Goal: Task Accomplishment & Management: Use online tool/utility

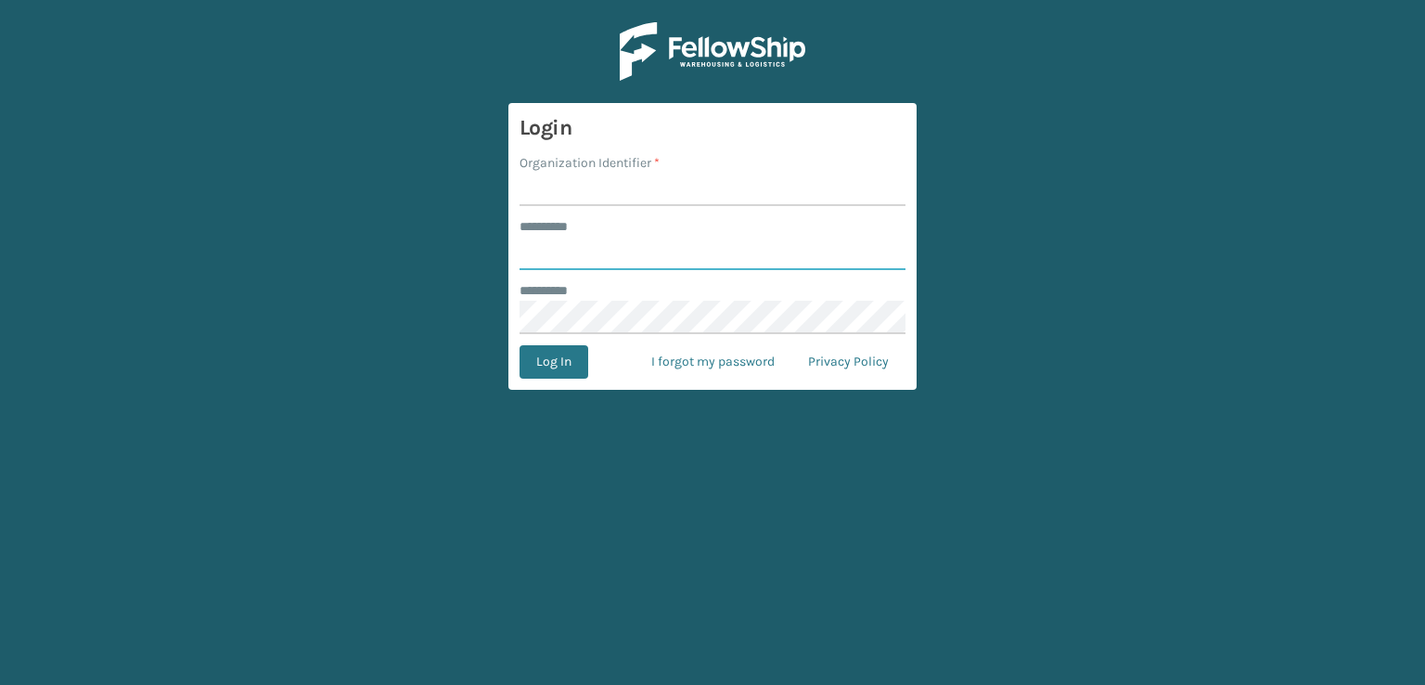
type input "***"
click at [650, 193] on input "Organization Identifier *" at bounding box center [713, 189] width 386 height 33
type input "sleepgeekz warehouse"
click at [575, 361] on button "Log In" at bounding box center [554, 361] width 69 height 33
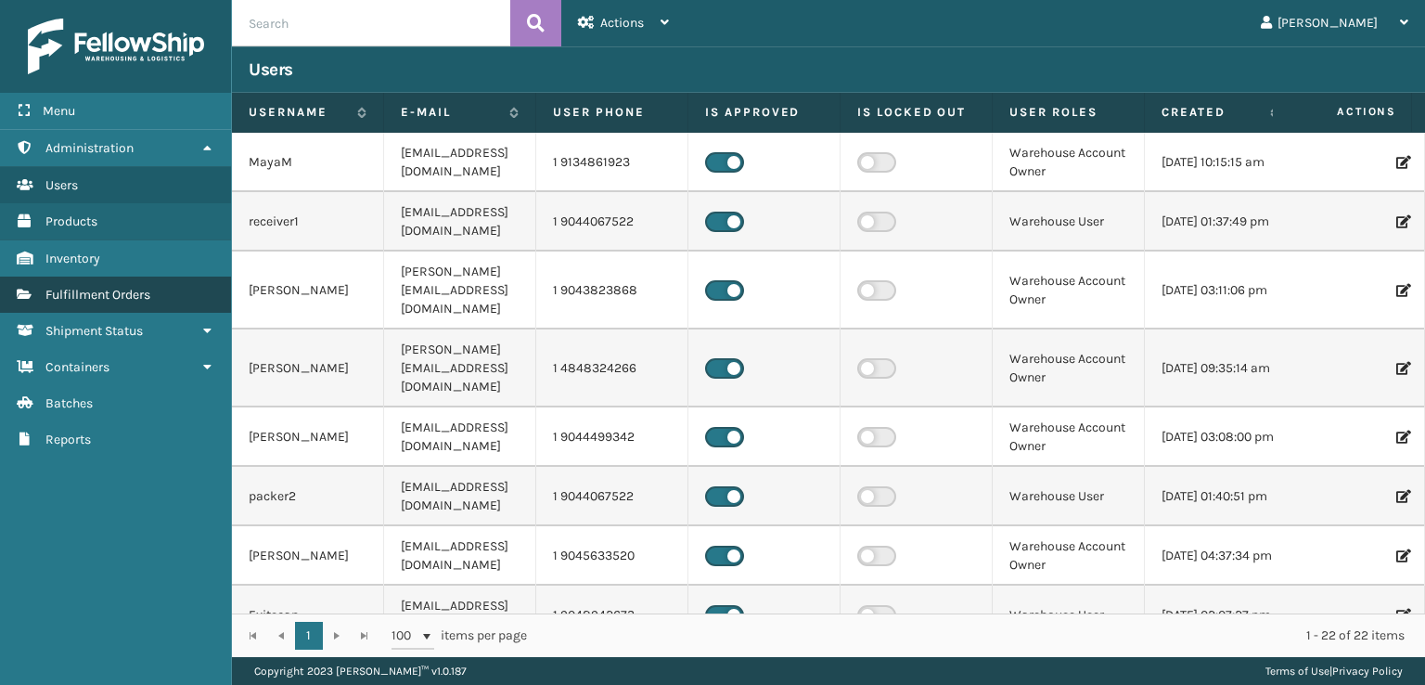
click at [97, 291] on span "Fulfillment Orders" at bounding box center [97, 295] width 105 height 16
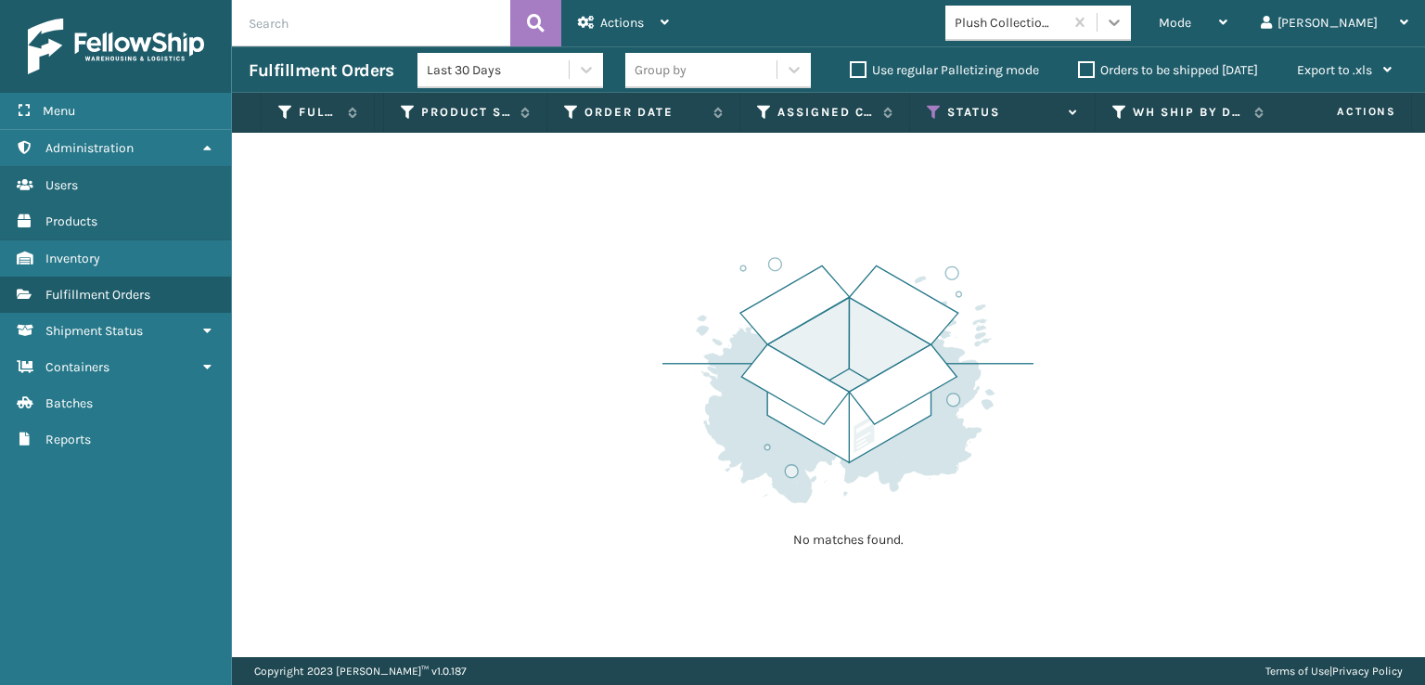
click at [1124, 23] on icon at bounding box center [1114, 22] width 19 height 19
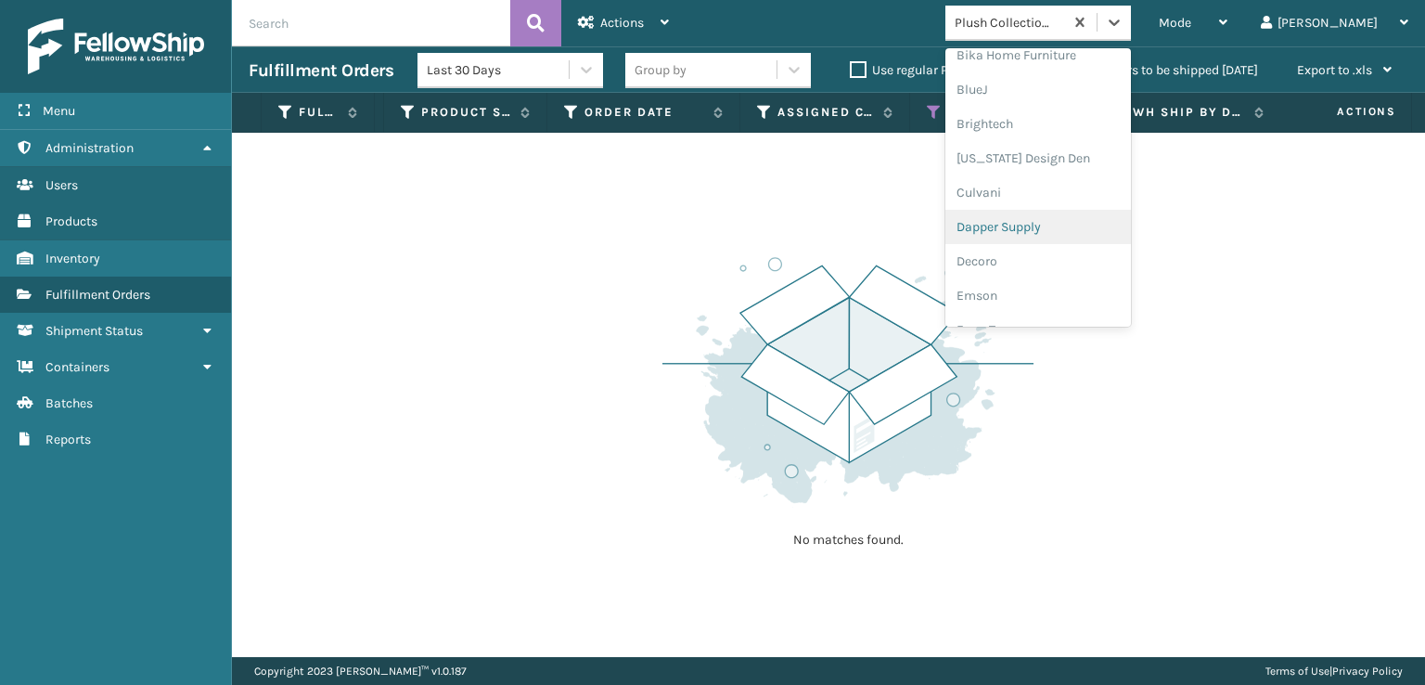
scroll to position [371, 0]
click at [1087, 155] on div "FoamTex" at bounding box center [1039, 144] width 186 height 34
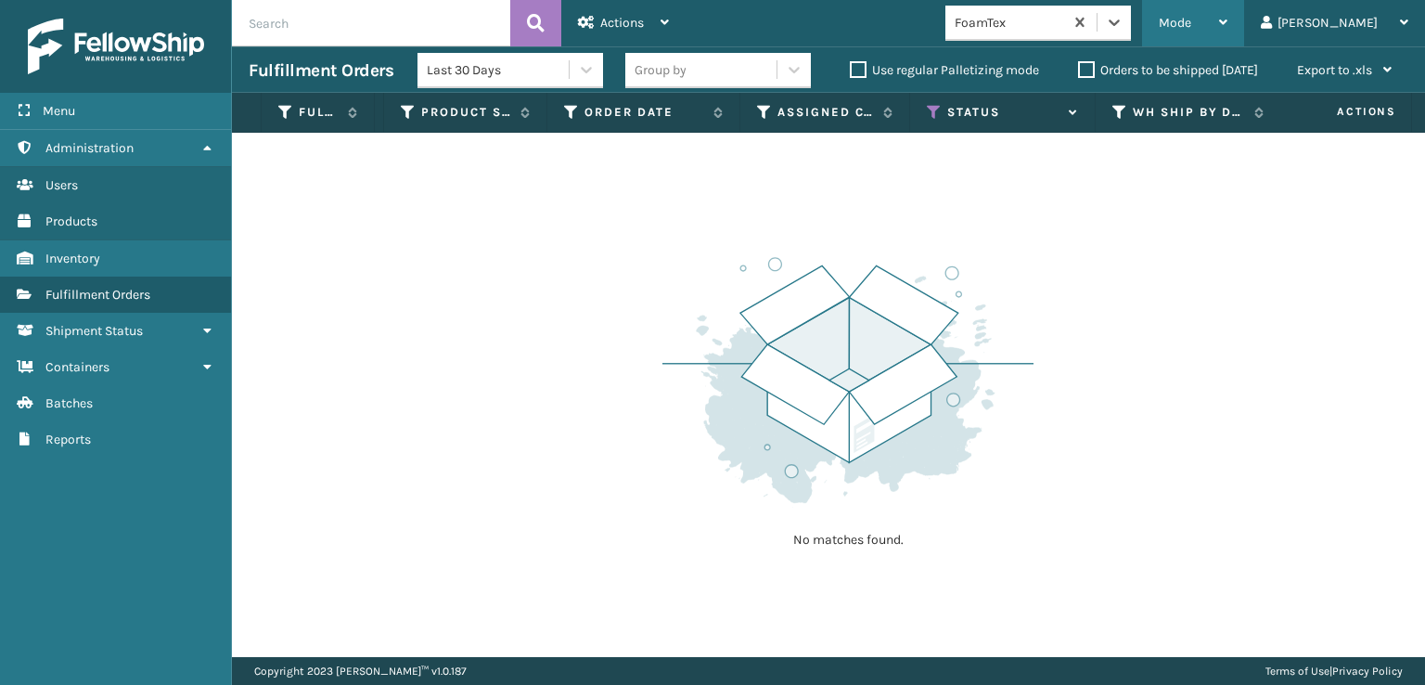
click at [1228, 27] on div "Mode" at bounding box center [1193, 23] width 69 height 46
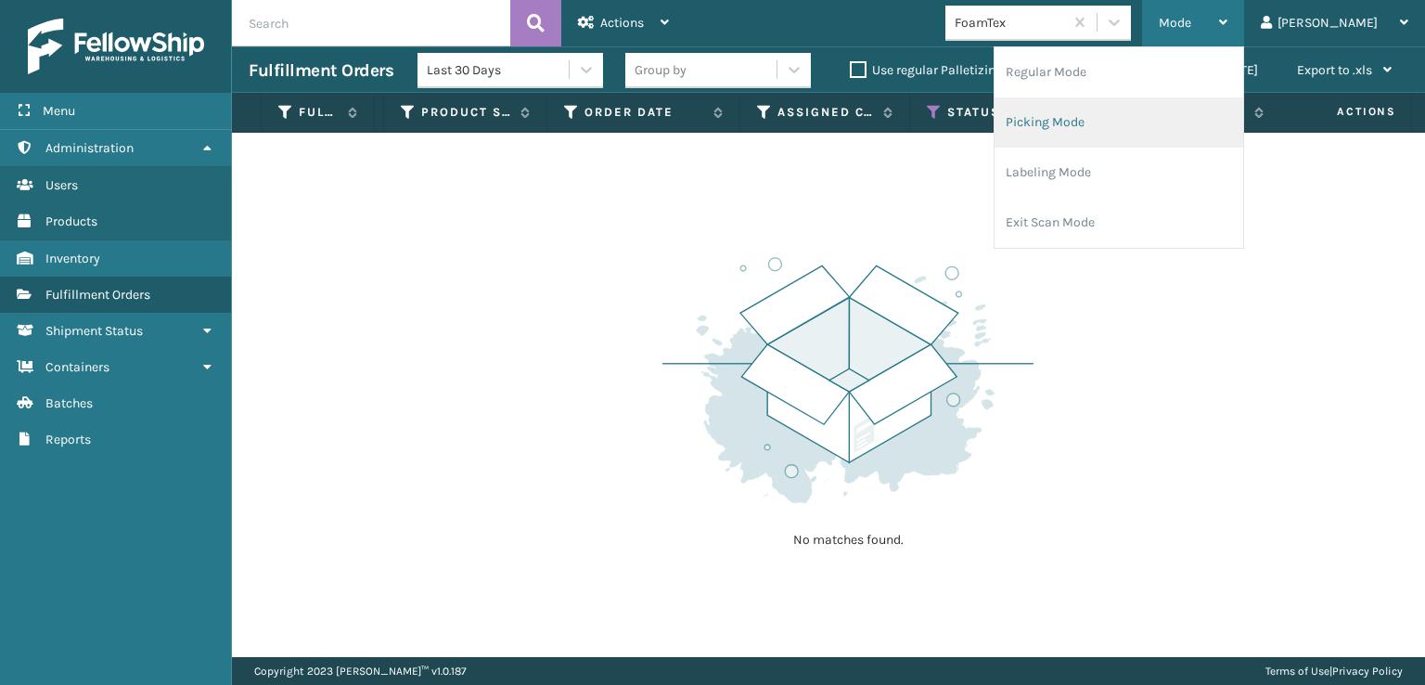
click at [1163, 110] on li "Picking Mode" at bounding box center [1119, 122] width 249 height 50
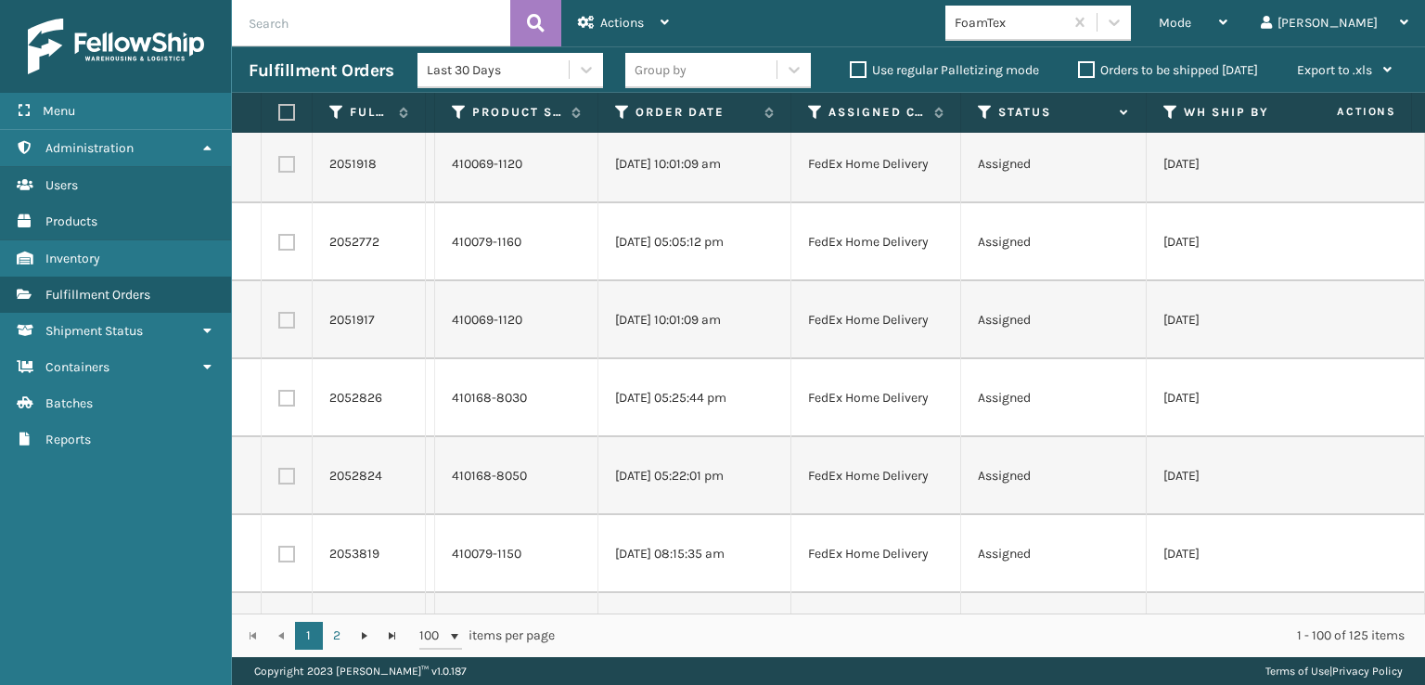
scroll to position [0, 0]
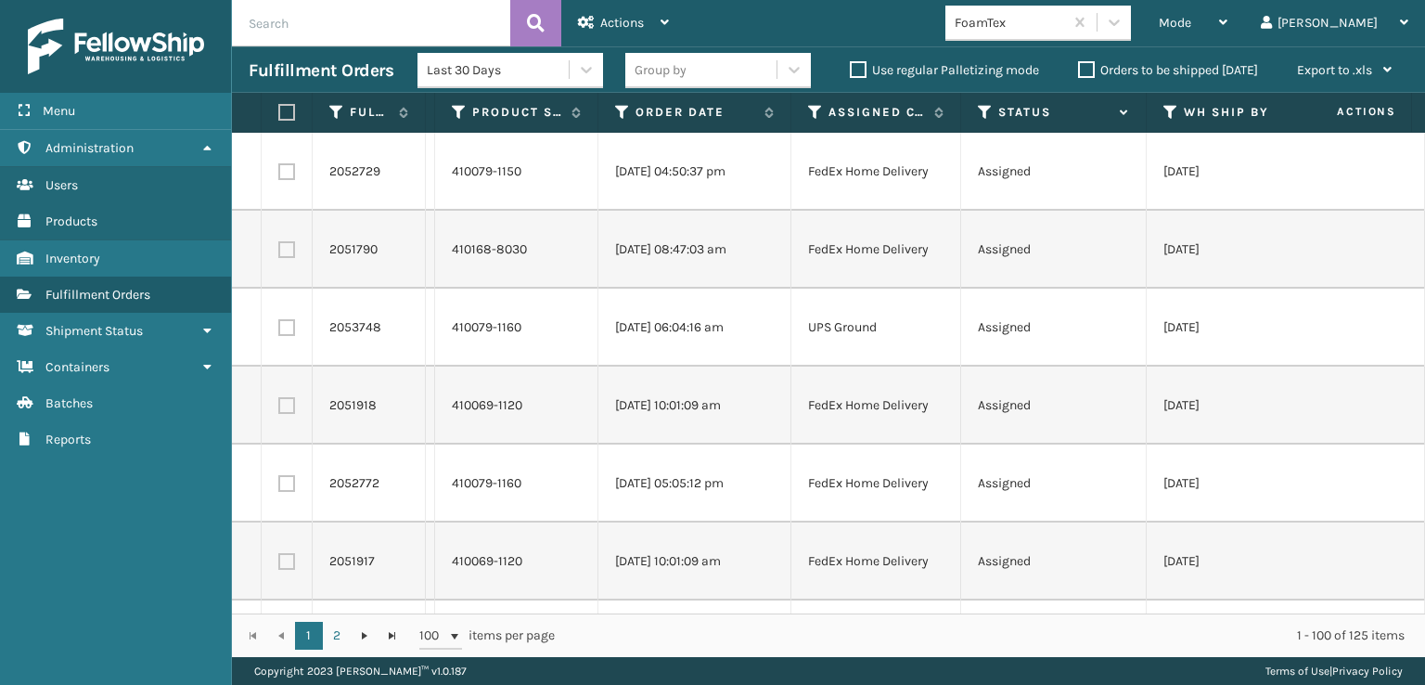
click at [284, 172] on label at bounding box center [286, 171] width 17 height 17
click at [279, 172] on input "checkbox" at bounding box center [278, 169] width 1 height 12
checkbox input "true"
click at [283, 252] on label at bounding box center [286, 249] width 17 height 17
click at [279, 252] on input "checkbox" at bounding box center [278, 247] width 1 height 12
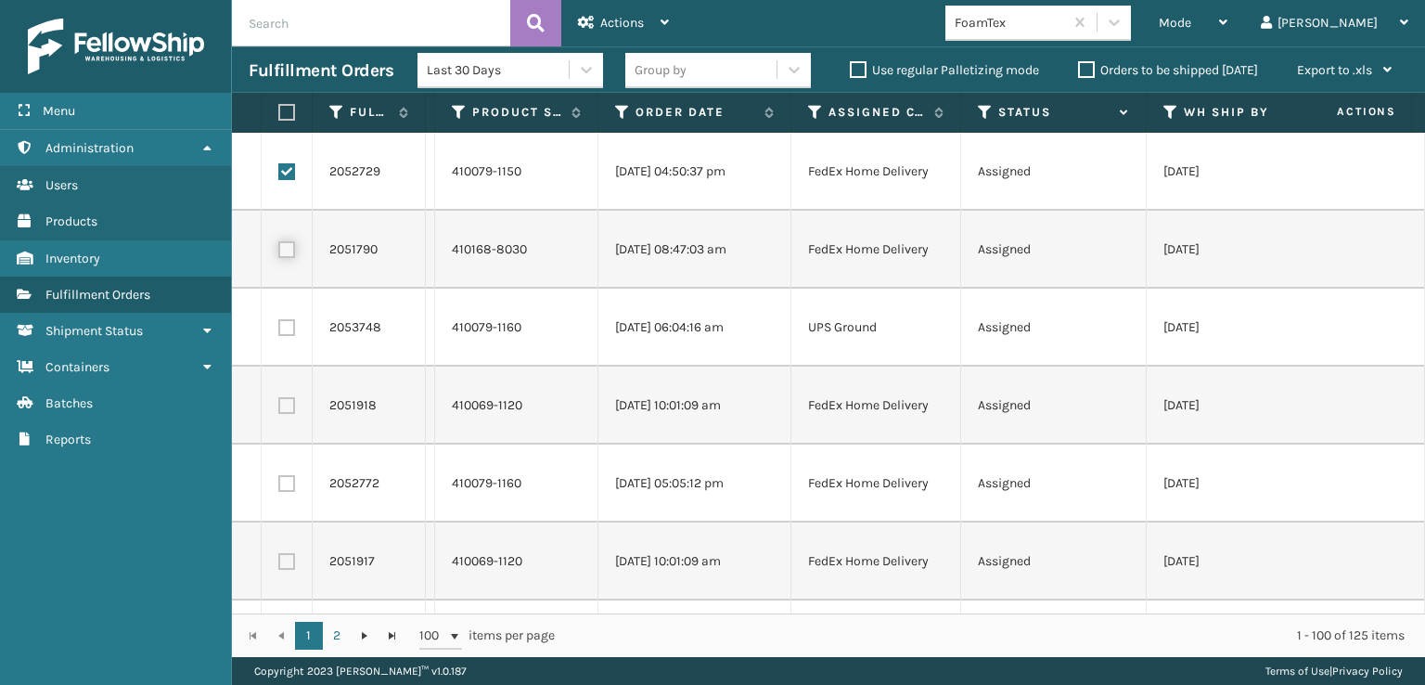
checkbox input "true"
click at [288, 403] on label at bounding box center [286, 405] width 17 height 17
click at [279, 403] on input "checkbox" at bounding box center [278, 403] width 1 height 12
checkbox input "true"
click at [285, 487] on label at bounding box center [286, 483] width 17 height 17
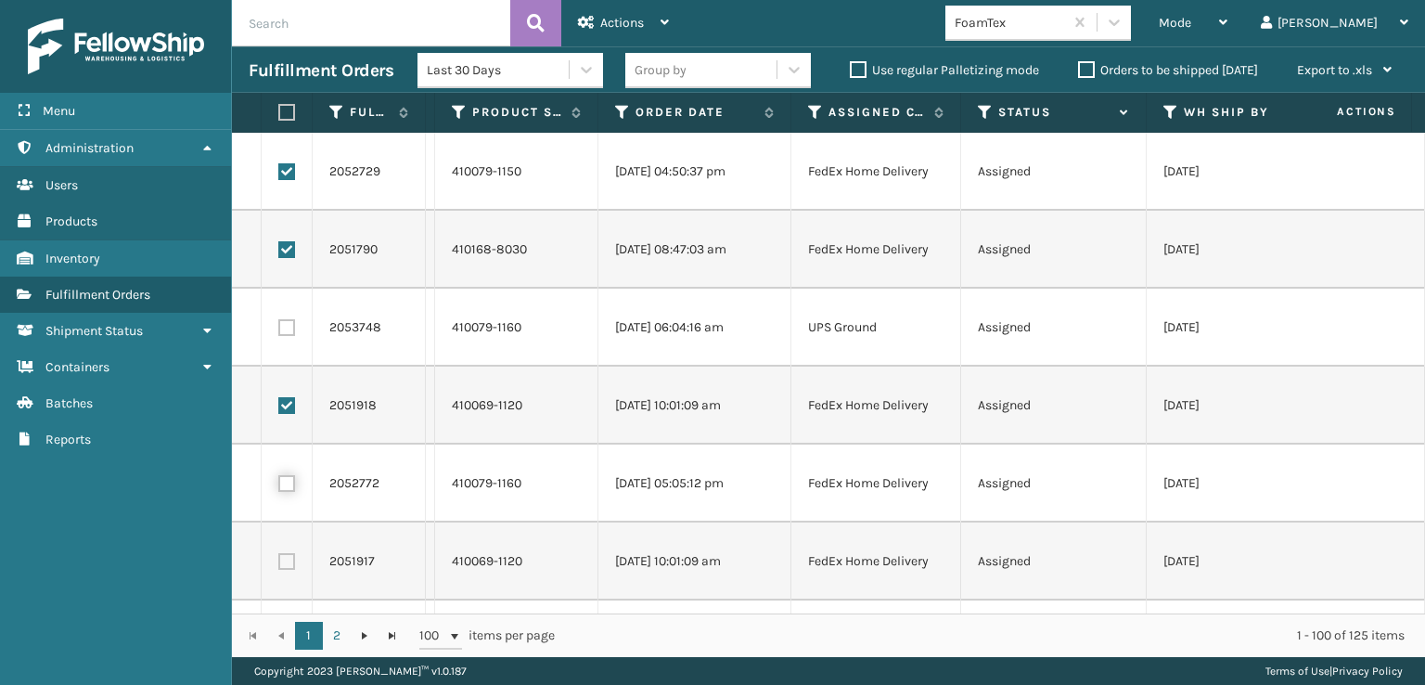
click at [279, 487] on input "checkbox" at bounding box center [278, 481] width 1 height 12
checkbox input "true"
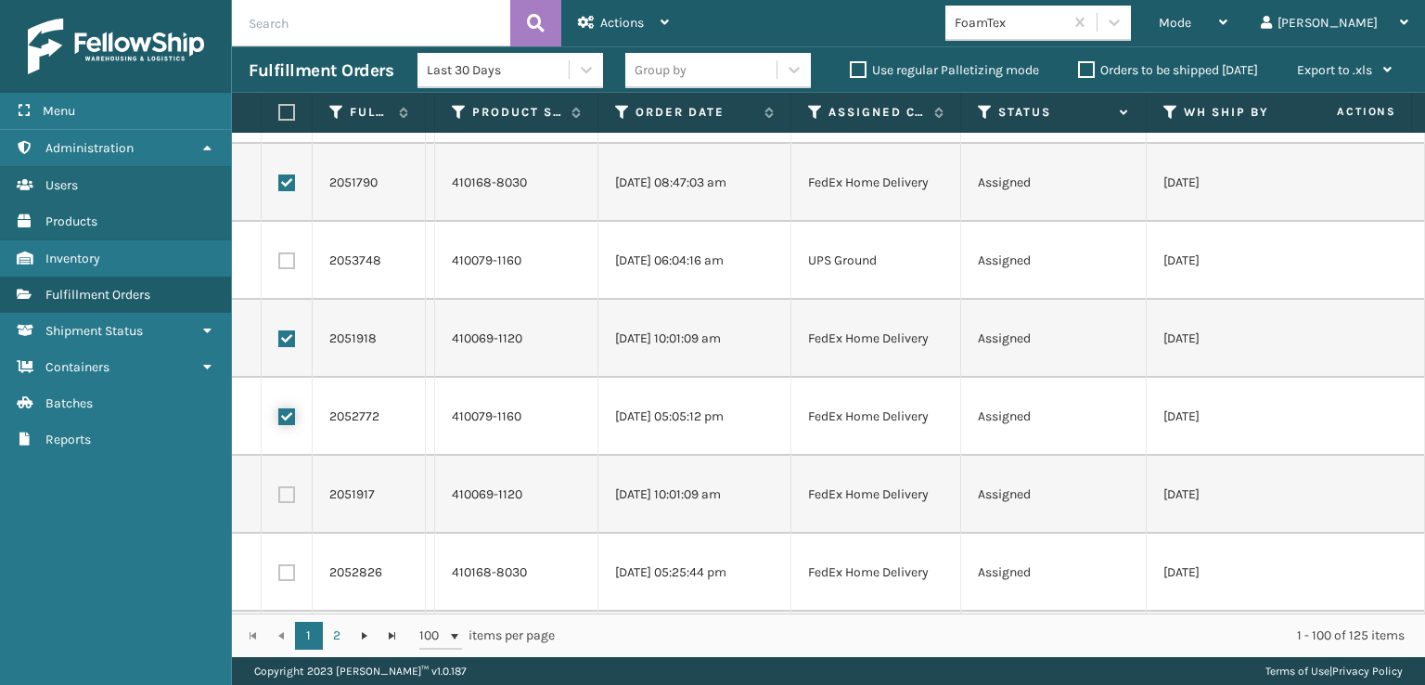
scroll to position [186, 0]
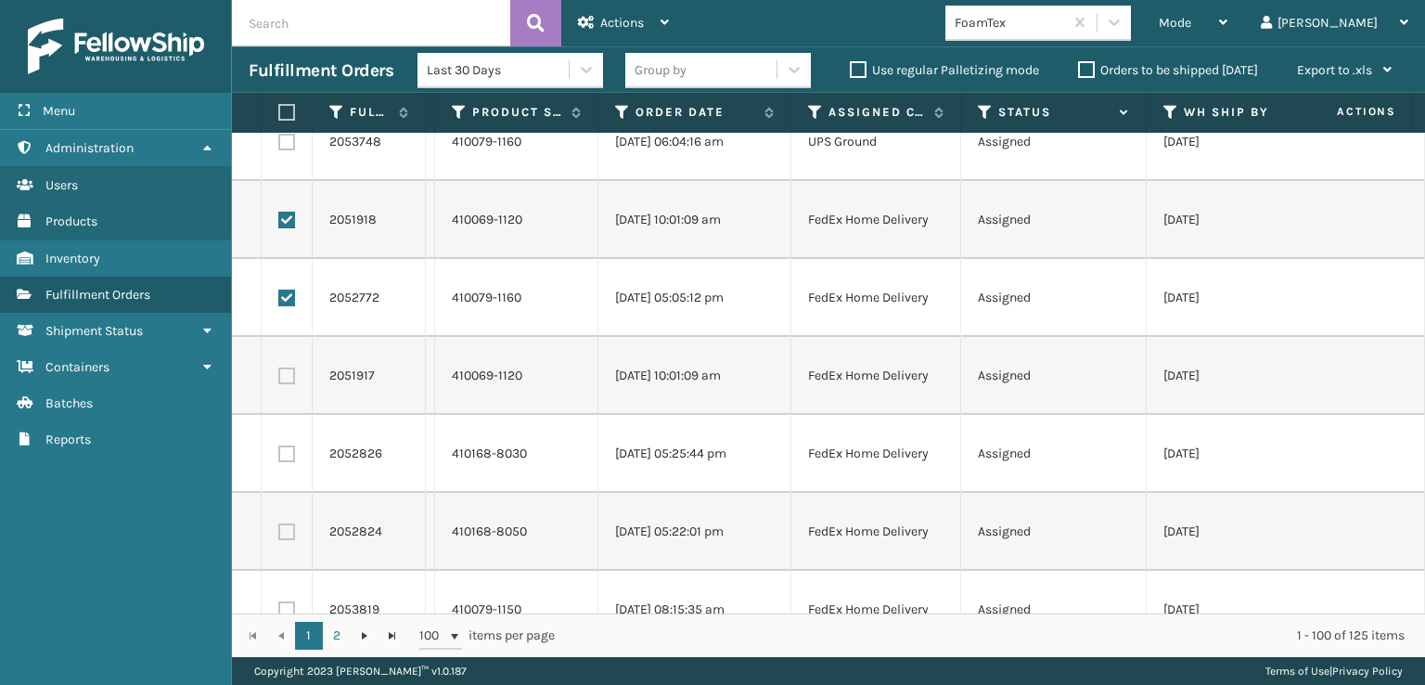
click at [292, 375] on label at bounding box center [286, 376] width 17 height 17
click at [279, 375] on input "checkbox" at bounding box center [278, 374] width 1 height 12
checkbox input "true"
click at [293, 429] on td at bounding box center [287, 454] width 51 height 78
click at [293, 460] on label at bounding box center [286, 453] width 17 height 17
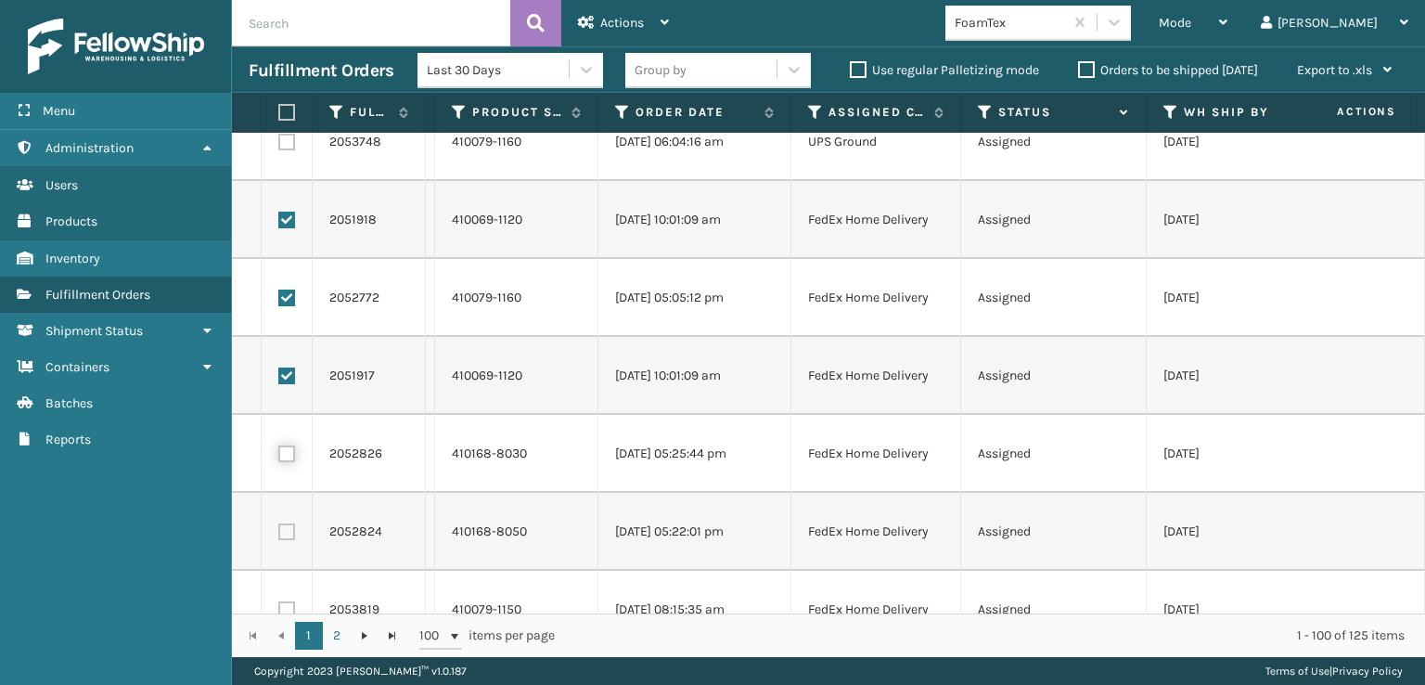
click at [279, 458] on input "checkbox" at bounding box center [278, 451] width 1 height 12
checkbox input "true"
click at [294, 532] on label at bounding box center [286, 531] width 17 height 17
click at [279, 532] on input "checkbox" at bounding box center [278, 529] width 1 height 12
checkbox input "true"
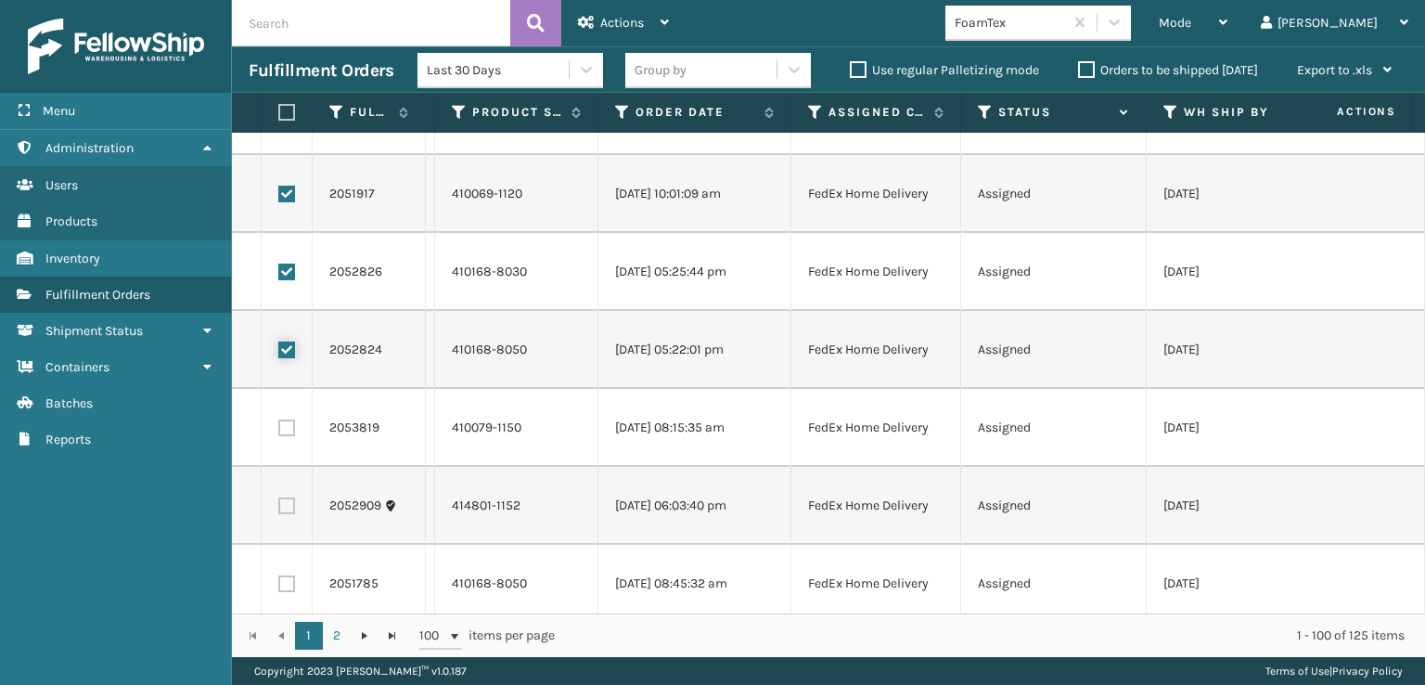
scroll to position [371, 0]
click at [284, 427] on label at bounding box center [286, 424] width 17 height 17
click at [279, 427] on input "checkbox" at bounding box center [278, 422] width 1 height 12
checkbox input "true"
click at [286, 496] on label at bounding box center [286, 502] width 17 height 17
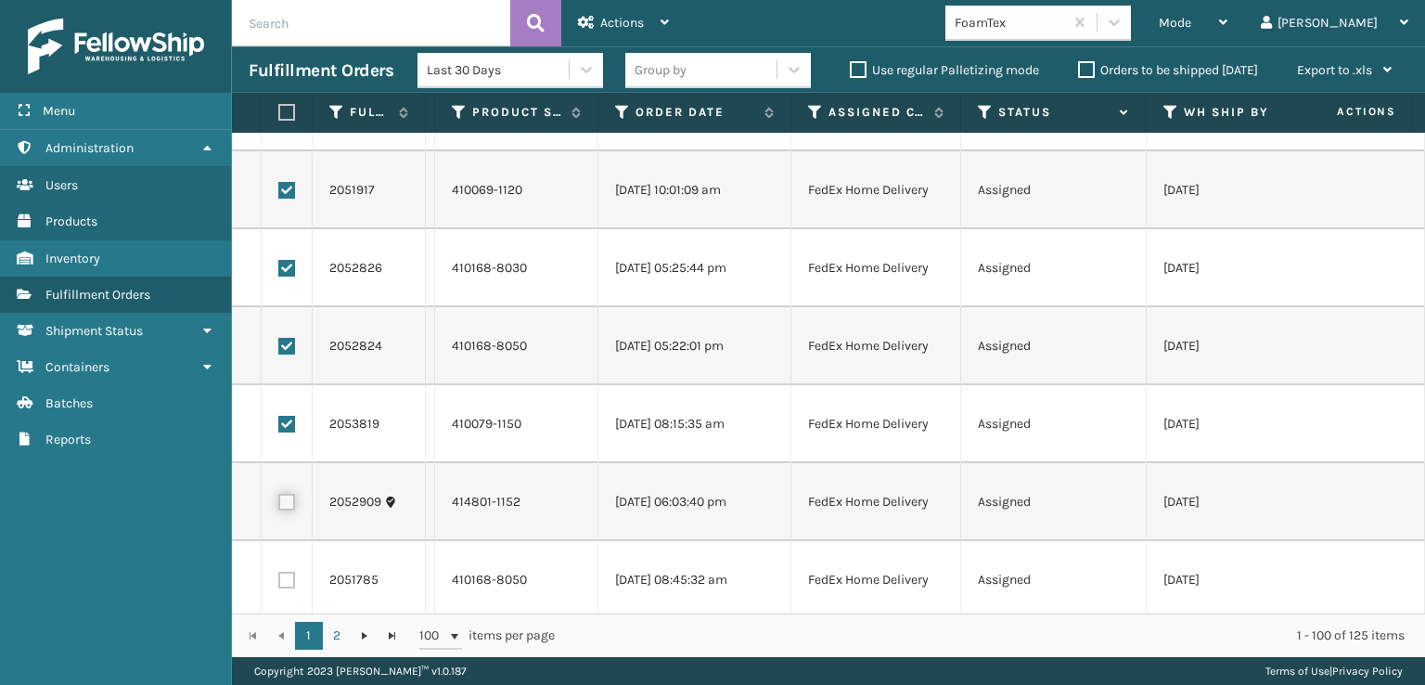
click at [279, 496] on input "checkbox" at bounding box center [278, 500] width 1 height 12
checkbox input "true"
click at [291, 576] on label at bounding box center [286, 580] width 17 height 17
click at [279, 576] on input "checkbox" at bounding box center [278, 578] width 1 height 12
checkbox input "true"
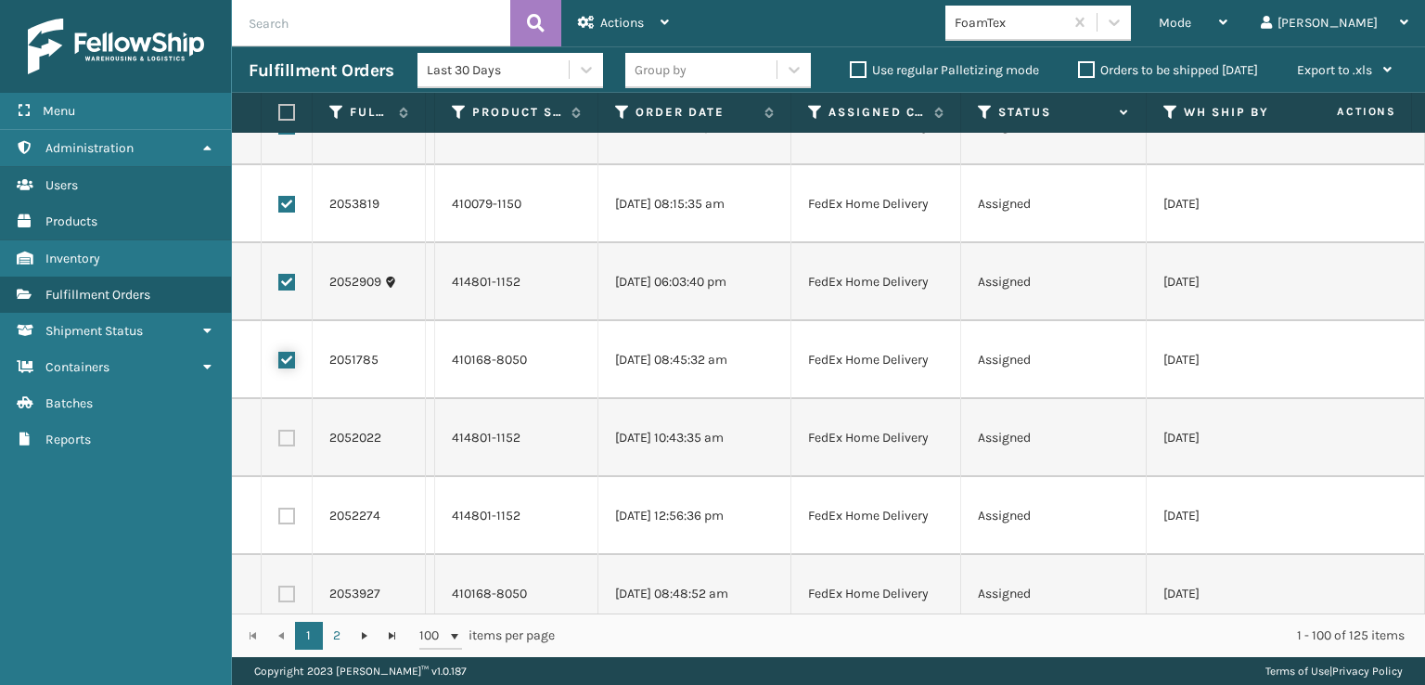
scroll to position [650, 0]
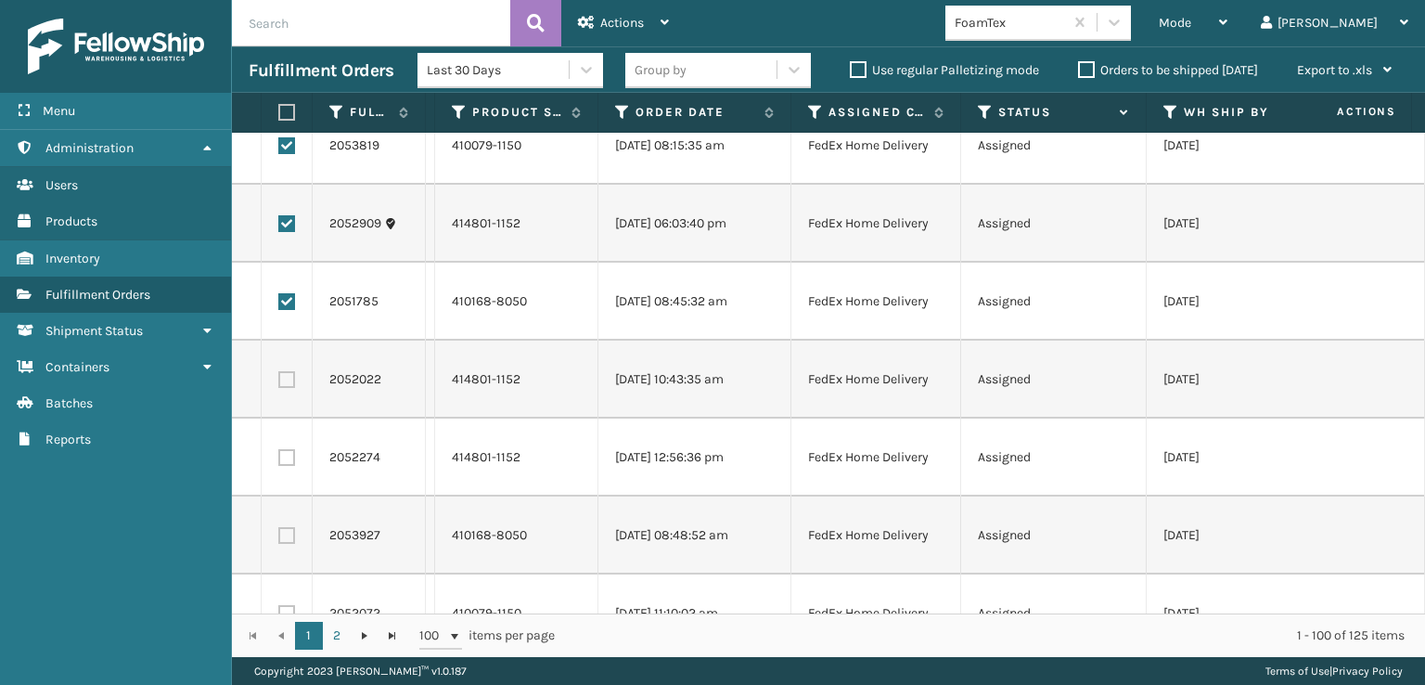
click at [286, 380] on label at bounding box center [286, 379] width 17 height 17
click at [279, 380] on input "checkbox" at bounding box center [278, 377] width 1 height 12
checkbox input "true"
click at [288, 461] on label at bounding box center [286, 457] width 17 height 17
click at [279, 461] on input "checkbox" at bounding box center [278, 455] width 1 height 12
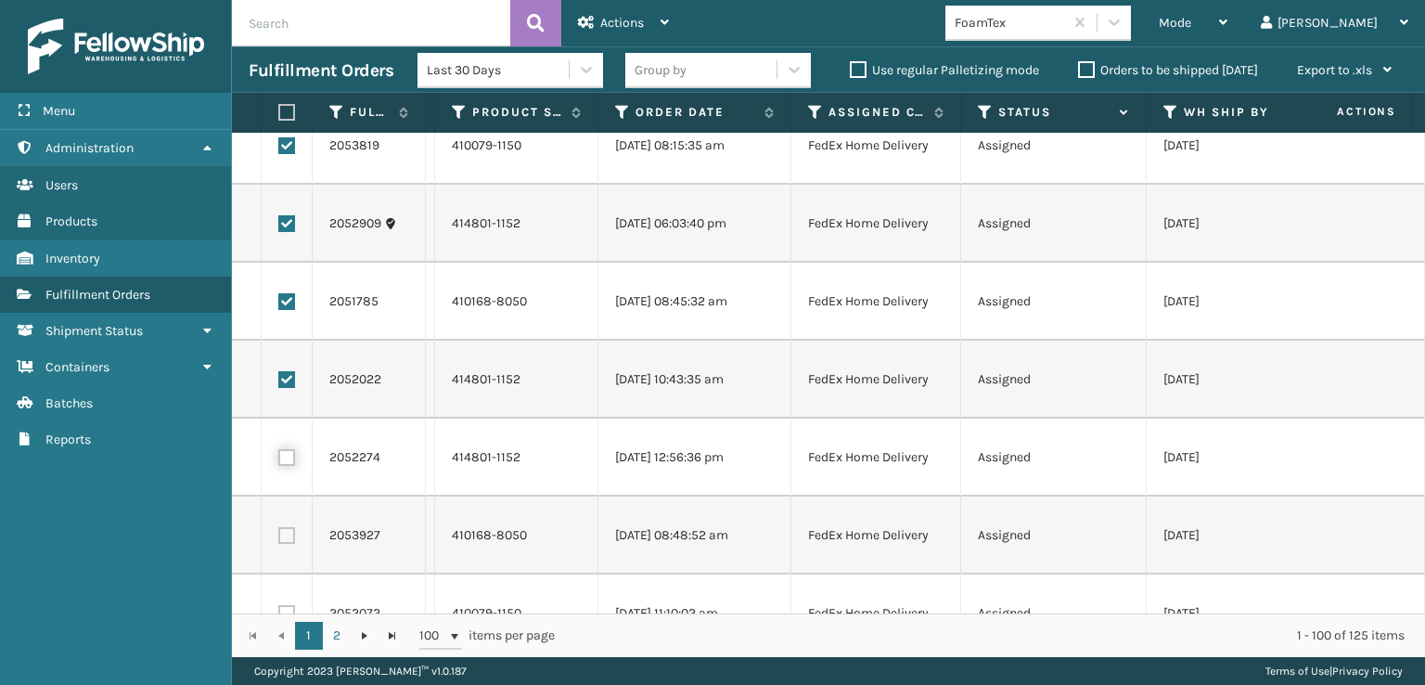
checkbox input "true"
click at [290, 541] on label at bounding box center [286, 535] width 17 height 17
click at [279, 539] on input "checkbox" at bounding box center [278, 533] width 1 height 12
checkbox input "true"
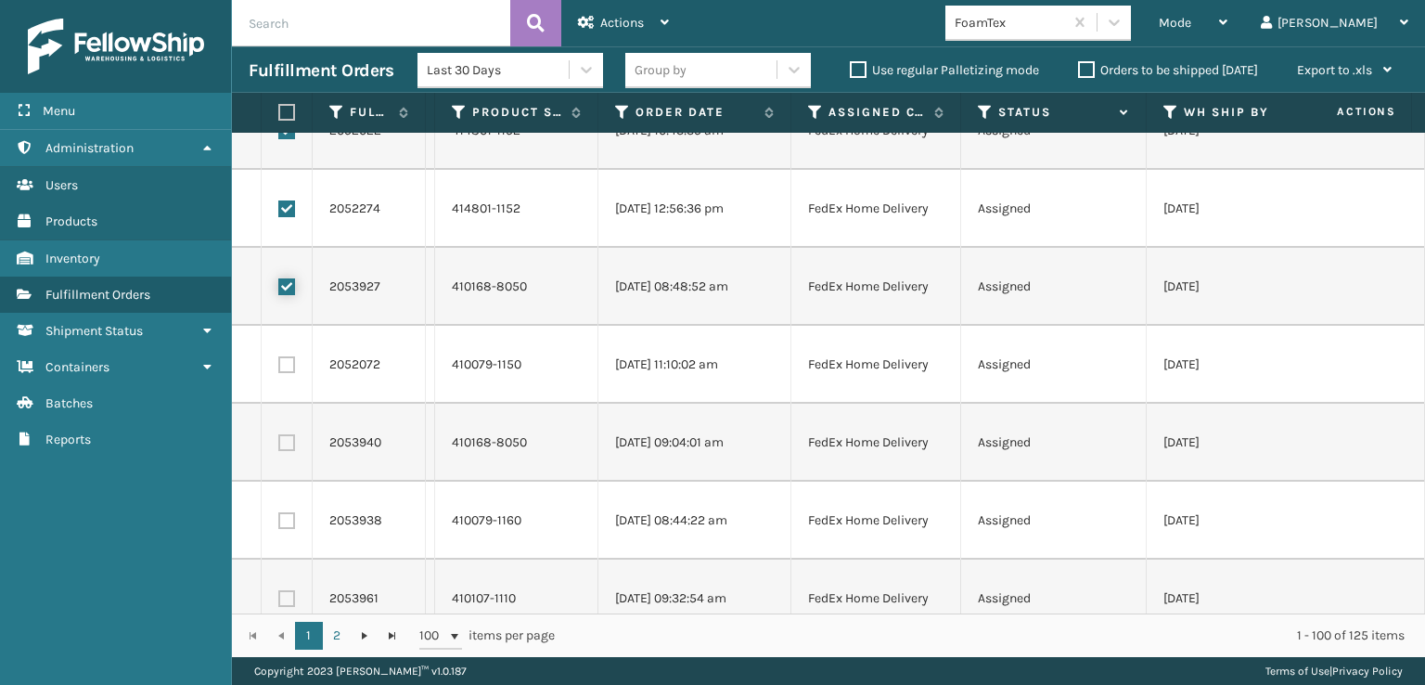
scroll to position [928, 0]
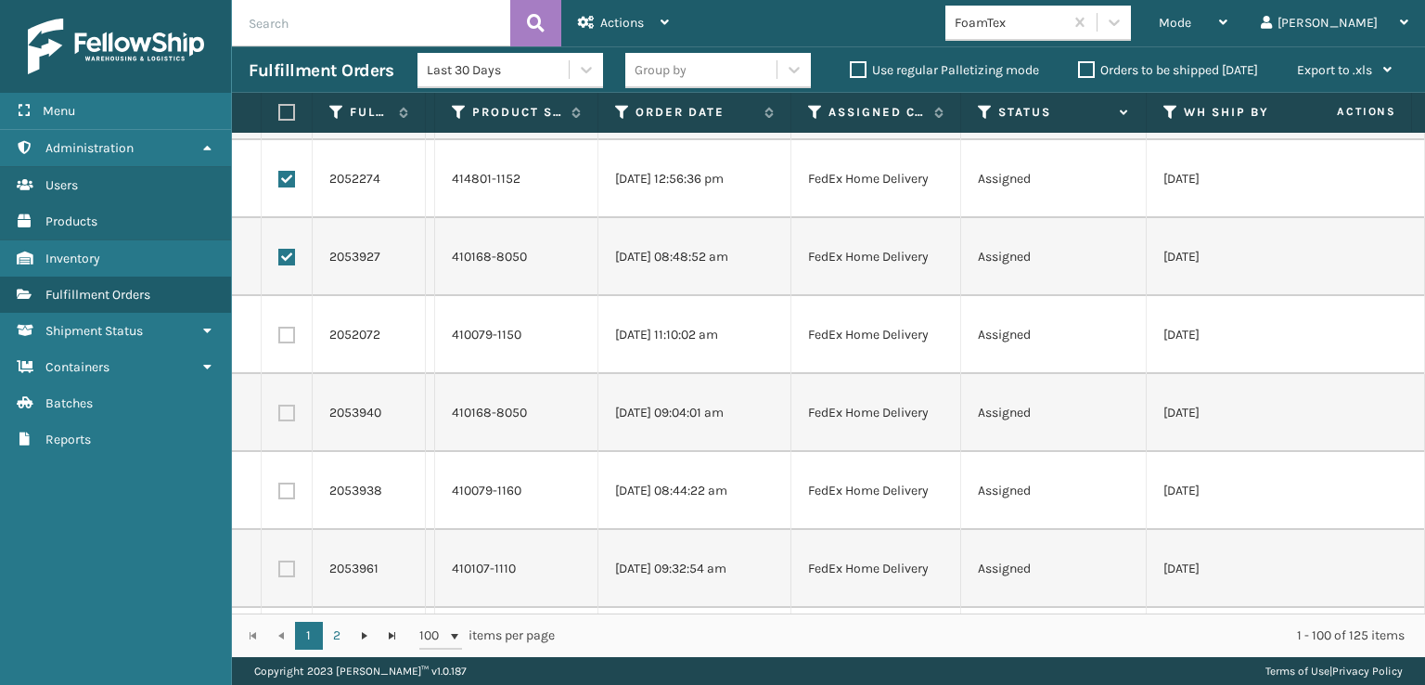
click at [290, 338] on label at bounding box center [286, 335] width 17 height 17
click at [279, 338] on input "checkbox" at bounding box center [278, 333] width 1 height 12
checkbox input "true"
click at [289, 414] on label at bounding box center [286, 413] width 17 height 17
click at [279, 414] on input "checkbox" at bounding box center [278, 411] width 1 height 12
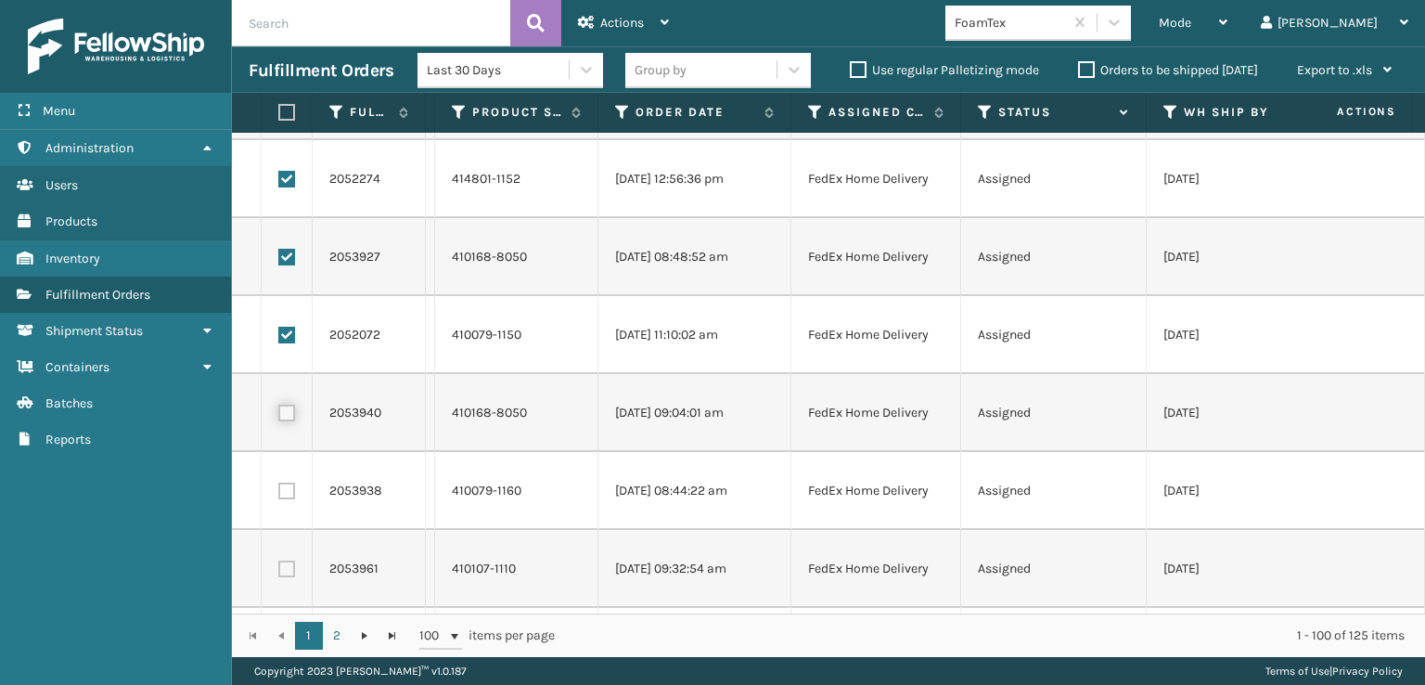
checkbox input "true"
click at [290, 487] on label at bounding box center [286, 491] width 17 height 17
click at [279, 487] on input "checkbox" at bounding box center [278, 489] width 1 height 12
checkbox input "true"
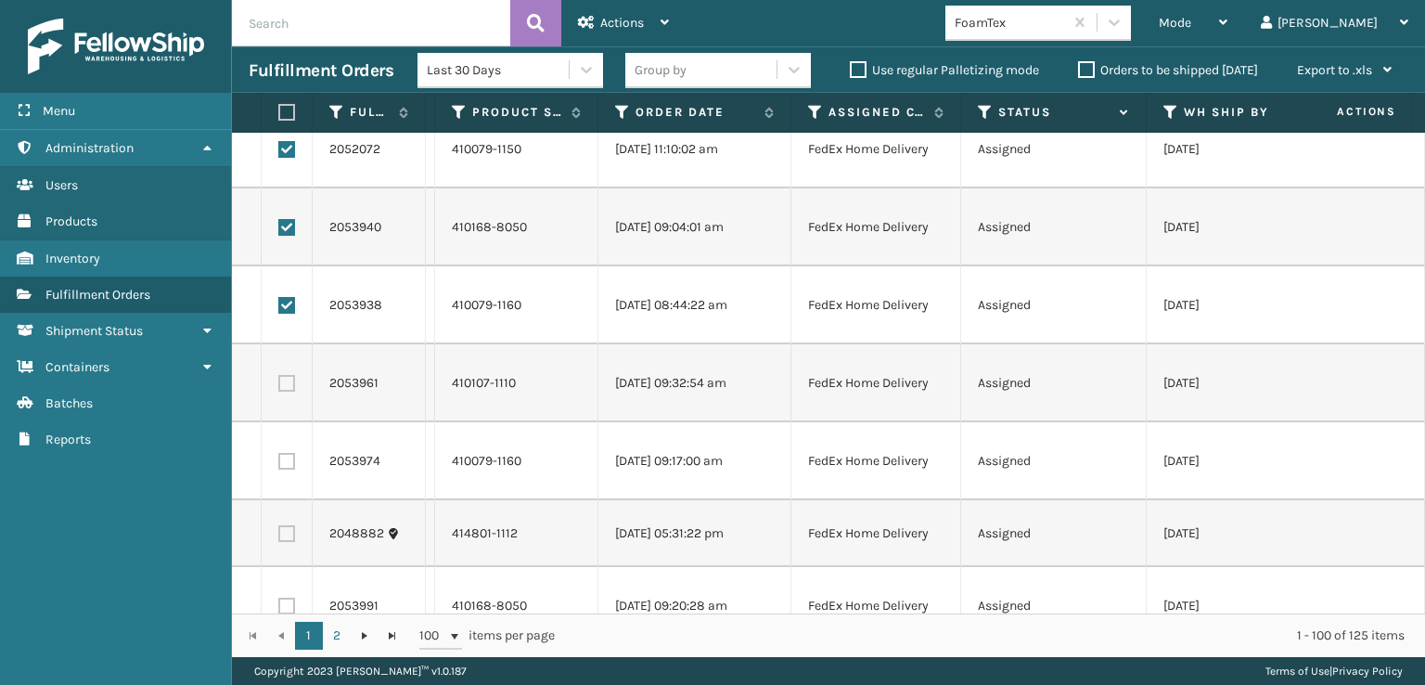
click at [291, 383] on label at bounding box center [286, 383] width 17 height 17
click at [279, 383] on input "checkbox" at bounding box center [278, 381] width 1 height 12
checkbox input "true"
click at [286, 478] on td at bounding box center [287, 461] width 51 height 78
click at [285, 459] on label at bounding box center [286, 461] width 17 height 17
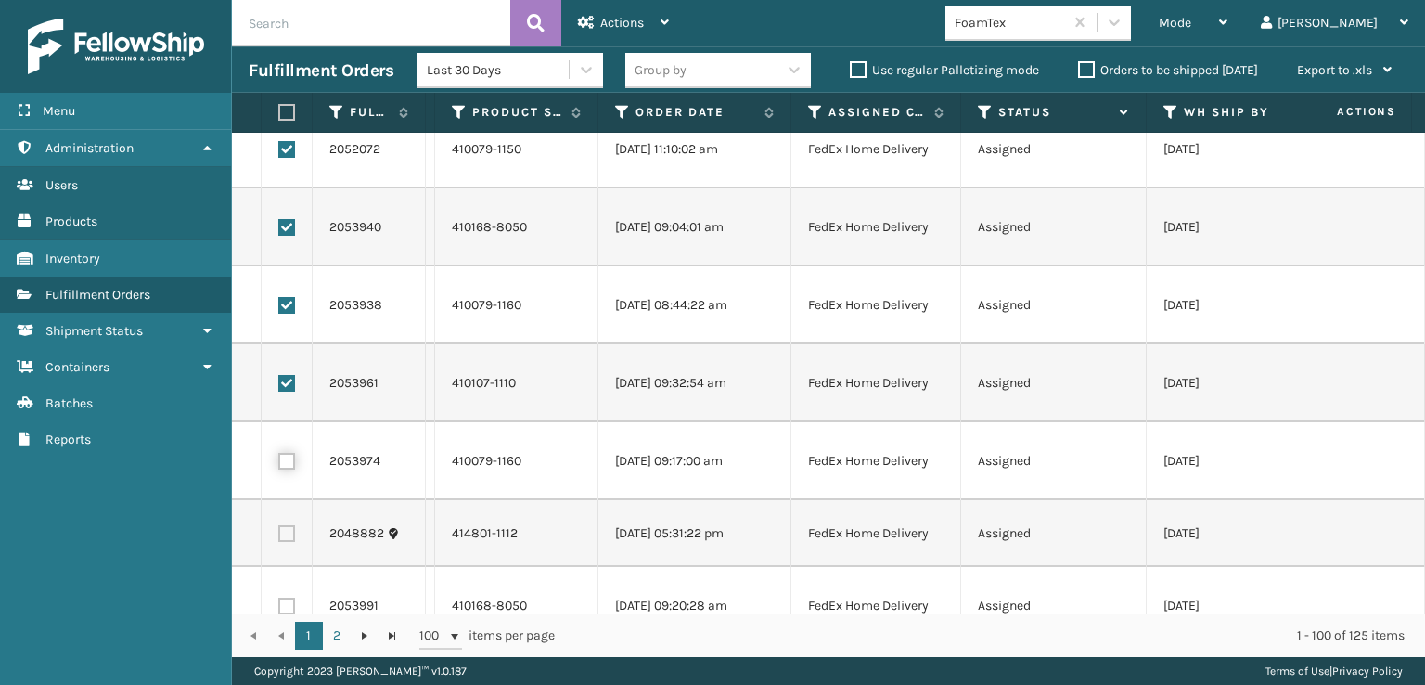
click at [279, 459] on input "checkbox" at bounding box center [278, 459] width 1 height 12
checkbox input "true"
click at [286, 534] on label at bounding box center [286, 533] width 17 height 17
click at [279, 534] on input "checkbox" at bounding box center [278, 531] width 1 height 12
checkbox input "true"
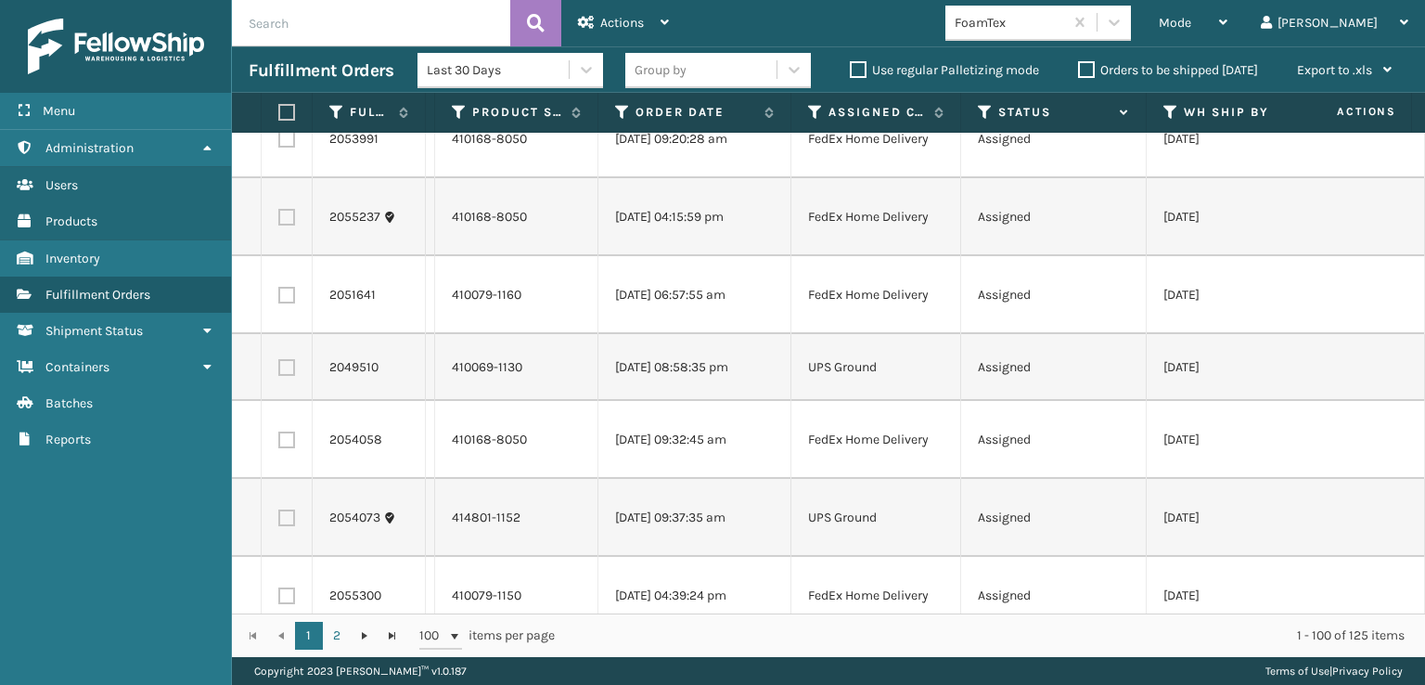
scroll to position [1485, 0]
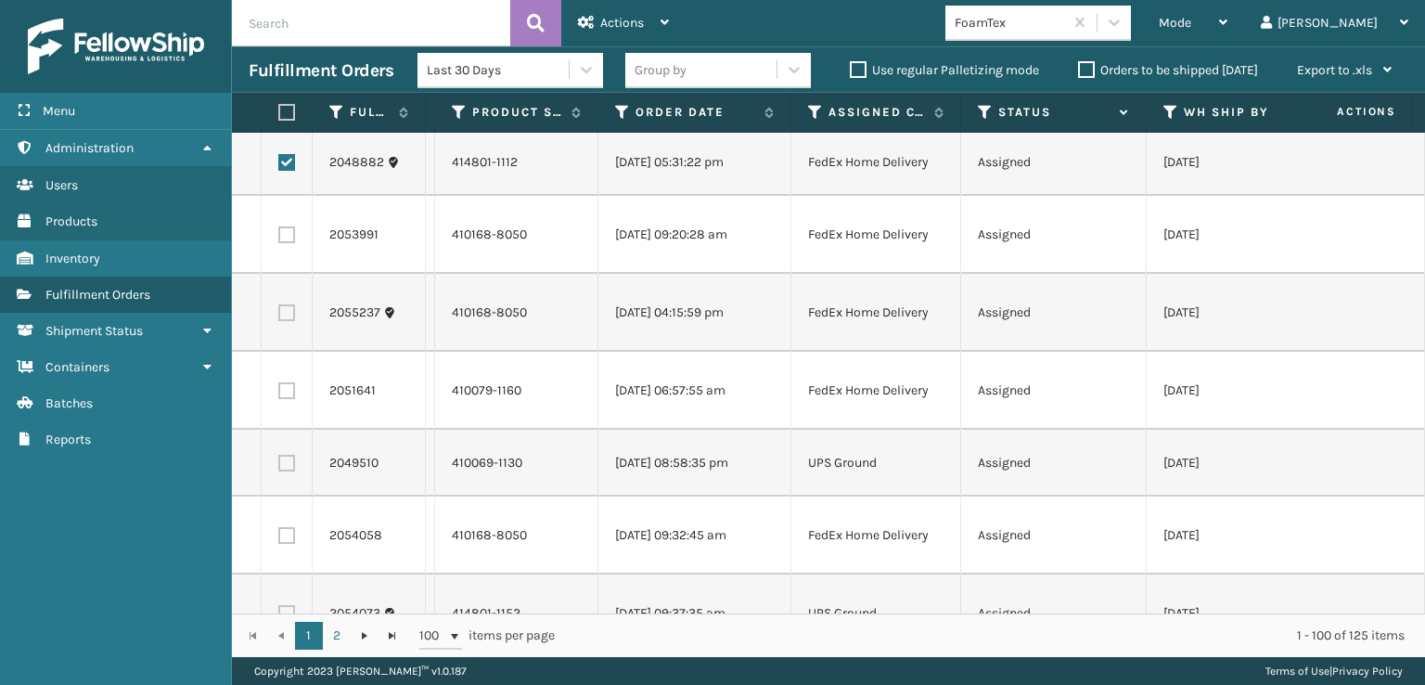
click at [290, 236] on label at bounding box center [286, 234] width 17 height 17
click at [279, 236] on input "checkbox" at bounding box center [278, 232] width 1 height 12
checkbox input "true"
click at [281, 312] on label at bounding box center [286, 312] width 17 height 17
click at [279, 312] on input "checkbox" at bounding box center [278, 310] width 1 height 12
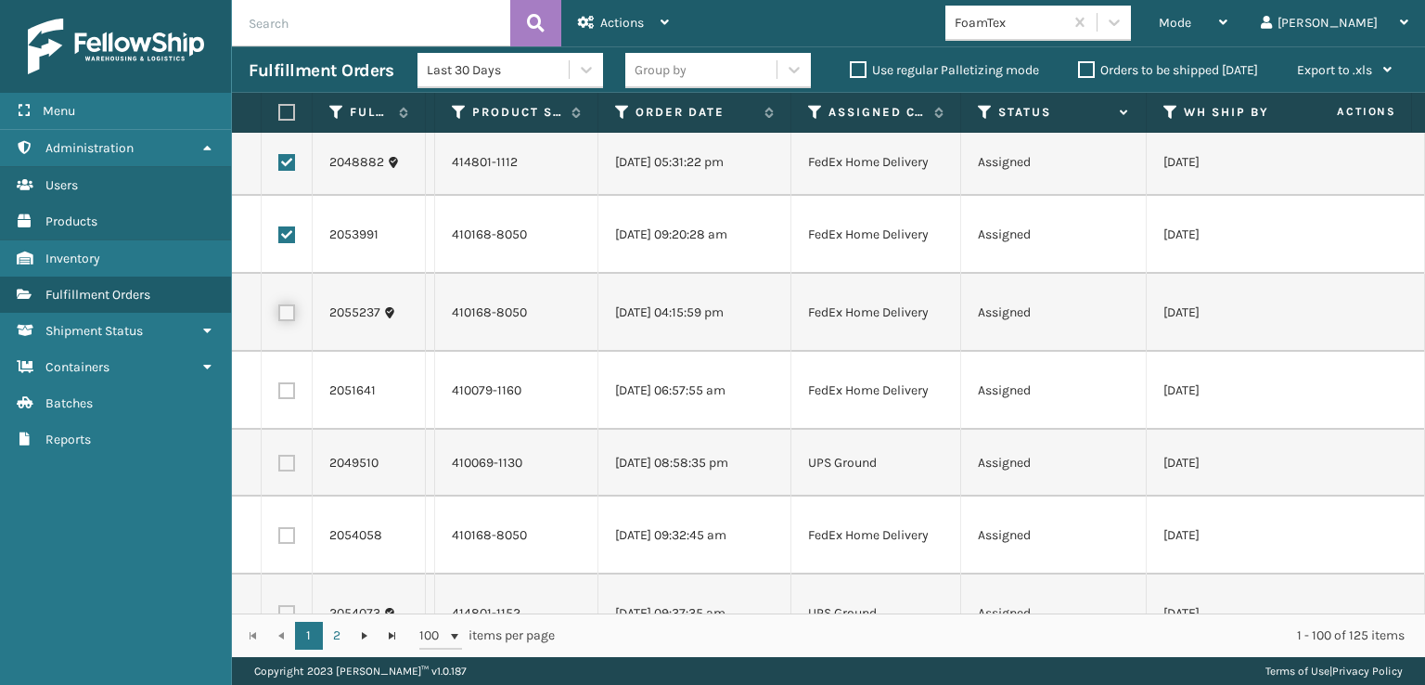
checkbox input "true"
click at [286, 380] on td at bounding box center [287, 391] width 51 height 78
click at [286, 383] on label at bounding box center [286, 390] width 17 height 17
click at [279, 383] on input "checkbox" at bounding box center [278, 388] width 1 height 12
checkbox input "true"
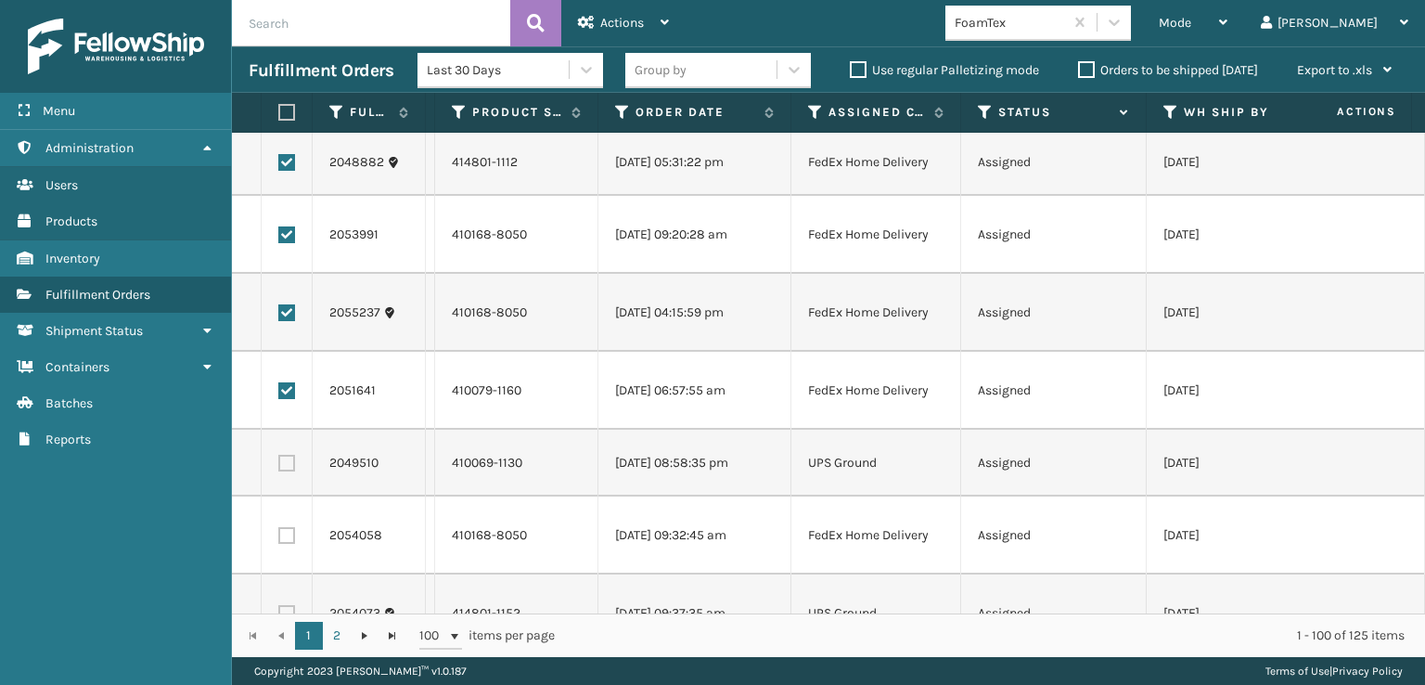
click at [283, 524] on td at bounding box center [287, 535] width 51 height 78
click at [286, 535] on label at bounding box center [286, 535] width 17 height 17
click at [279, 535] on input "checkbox" at bounding box center [278, 533] width 1 height 12
checkbox input "true"
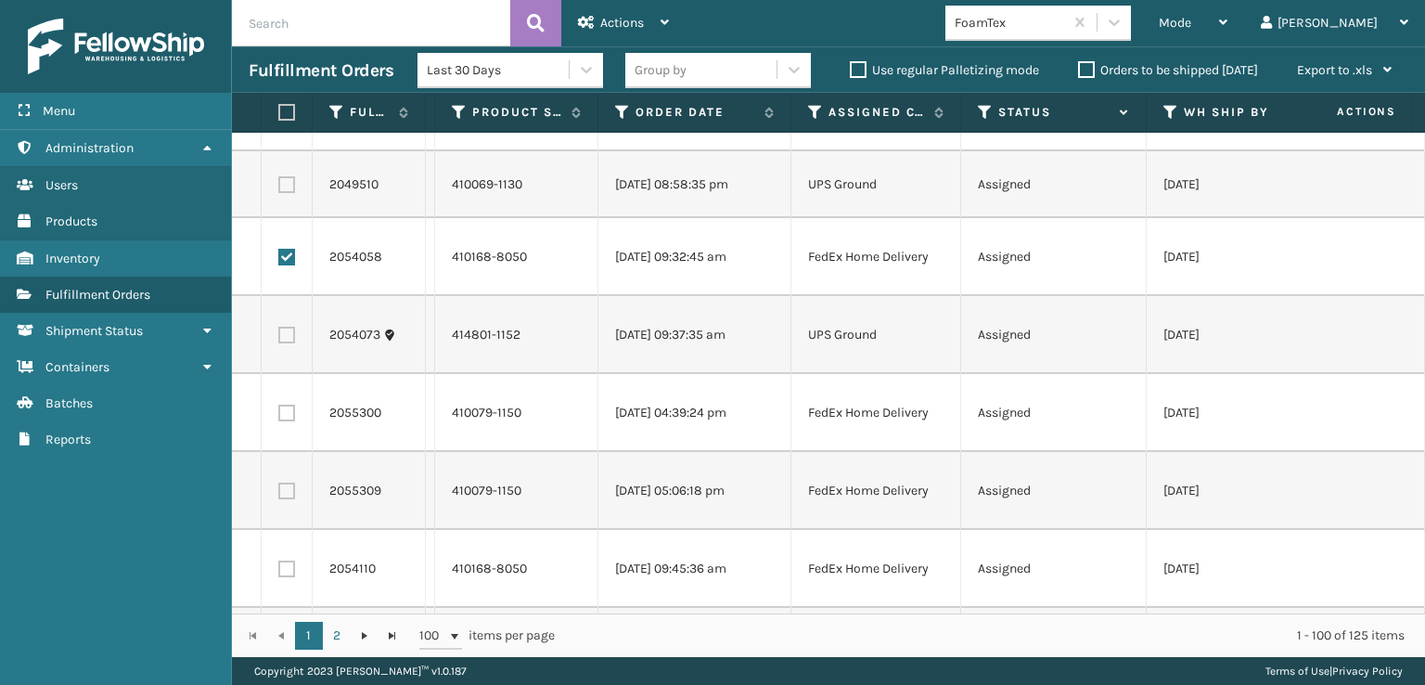
click at [288, 419] on label at bounding box center [286, 413] width 17 height 17
click at [279, 417] on input "checkbox" at bounding box center [278, 411] width 1 height 12
checkbox input "true"
click at [294, 495] on label at bounding box center [286, 491] width 17 height 17
click at [279, 495] on input "checkbox" at bounding box center [278, 489] width 1 height 12
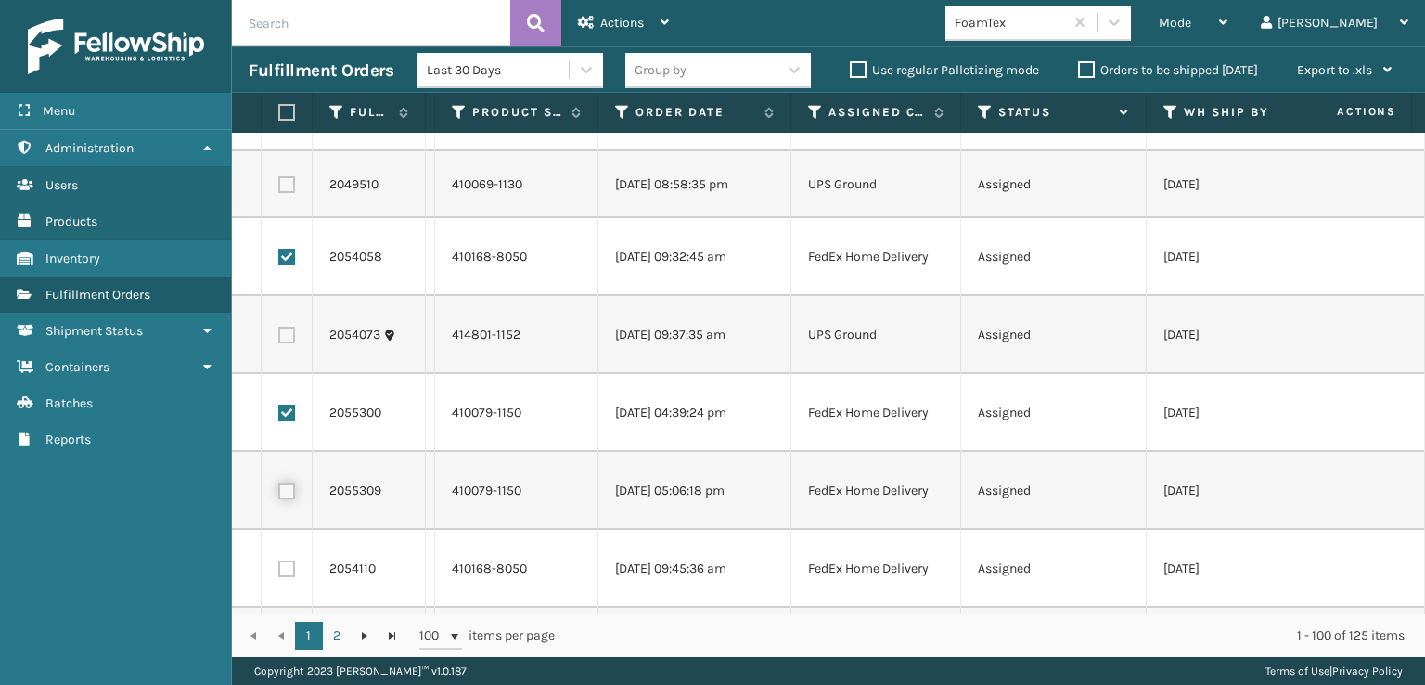
checkbox input "true"
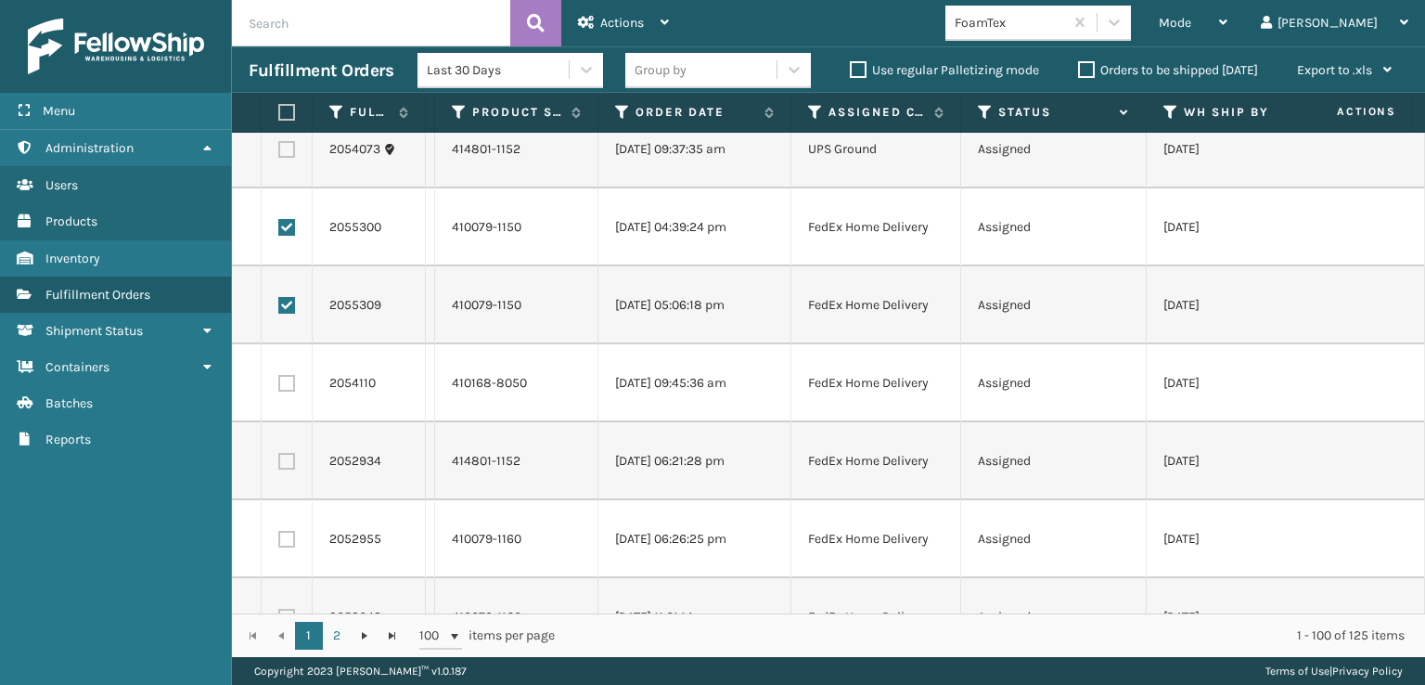
click at [288, 386] on label at bounding box center [286, 383] width 17 height 17
click at [279, 386] on input "checkbox" at bounding box center [278, 381] width 1 height 12
checkbox input "true"
click at [289, 459] on label at bounding box center [286, 461] width 17 height 17
click at [279, 459] on input "checkbox" at bounding box center [278, 459] width 1 height 12
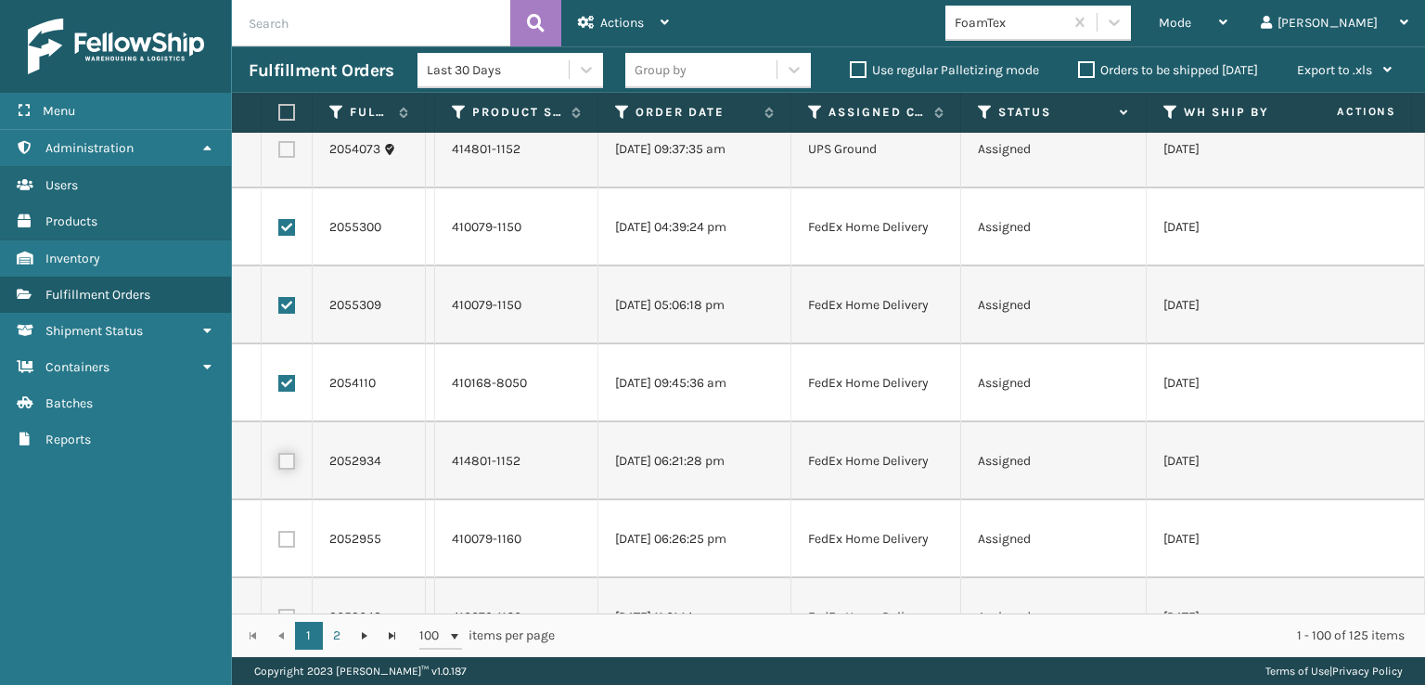
checkbox input "true"
click at [294, 543] on label at bounding box center [286, 539] width 17 height 17
click at [279, 543] on input "checkbox" at bounding box center [278, 537] width 1 height 12
checkbox input "true"
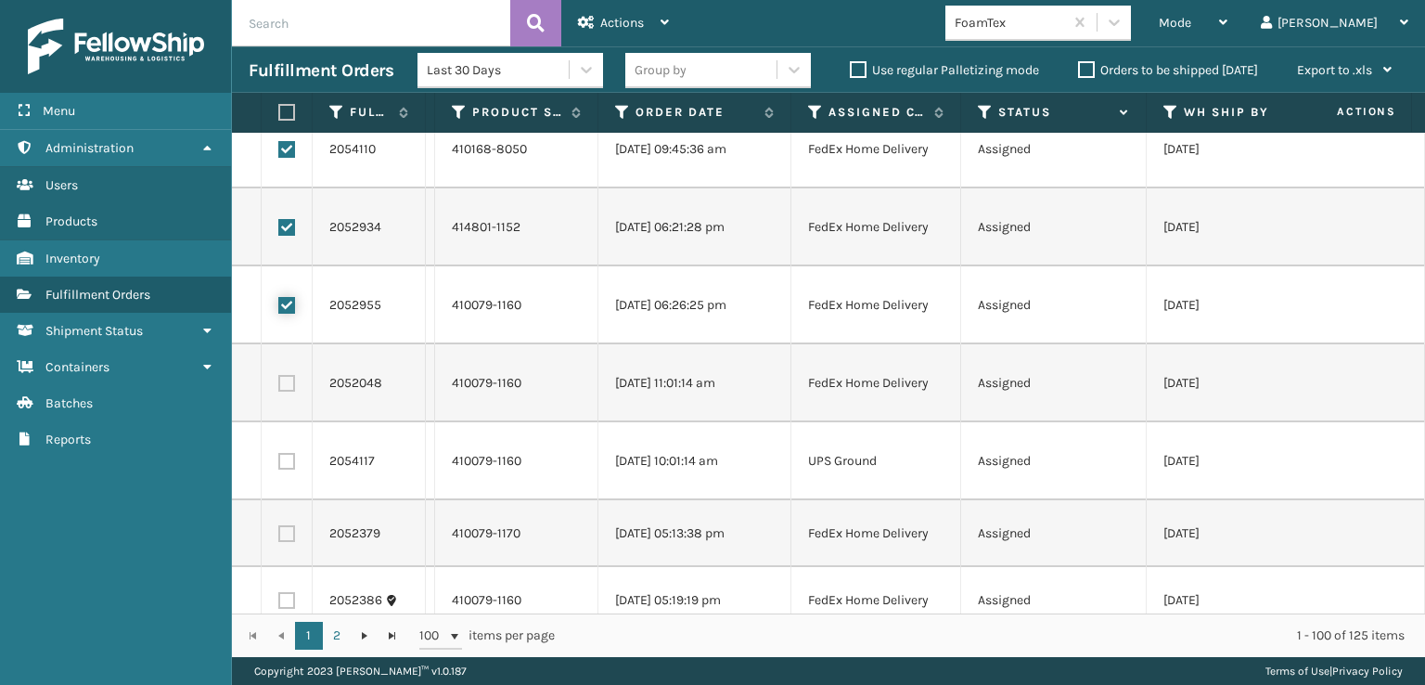
scroll to position [2227, 0]
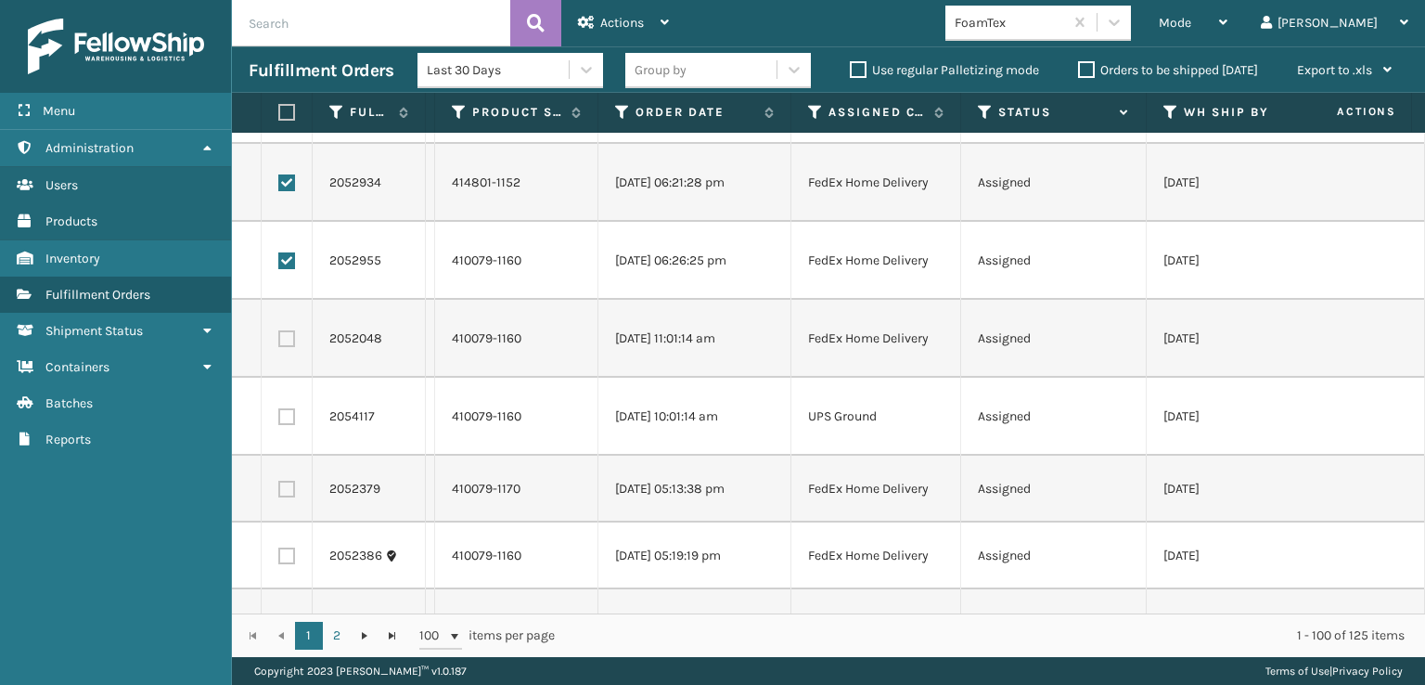
click at [285, 343] on label at bounding box center [286, 338] width 17 height 17
click at [279, 342] on input "checkbox" at bounding box center [278, 336] width 1 height 12
checkbox input "true"
click at [290, 481] on label at bounding box center [286, 489] width 17 height 17
click at [279, 481] on input "checkbox" at bounding box center [278, 487] width 1 height 12
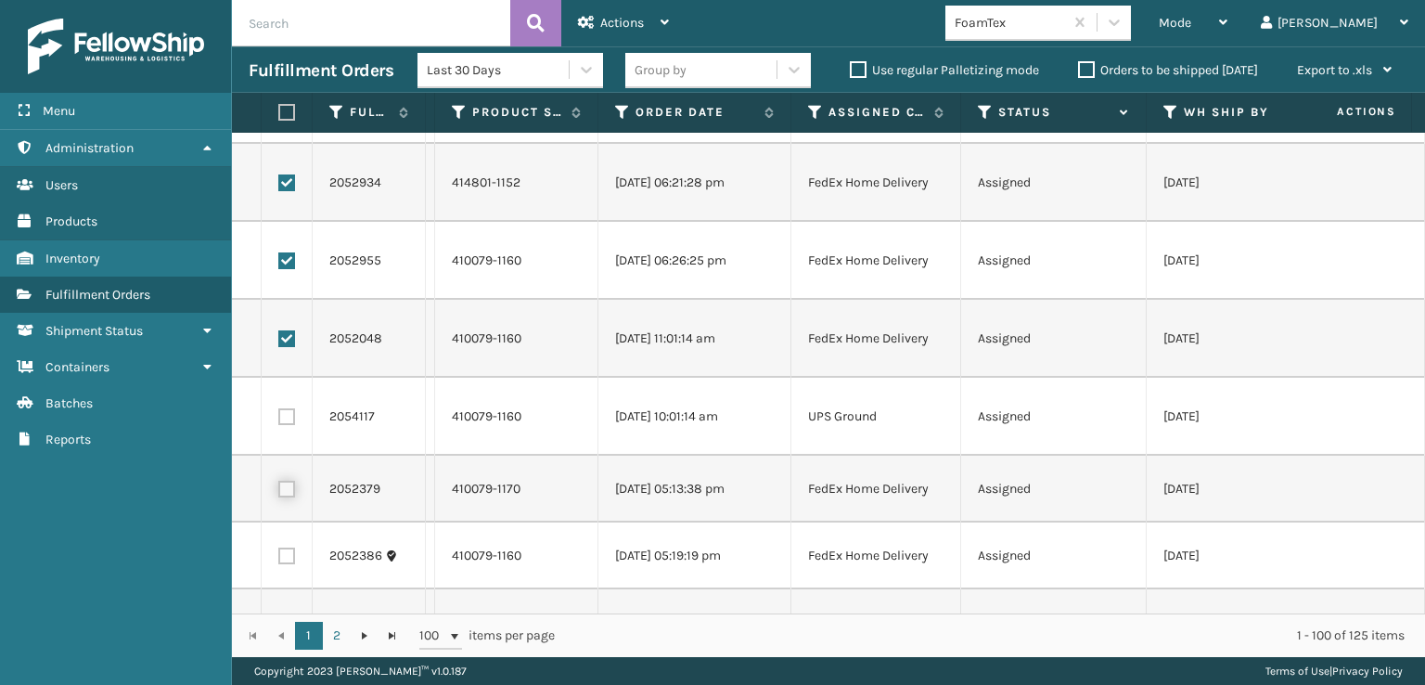
checkbox input "true"
click at [285, 551] on label at bounding box center [286, 556] width 17 height 17
click at [279, 551] on input "checkbox" at bounding box center [278, 554] width 1 height 12
checkbox input "true"
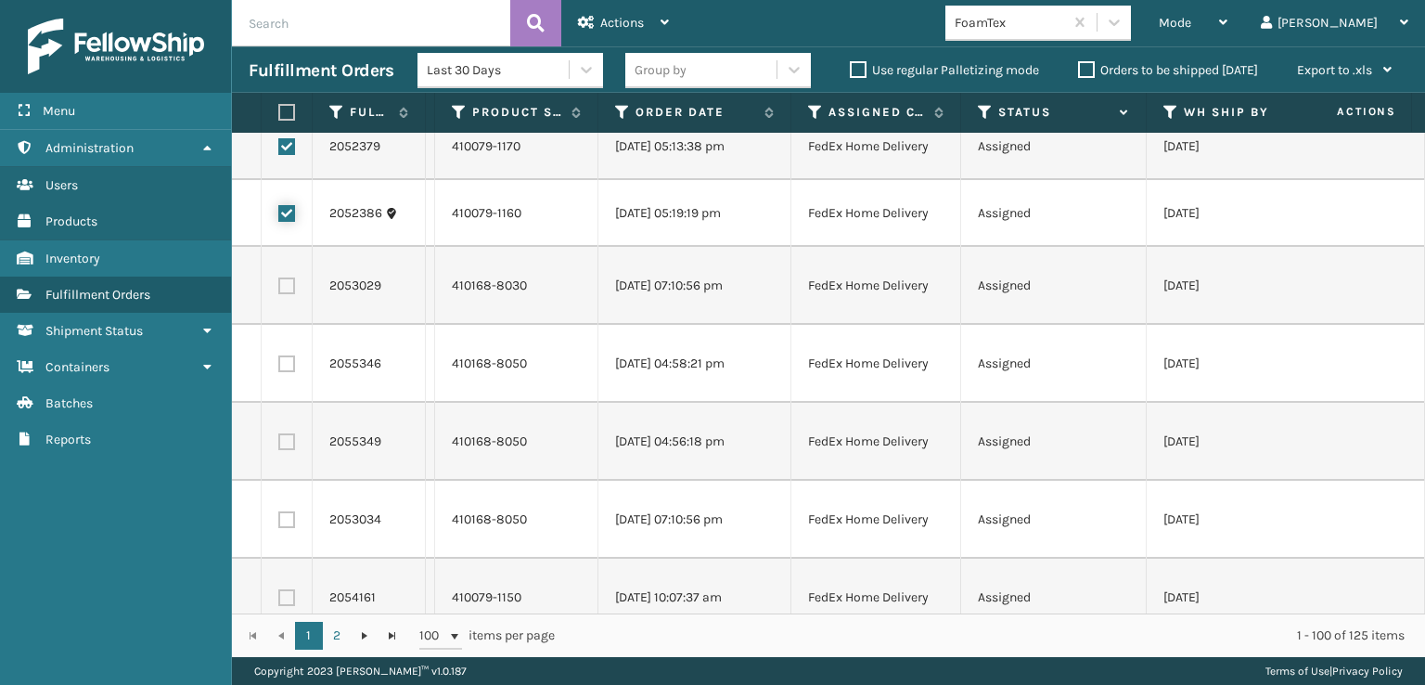
scroll to position [2598, 0]
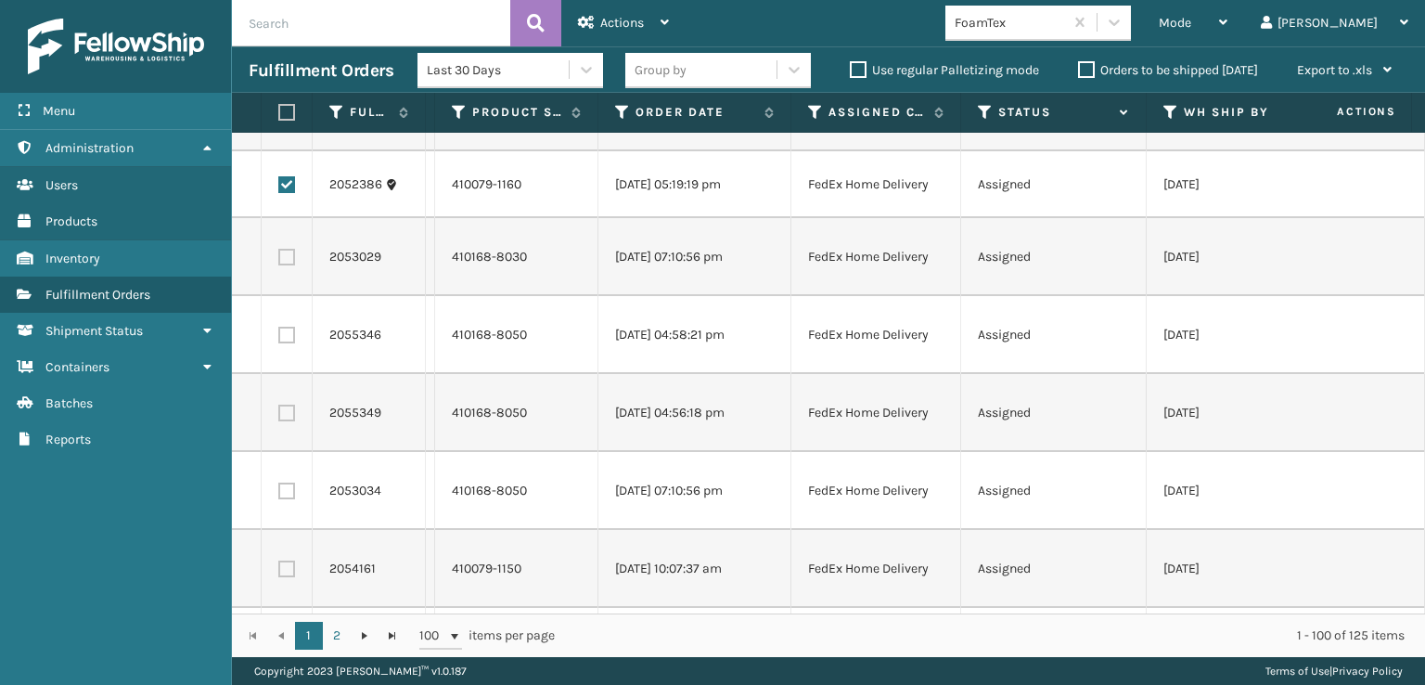
click at [296, 257] on td at bounding box center [287, 257] width 51 height 78
click at [290, 255] on label at bounding box center [286, 257] width 17 height 17
click at [279, 255] on input "checkbox" at bounding box center [278, 255] width 1 height 12
checkbox input "true"
click at [291, 327] on label at bounding box center [286, 335] width 17 height 17
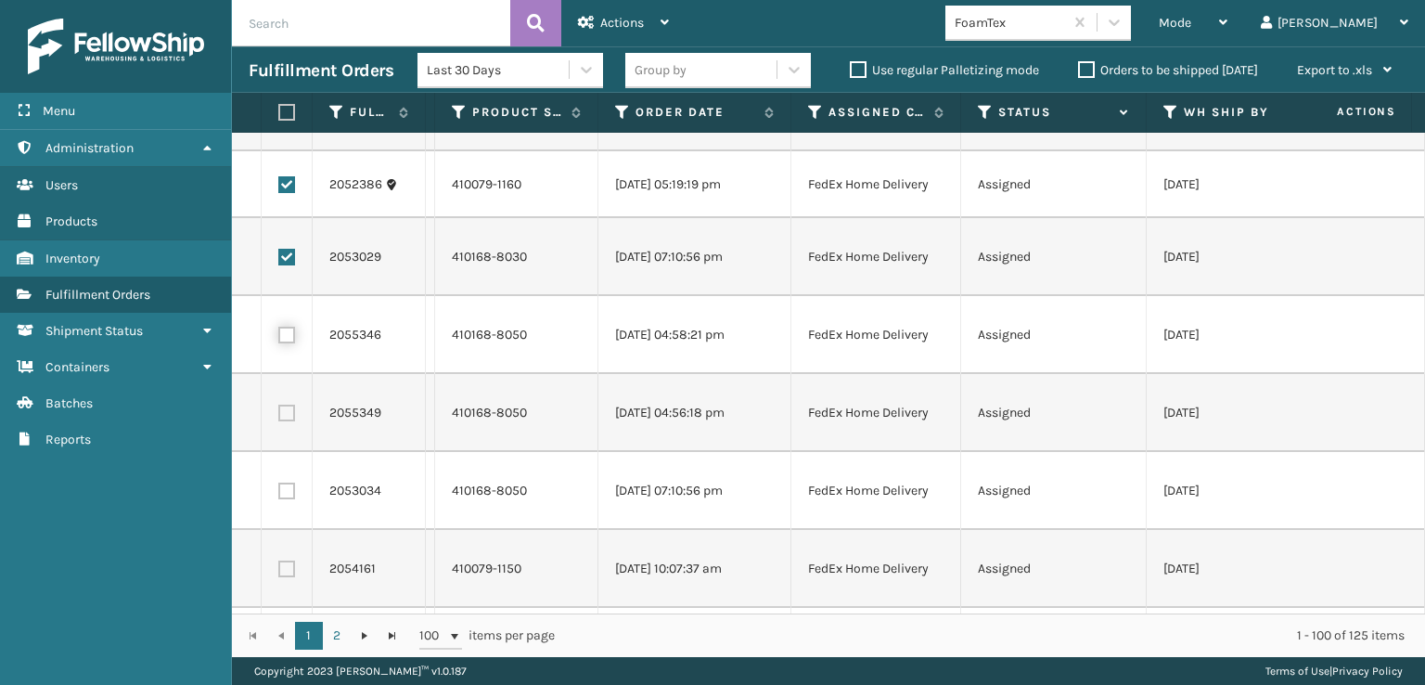
click at [279, 327] on input "checkbox" at bounding box center [278, 333] width 1 height 12
checkbox input "true"
click at [289, 410] on label at bounding box center [286, 413] width 17 height 17
click at [279, 410] on input "checkbox" at bounding box center [278, 411] width 1 height 12
checkbox input "true"
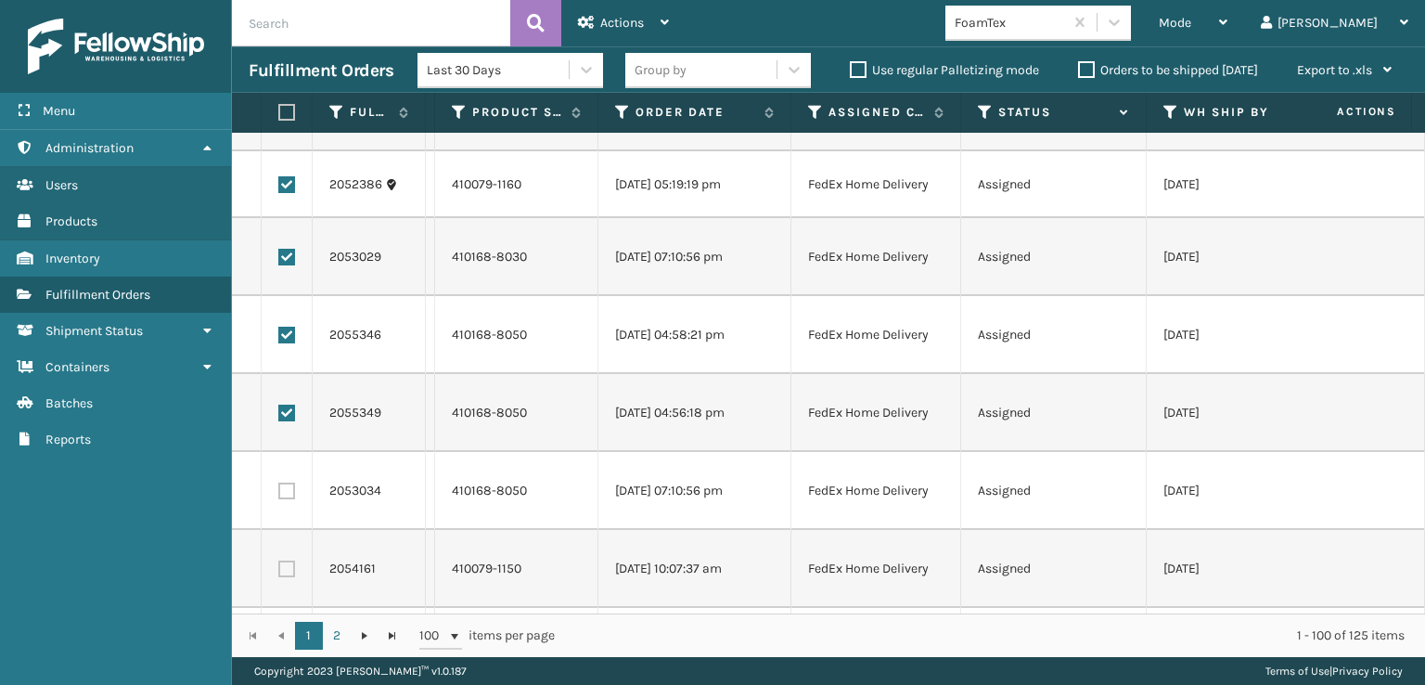
click at [284, 479] on td at bounding box center [287, 491] width 51 height 78
click at [286, 487] on label at bounding box center [286, 491] width 17 height 17
click at [279, 487] on input "checkbox" at bounding box center [278, 489] width 1 height 12
checkbox input "true"
click at [290, 565] on label at bounding box center [286, 569] width 17 height 17
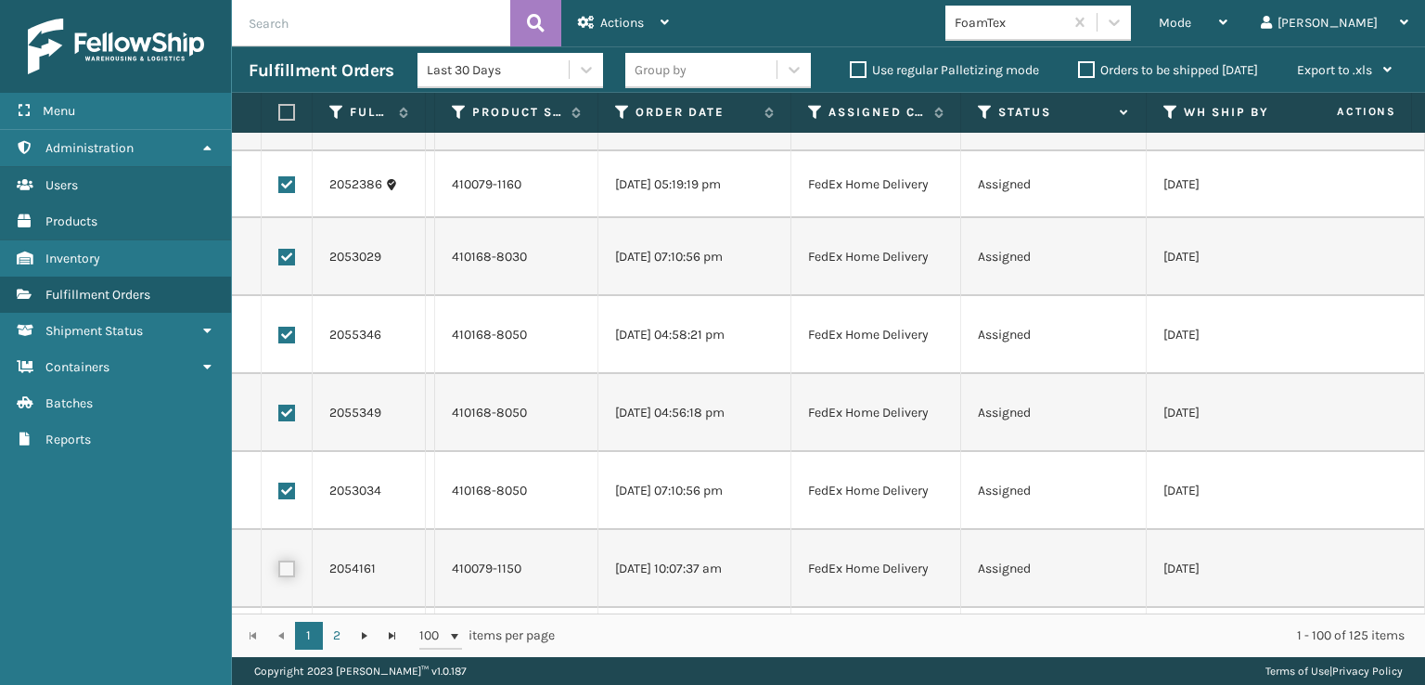
click at [279, 565] on input "checkbox" at bounding box center [278, 567] width 1 height 12
checkbox input "true"
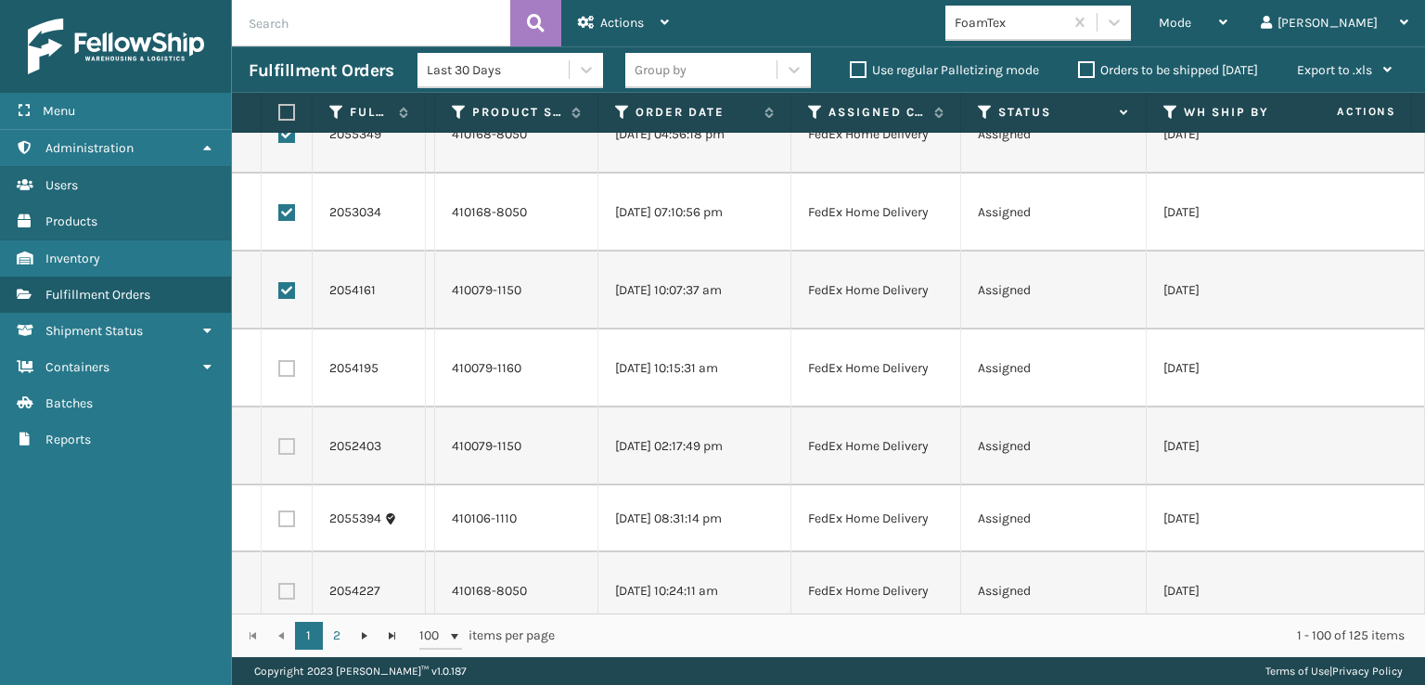
click at [290, 362] on label at bounding box center [286, 368] width 17 height 17
click at [279, 362] on input "checkbox" at bounding box center [278, 366] width 1 height 12
checkbox input "true"
click at [289, 441] on label at bounding box center [286, 446] width 17 height 17
click at [279, 441] on input "checkbox" at bounding box center [278, 444] width 1 height 12
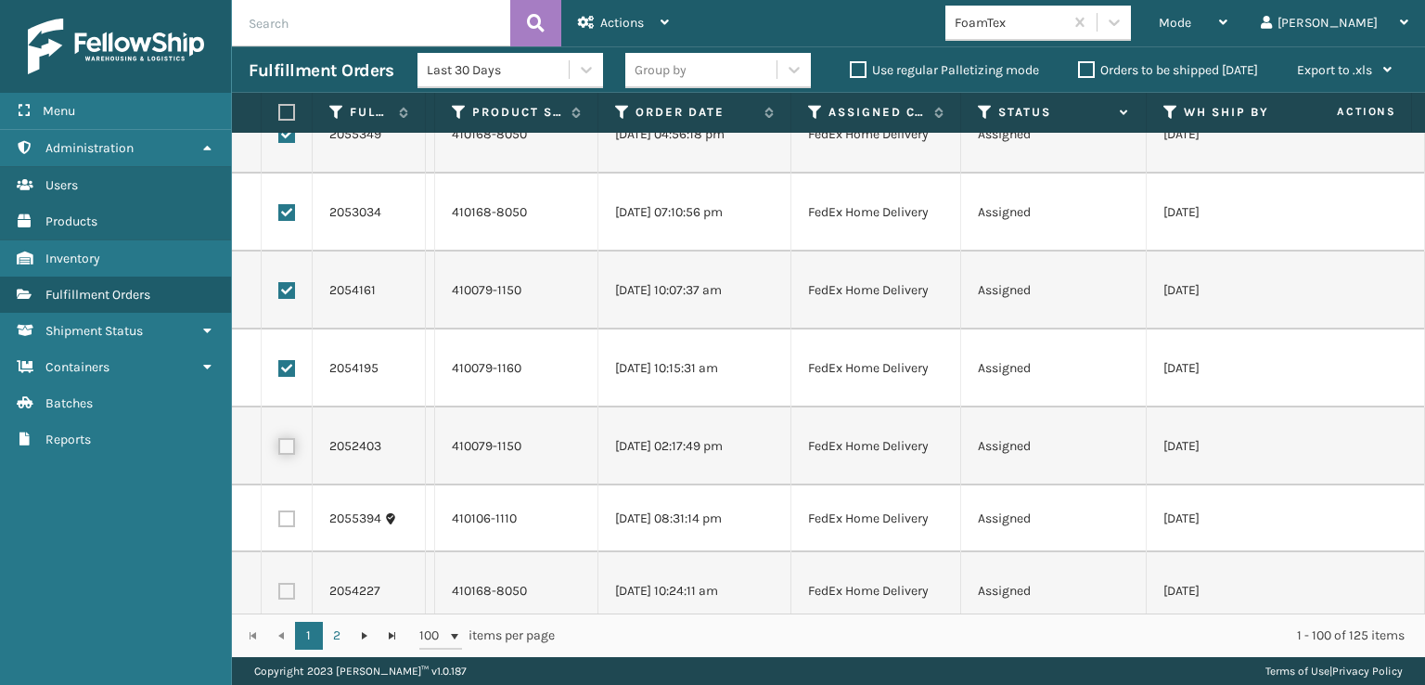
checkbox input "true"
click at [286, 521] on label at bounding box center [286, 518] width 17 height 17
click at [279, 521] on input "checkbox" at bounding box center [278, 516] width 1 height 12
checkbox input "true"
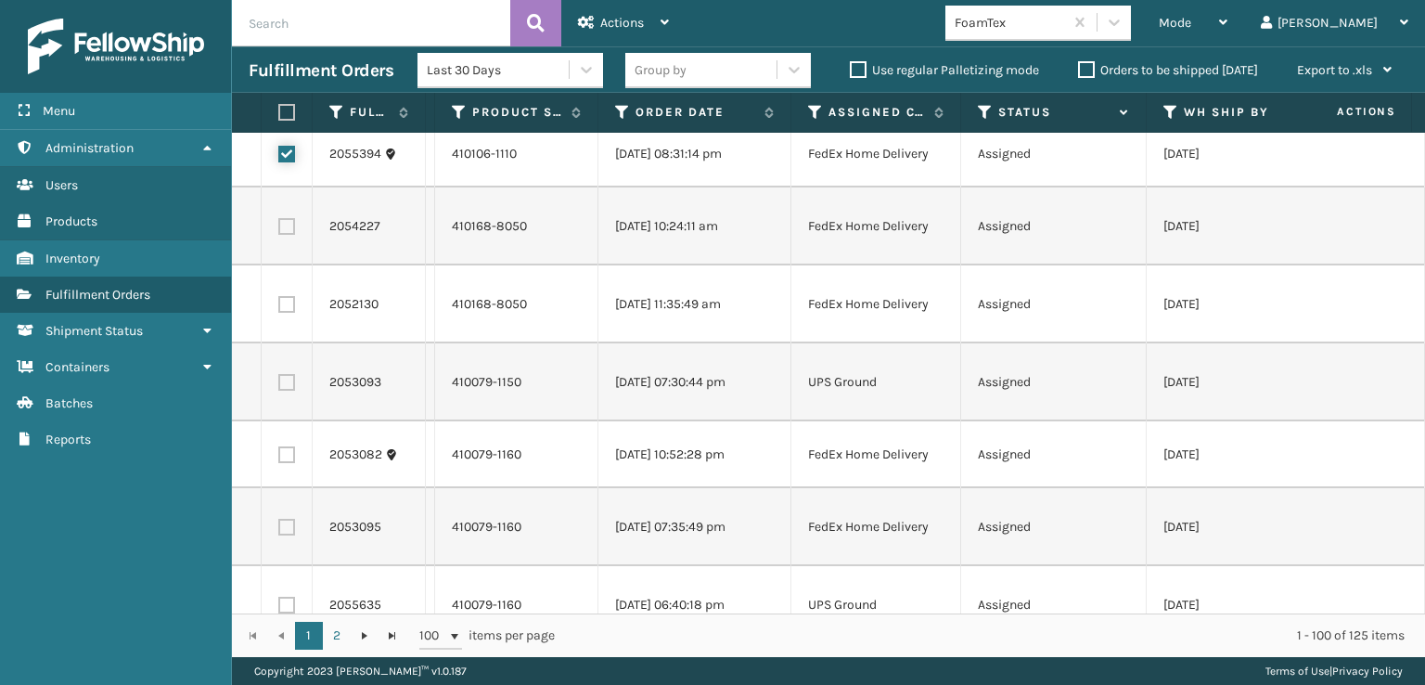
scroll to position [3248, 0]
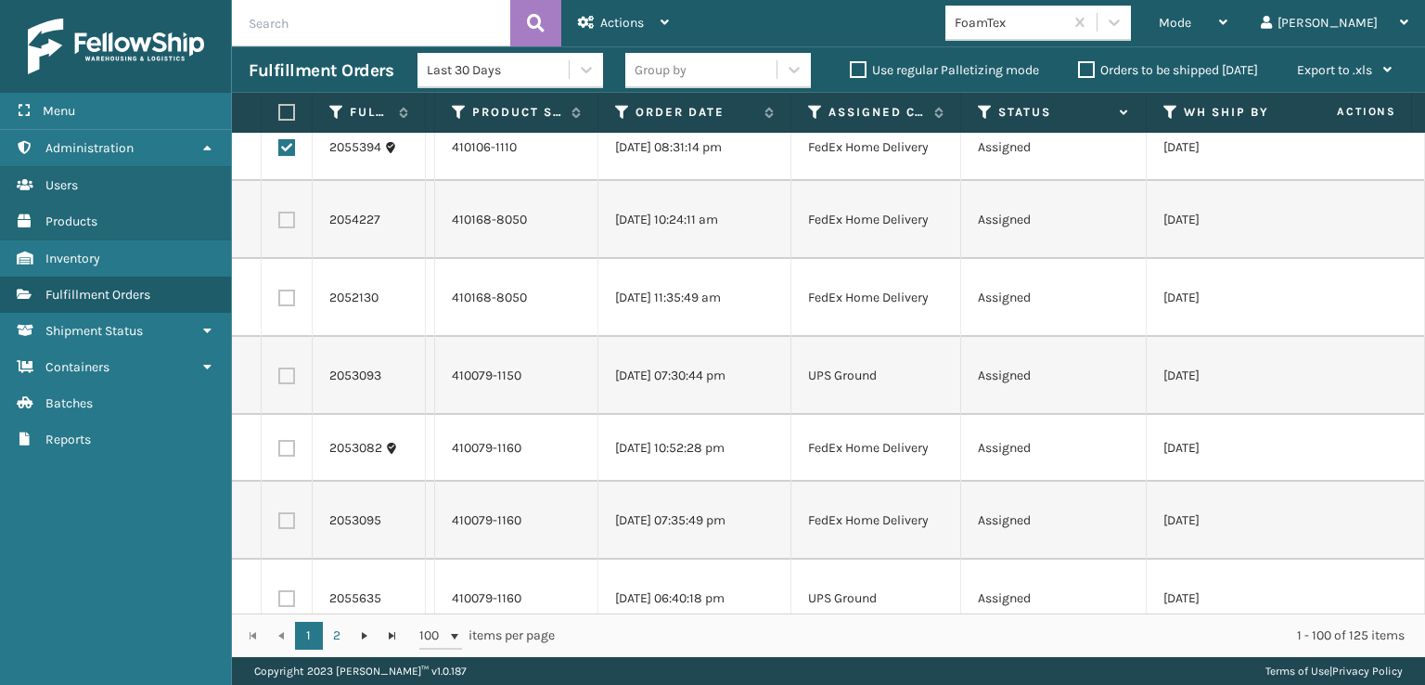
click at [290, 217] on label at bounding box center [286, 220] width 17 height 17
click at [279, 217] on input "checkbox" at bounding box center [278, 218] width 1 height 12
checkbox input "true"
click at [290, 297] on label at bounding box center [286, 298] width 17 height 17
click at [279, 297] on input "checkbox" at bounding box center [278, 296] width 1 height 12
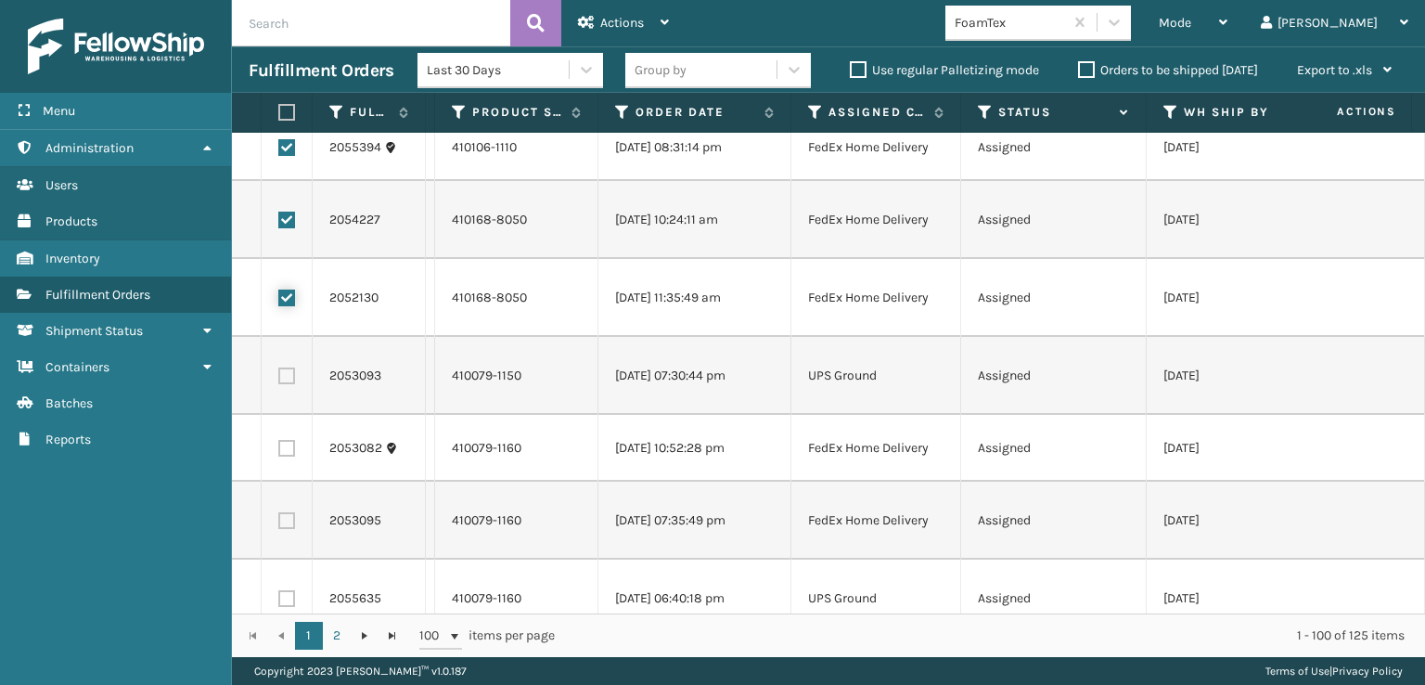
checkbox input "true"
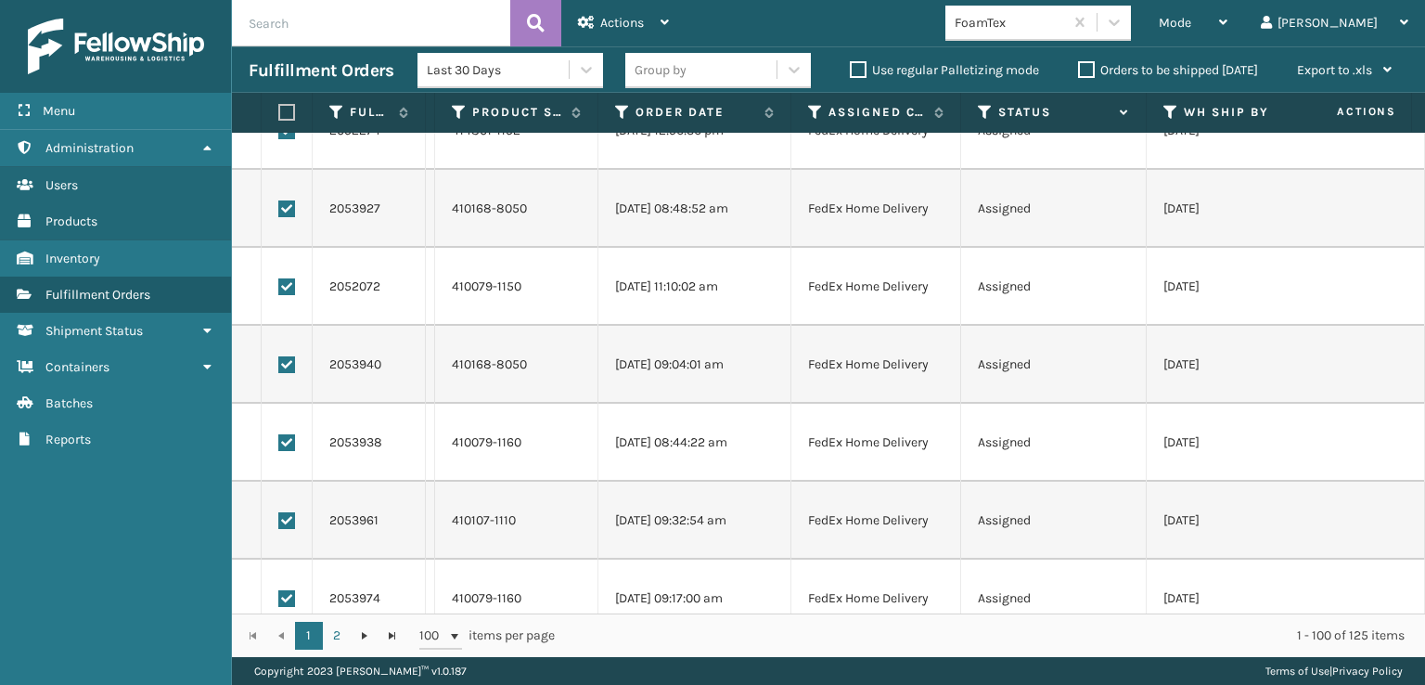
scroll to position [806, 0]
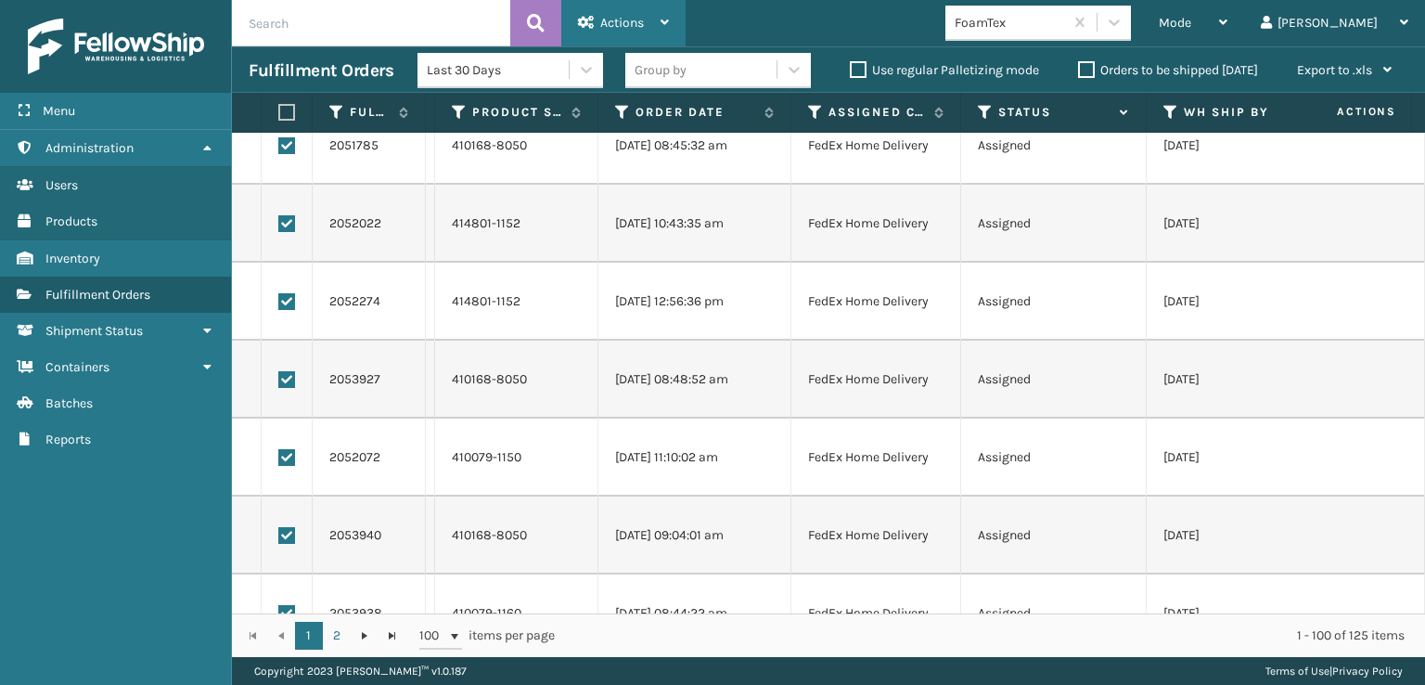
click at [642, 19] on span "Actions" at bounding box center [622, 23] width 44 height 16
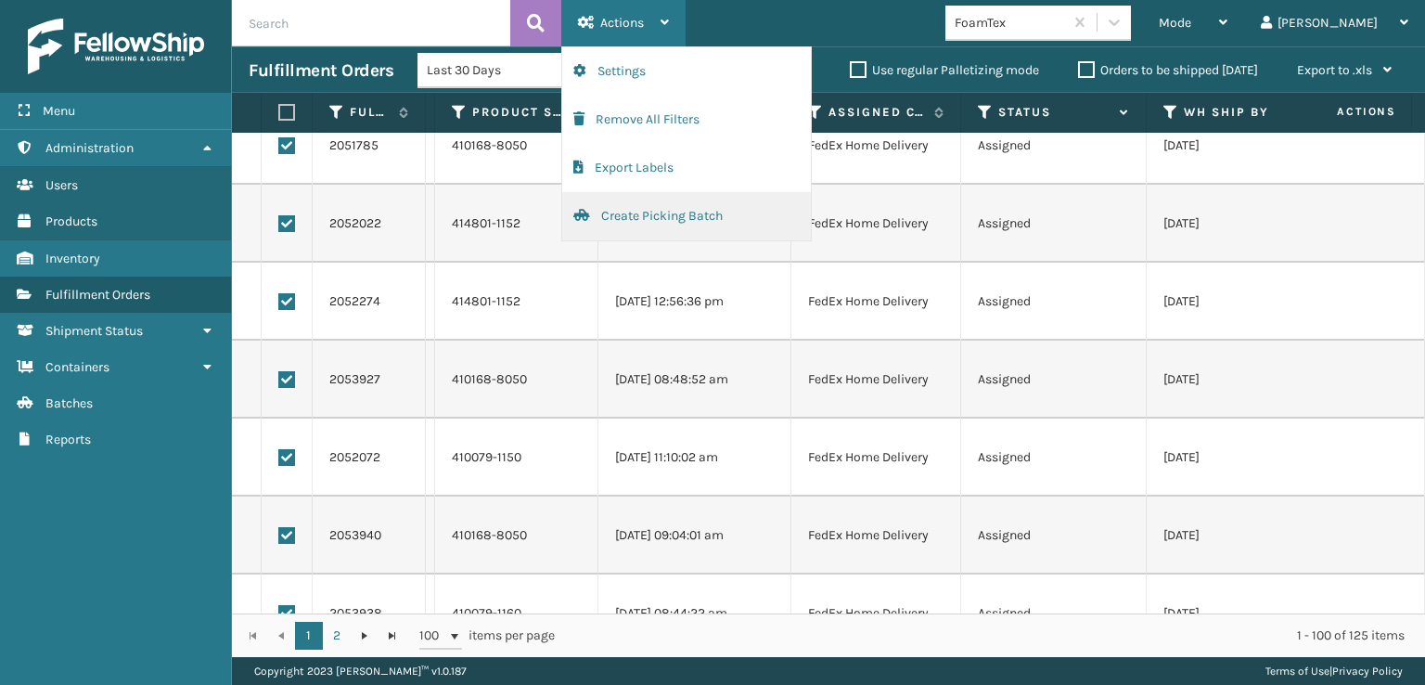
click at [641, 222] on button "Create Picking Batch" at bounding box center [686, 216] width 249 height 48
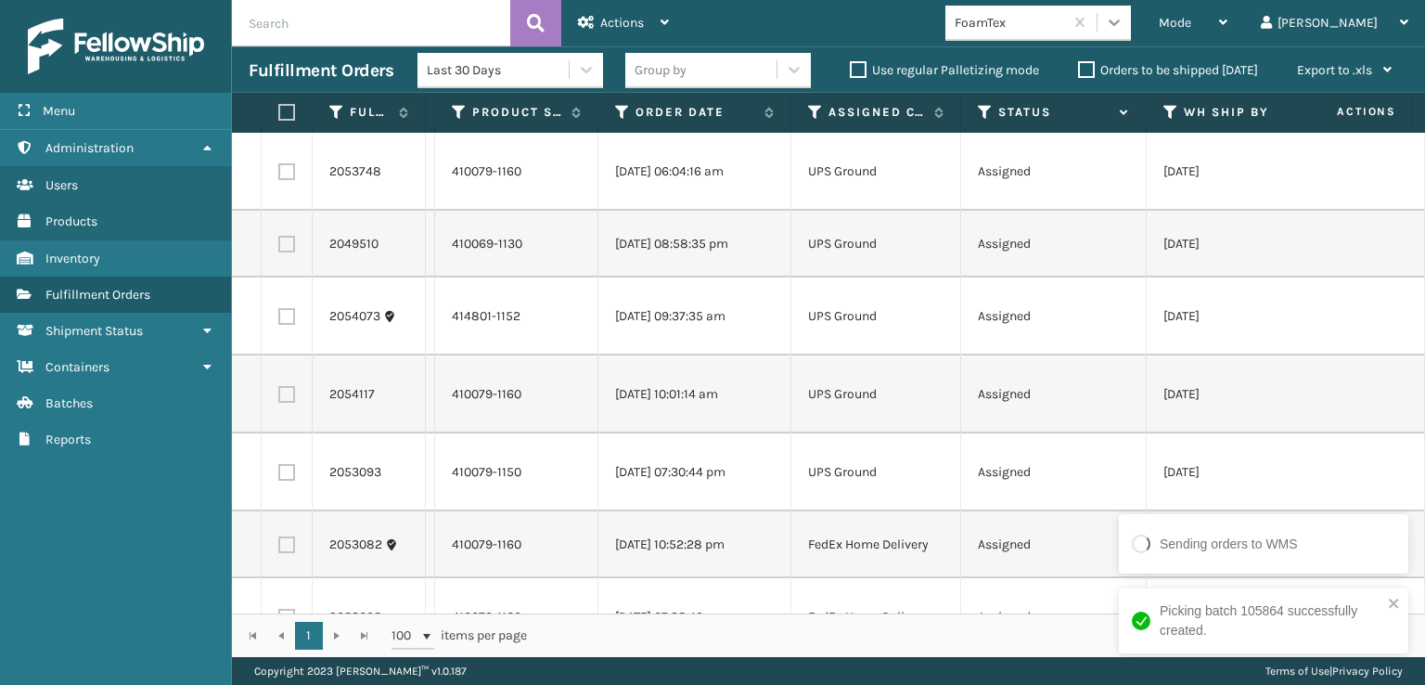
click at [1131, 32] on div at bounding box center [1114, 22] width 33 height 33
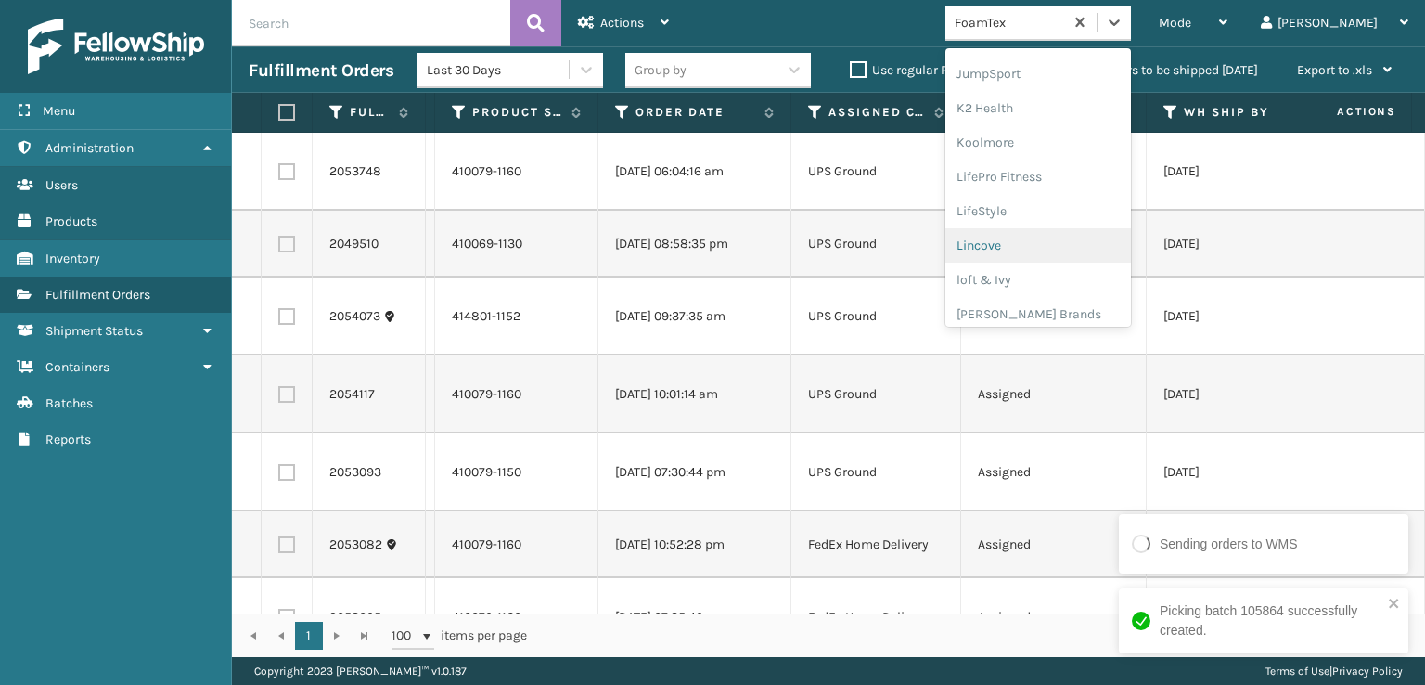
scroll to position [587, 0]
click at [1084, 297] on div "[PERSON_NAME] Brands" at bounding box center [1039, 307] width 186 height 34
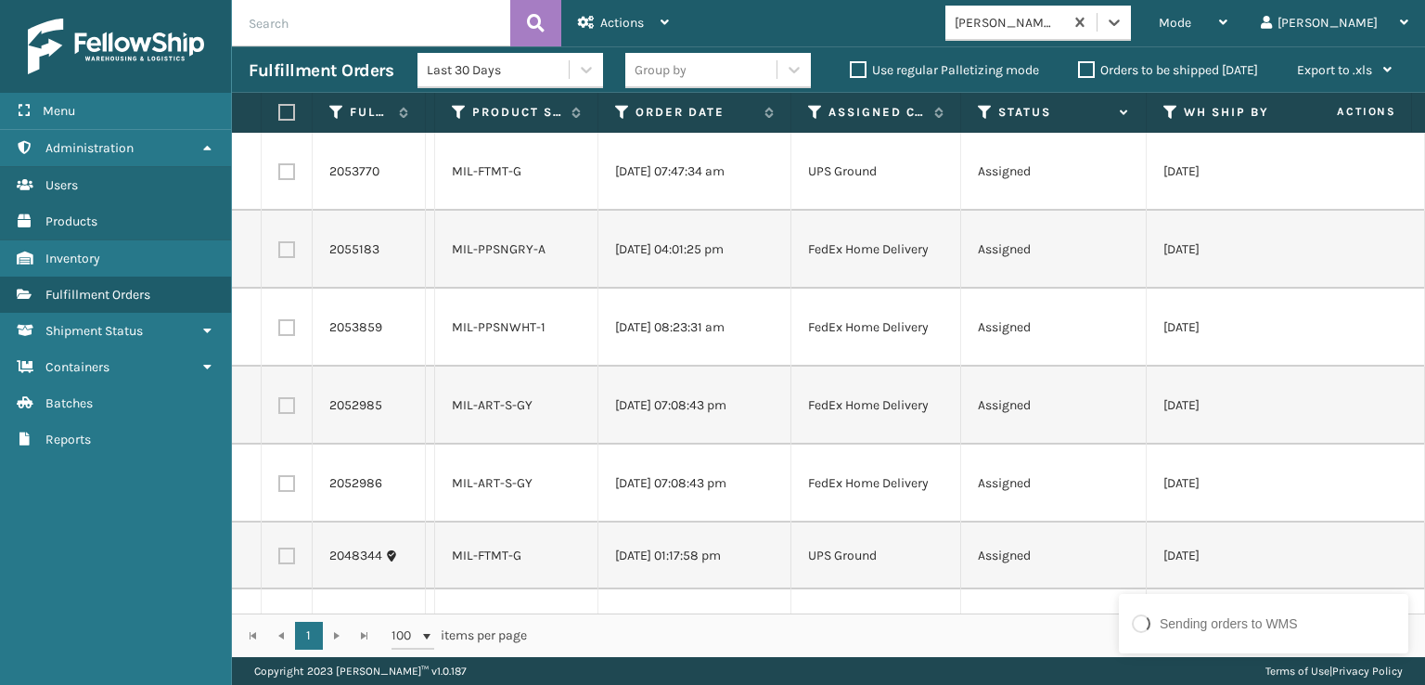
scroll to position [0, 0]
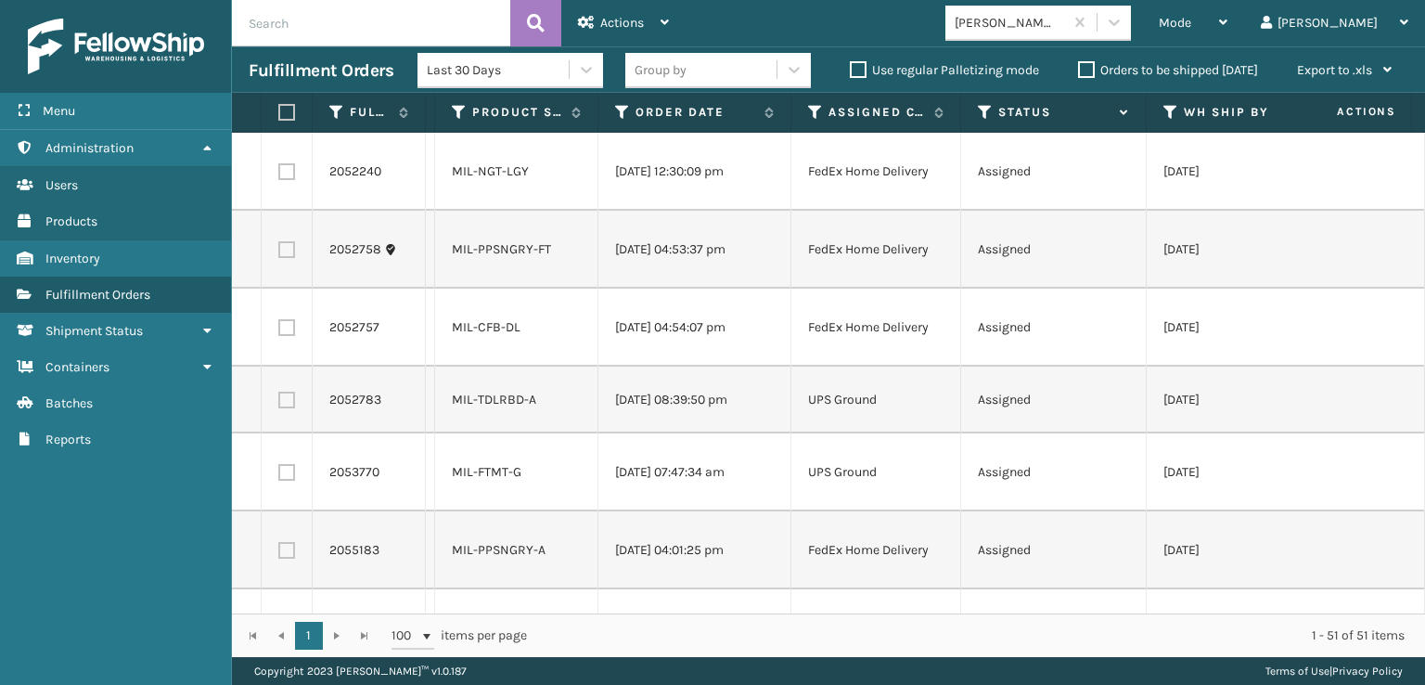
click at [287, 175] on label at bounding box center [286, 171] width 17 height 17
click at [279, 175] on input "checkbox" at bounding box center [278, 169] width 1 height 12
checkbox input "true"
click at [290, 254] on label at bounding box center [286, 249] width 17 height 17
click at [279, 253] on input "checkbox" at bounding box center [278, 247] width 1 height 12
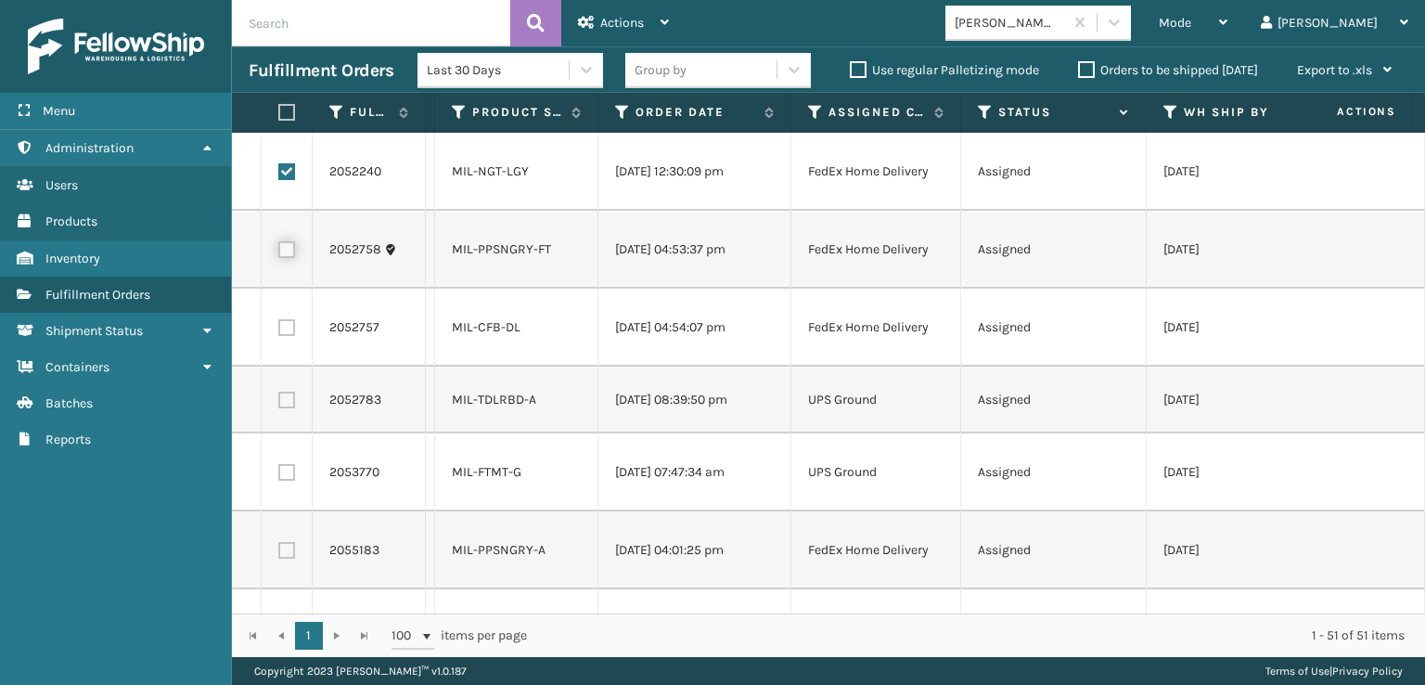
checkbox input "true"
click at [286, 328] on label at bounding box center [286, 327] width 17 height 17
click at [279, 328] on input "checkbox" at bounding box center [278, 325] width 1 height 12
checkbox input "true"
click at [282, 548] on label at bounding box center [286, 550] width 17 height 17
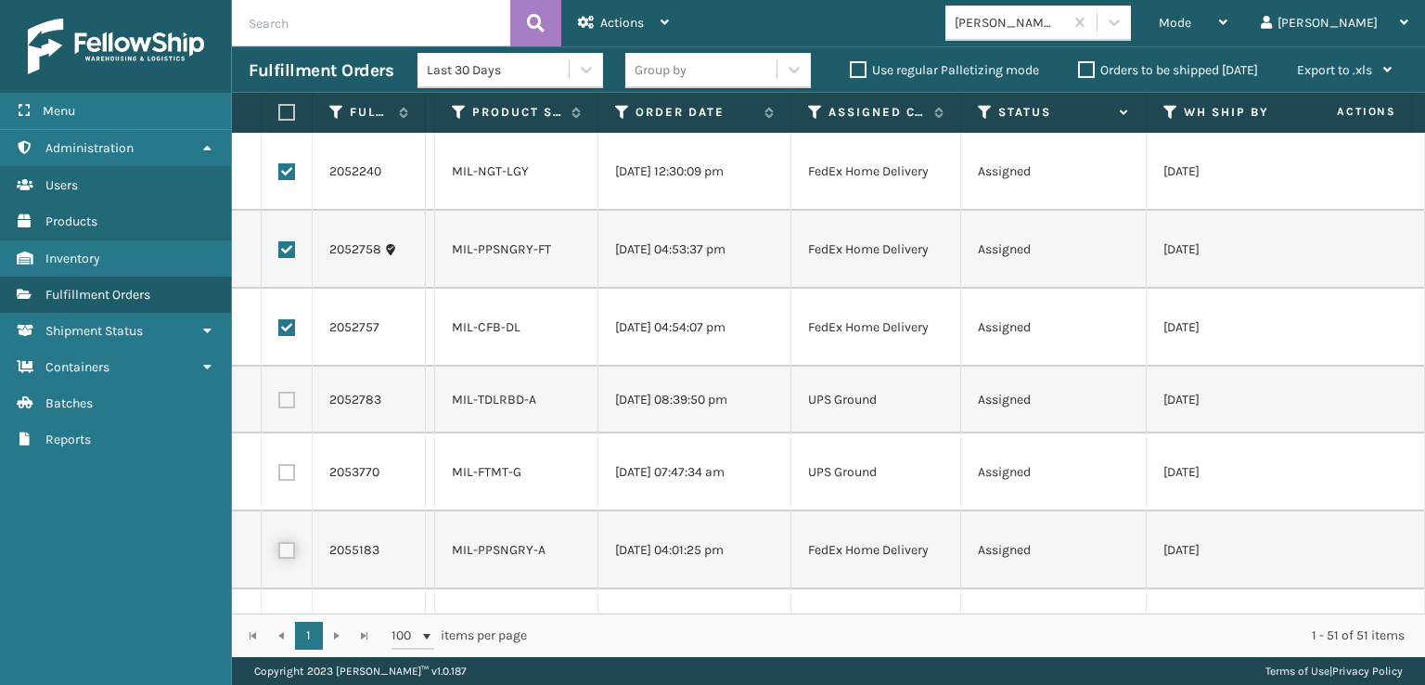
click at [279, 548] on input "checkbox" at bounding box center [278, 548] width 1 height 12
checkbox input "true"
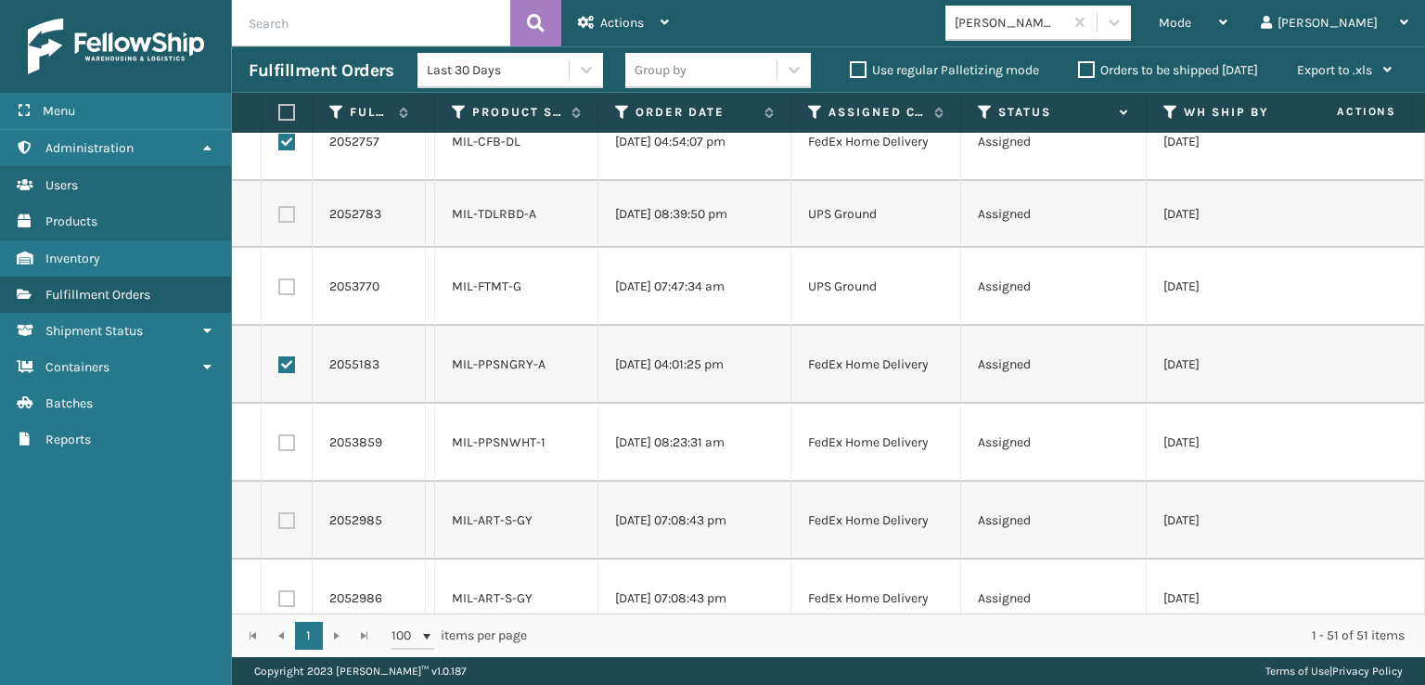
click at [285, 448] on label at bounding box center [286, 442] width 17 height 17
click at [279, 446] on input "checkbox" at bounding box center [278, 440] width 1 height 12
checkbox input "true"
click at [290, 512] on label at bounding box center [286, 520] width 17 height 17
click at [279, 512] on input "checkbox" at bounding box center [278, 518] width 1 height 12
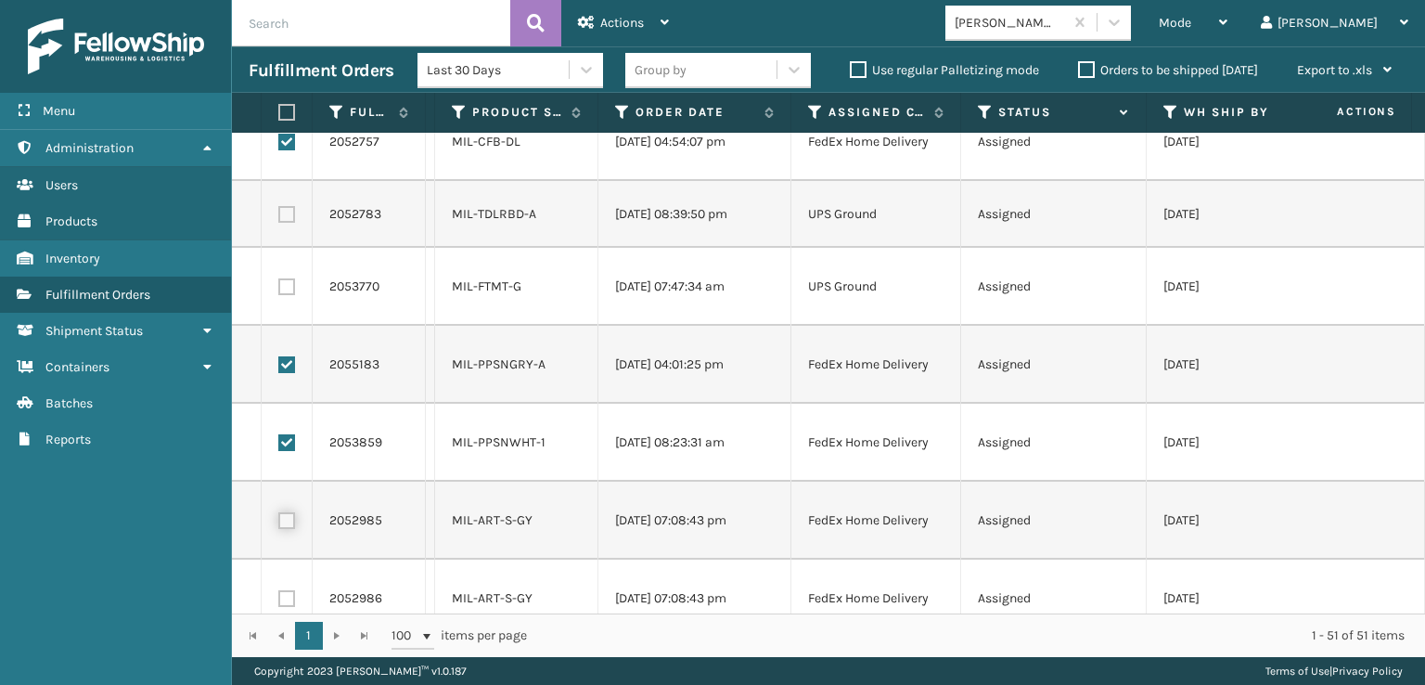
checkbox input "true"
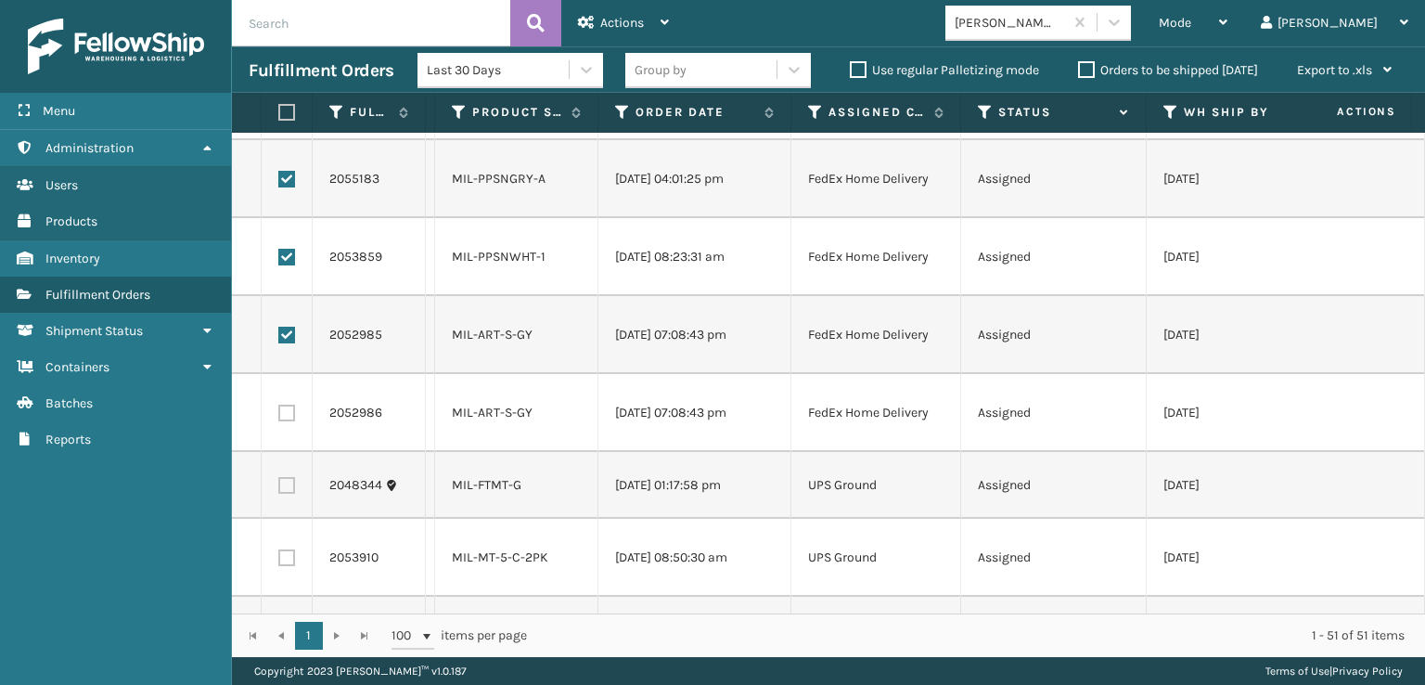
click at [286, 411] on label at bounding box center [286, 413] width 17 height 17
click at [279, 411] on input "checkbox" at bounding box center [278, 411] width 1 height 12
checkbox input "true"
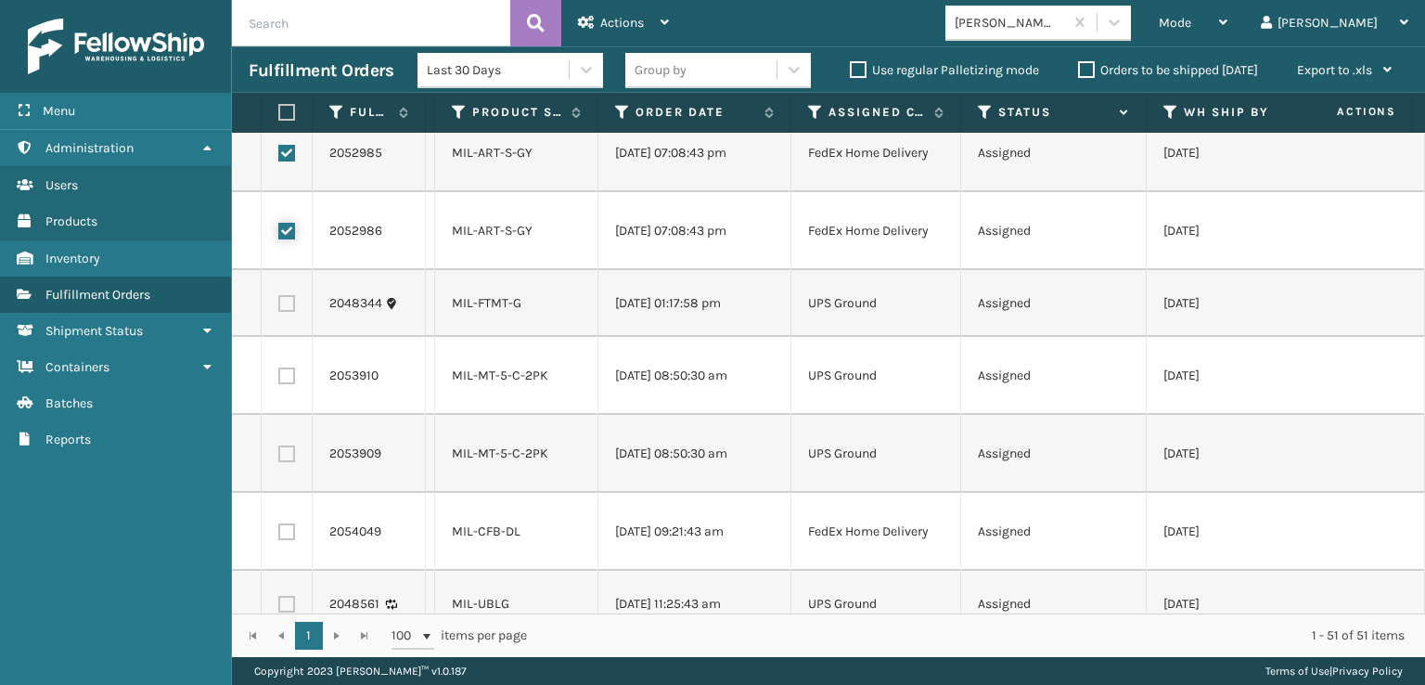
scroll to position [557, 0]
drag, startPoint x: 292, startPoint y: 539, endPoint x: 290, endPoint y: 520, distance: 19.7
click at [293, 539] on td at bounding box center [287, 528] width 51 height 78
click at [290, 520] on label at bounding box center [286, 528] width 17 height 17
click at [279, 520] on input "checkbox" at bounding box center [278, 526] width 1 height 12
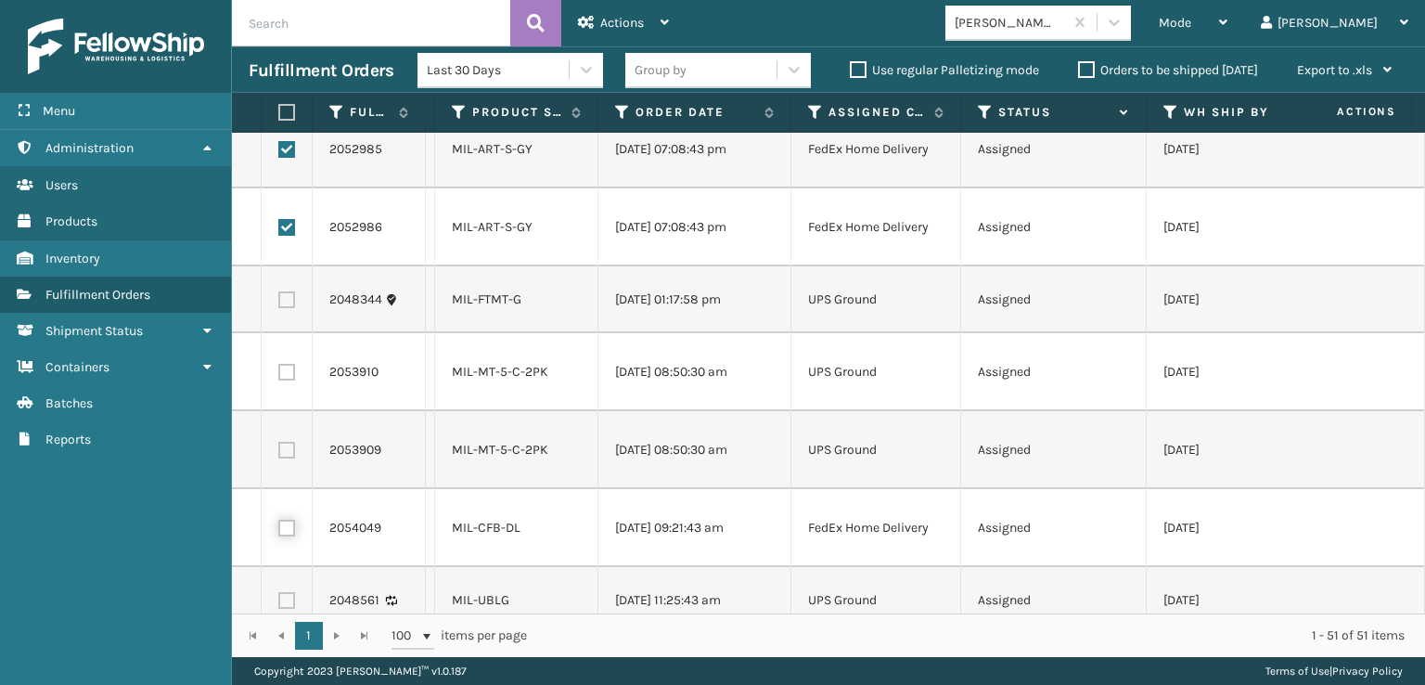
checkbox input "true"
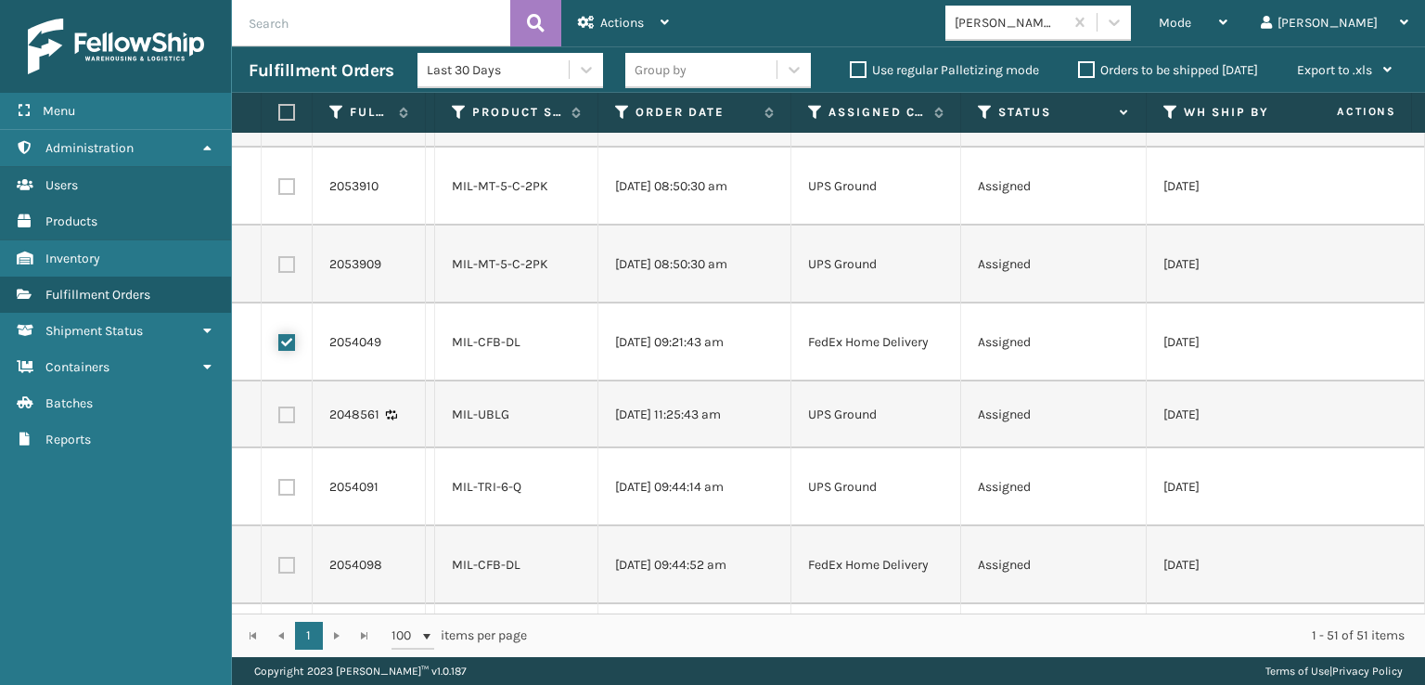
scroll to position [928, 0]
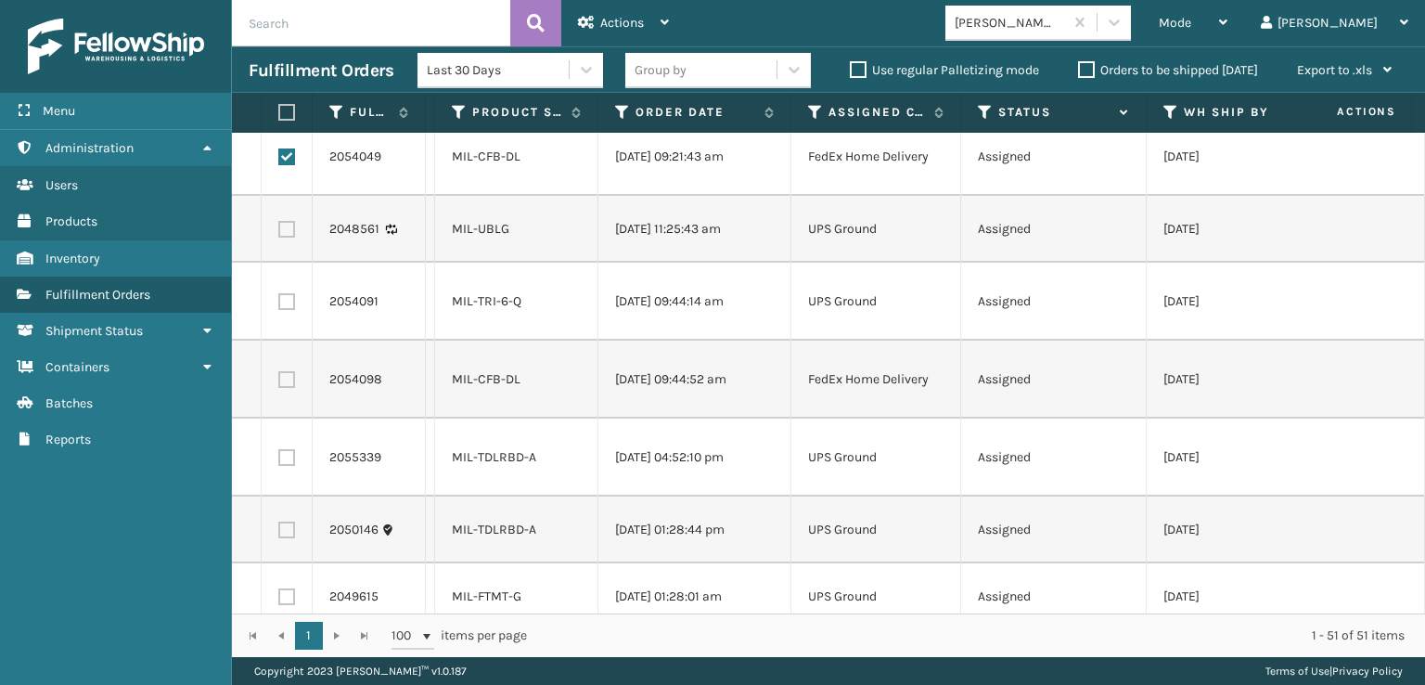
click at [293, 383] on label at bounding box center [286, 379] width 17 height 17
click at [279, 383] on input "checkbox" at bounding box center [278, 377] width 1 height 12
checkbox input "true"
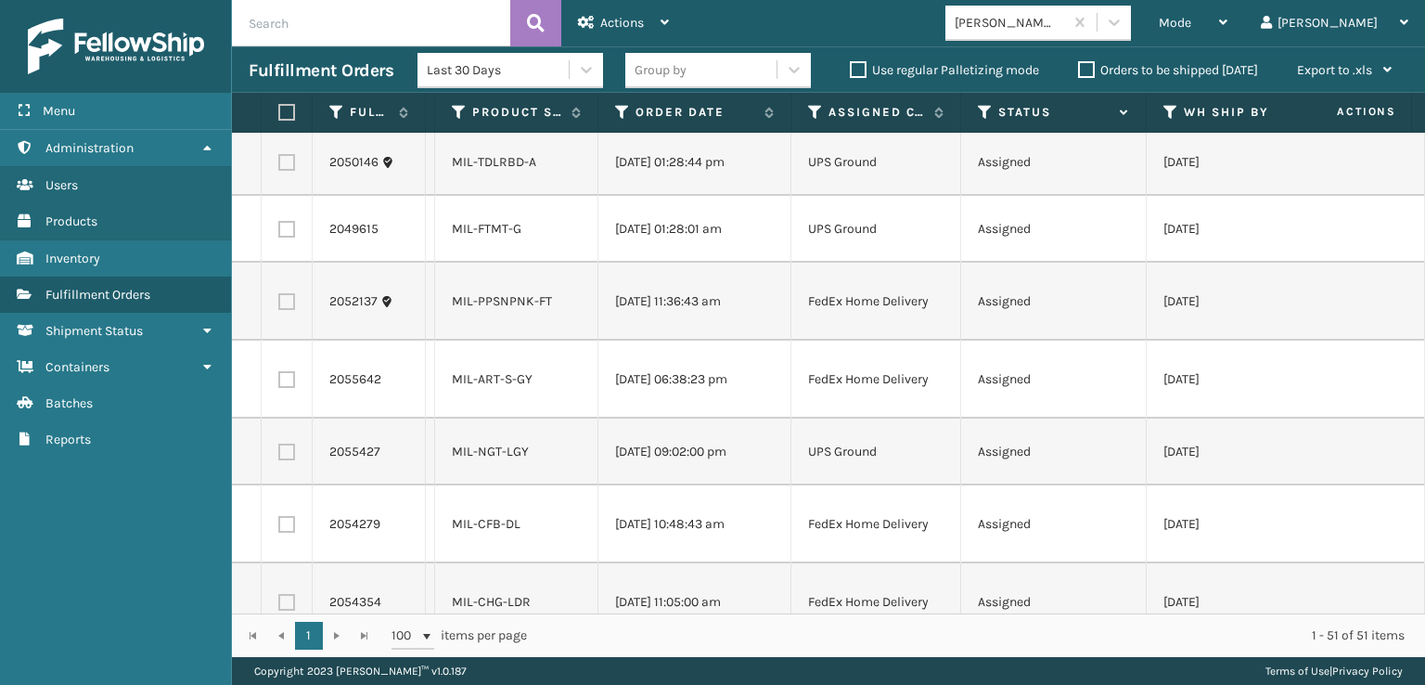
scroll to position [1299, 0]
click at [290, 295] on label at bounding box center [286, 298] width 17 height 17
click at [279, 295] on input "checkbox" at bounding box center [278, 296] width 1 height 12
checkbox input "true"
click at [286, 369] on label at bounding box center [286, 376] width 17 height 17
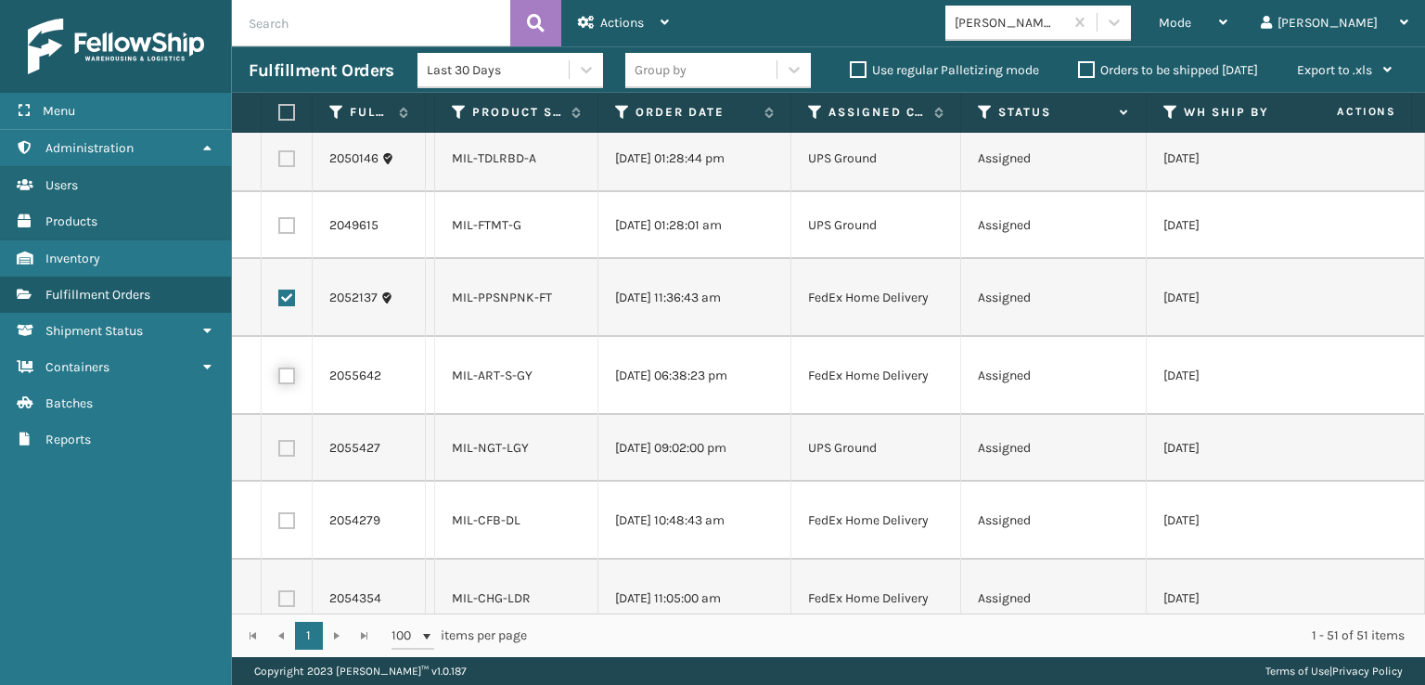
click at [279, 369] on input "checkbox" at bounding box center [278, 374] width 1 height 12
checkbox input "true"
click at [277, 526] on td at bounding box center [287, 521] width 51 height 78
click at [287, 513] on label at bounding box center [286, 520] width 17 height 17
click at [279, 513] on input "checkbox" at bounding box center [278, 518] width 1 height 12
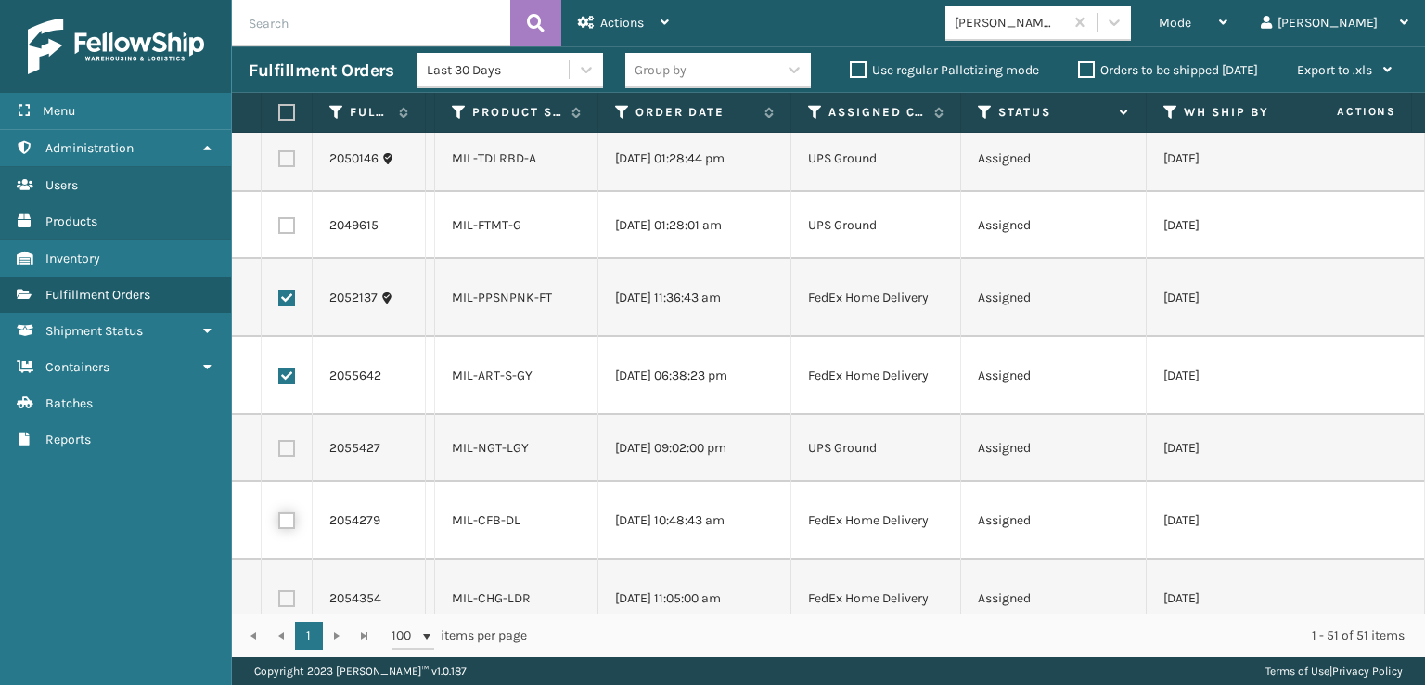
checkbox input "true"
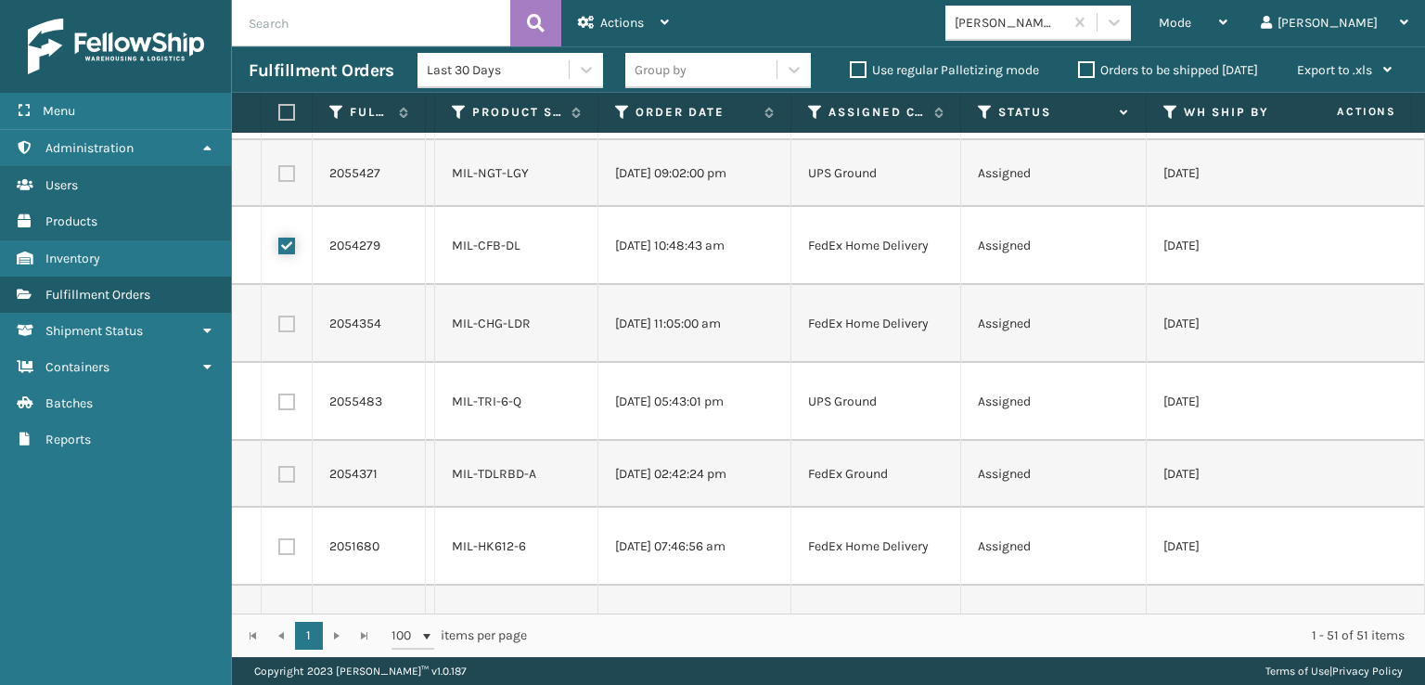
scroll to position [1578, 0]
click at [286, 322] on label at bounding box center [286, 320] width 17 height 17
click at [279, 322] on input "checkbox" at bounding box center [278, 318] width 1 height 12
checkbox input "true"
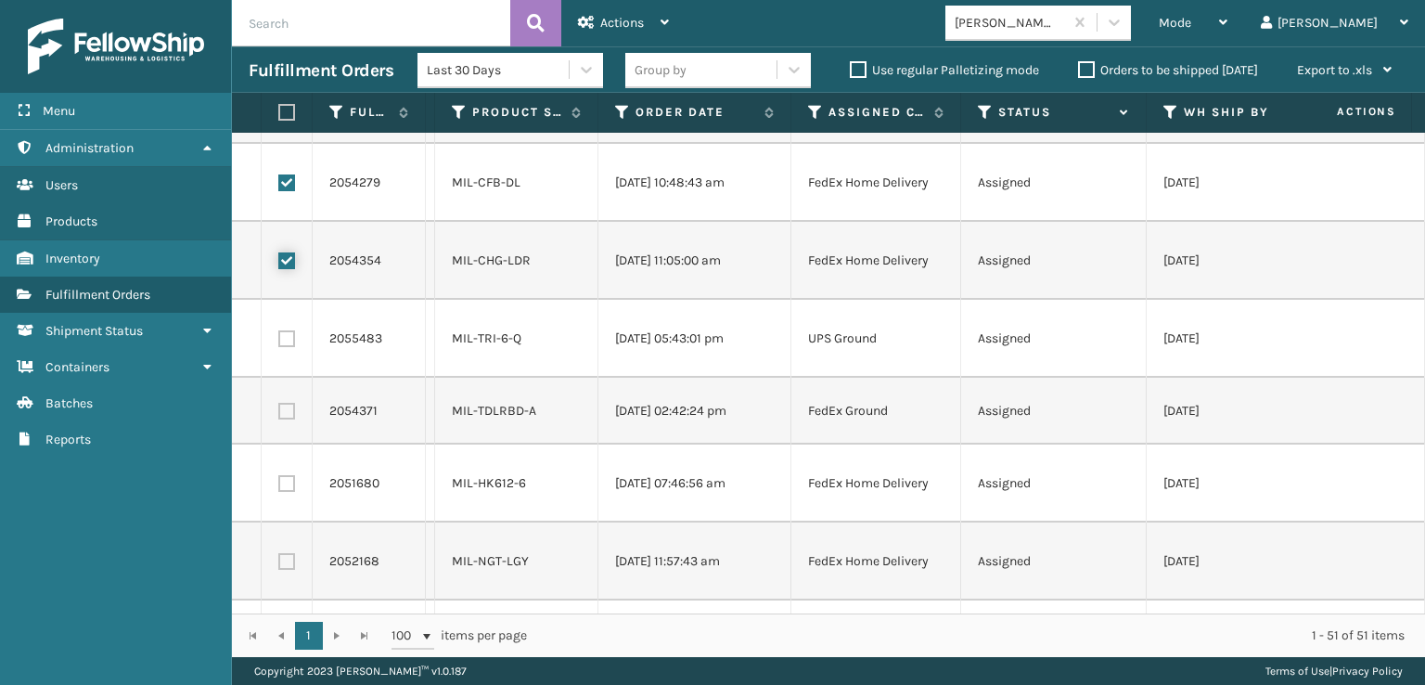
scroll to position [1670, 0]
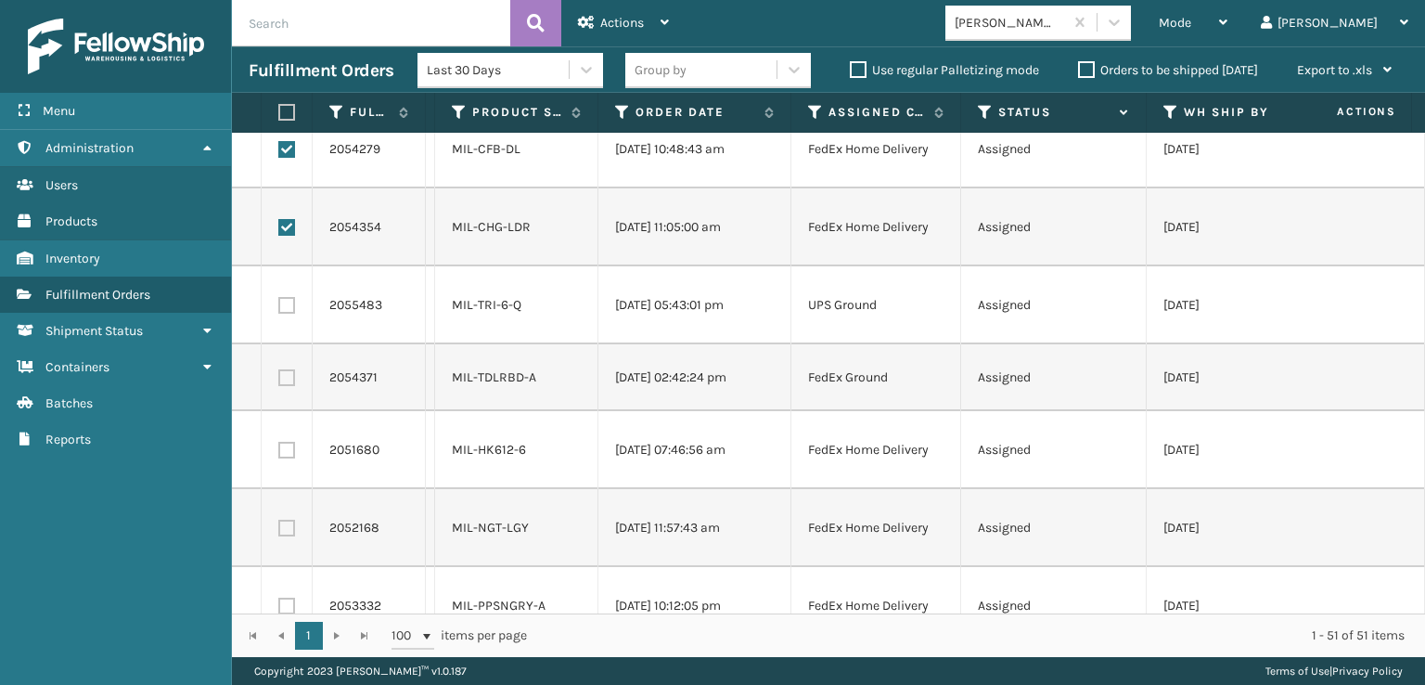
click at [286, 448] on label at bounding box center [286, 450] width 17 height 17
click at [279, 448] on input "checkbox" at bounding box center [278, 448] width 1 height 12
checkbox input "true"
click at [278, 535] on label at bounding box center [286, 528] width 17 height 17
click at [278, 532] on input "checkbox" at bounding box center [278, 526] width 1 height 12
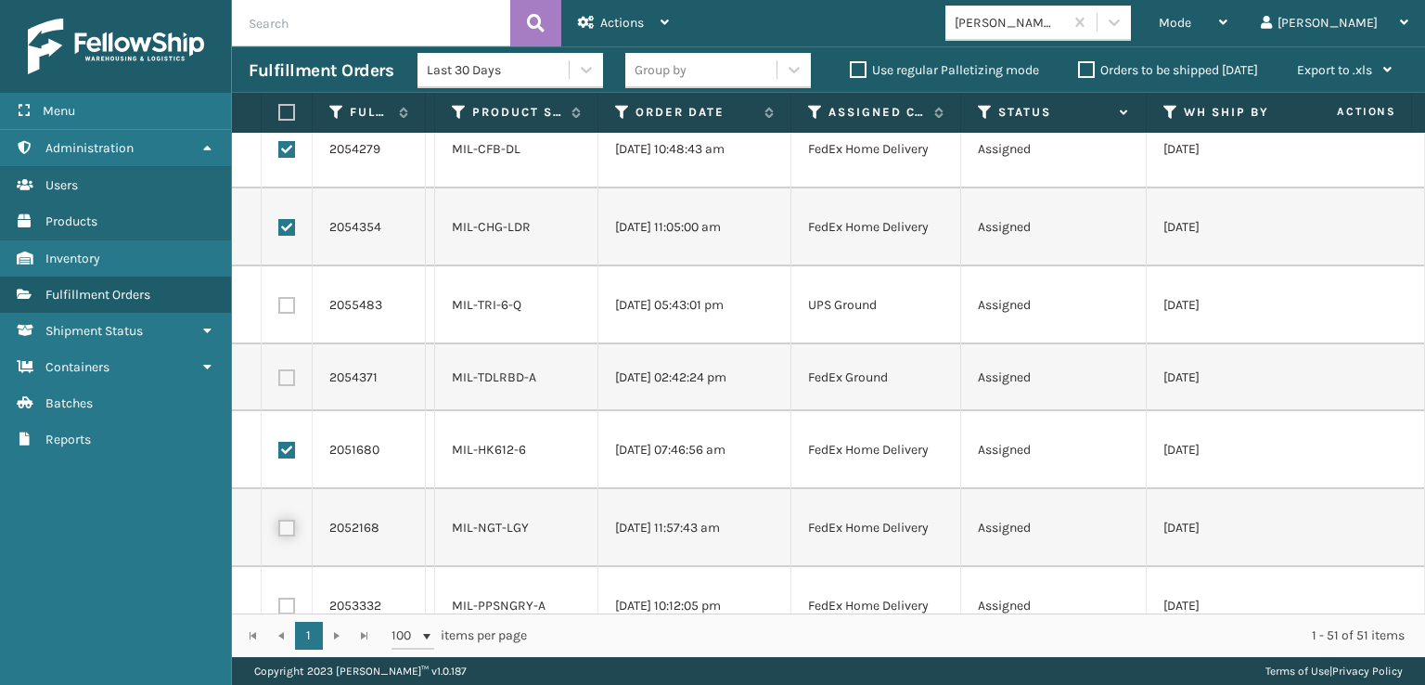
checkbox input "true"
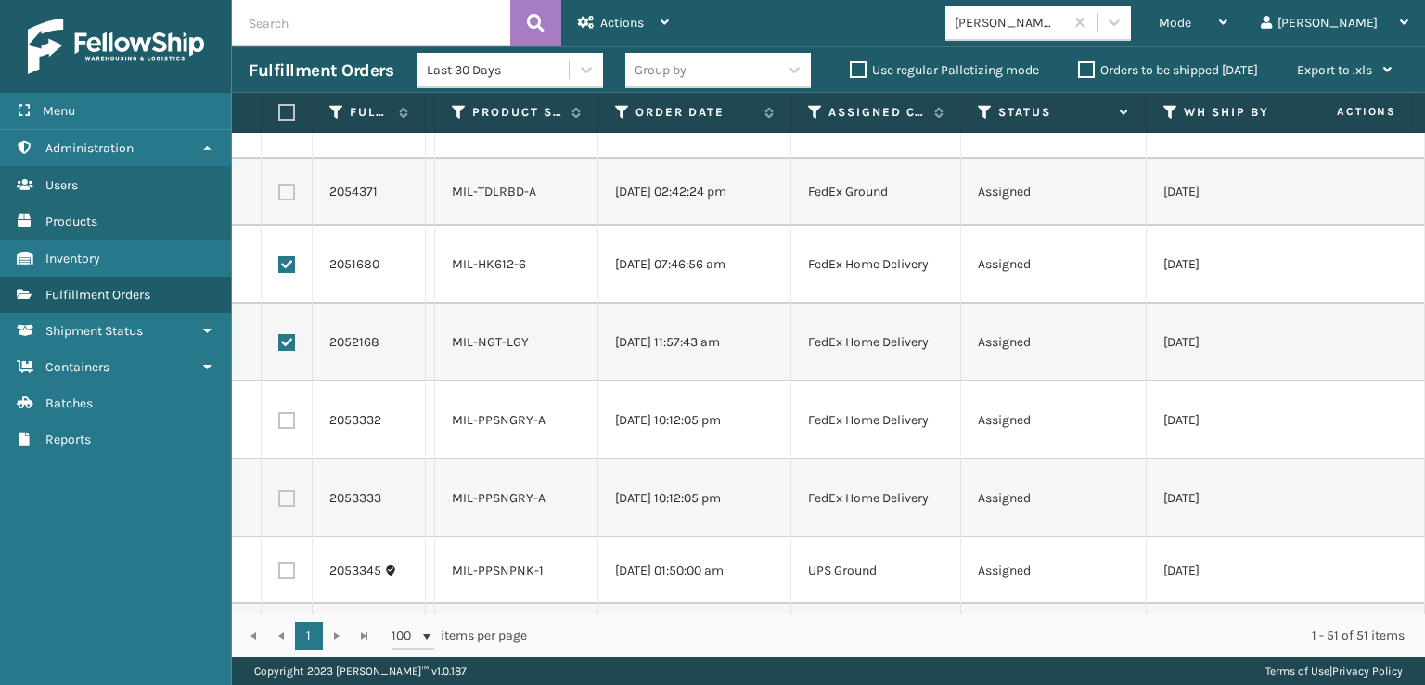
click at [295, 194] on td at bounding box center [287, 192] width 51 height 67
click at [291, 192] on label at bounding box center [286, 192] width 17 height 17
click at [279, 192] on input "checkbox" at bounding box center [278, 190] width 1 height 12
checkbox input "true"
click at [286, 417] on label at bounding box center [286, 420] width 17 height 17
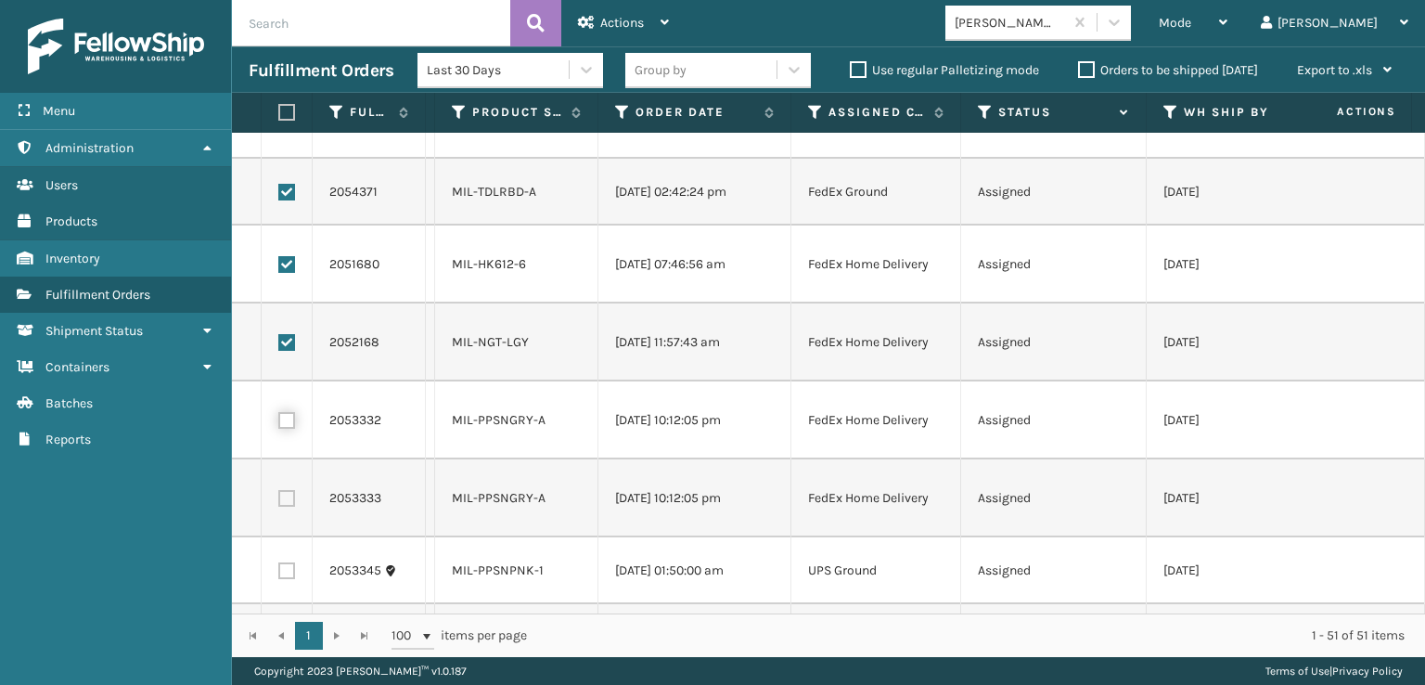
click at [279, 417] on input "checkbox" at bounding box center [278, 418] width 1 height 12
checkbox input "true"
click at [281, 498] on label at bounding box center [286, 498] width 17 height 17
click at [279, 498] on input "checkbox" at bounding box center [278, 496] width 1 height 12
checkbox input "true"
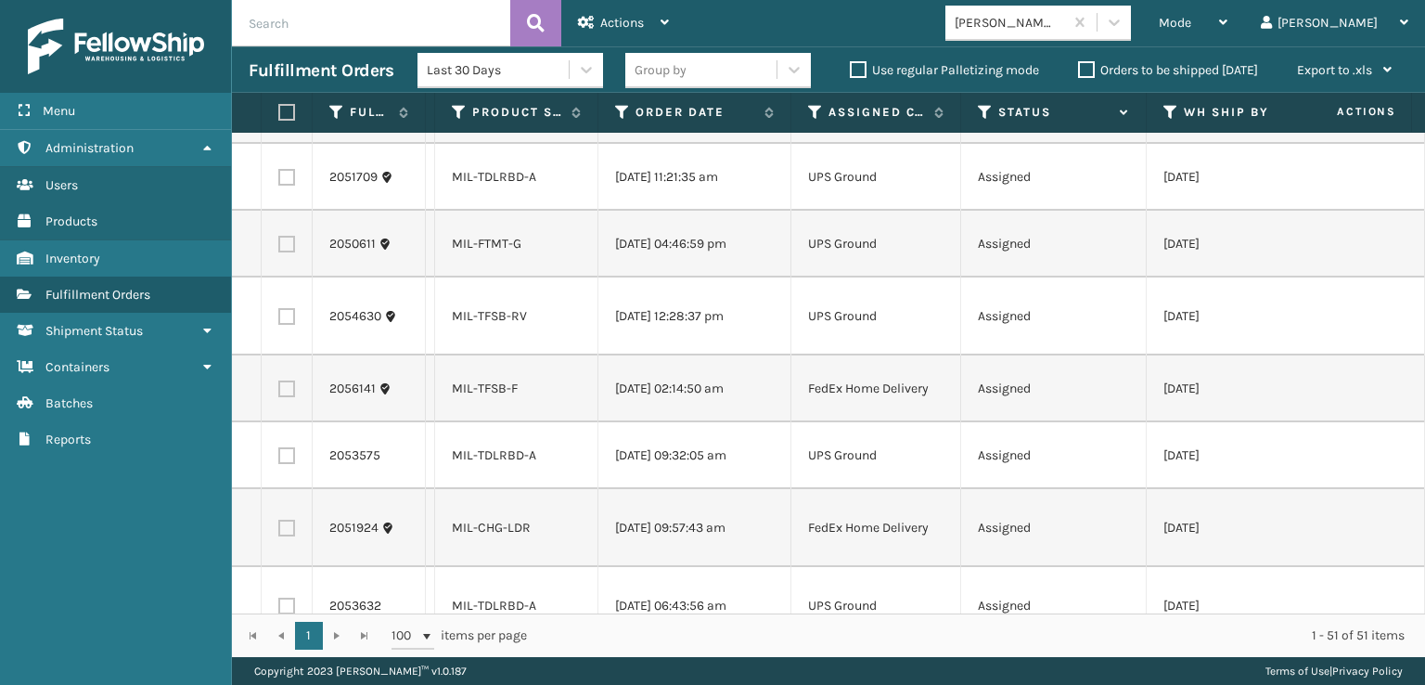
scroll to position [2506, 0]
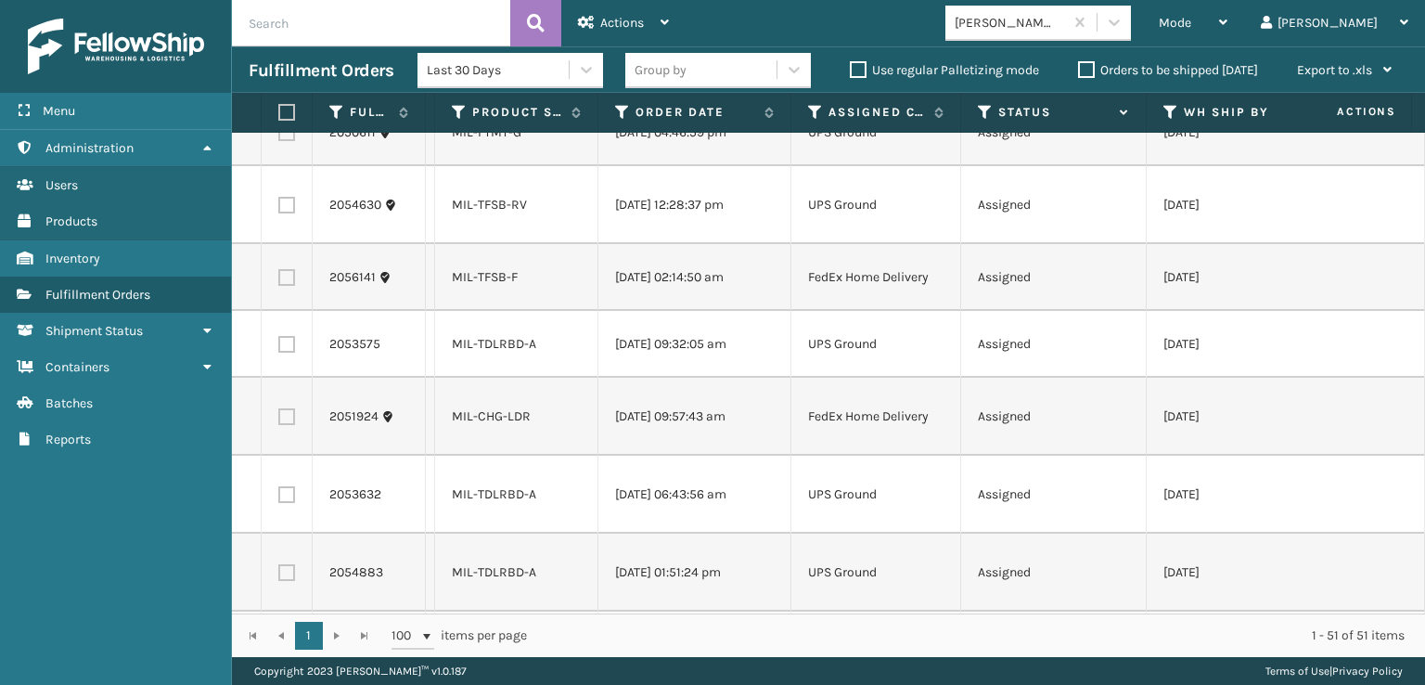
click at [290, 277] on label at bounding box center [286, 277] width 17 height 17
click at [279, 277] on input "checkbox" at bounding box center [278, 275] width 1 height 12
checkbox input "true"
click at [289, 417] on label at bounding box center [286, 416] width 17 height 17
click at [279, 417] on input "checkbox" at bounding box center [278, 414] width 1 height 12
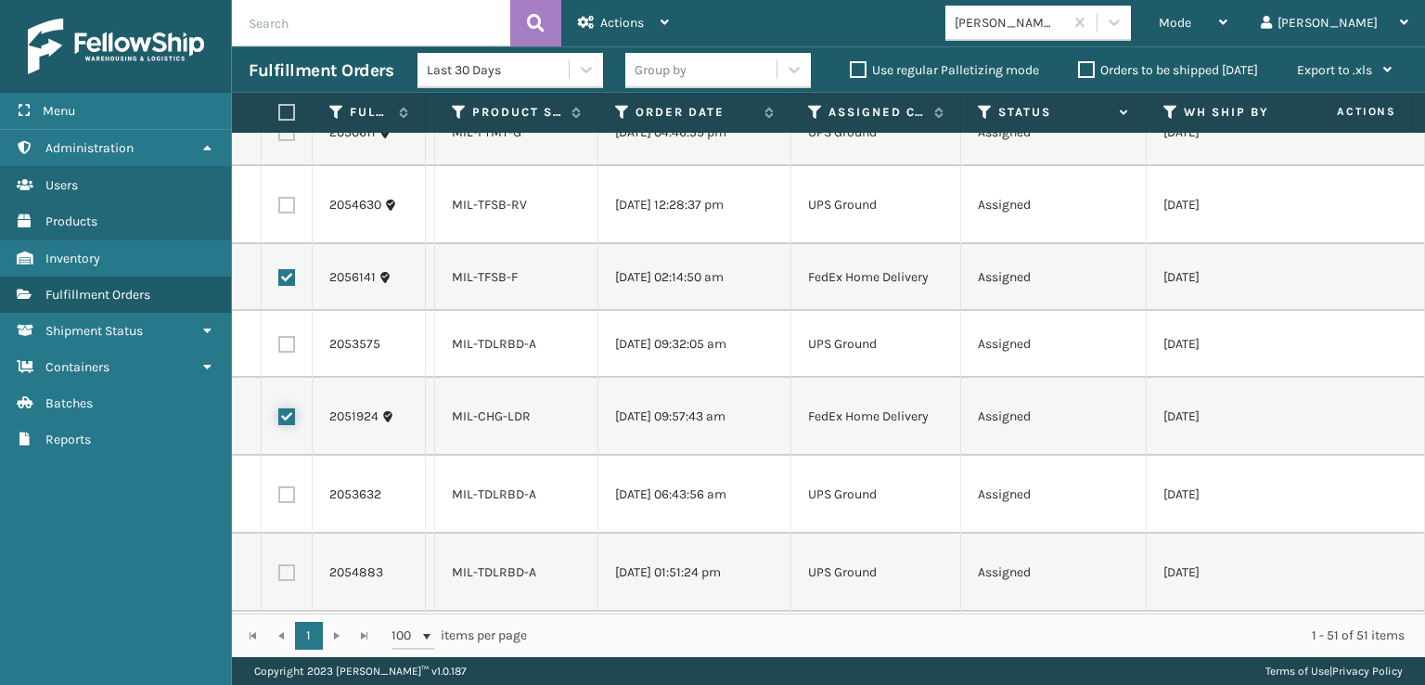
checkbox input "true"
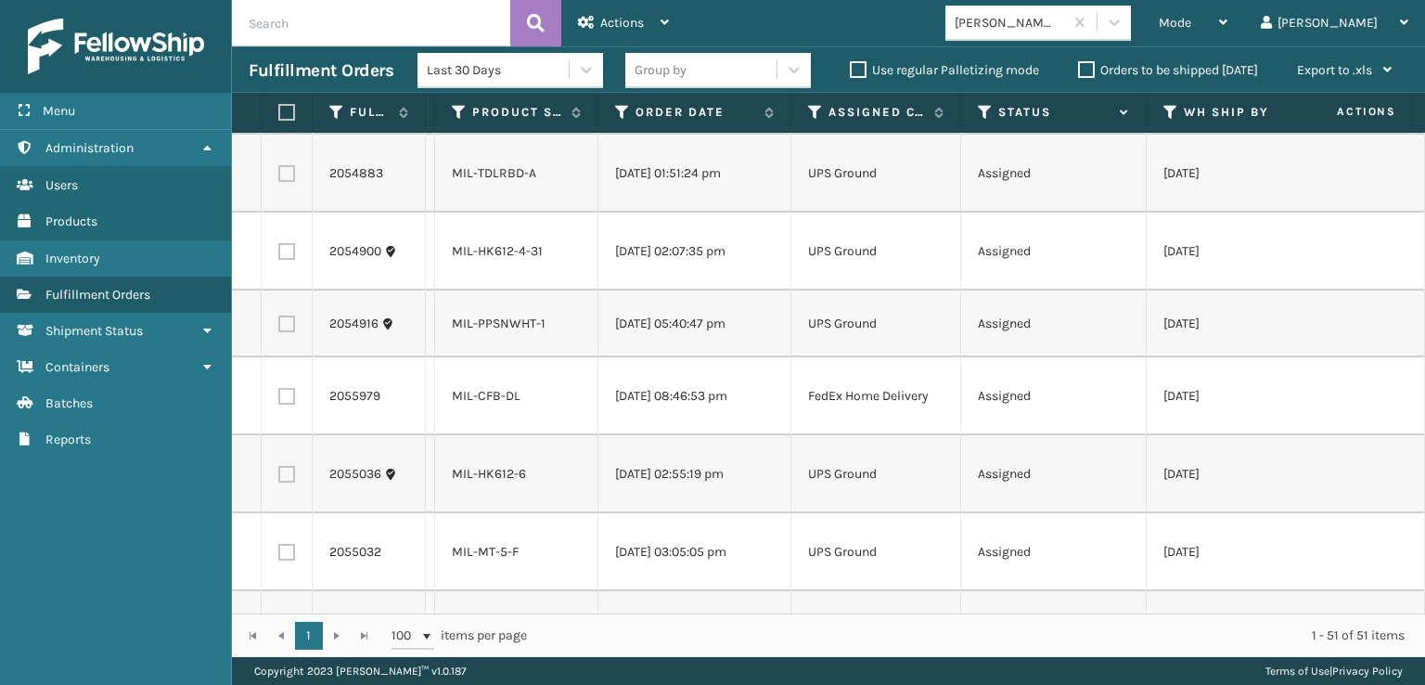
scroll to position [2970, 0]
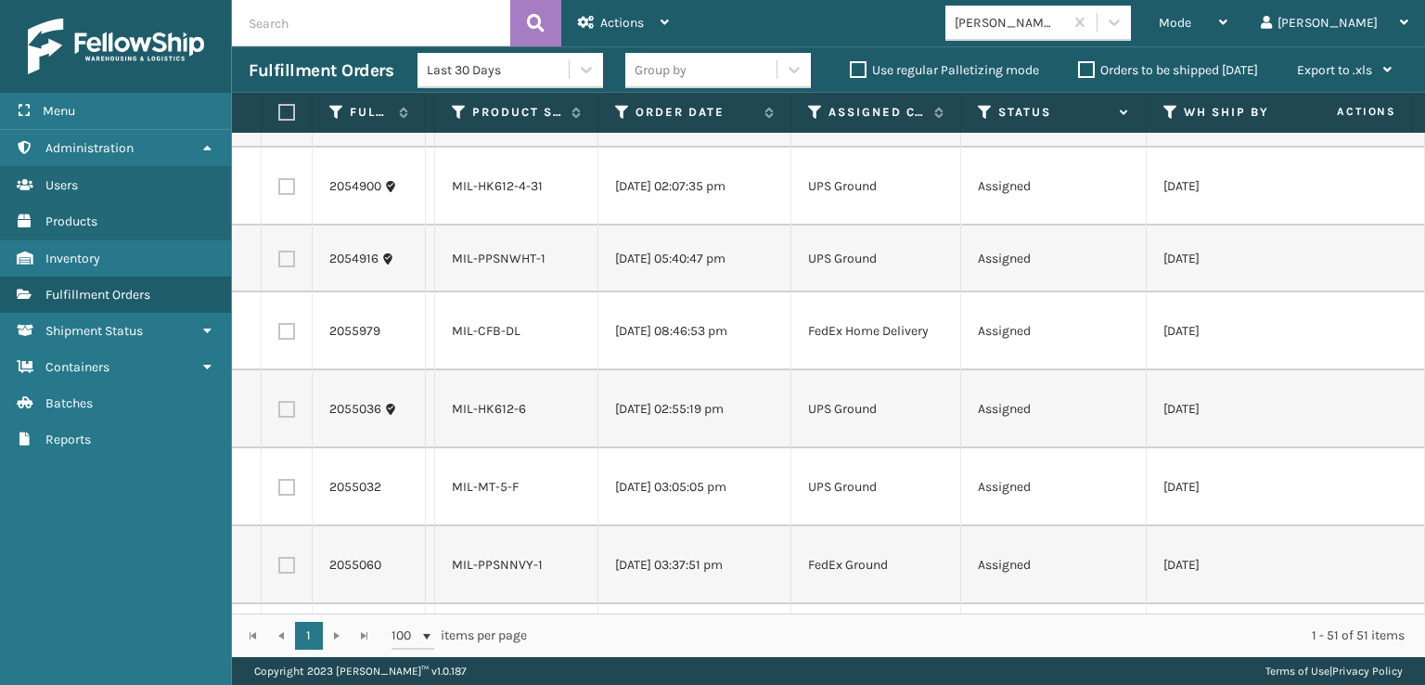
click at [293, 335] on label at bounding box center [286, 331] width 17 height 17
click at [279, 335] on input "checkbox" at bounding box center [278, 329] width 1 height 12
checkbox input "true"
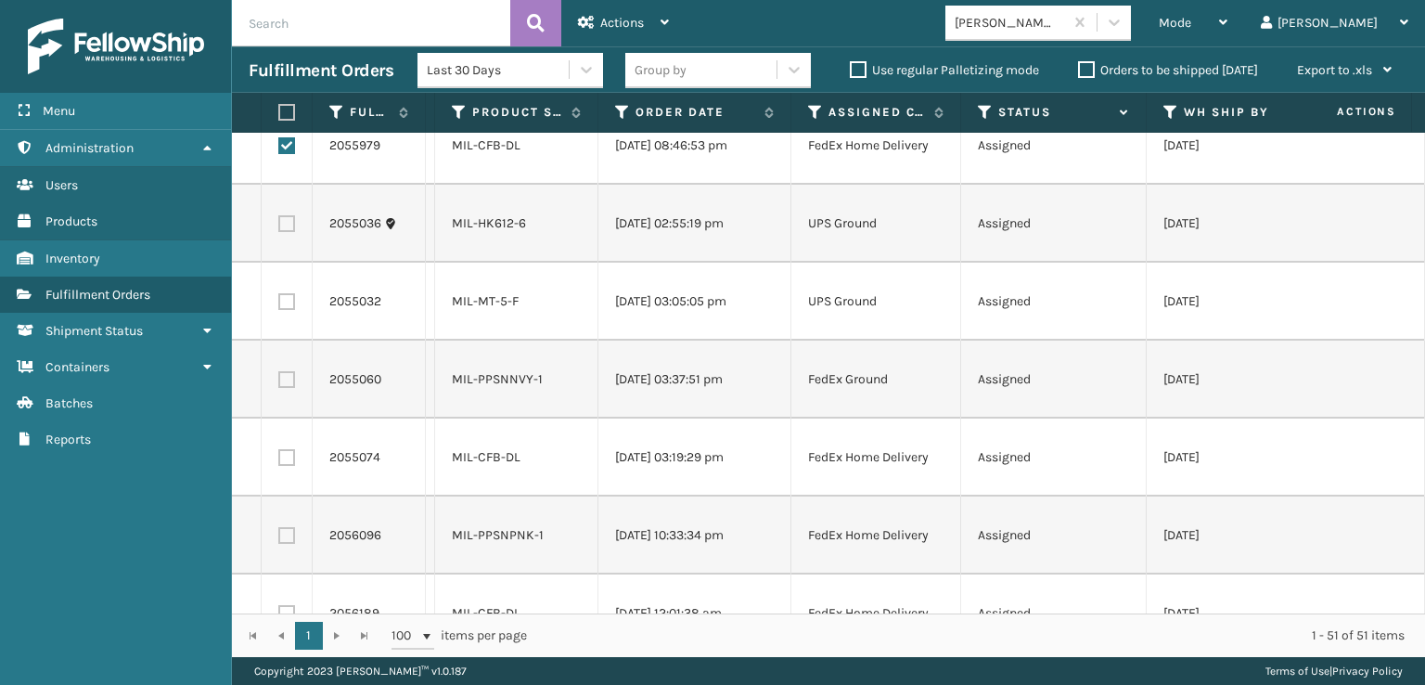
click at [291, 374] on label at bounding box center [286, 379] width 17 height 17
click at [279, 374] on input "checkbox" at bounding box center [278, 377] width 1 height 12
checkbox input "true"
click at [286, 450] on label at bounding box center [286, 457] width 17 height 17
click at [279, 450] on input "checkbox" at bounding box center [278, 455] width 1 height 12
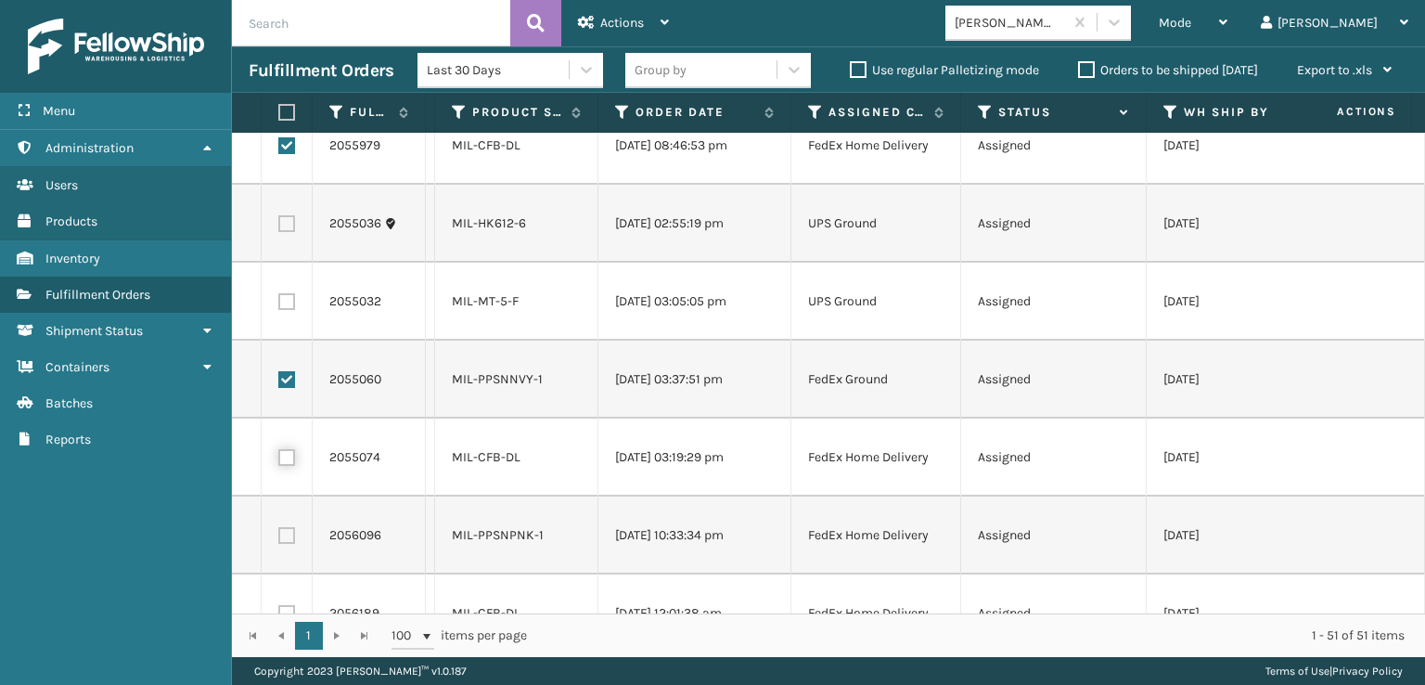
checkbox input "true"
click at [278, 535] on label at bounding box center [286, 535] width 17 height 17
click at [278, 535] on input "checkbox" at bounding box center [278, 533] width 1 height 12
checkbox input "true"
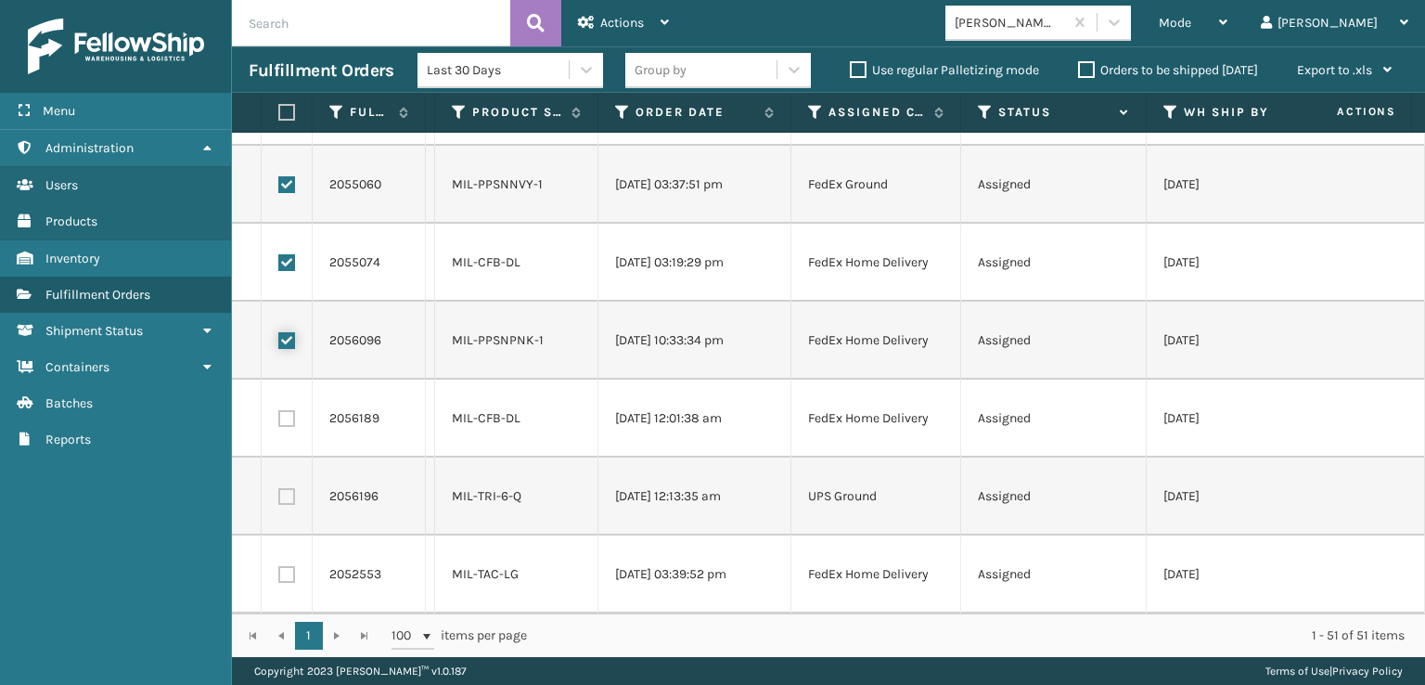
scroll to position [3363, 0]
click at [281, 566] on label at bounding box center [286, 574] width 17 height 17
click at [279, 566] on input "checkbox" at bounding box center [278, 572] width 1 height 12
checkbox input "true"
click at [642, 19] on span "Actions" at bounding box center [622, 23] width 44 height 16
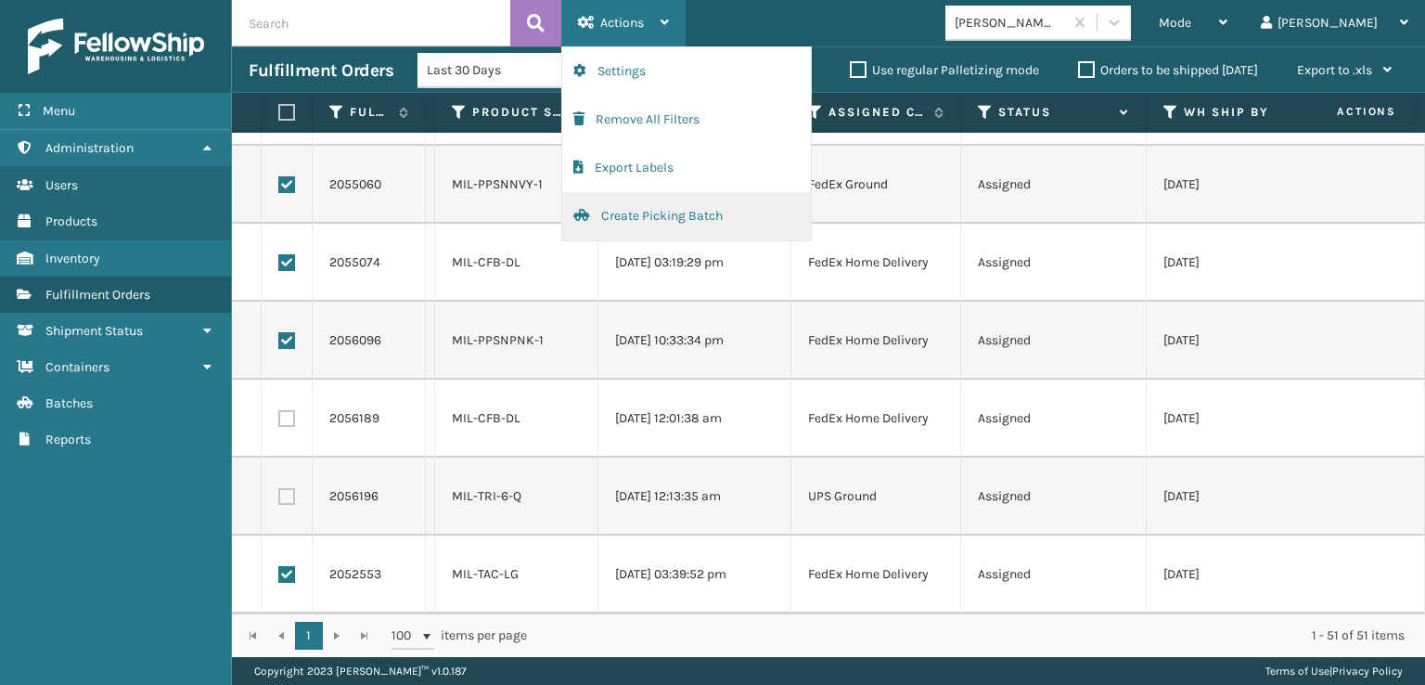
click at [668, 216] on button "Create Picking Batch" at bounding box center [686, 216] width 249 height 48
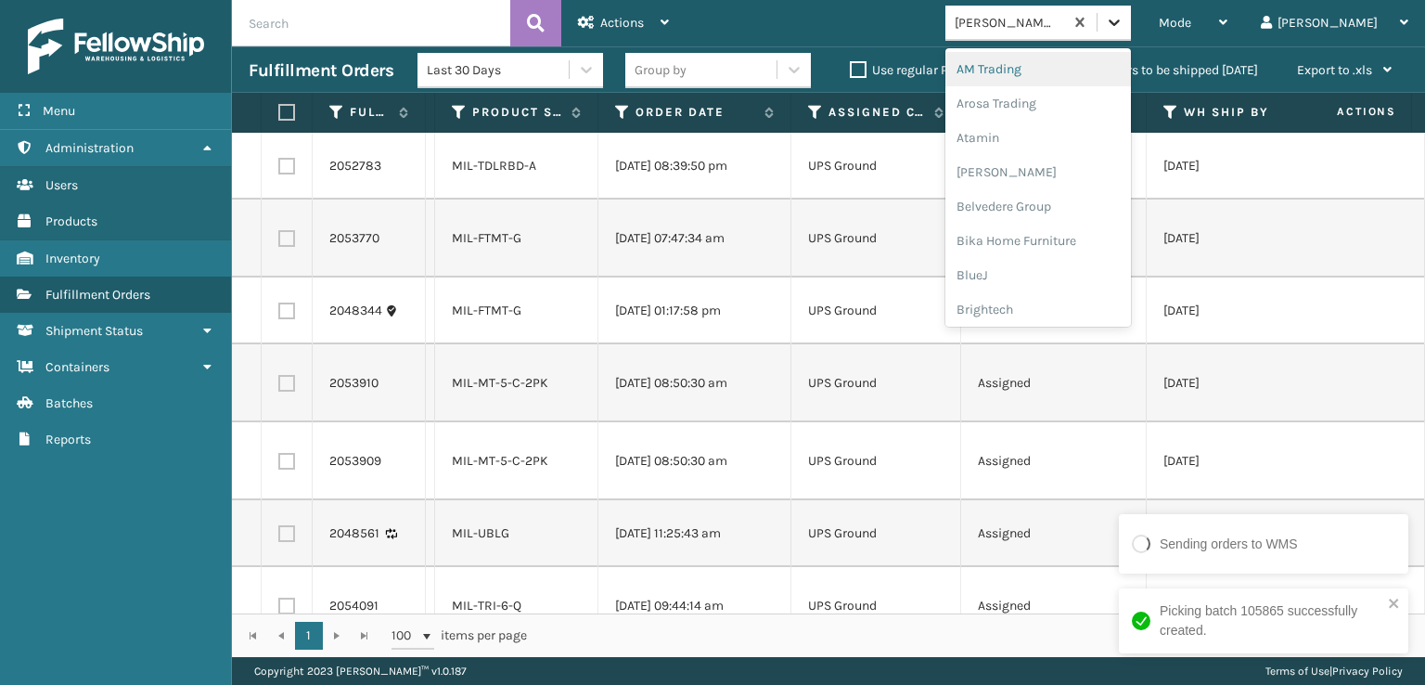
click at [1124, 24] on icon at bounding box center [1114, 22] width 19 height 19
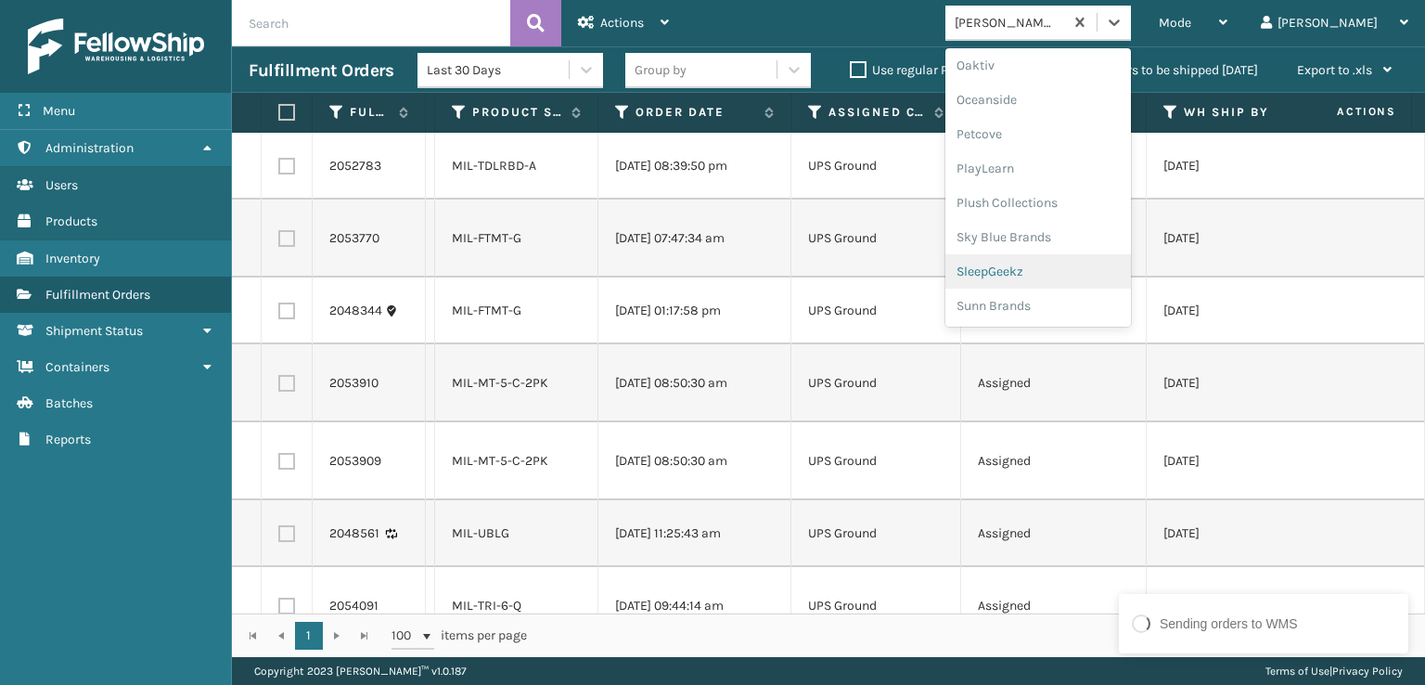
click at [1083, 276] on div "SleepGeekz" at bounding box center [1039, 271] width 186 height 34
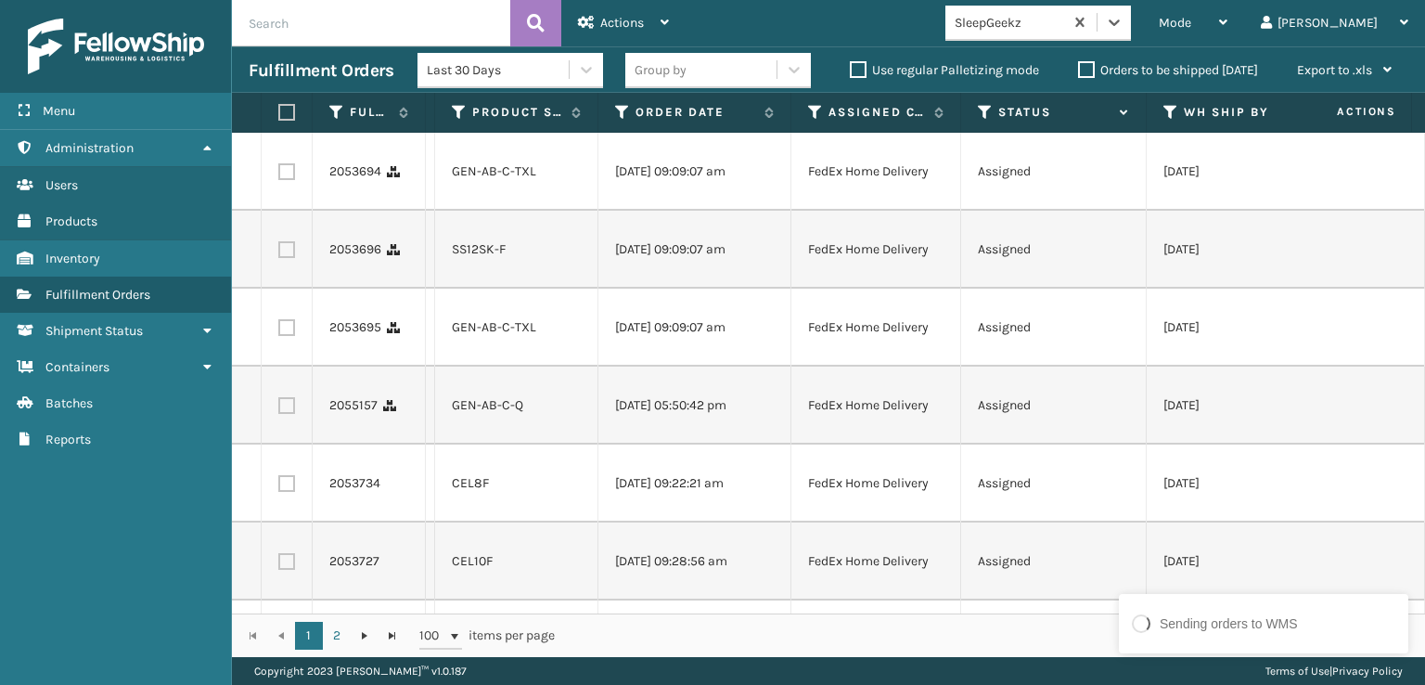
click at [280, 176] on label at bounding box center [286, 171] width 17 height 17
click at [279, 175] on input "checkbox" at bounding box center [278, 169] width 1 height 12
checkbox input "true"
click at [292, 243] on label at bounding box center [286, 249] width 17 height 17
click at [279, 243] on input "checkbox" at bounding box center [278, 247] width 1 height 12
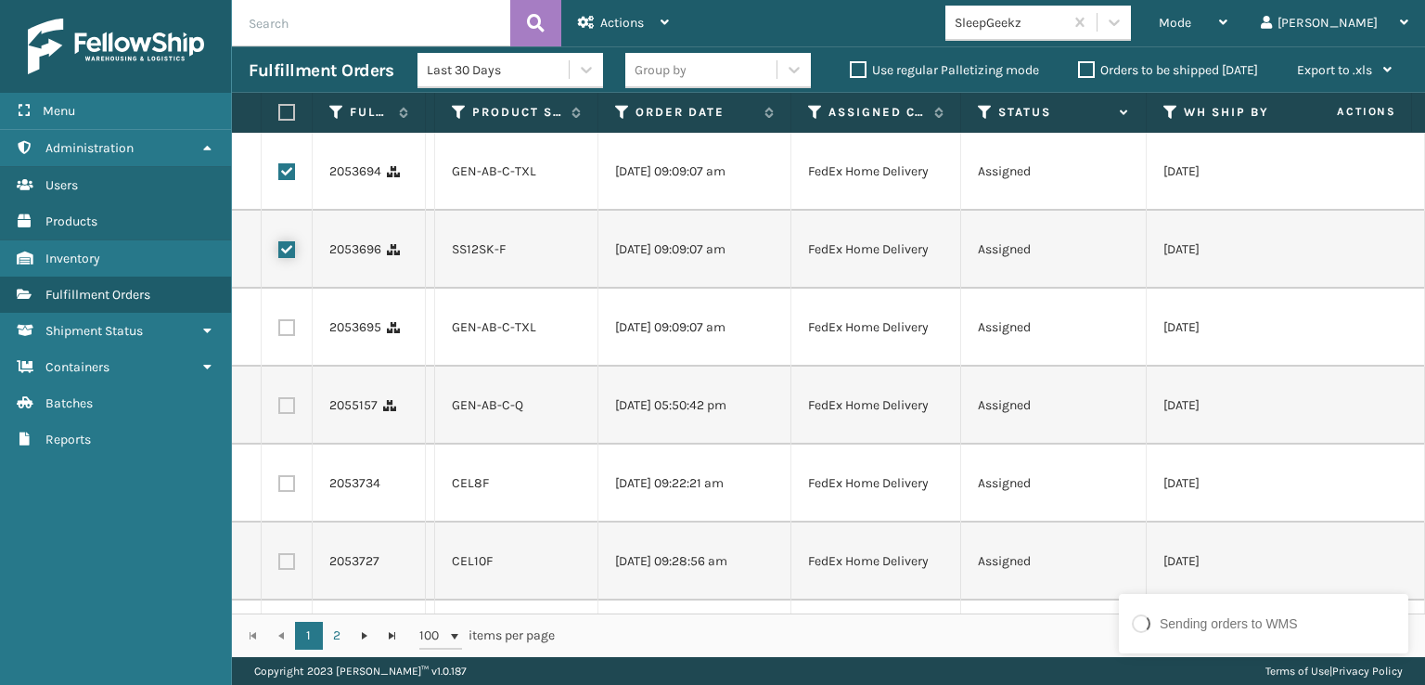
checkbox input "true"
click at [291, 328] on label at bounding box center [286, 327] width 17 height 17
click at [279, 328] on input "checkbox" at bounding box center [278, 325] width 1 height 12
checkbox input "true"
click at [282, 397] on label at bounding box center [286, 405] width 17 height 17
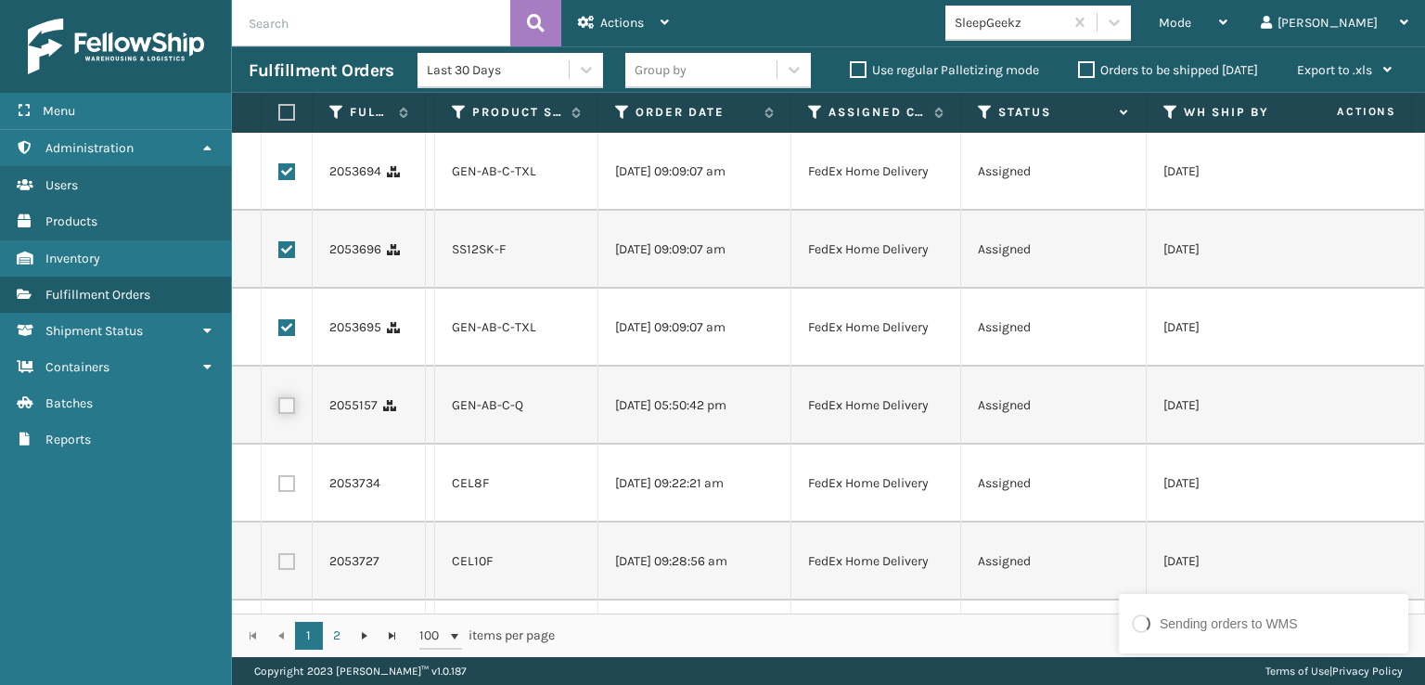
click at [279, 397] on input "checkbox" at bounding box center [278, 403] width 1 height 12
checkbox input "true"
click at [288, 484] on label at bounding box center [286, 483] width 17 height 17
click at [279, 484] on input "checkbox" at bounding box center [278, 481] width 1 height 12
checkbox input "true"
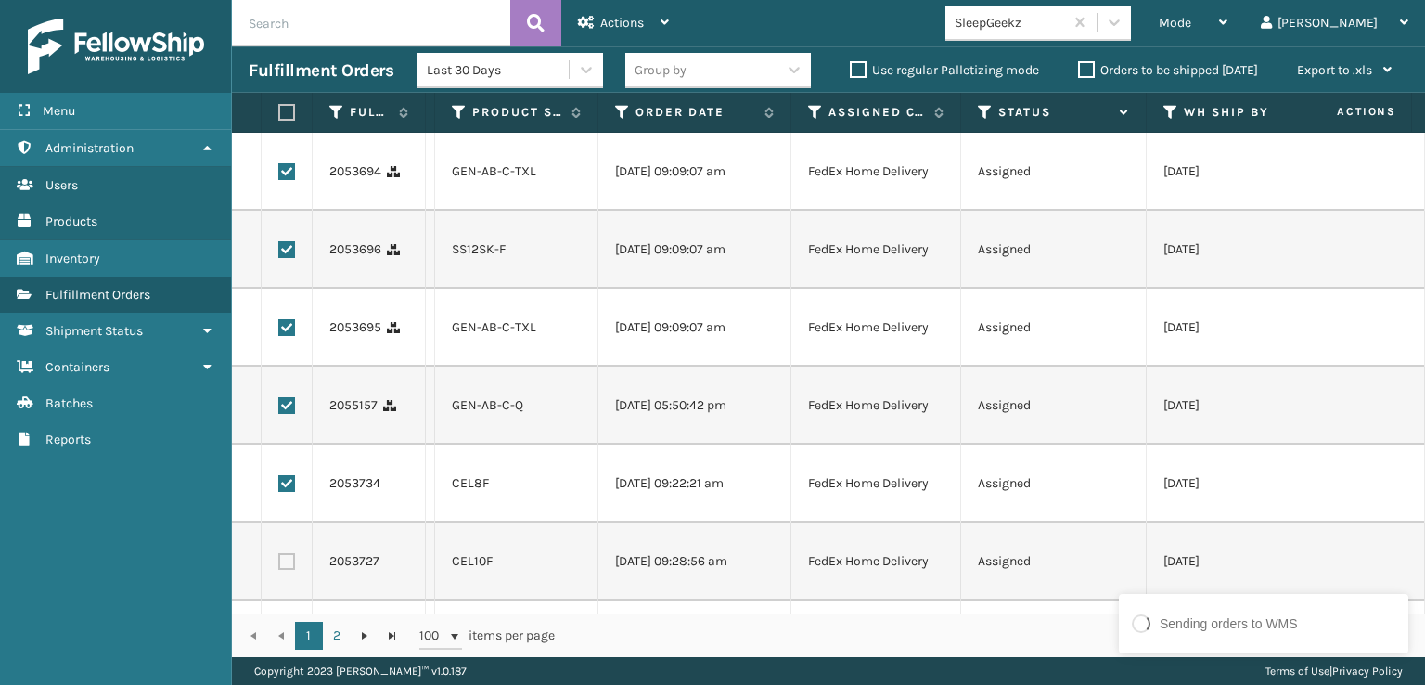
click at [286, 566] on label at bounding box center [286, 561] width 17 height 17
click at [279, 565] on input "checkbox" at bounding box center [278, 559] width 1 height 12
checkbox input "true"
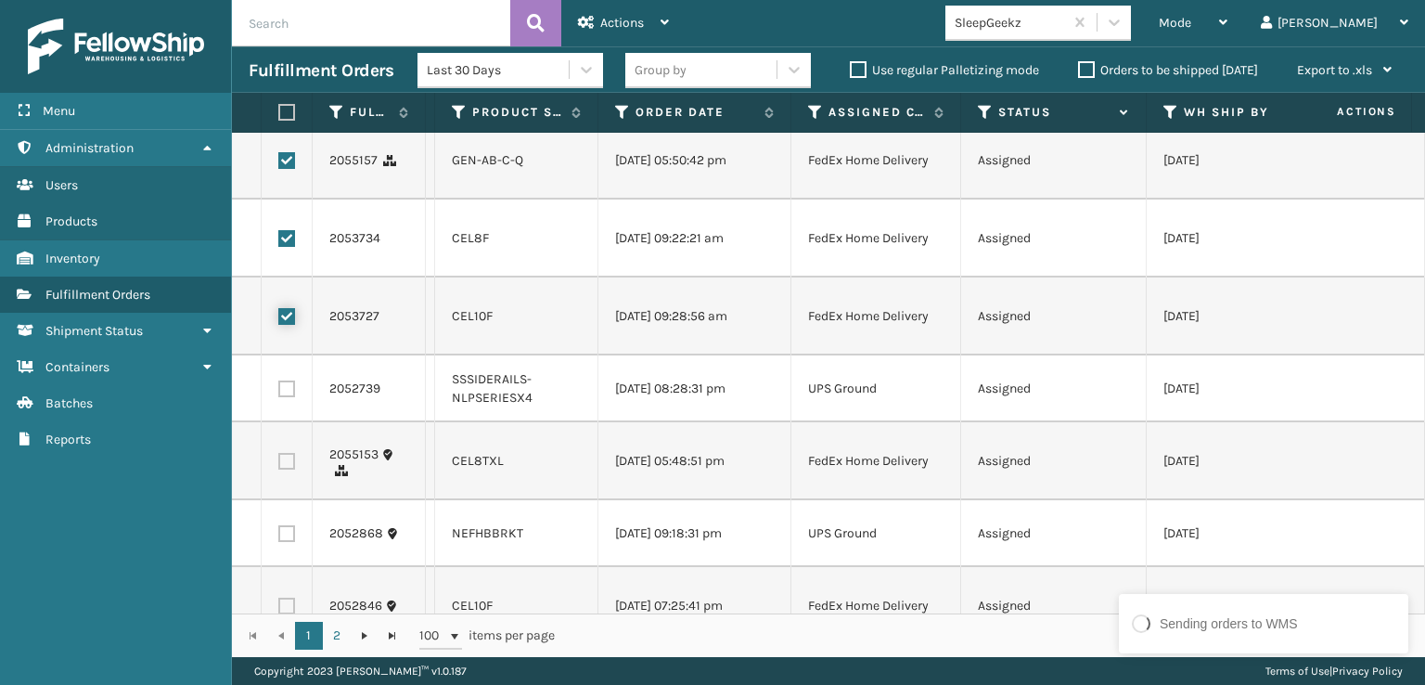
scroll to position [278, 0]
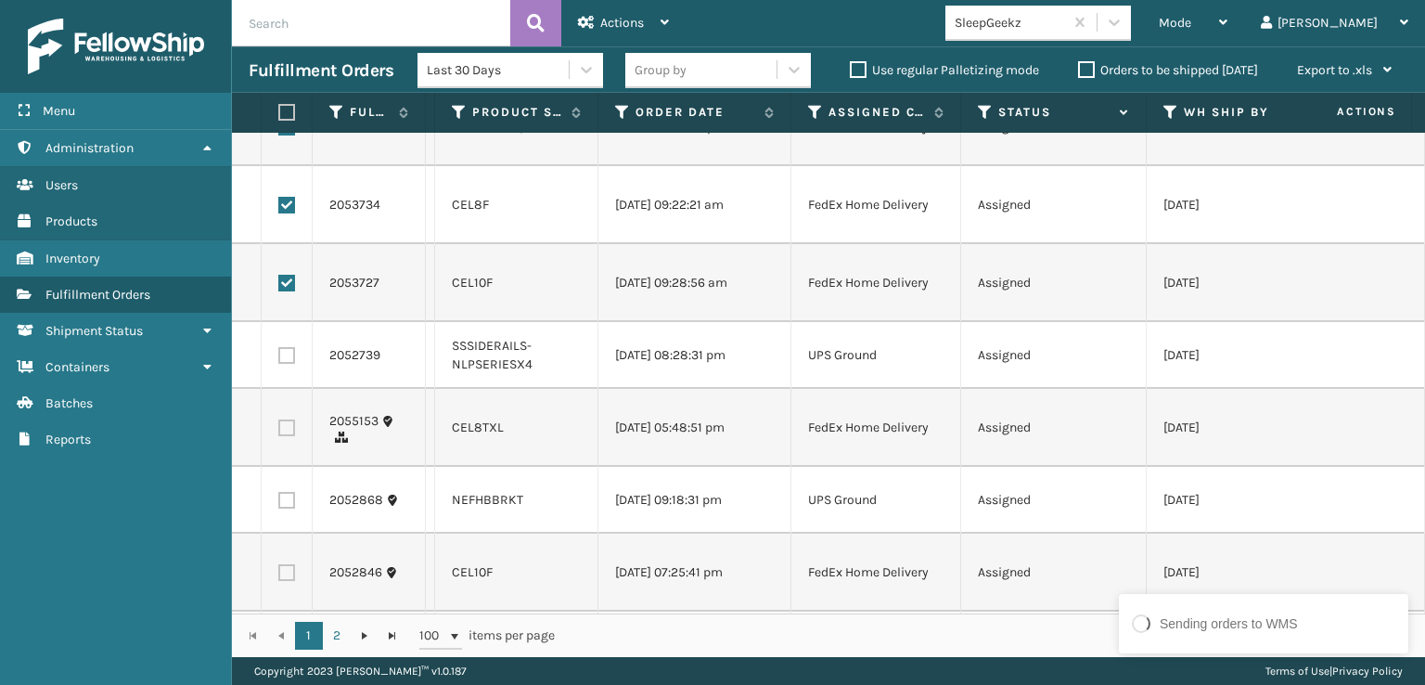
click at [285, 424] on label at bounding box center [286, 427] width 17 height 17
click at [279, 424] on input "checkbox" at bounding box center [278, 425] width 1 height 12
checkbox input "true"
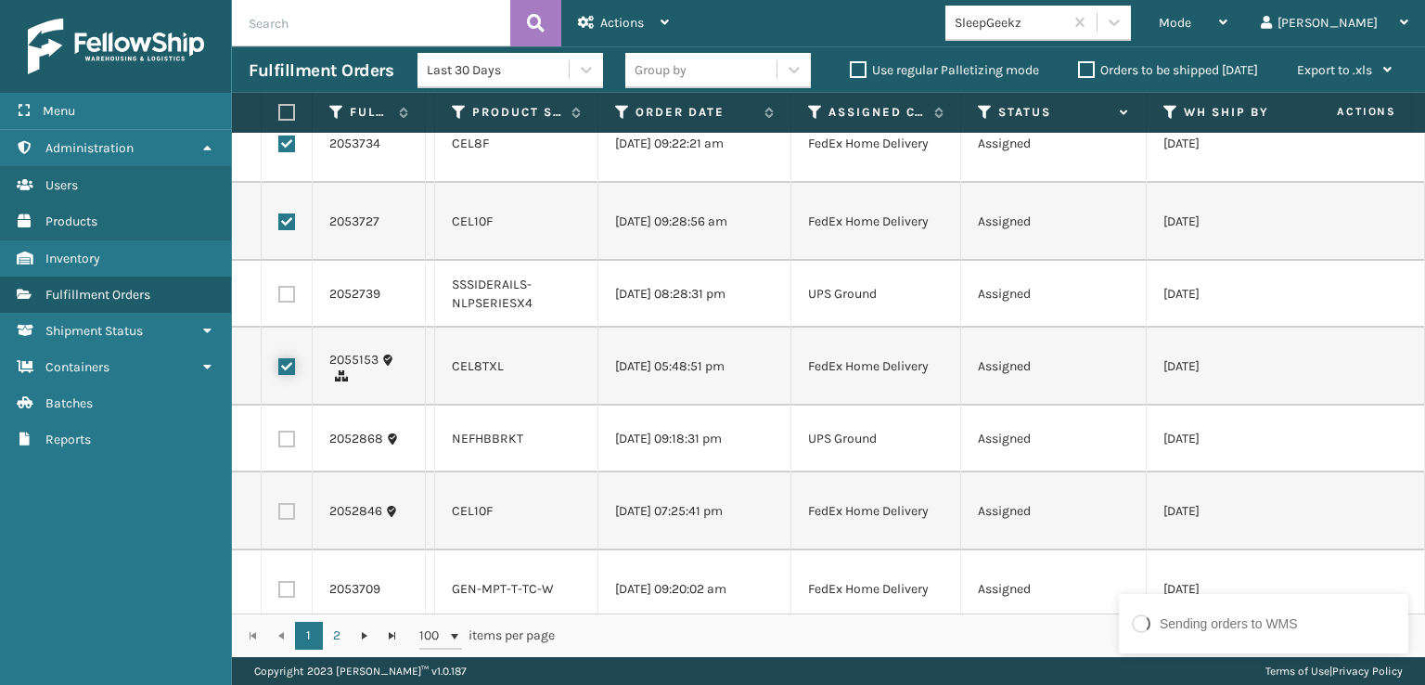
scroll to position [464, 0]
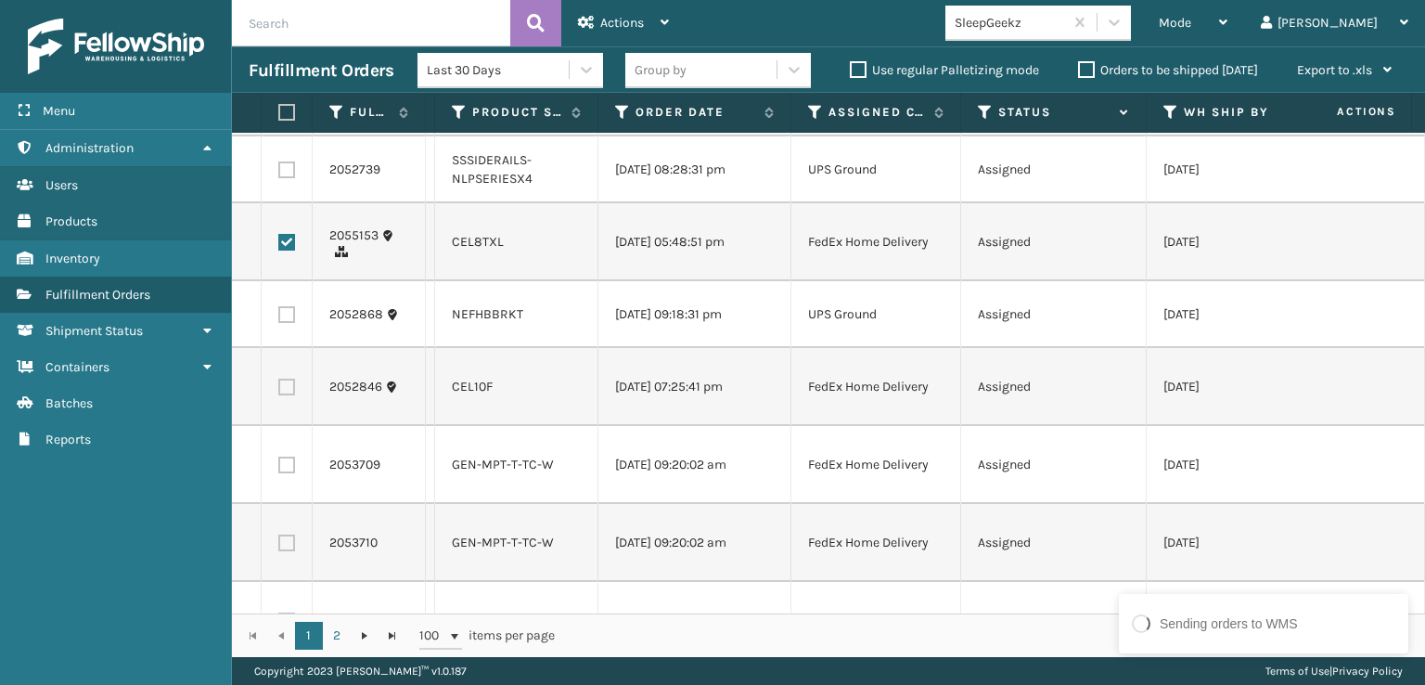
click at [282, 391] on label at bounding box center [286, 387] width 17 height 17
click at [279, 391] on input "checkbox" at bounding box center [278, 385] width 1 height 12
checkbox input "true"
click at [286, 469] on label at bounding box center [286, 465] width 17 height 17
click at [279, 469] on input "checkbox" at bounding box center [278, 463] width 1 height 12
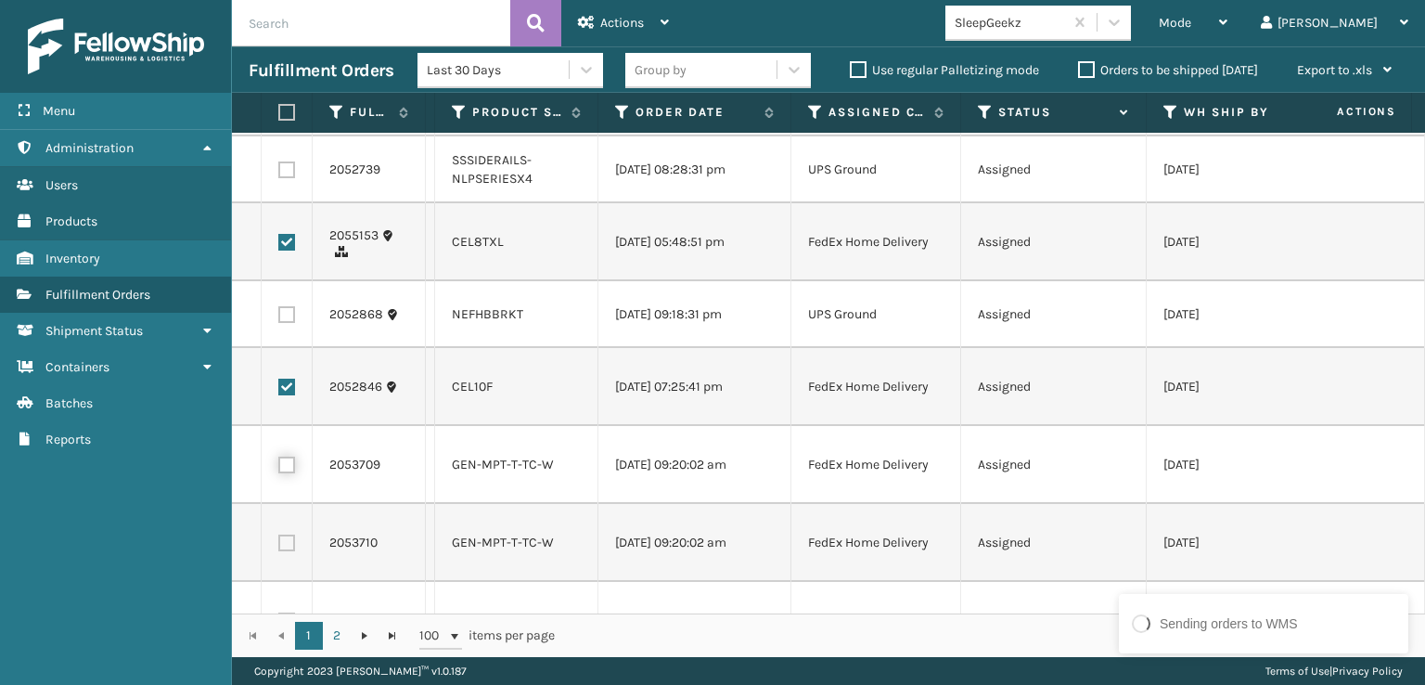
checkbox input "true"
click at [287, 536] on label at bounding box center [286, 543] width 17 height 17
click at [279, 536] on input "checkbox" at bounding box center [278, 541] width 1 height 12
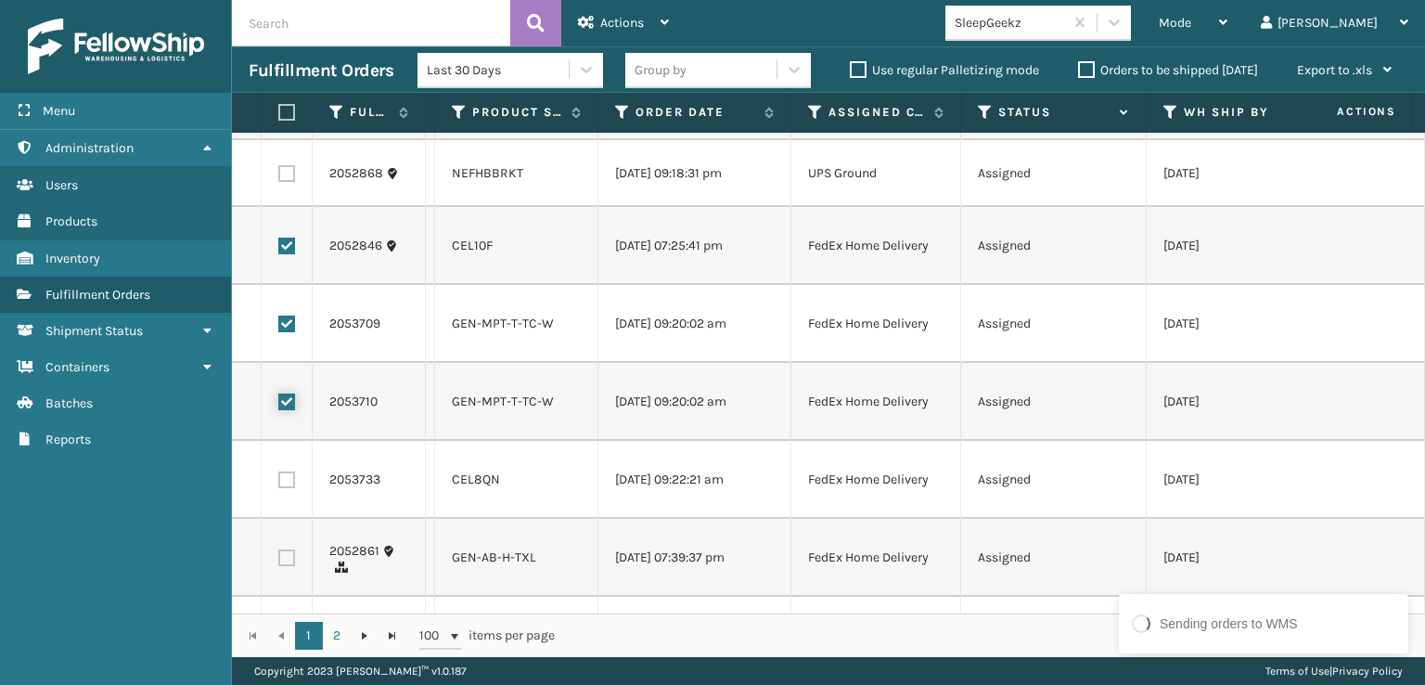
scroll to position [650, 0]
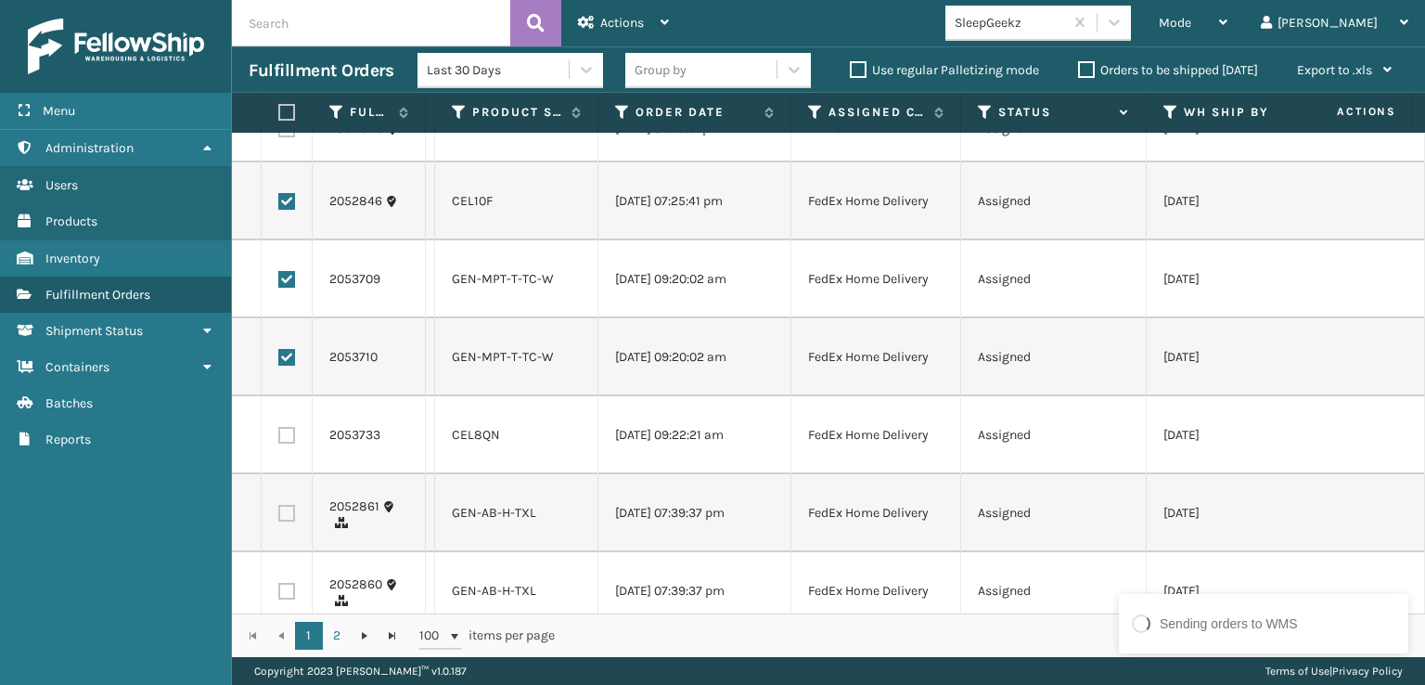
click at [290, 383] on td at bounding box center [287, 357] width 51 height 78
click at [286, 361] on label at bounding box center [286, 357] width 17 height 17
click at [279, 361] on input "checkbox" at bounding box center [278, 355] width 1 height 12
checkbox input "false"
click at [286, 282] on label at bounding box center [286, 279] width 17 height 17
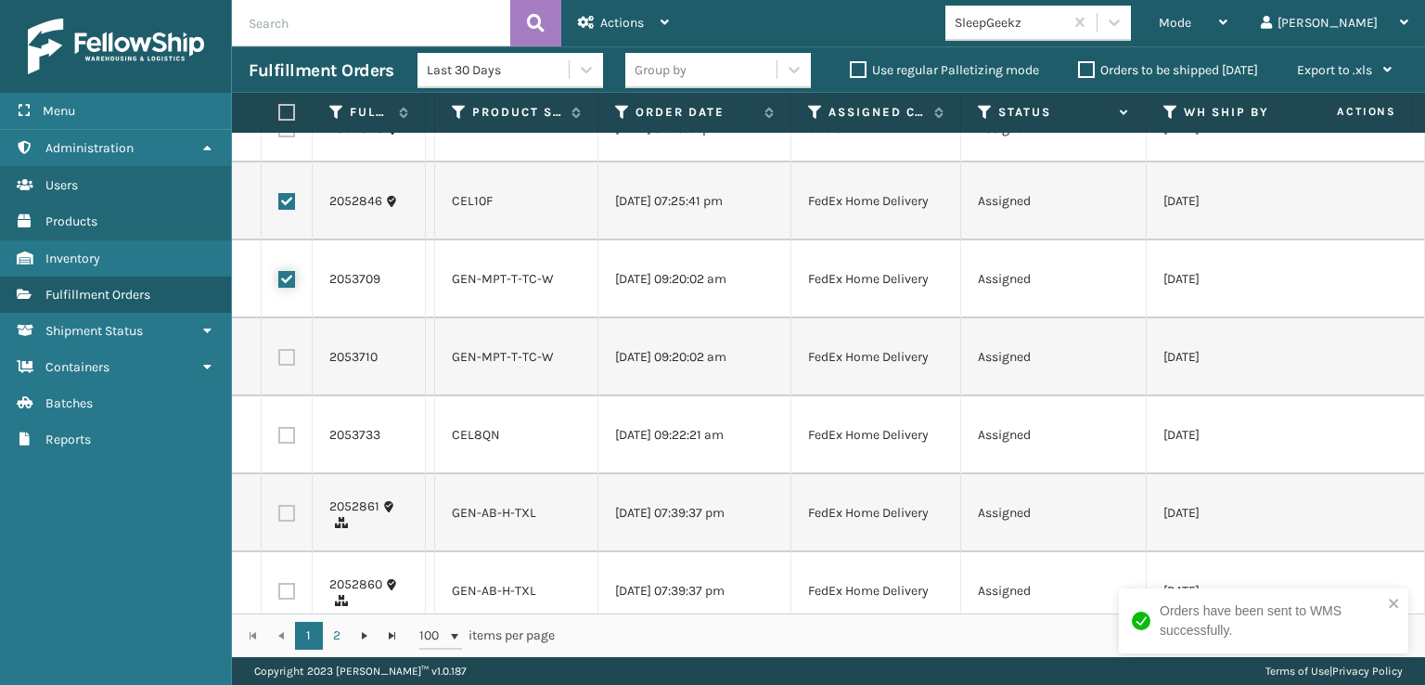
click at [279, 282] on input "checkbox" at bounding box center [278, 277] width 1 height 12
checkbox input "false"
click at [290, 434] on label at bounding box center [286, 435] width 17 height 17
click at [279, 434] on input "checkbox" at bounding box center [278, 433] width 1 height 12
checkbox input "true"
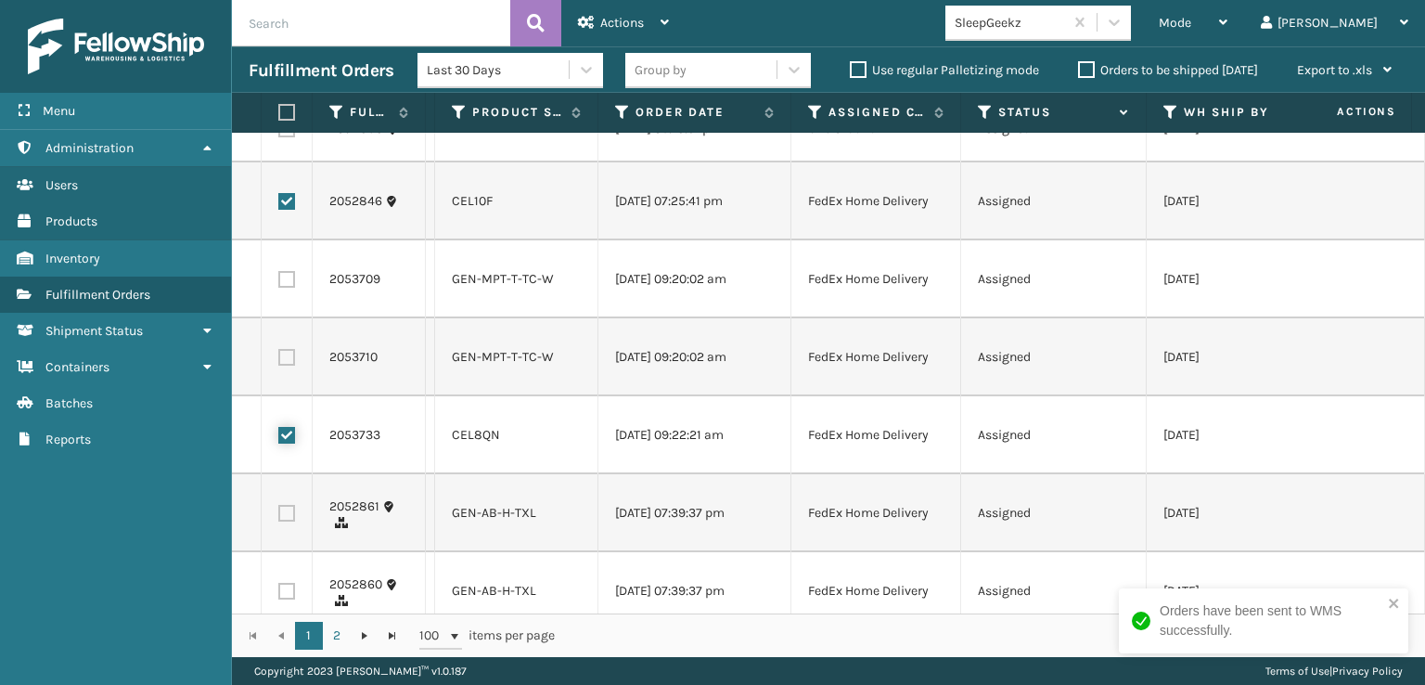
scroll to position [835, 0]
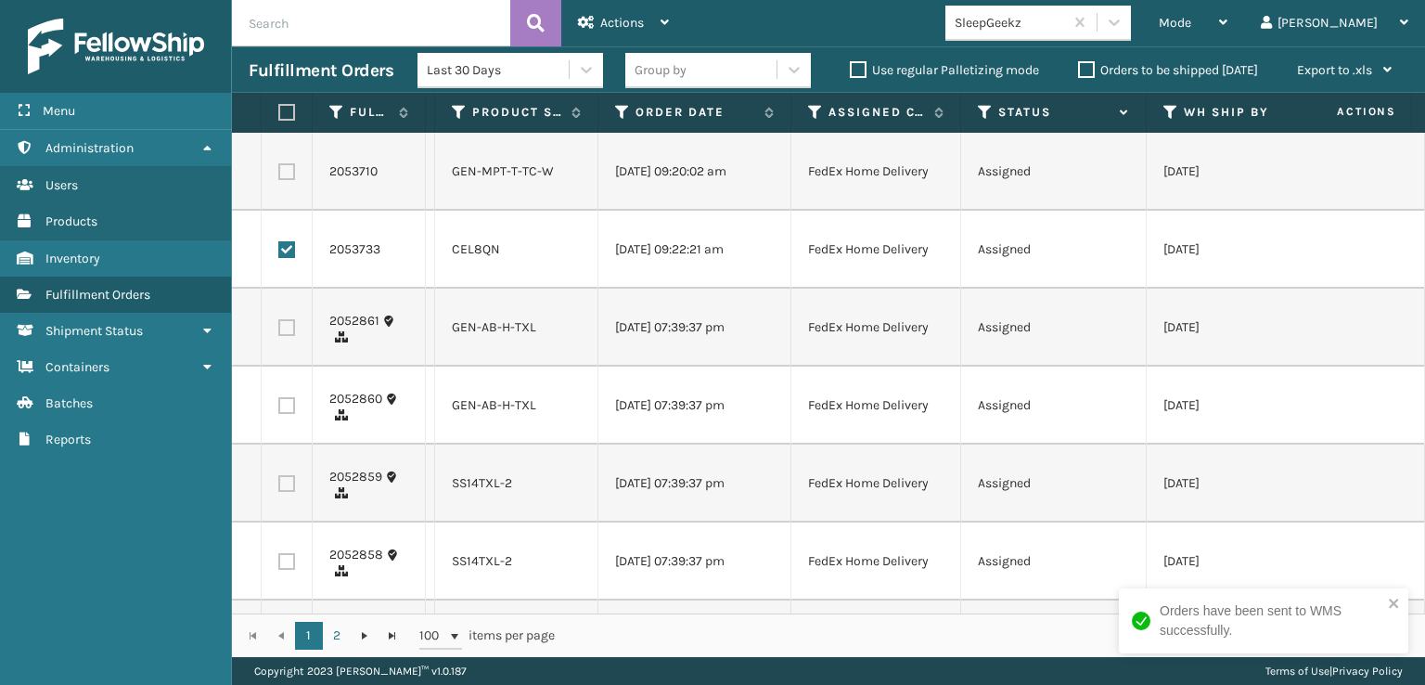
click at [286, 327] on label at bounding box center [286, 327] width 17 height 17
click at [279, 327] on input "checkbox" at bounding box center [278, 325] width 1 height 12
checkbox input "true"
click at [284, 408] on label at bounding box center [286, 405] width 17 height 17
click at [279, 408] on input "checkbox" at bounding box center [278, 403] width 1 height 12
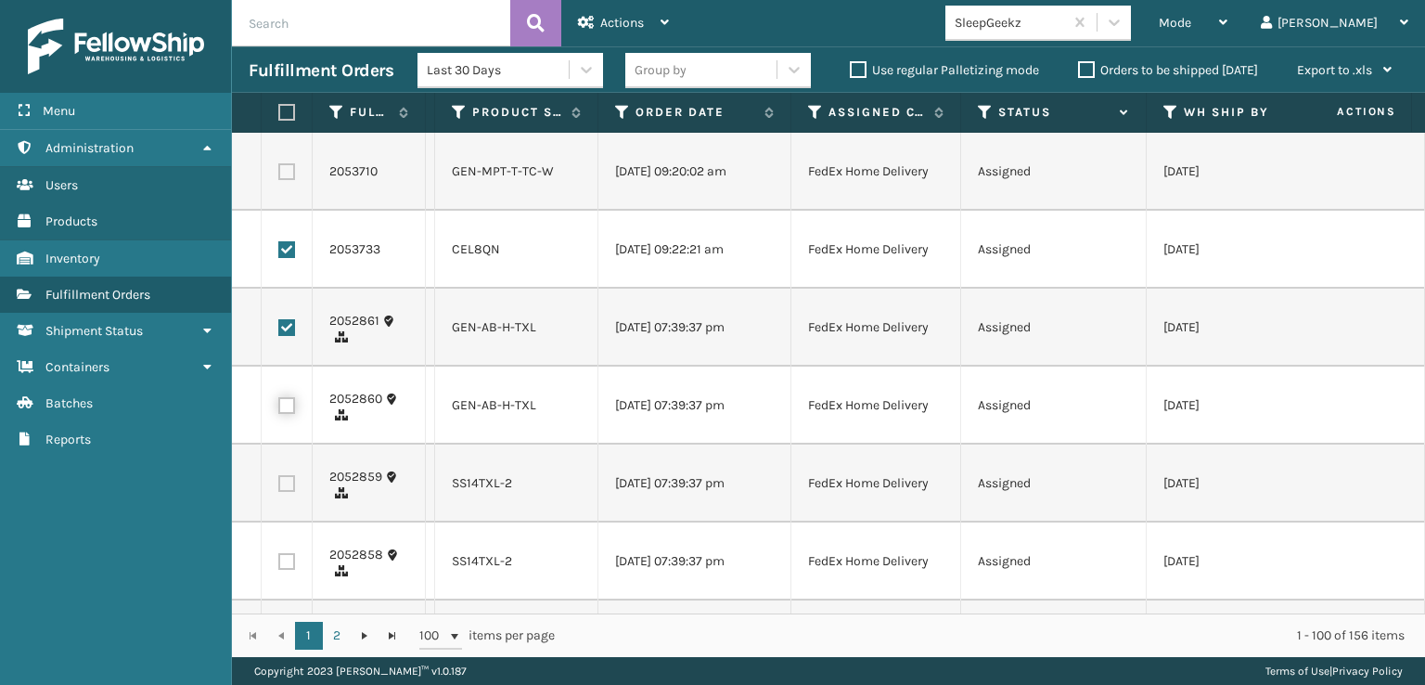
checkbox input "true"
click at [290, 484] on label at bounding box center [286, 483] width 17 height 17
click at [279, 484] on input "checkbox" at bounding box center [278, 481] width 1 height 12
checkbox input "true"
click at [288, 558] on label at bounding box center [286, 561] width 17 height 17
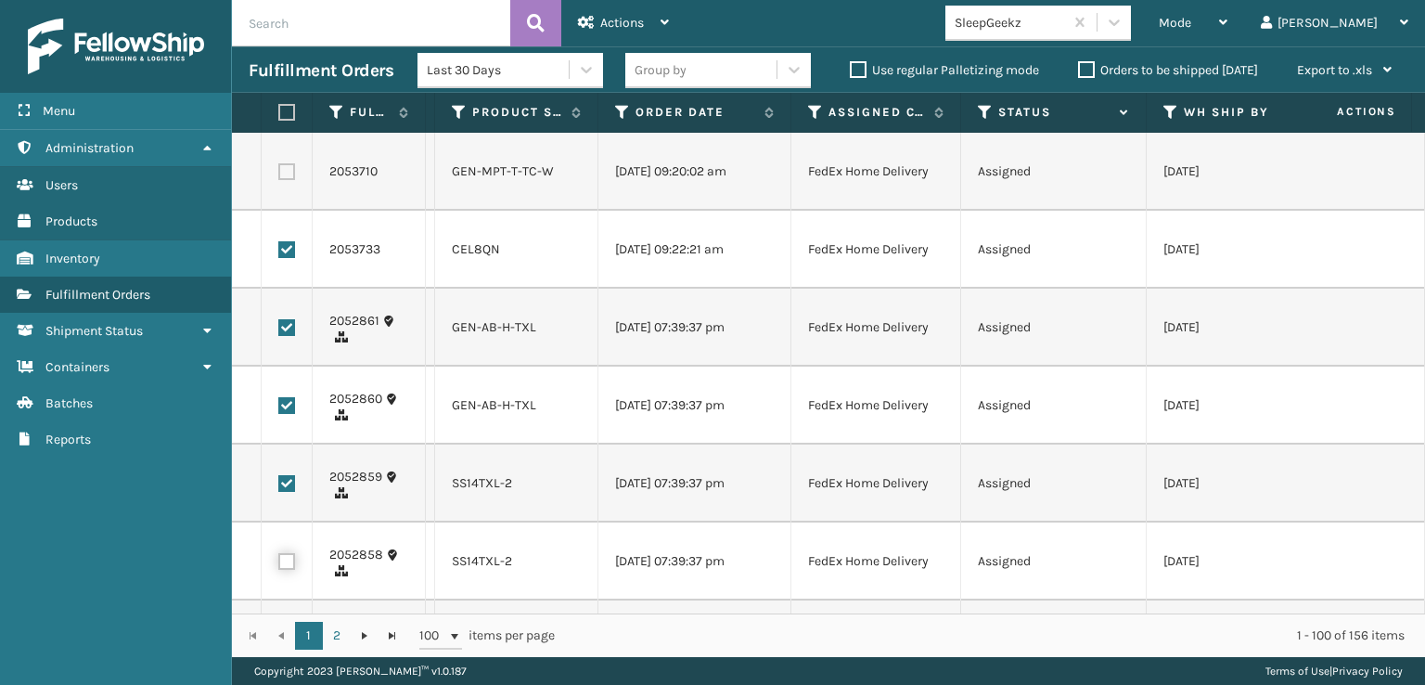
click at [279, 558] on input "checkbox" at bounding box center [278, 559] width 1 height 12
checkbox input "true"
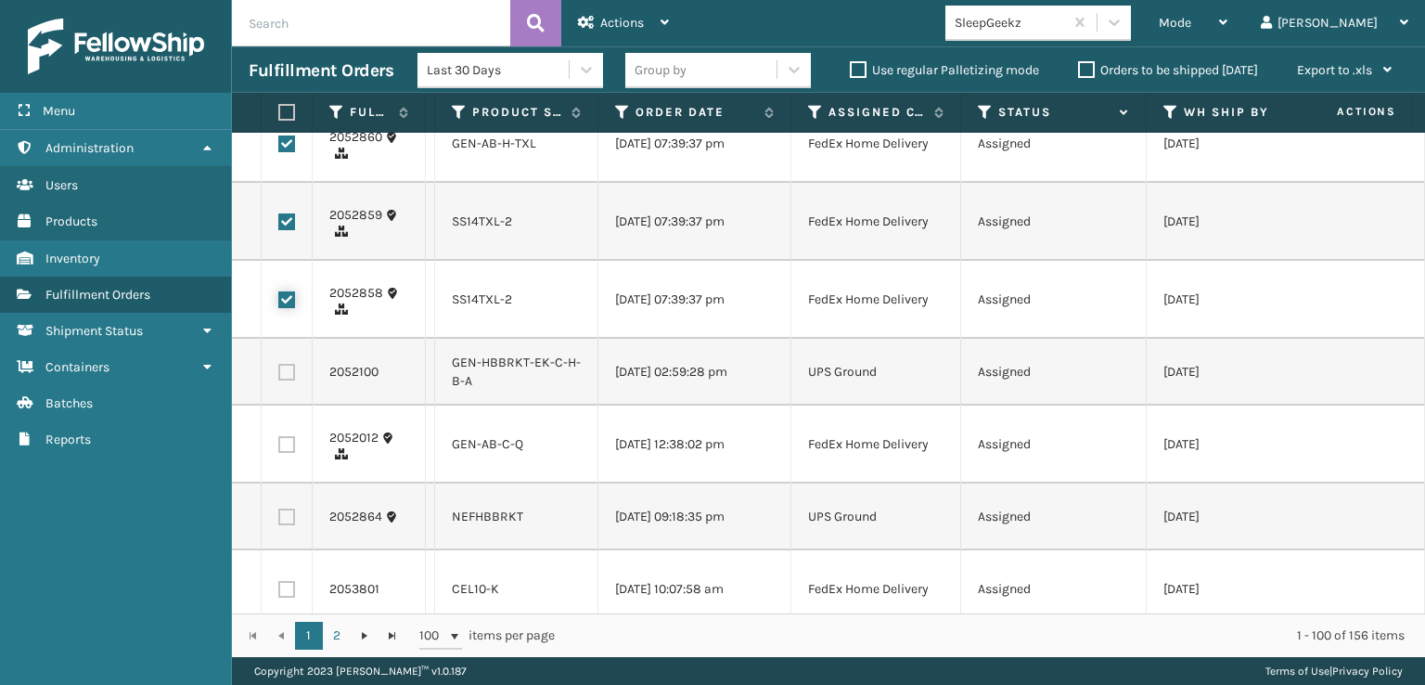
scroll to position [1114, 0]
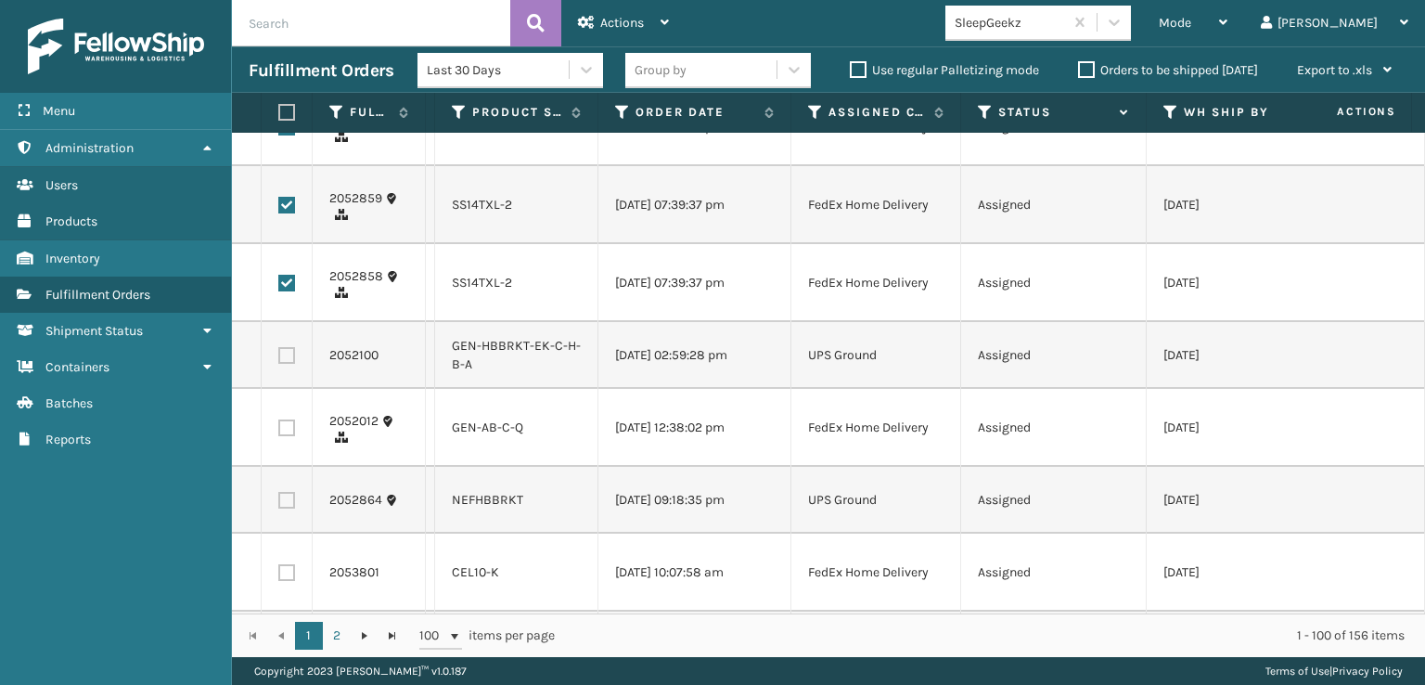
click at [289, 429] on label at bounding box center [286, 427] width 17 height 17
click at [279, 429] on input "checkbox" at bounding box center [278, 425] width 1 height 12
checkbox input "true"
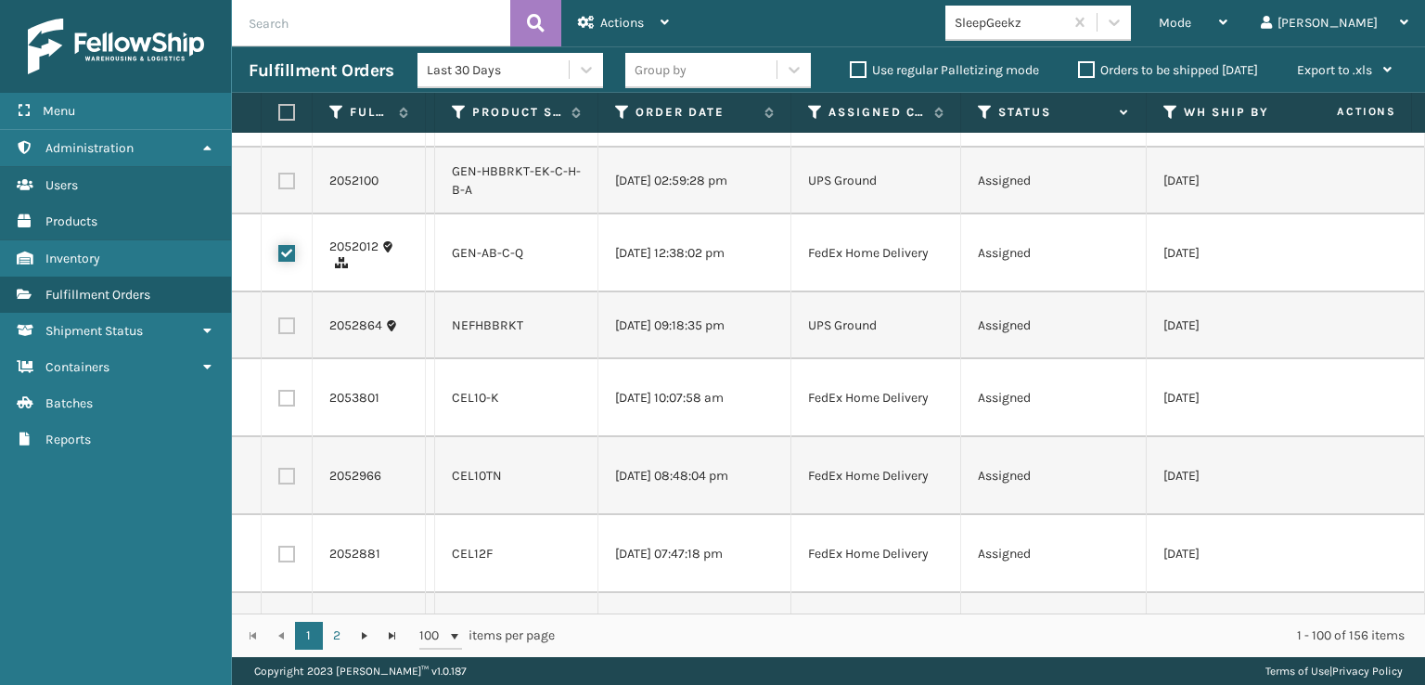
scroll to position [1299, 0]
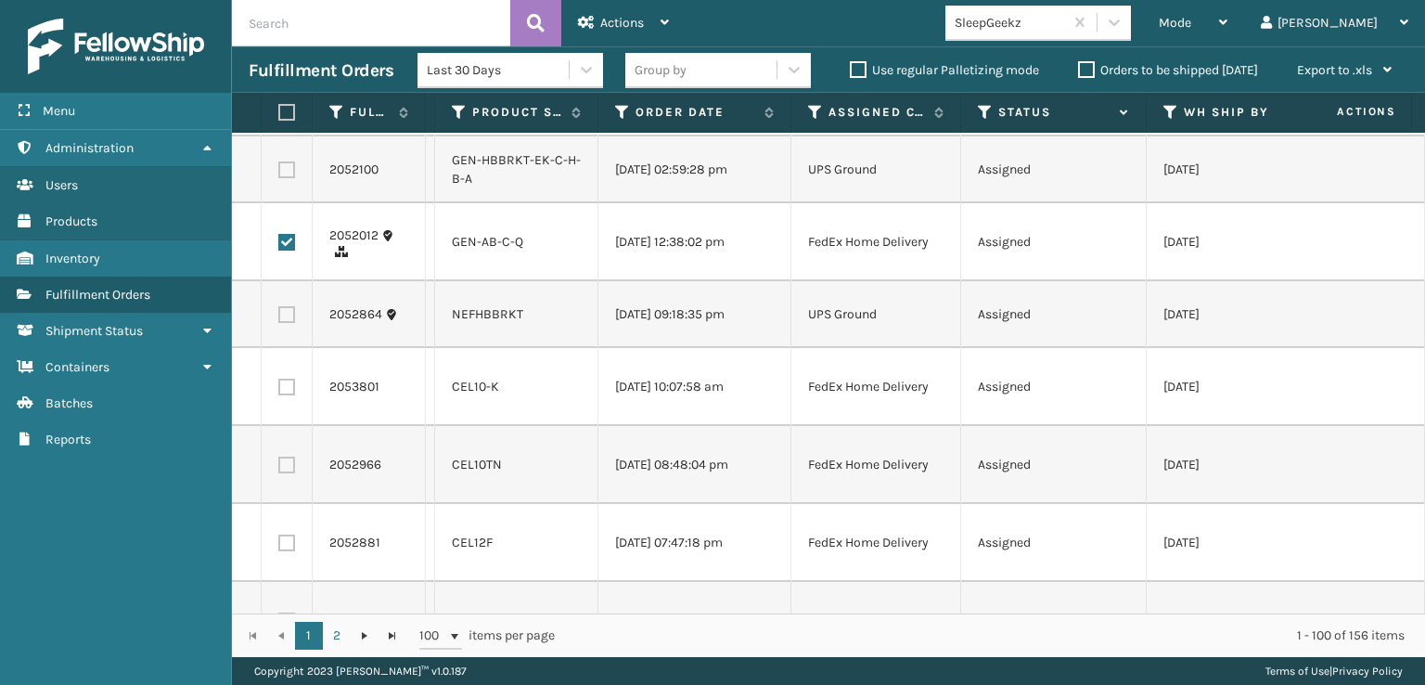
click at [291, 387] on label at bounding box center [286, 387] width 17 height 17
click at [279, 387] on input "checkbox" at bounding box center [278, 385] width 1 height 12
checkbox input "true"
click at [290, 469] on label at bounding box center [286, 465] width 17 height 17
click at [279, 469] on input "checkbox" at bounding box center [278, 463] width 1 height 12
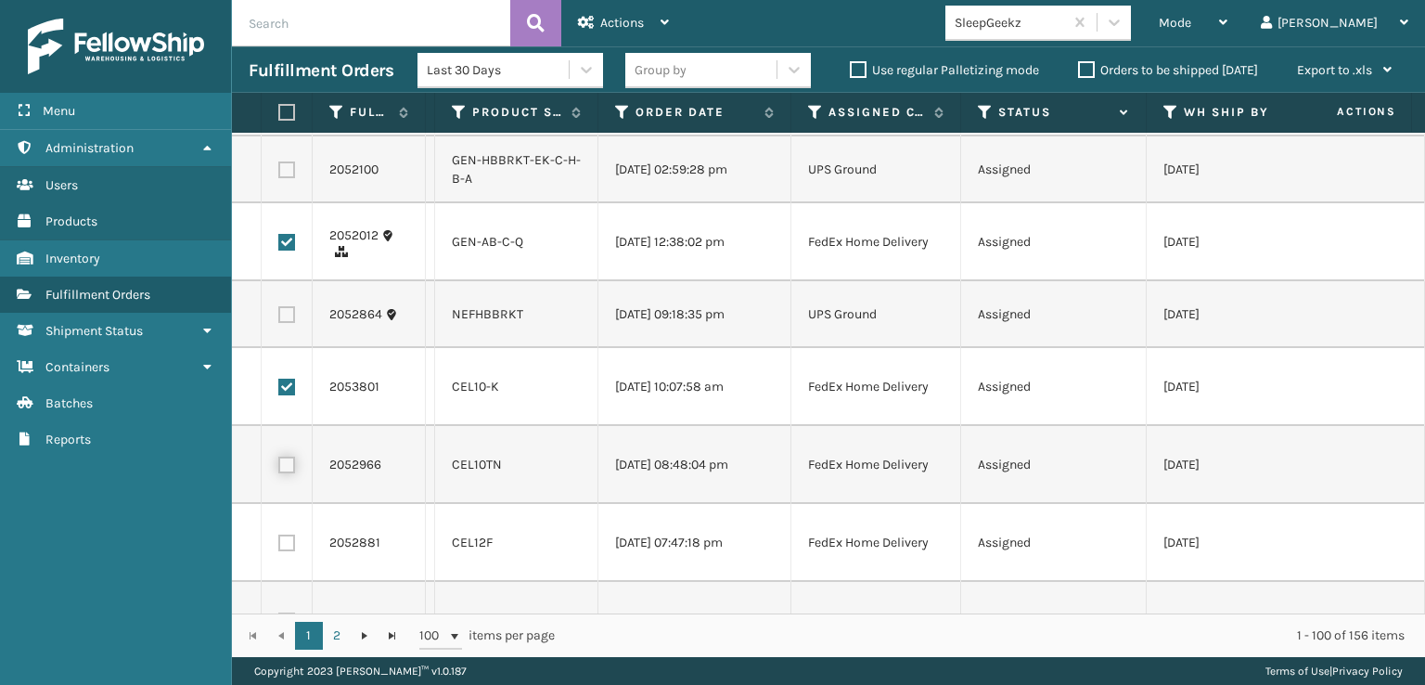
checkbox input "true"
drag, startPoint x: 293, startPoint y: 539, endPoint x: 301, endPoint y: 509, distance: 30.6
click at [293, 539] on label at bounding box center [286, 543] width 17 height 17
click at [279, 539] on input "checkbox" at bounding box center [278, 541] width 1 height 12
checkbox input "true"
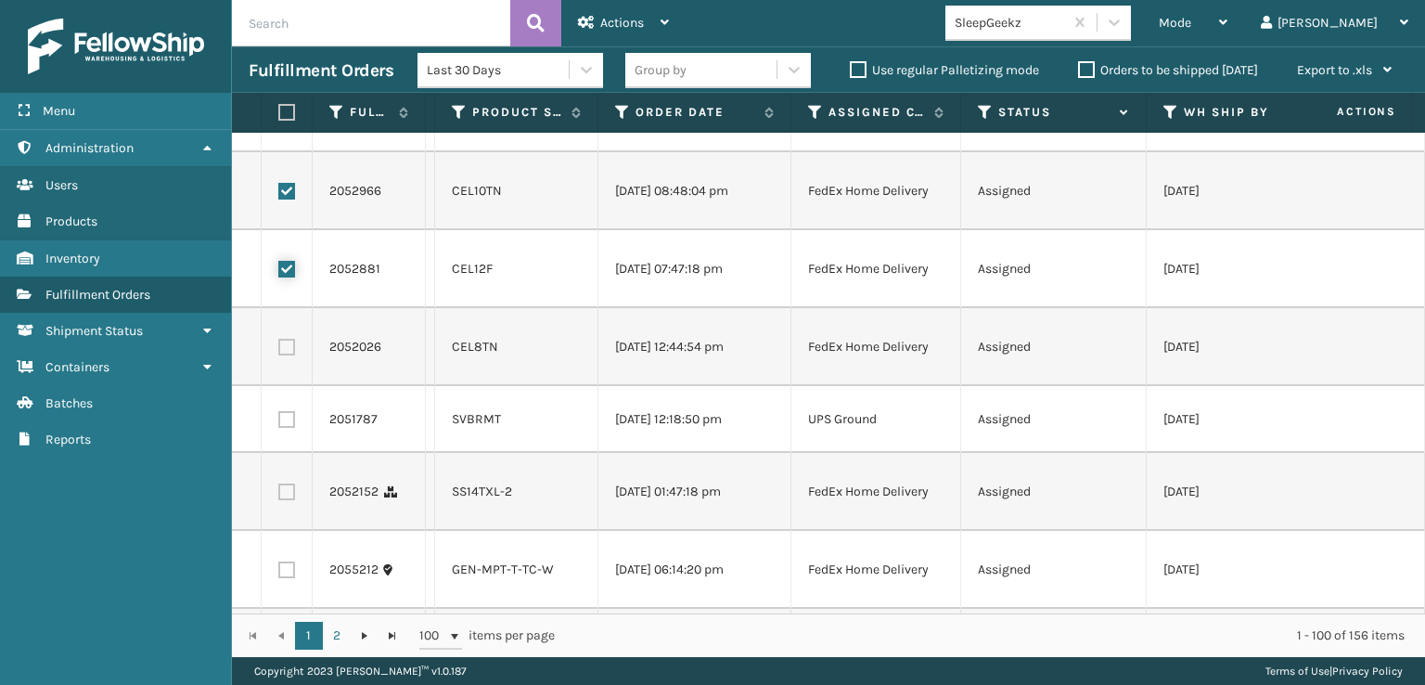
scroll to position [1578, 0]
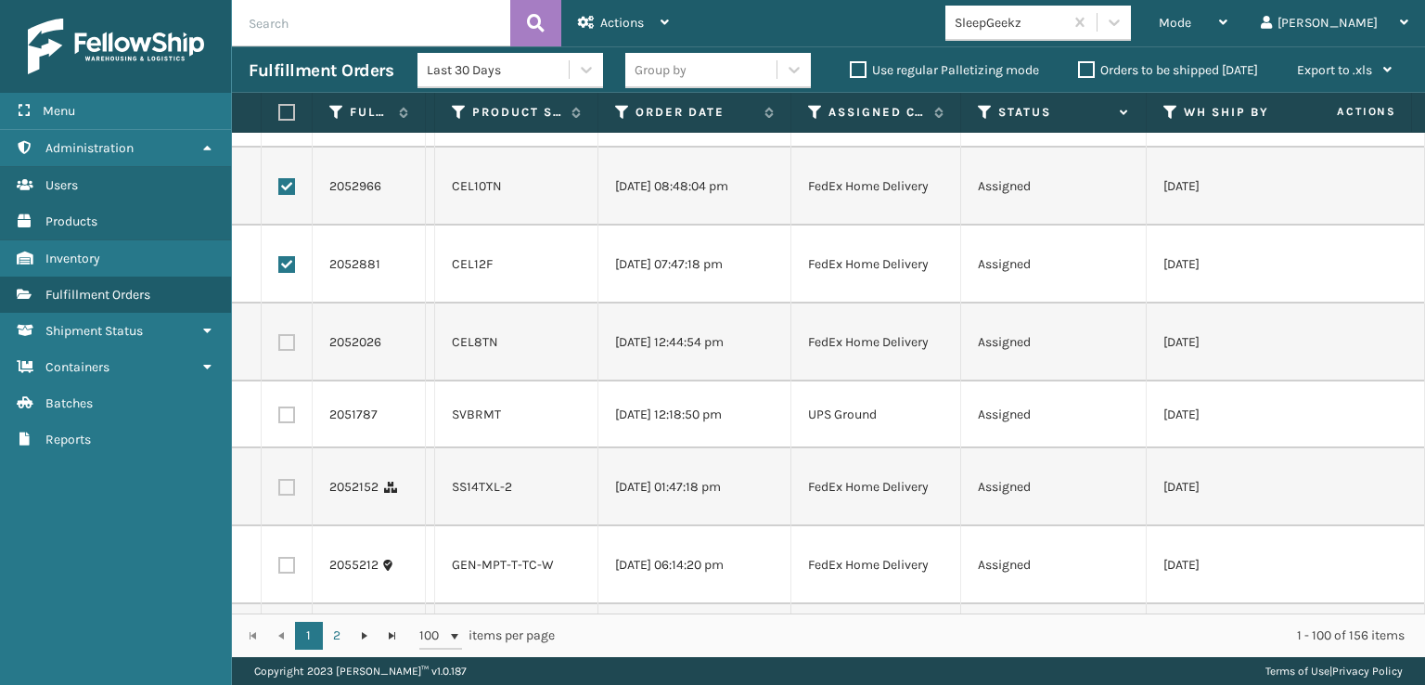
click at [286, 343] on label at bounding box center [286, 342] width 17 height 17
click at [279, 343] on input "checkbox" at bounding box center [278, 340] width 1 height 12
checkbox input "true"
click at [290, 490] on label at bounding box center [286, 487] width 17 height 17
click at [279, 490] on input "checkbox" at bounding box center [278, 485] width 1 height 12
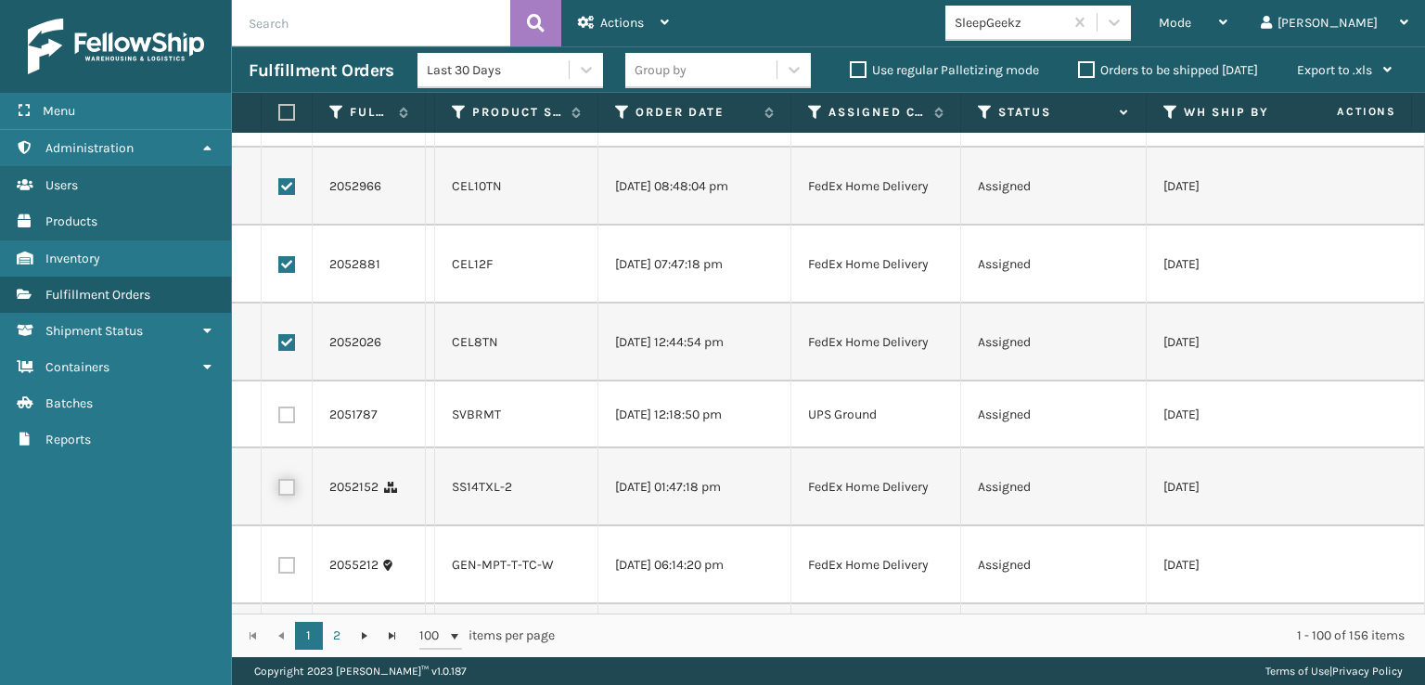
checkbox input "true"
click at [293, 566] on label at bounding box center [286, 565] width 17 height 17
click at [279, 566] on input "checkbox" at bounding box center [278, 563] width 1 height 12
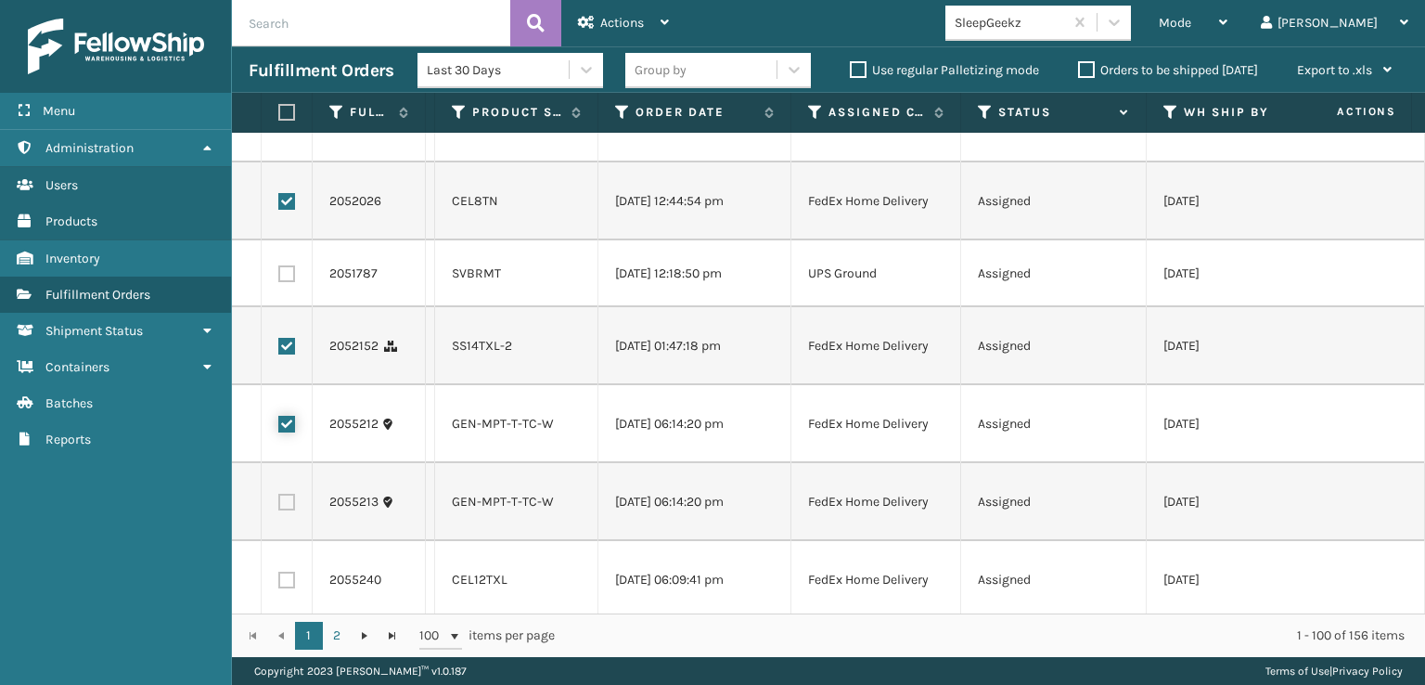
scroll to position [1763, 0]
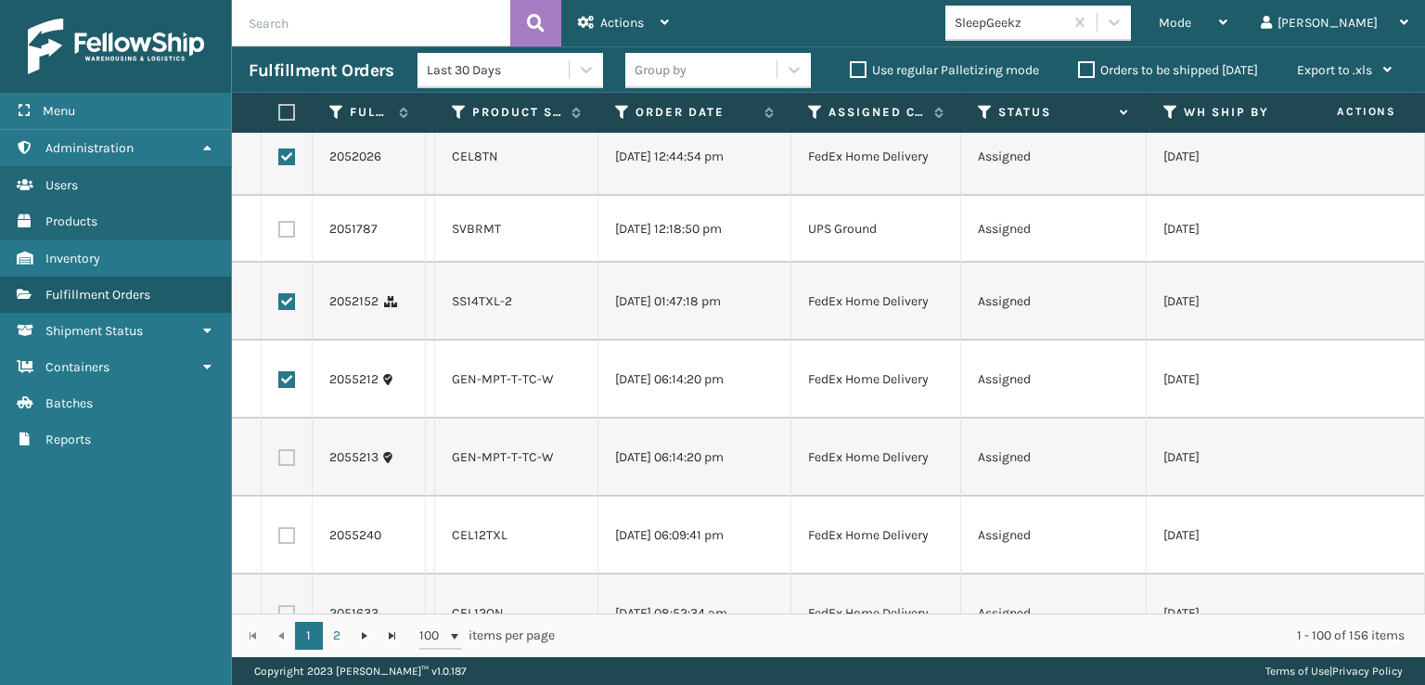
click at [286, 382] on label at bounding box center [286, 379] width 17 height 17
click at [279, 382] on input "checkbox" at bounding box center [278, 377] width 1 height 12
checkbox input "false"
click at [290, 537] on label at bounding box center [286, 535] width 17 height 17
click at [279, 537] on input "checkbox" at bounding box center [278, 533] width 1 height 12
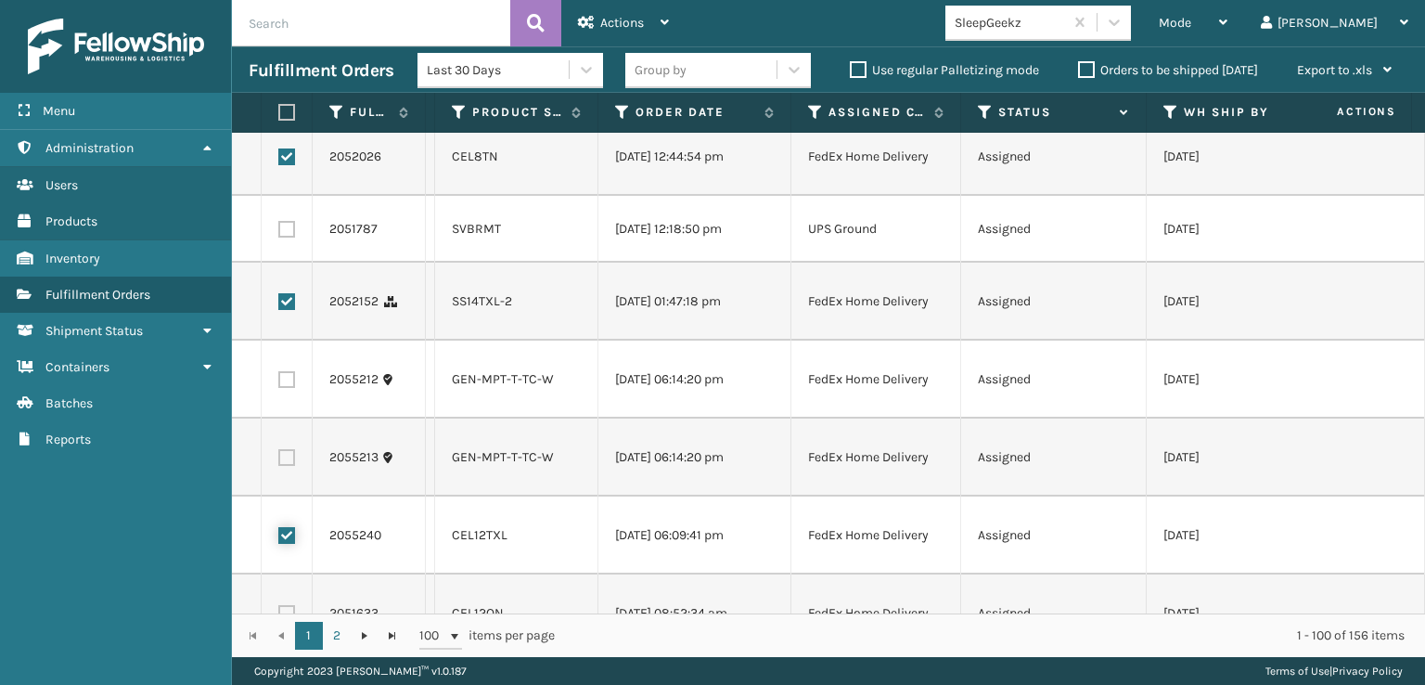
checkbox input "true"
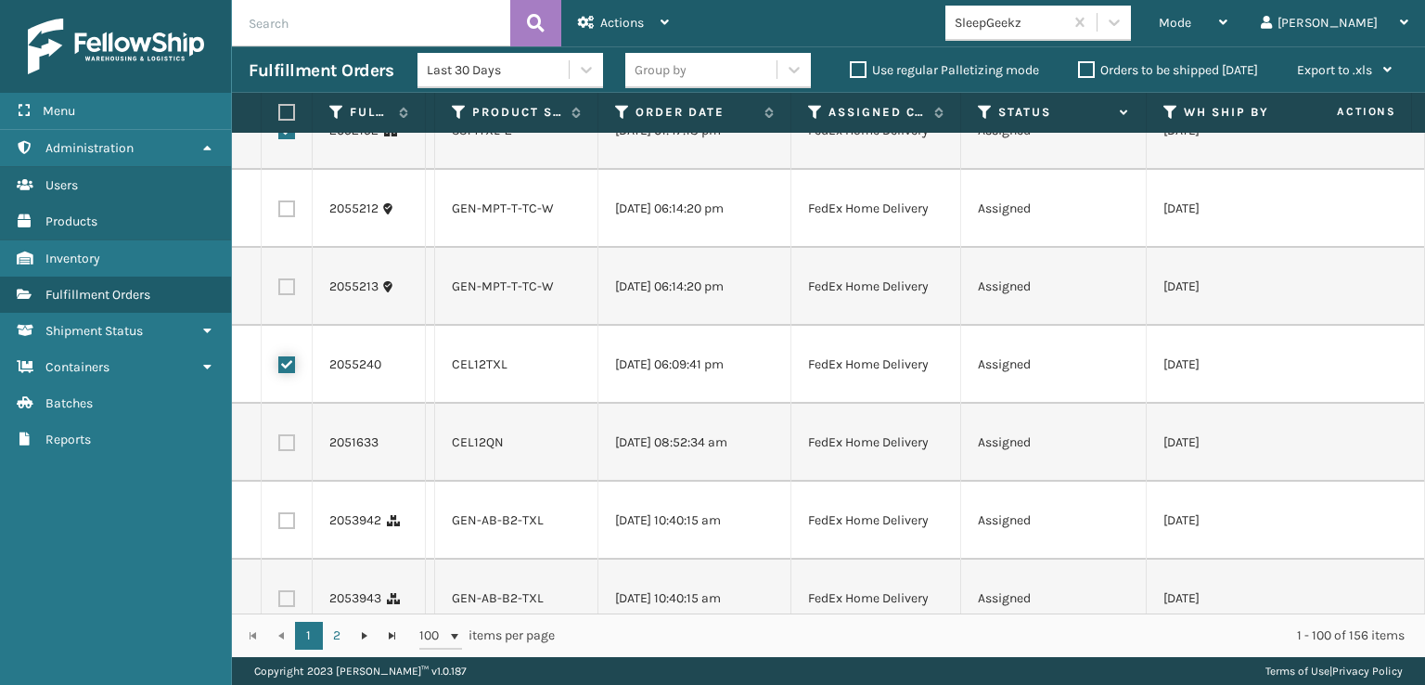
scroll to position [1949, 0]
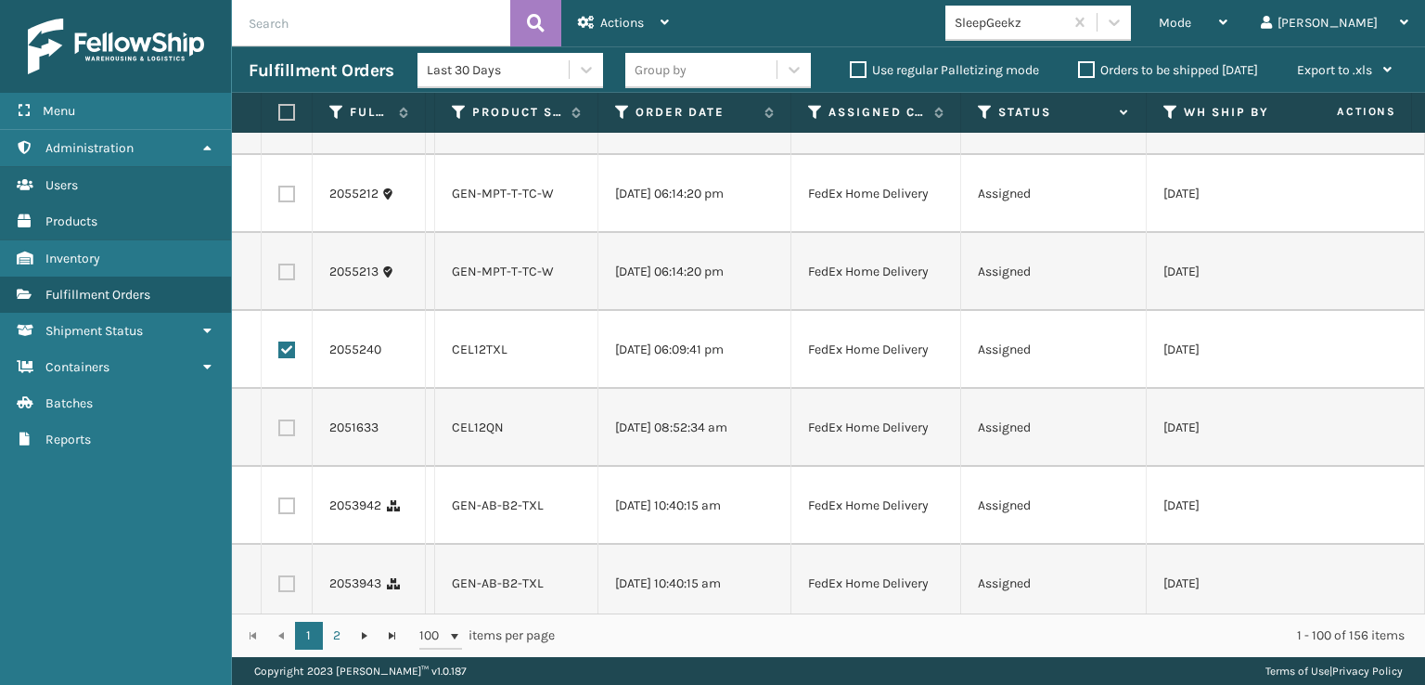
click at [281, 432] on label at bounding box center [286, 427] width 17 height 17
click at [279, 432] on input "checkbox" at bounding box center [278, 425] width 1 height 12
checkbox input "true"
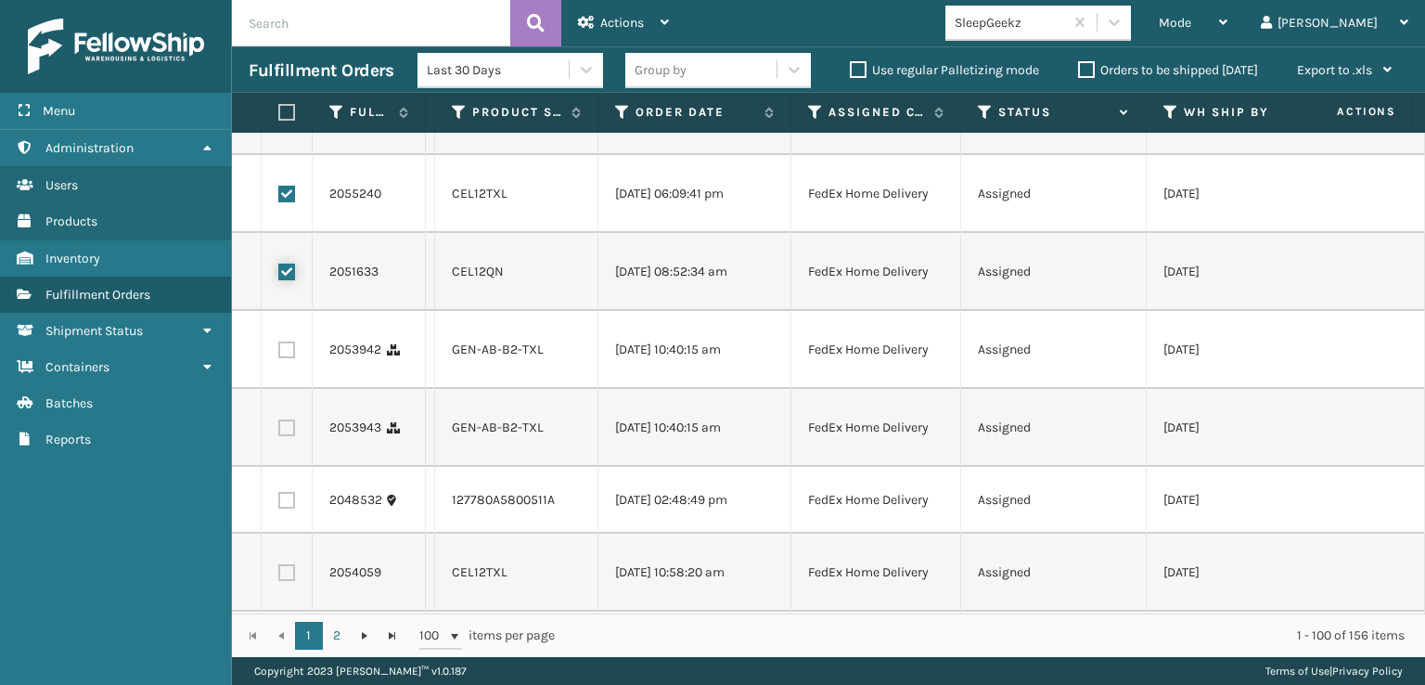
scroll to position [2134, 0]
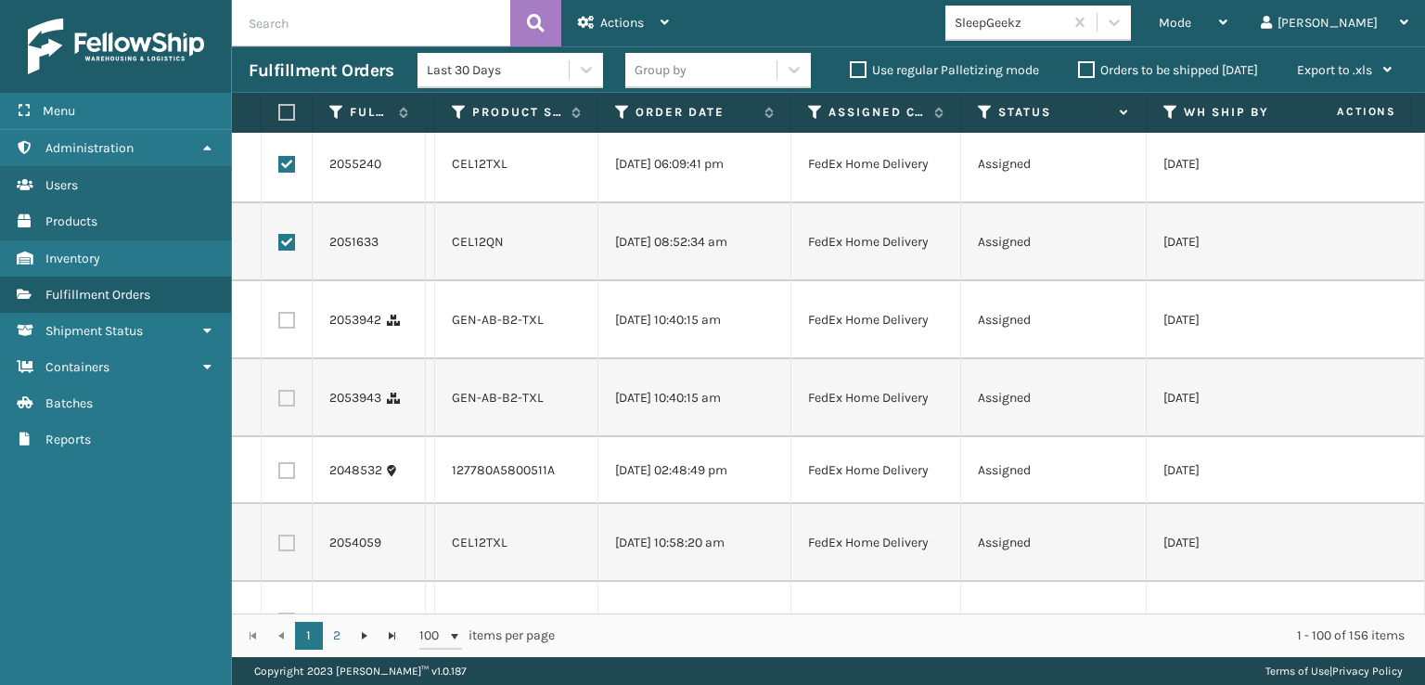
click at [274, 328] on td at bounding box center [287, 320] width 51 height 78
click at [287, 324] on label at bounding box center [286, 320] width 17 height 17
click at [279, 324] on input "checkbox" at bounding box center [278, 318] width 1 height 12
checkbox input "true"
click at [286, 403] on label at bounding box center [286, 398] width 17 height 17
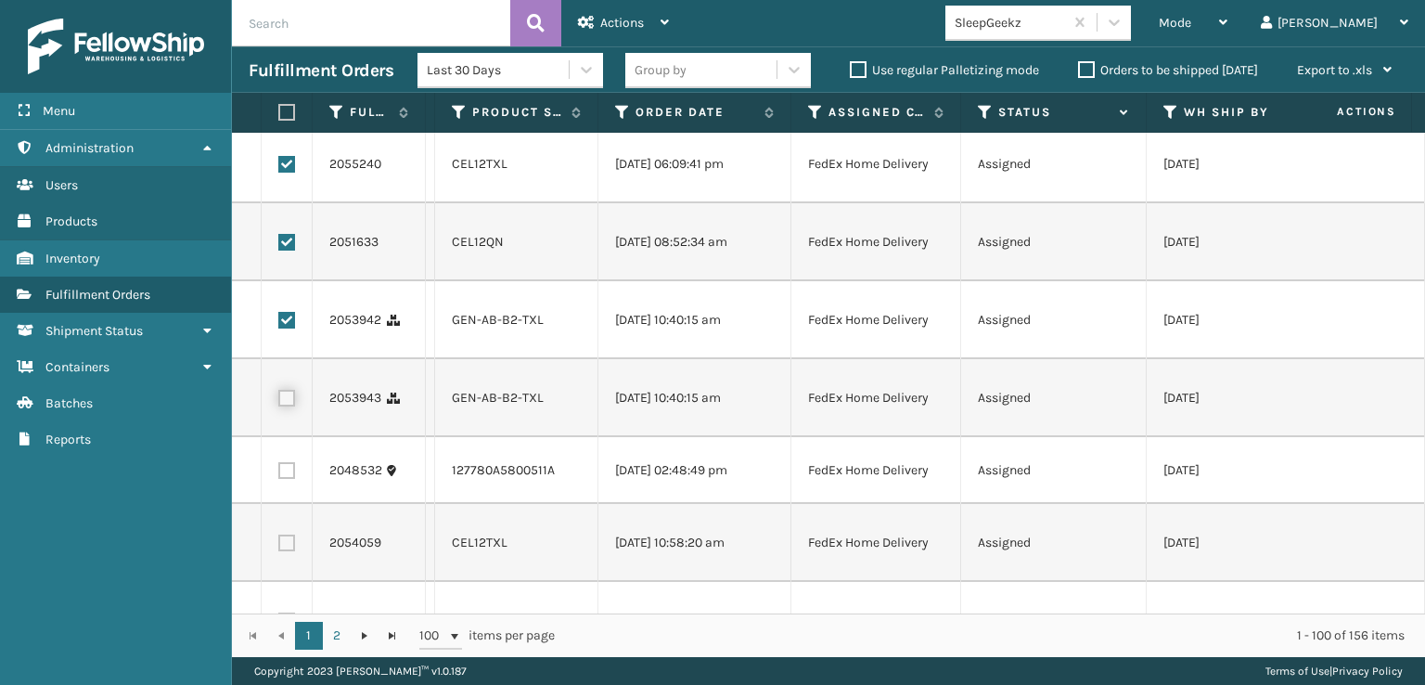
click at [279, 402] on input "checkbox" at bounding box center [278, 396] width 1 height 12
checkbox input "true"
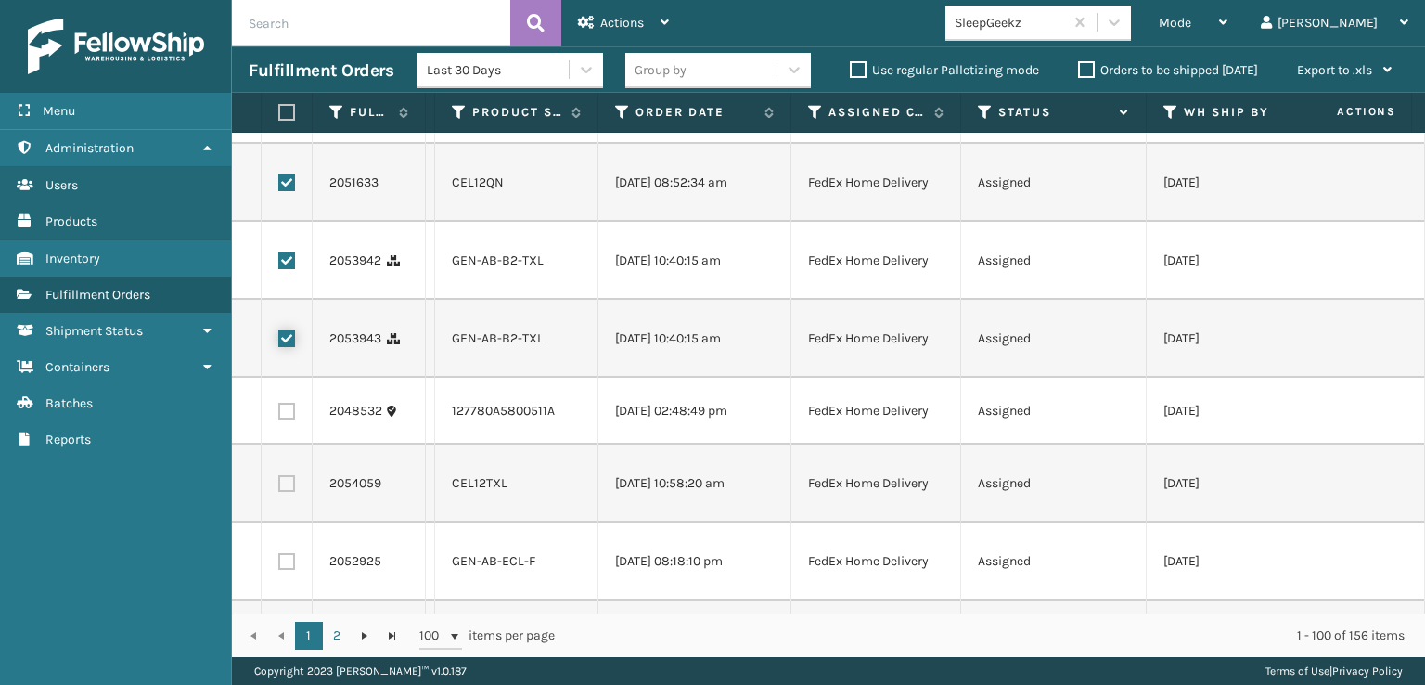
scroll to position [2227, 0]
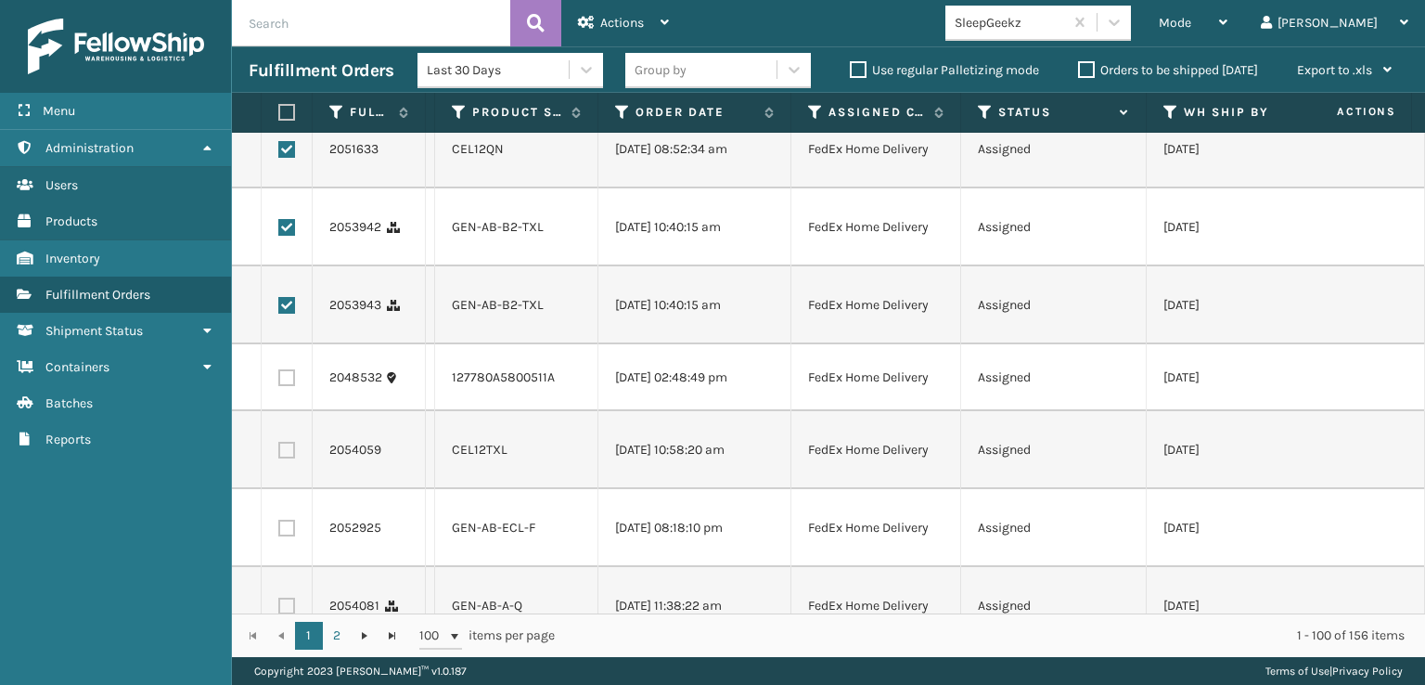
click at [285, 458] on label at bounding box center [286, 450] width 17 height 17
click at [279, 454] on input "checkbox" at bounding box center [278, 448] width 1 height 12
checkbox input "true"
click at [286, 536] on label at bounding box center [286, 528] width 17 height 17
click at [279, 532] on input "checkbox" at bounding box center [278, 526] width 1 height 12
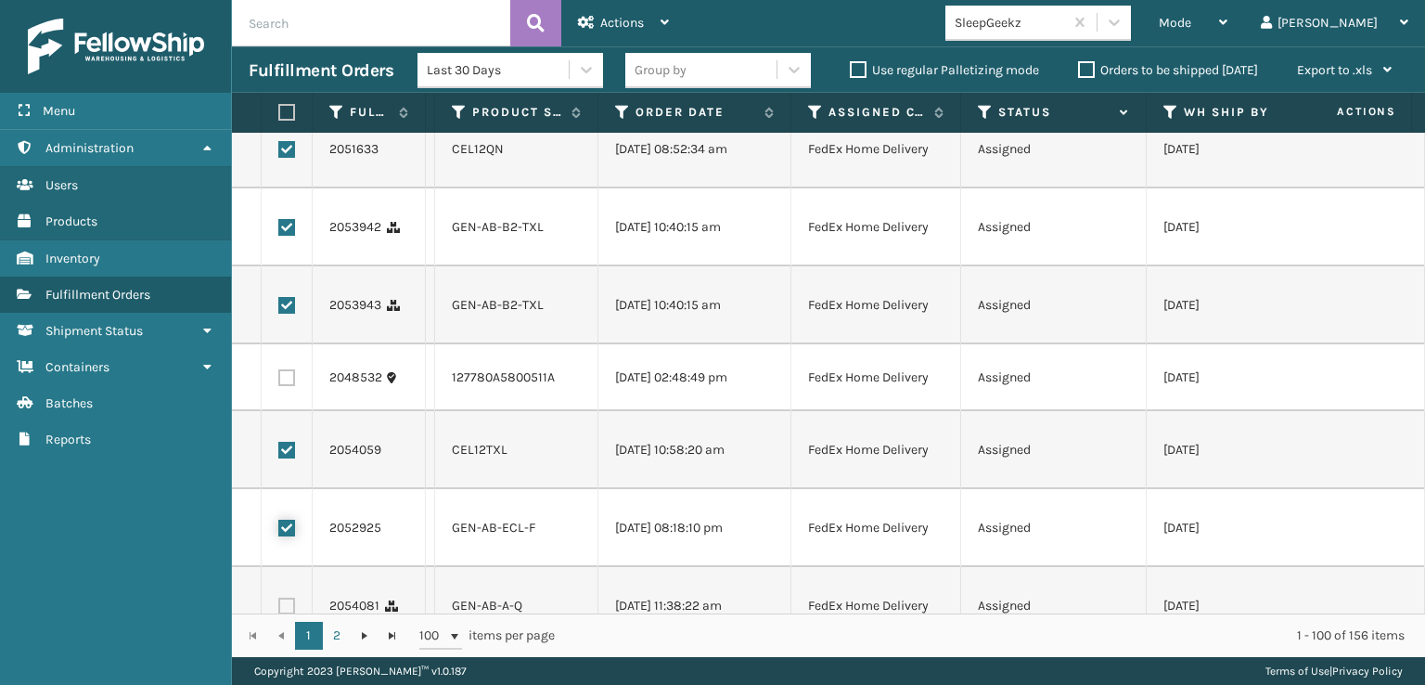
checkbox input "true"
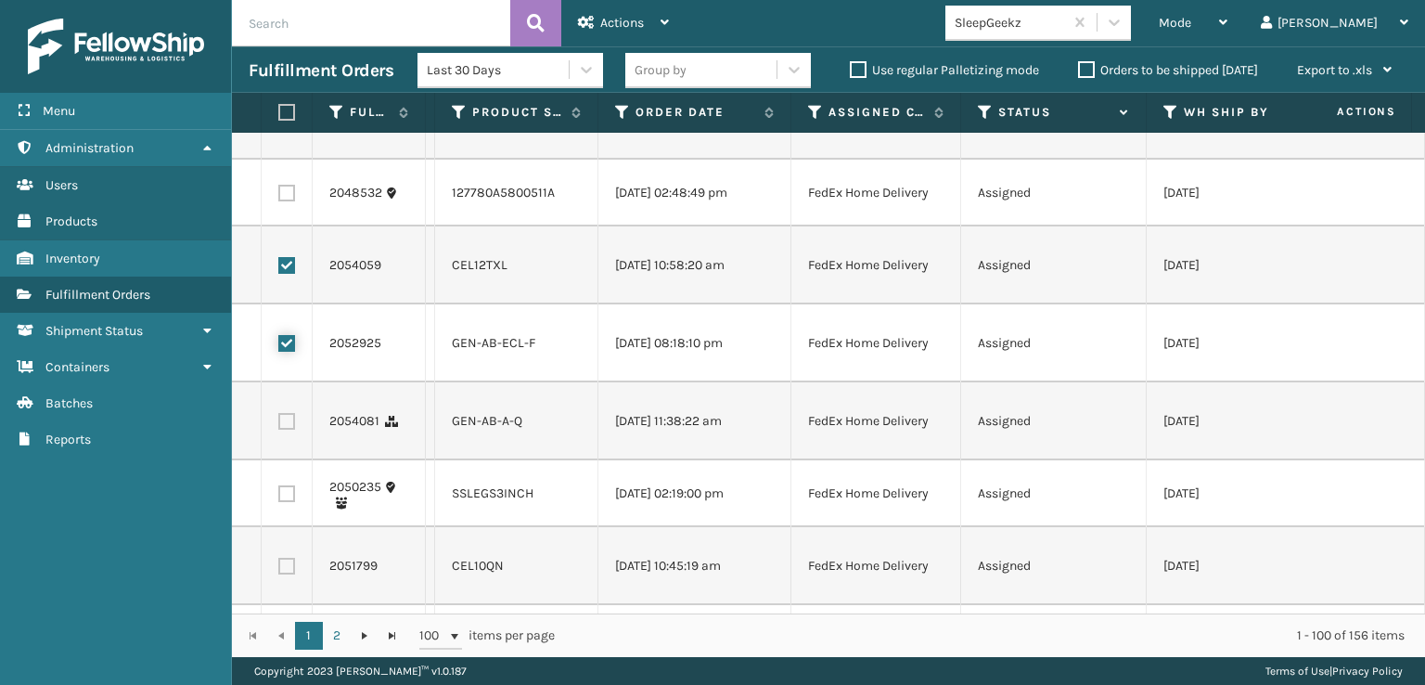
scroll to position [2413, 0]
click at [288, 429] on label at bounding box center [286, 420] width 17 height 17
click at [279, 424] on input "checkbox" at bounding box center [278, 418] width 1 height 12
checkbox input "true"
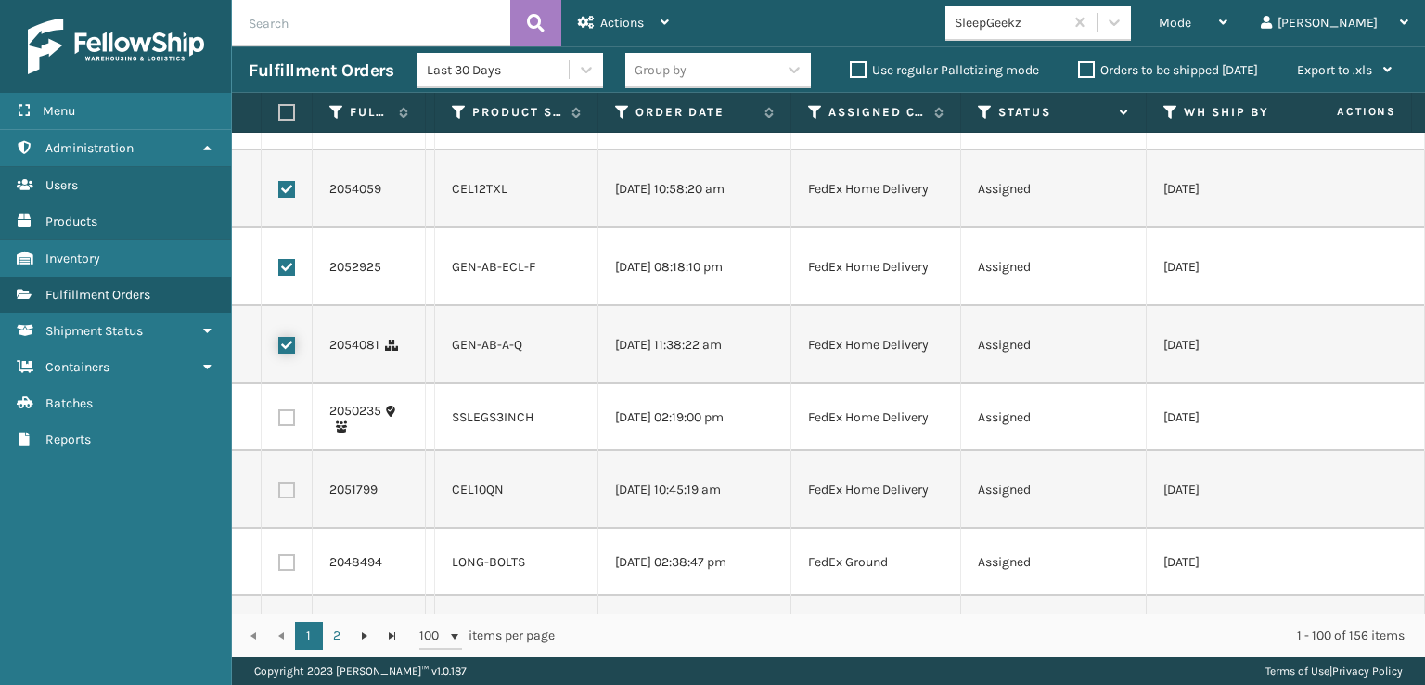
scroll to position [2598, 0]
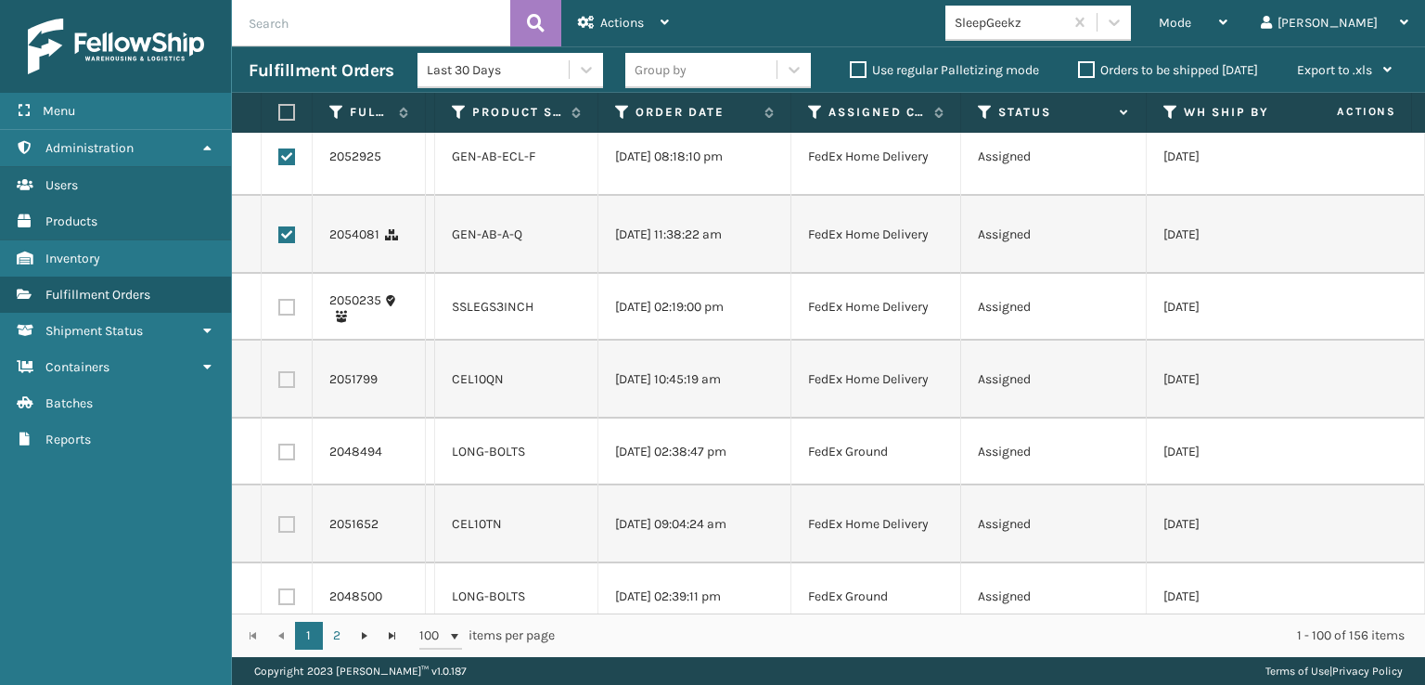
click at [290, 388] on label at bounding box center [286, 379] width 17 height 17
click at [279, 383] on input "checkbox" at bounding box center [278, 377] width 1 height 12
checkbox input "true"
click at [289, 550] on td at bounding box center [287, 524] width 51 height 78
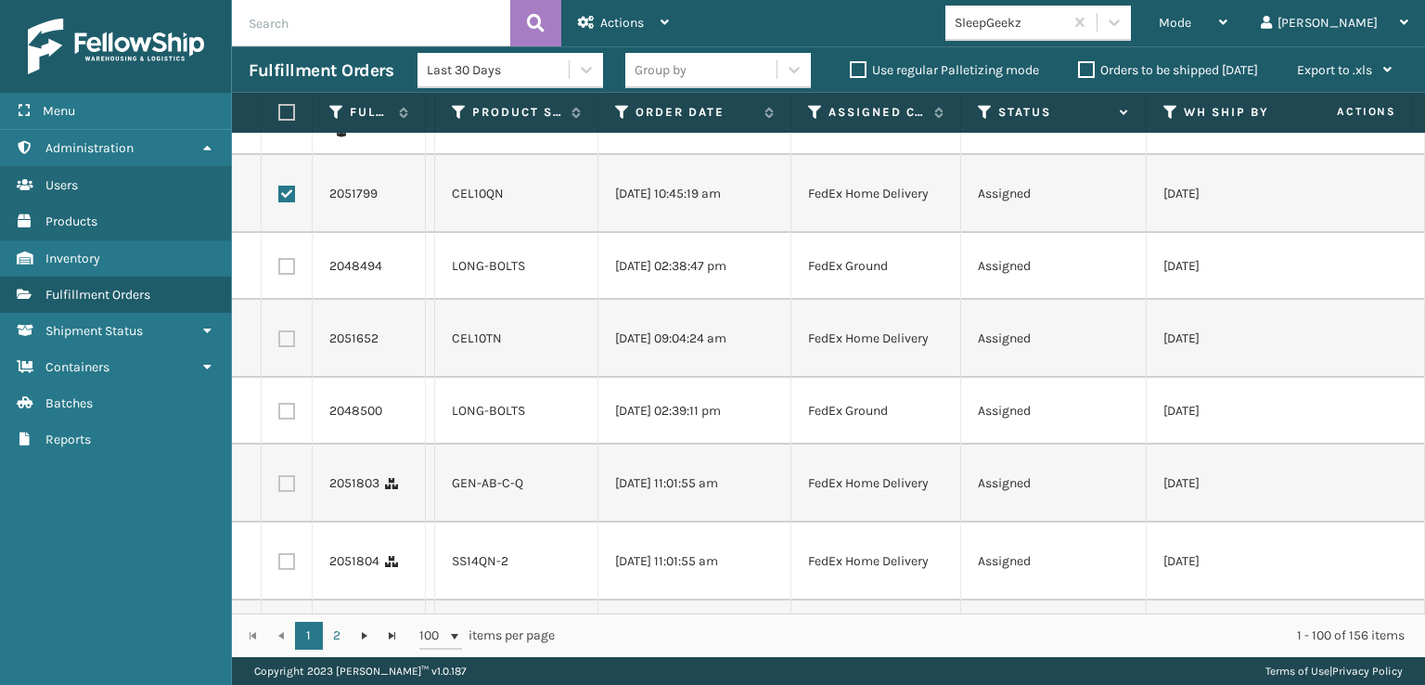
click at [292, 347] on label at bounding box center [286, 338] width 17 height 17
click at [279, 342] on input "checkbox" at bounding box center [278, 336] width 1 height 12
checkbox input "true"
click at [284, 492] on label at bounding box center [286, 483] width 17 height 17
click at [279, 487] on input "checkbox" at bounding box center [278, 481] width 1 height 12
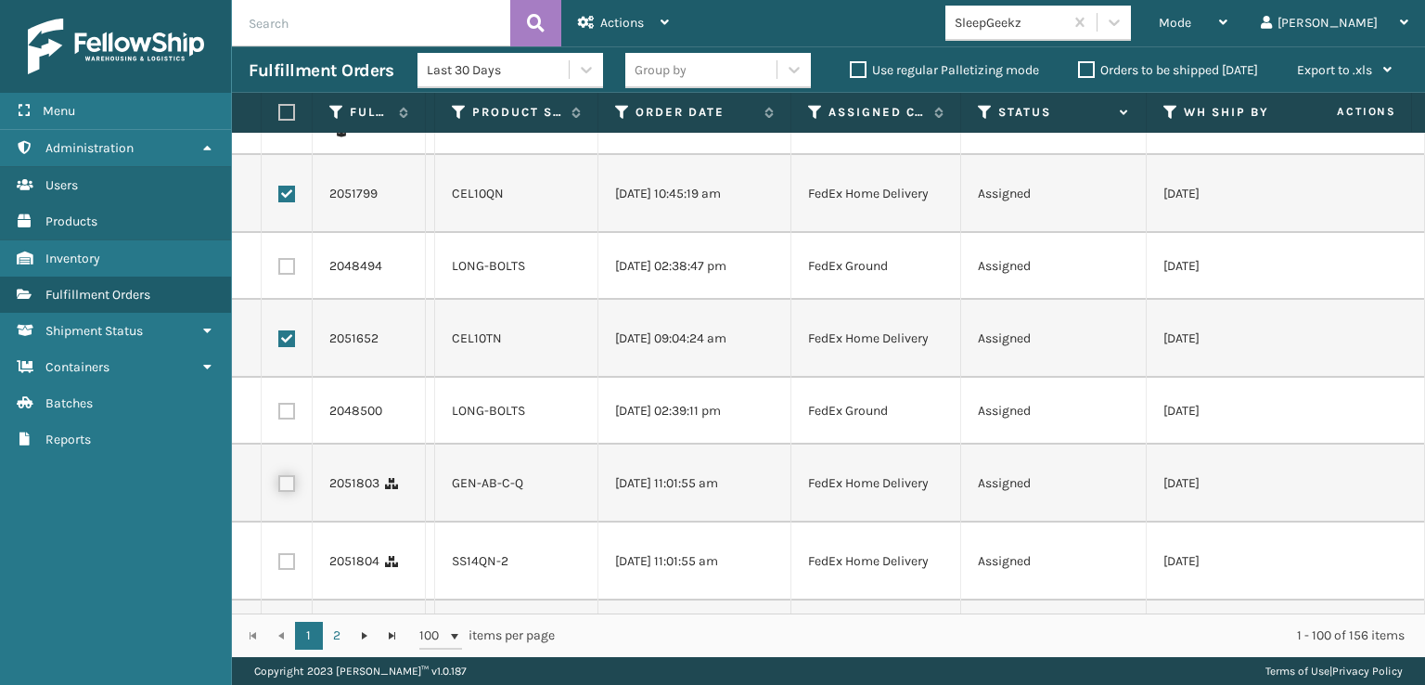
checkbox input "true"
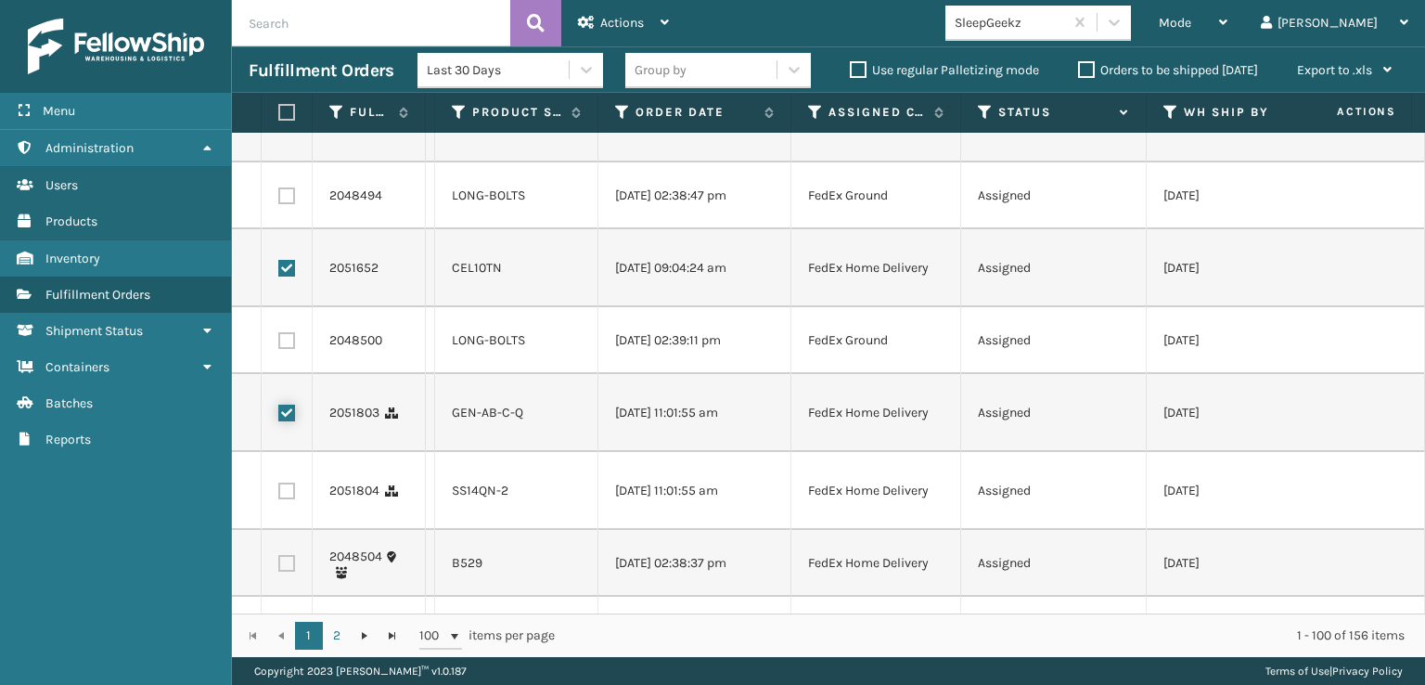
scroll to position [2970, 0]
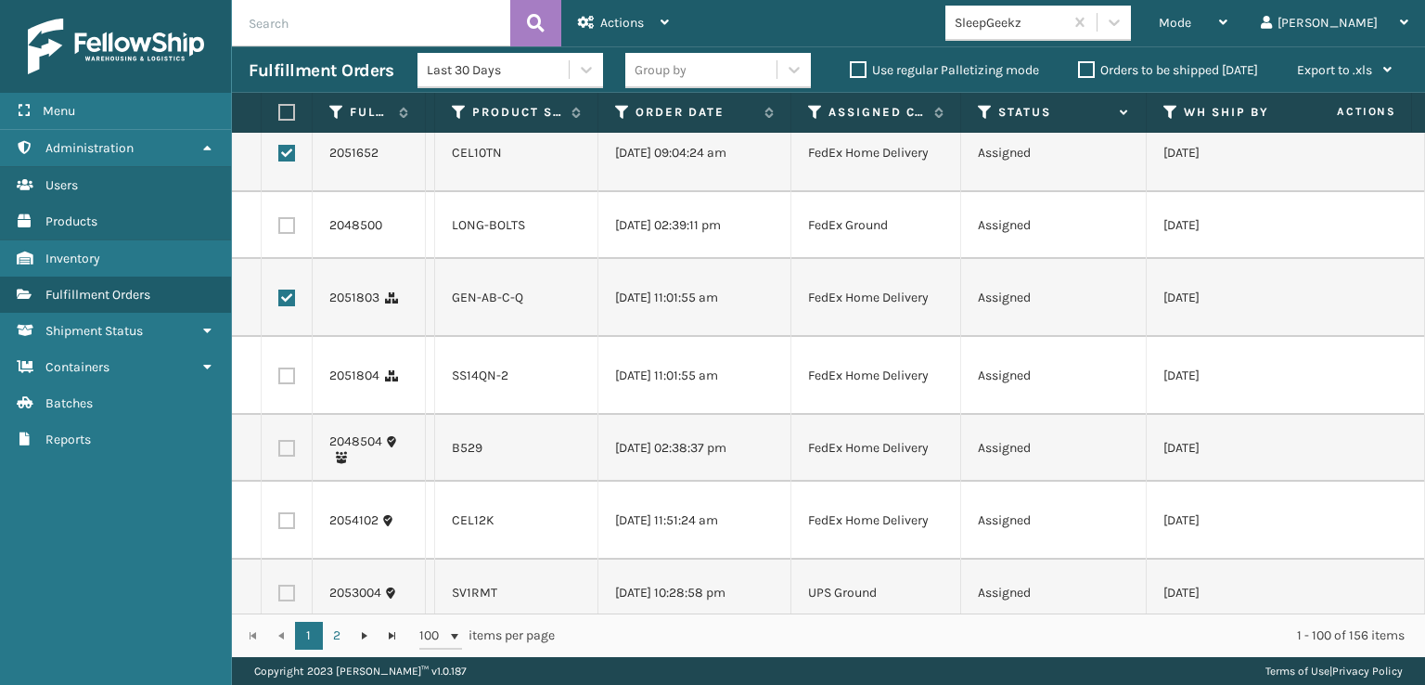
click at [294, 384] on label at bounding box center [286, 376] width 17 height 17
click at [279, 380] on input "checkbox" at bounding box center [278, 374] width 1 height 12
checkbox input "true"
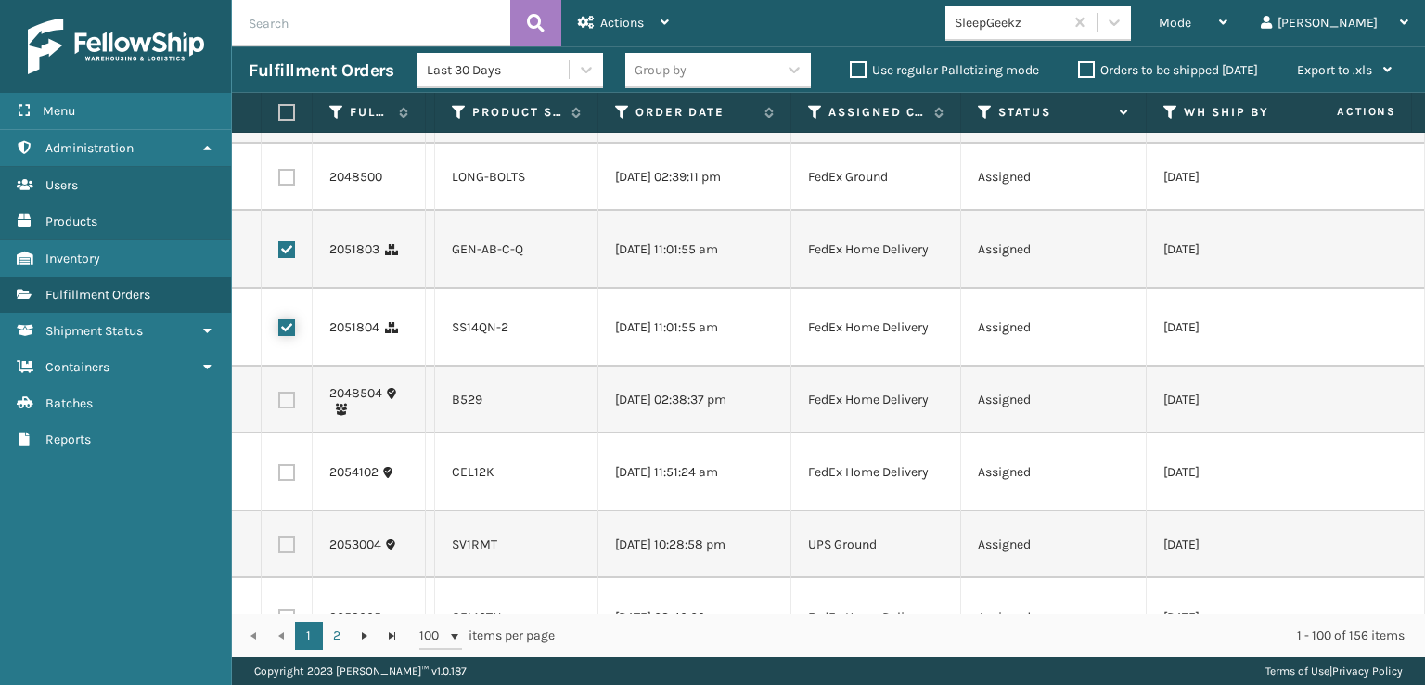
scroll to position [3063, 0]
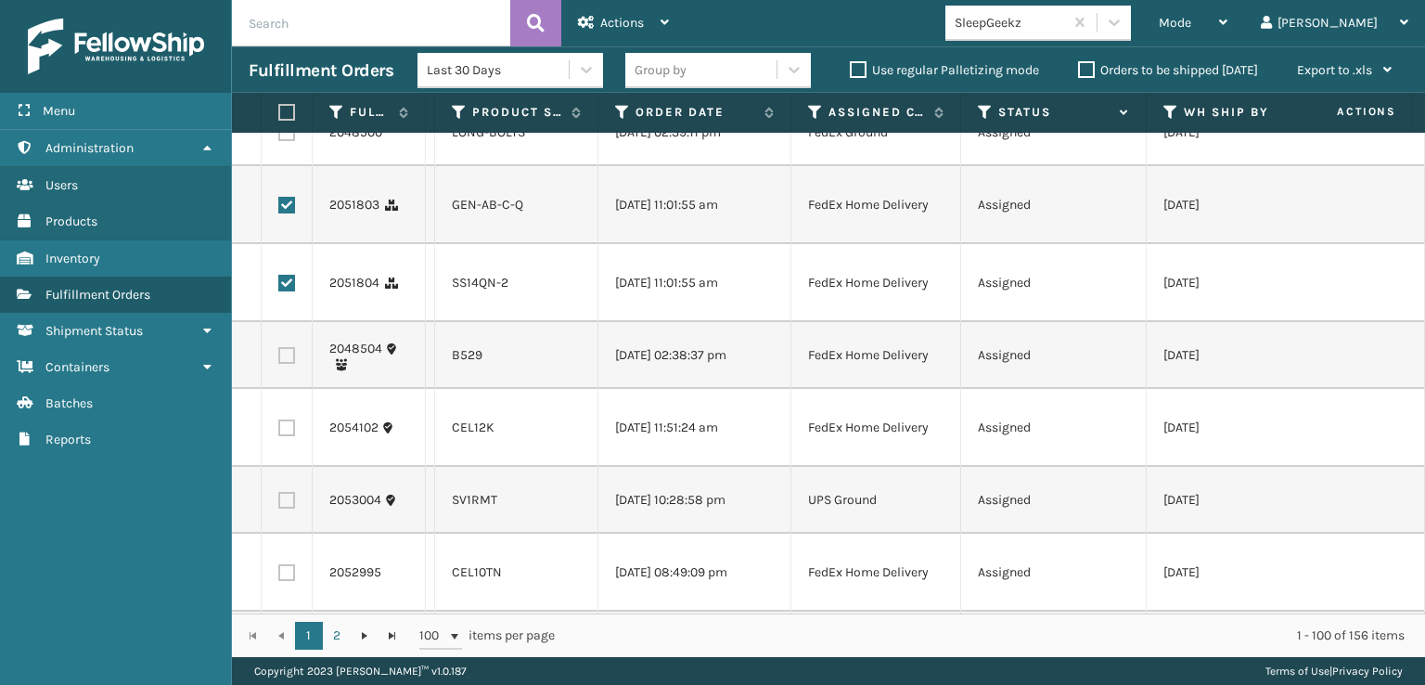
click at [290, 436] on label at bounding box center [286, 427] width 17 height 17
click at [279, 432] on input "checkbox" at bounding box center [278, 425] width 1 height 12
checkbox input "true"
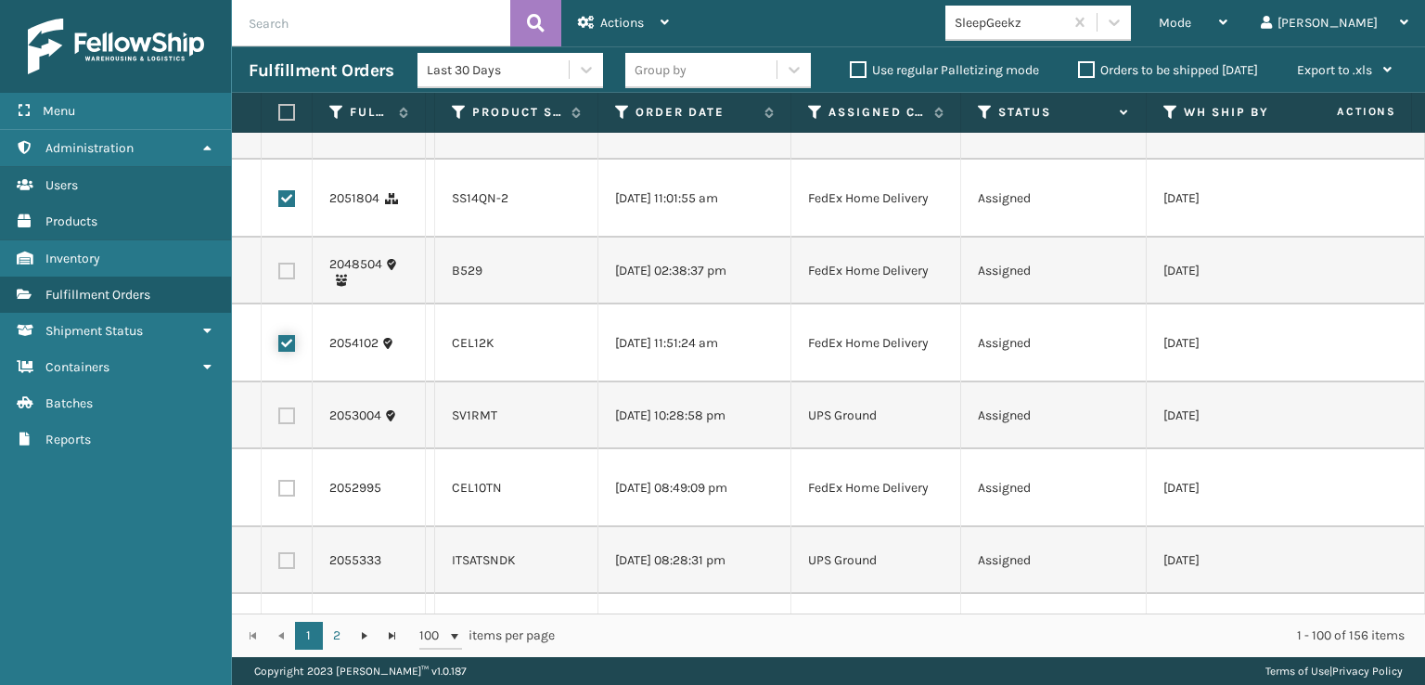
scroll to position [3248, 0]
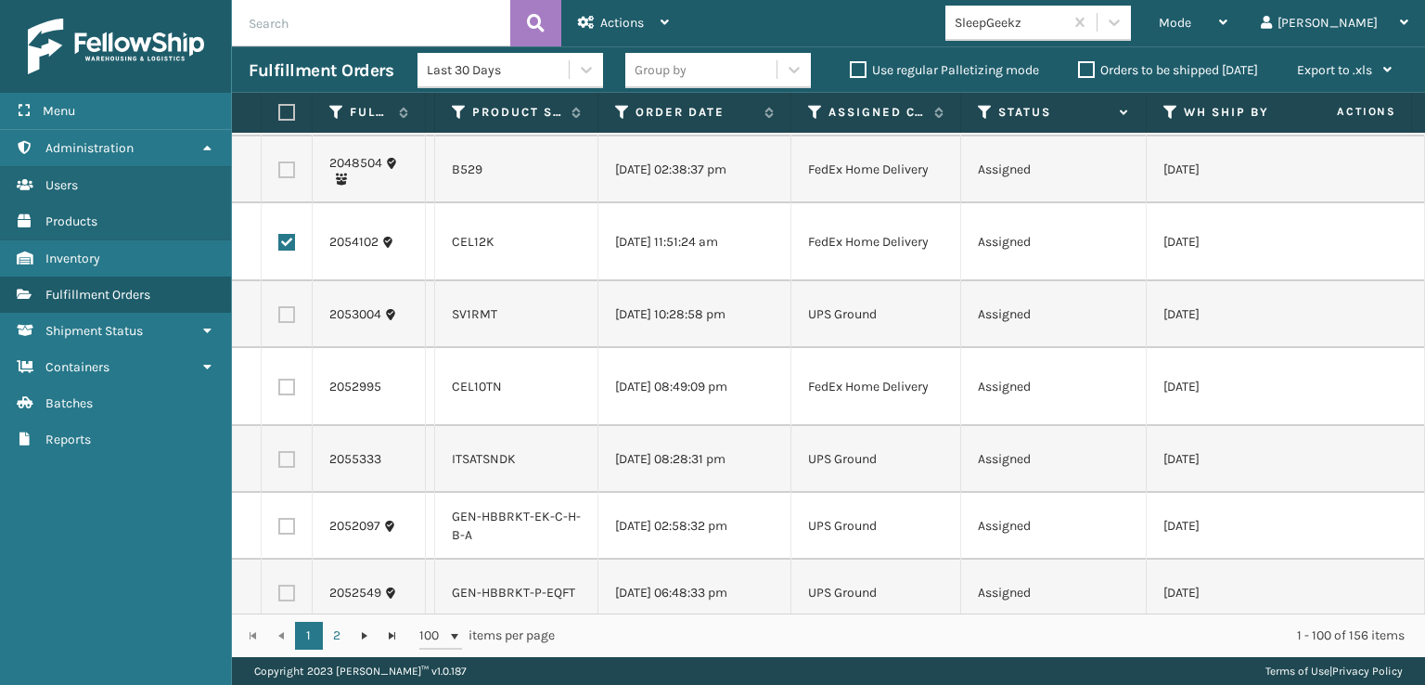
click at [290, 395] on label at bounding box center [286, 387] width 17 height 17
click at [279, 391] on input "checkbox" at bounding box center [278, 385] width 1 height 12
checkbox input "true"
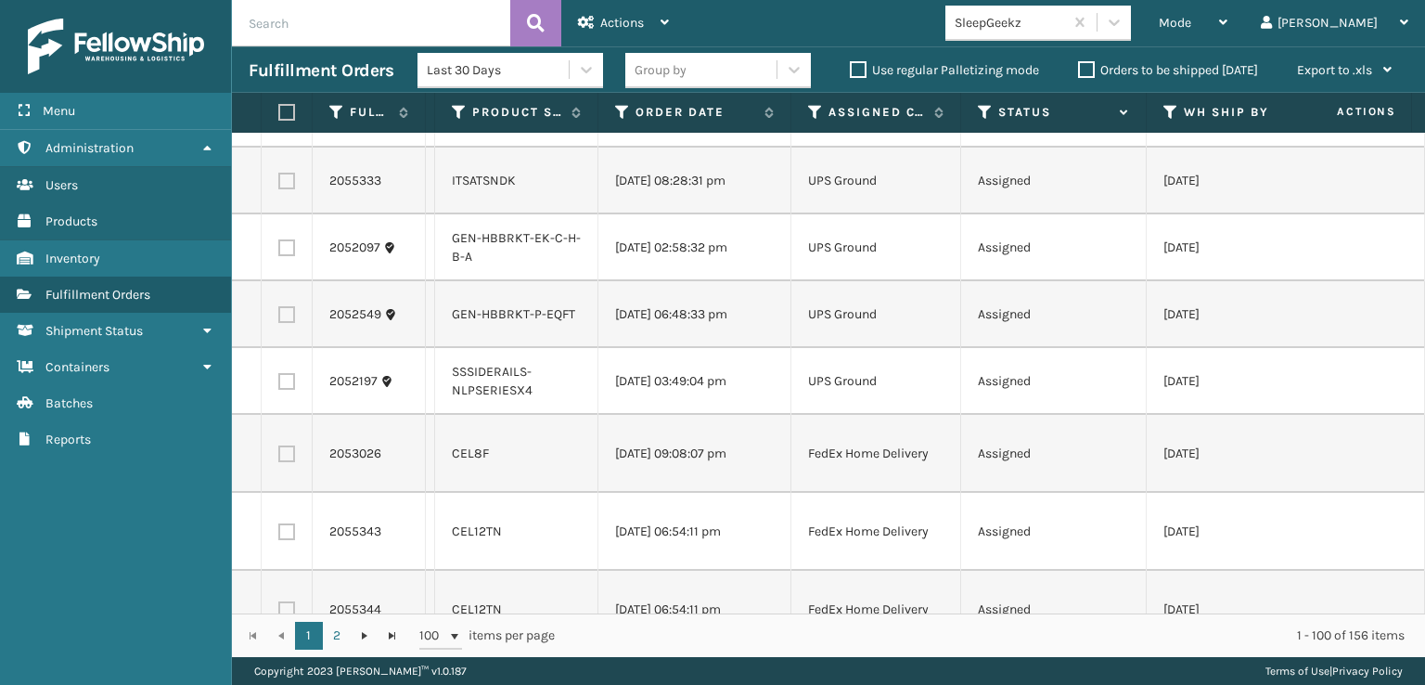
scroll to position [3712, 0]
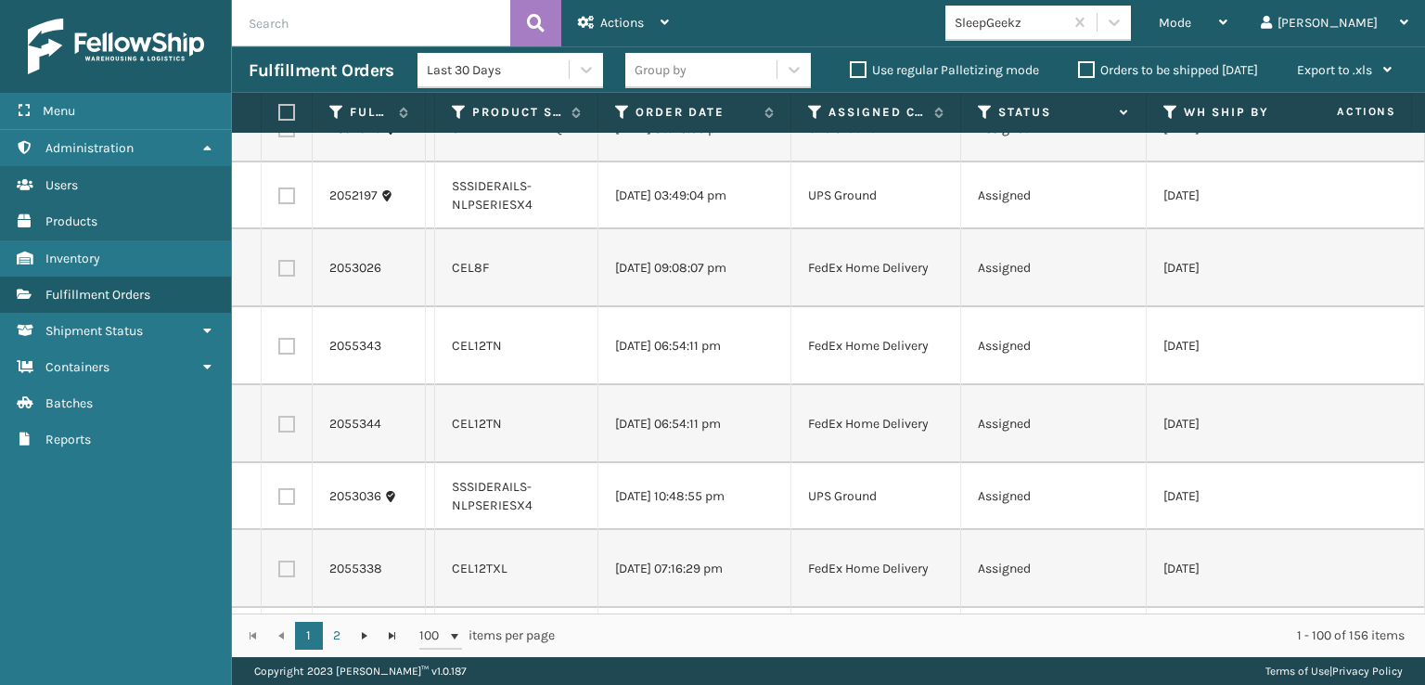
click at [287, 307] on td at bounding box center [287, 268] width 51 height 78
click at [290, 277] on label at bounding box center [286, 268] width 17 height 17
click at [279, 272] on input "checkbox" at bounding box center [278, 266] width 1 height 12
checkbox input "true"
click at [285, 355] on label at bounding box center [286, 346] width 17 height 17
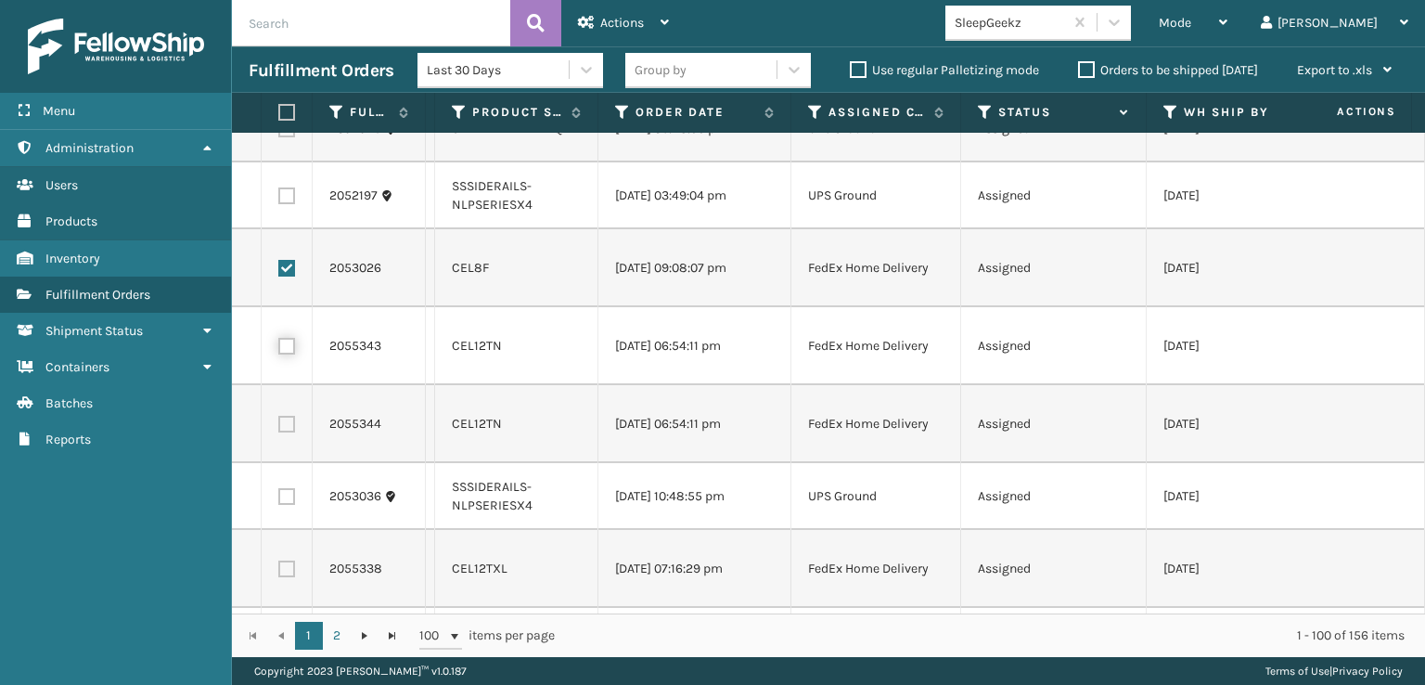
click at [279, 350] on input "checkbox" at bounding box center [278, 344] width 1 height 12
checkbox input "true"
click at [288, 432] on label at bounding box center [286, 424] width 17 height 17
click at [279, 428] on input "checkbox" at bounding box center [278, 422] width 1 height 12
checkbox input "true"
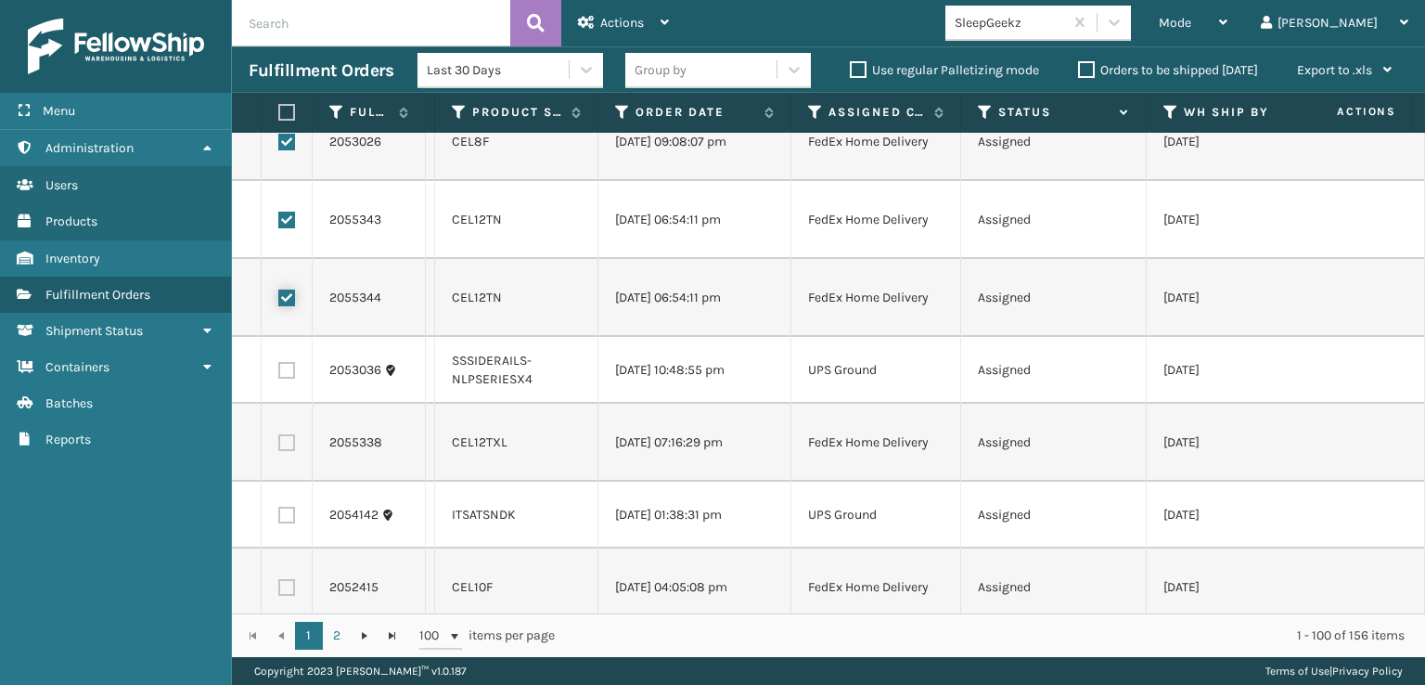
scroll to position [3898, 0]
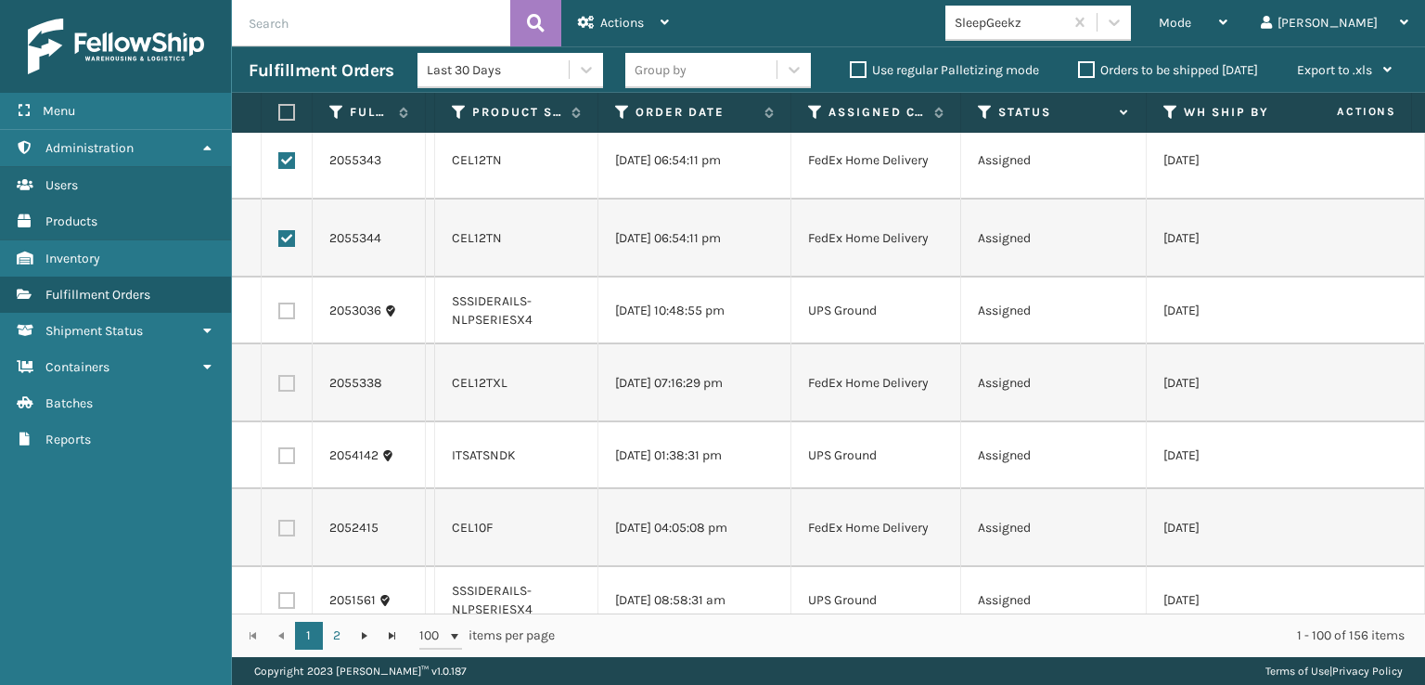
click at [286, 392] on label at bounding box center [286, 383] width 17 height 17
click at [279, 387] on input "checkbox" at bounding box center [278, 381] width 1 height 12
checkbox input "true"
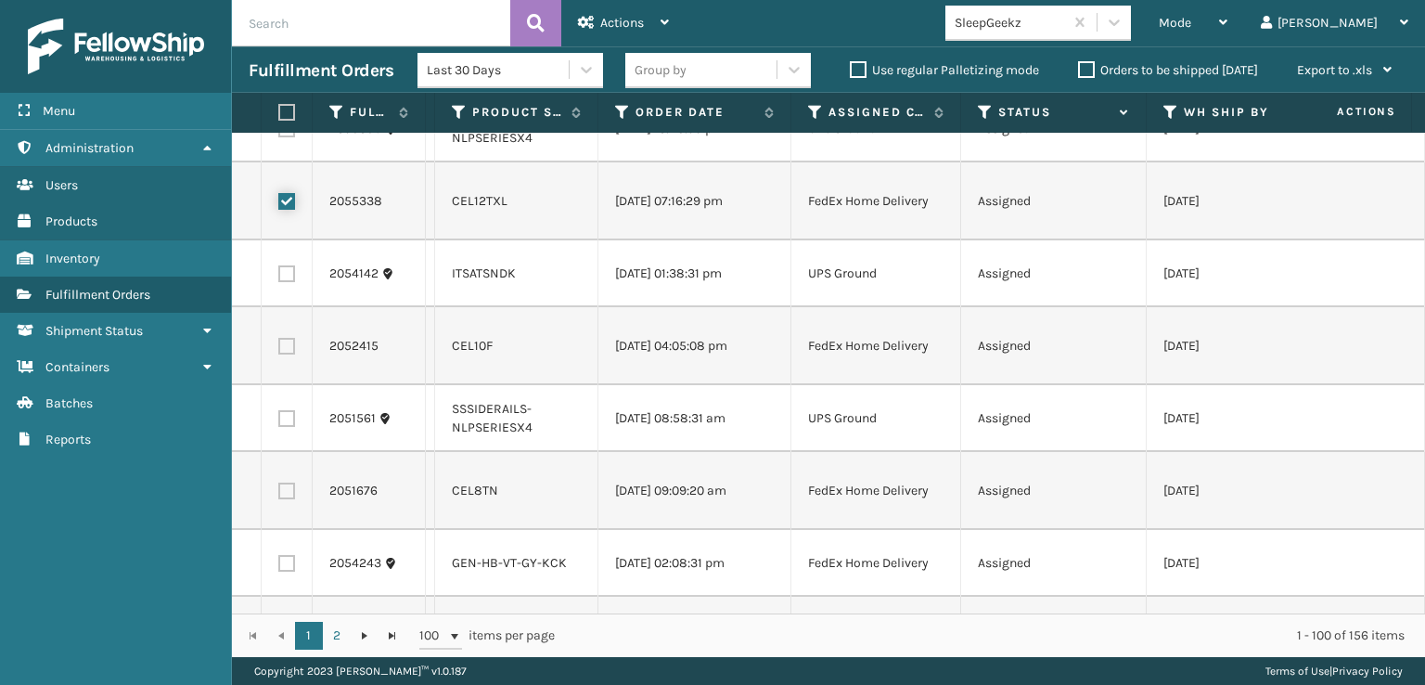
scroll to position [4083, 0]
click at [287, 381] on td at bounding box center [287, 342] width 51 height 78
click at [290, 351] on label at bounding box center [286, 342] width 17 height 17
click at [279, 346] on input "checkbox" at bounding box center [278, 340] width 1 height 12
checkbox input "true"
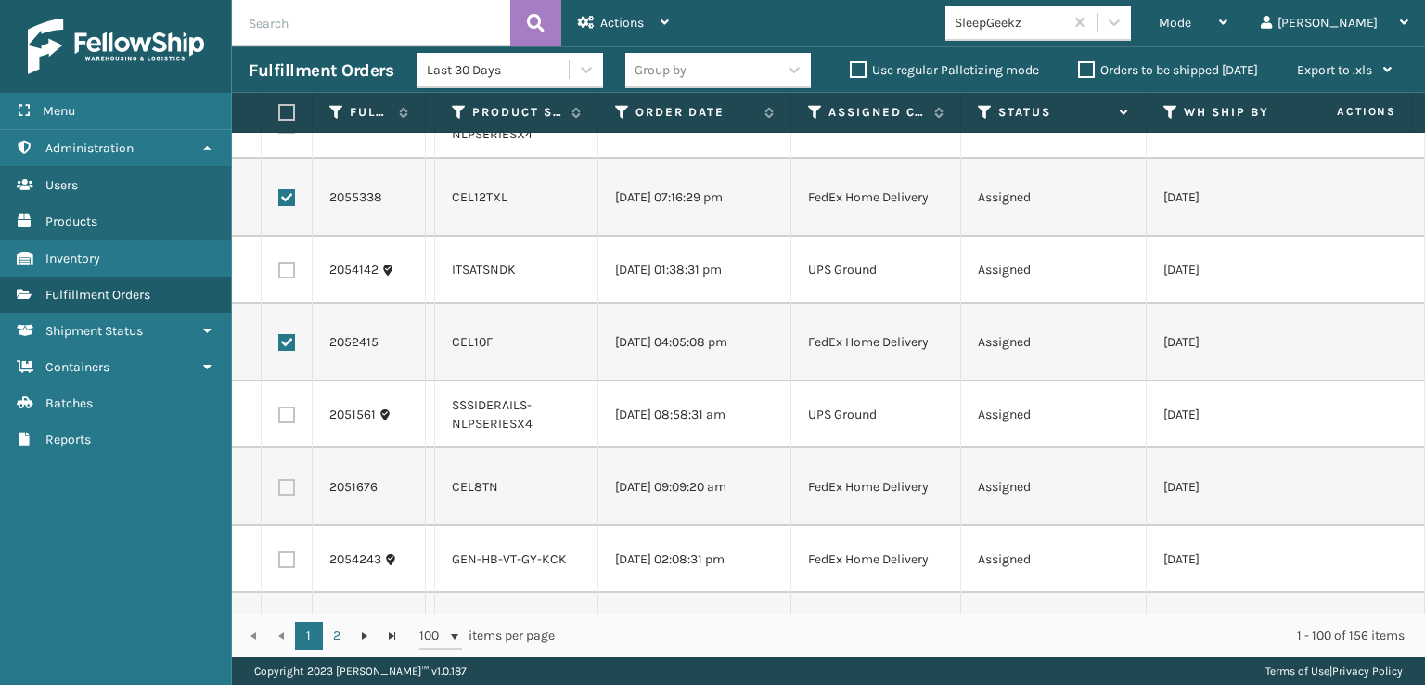
click at [289, 496] on label at bounding box center [286, 487] width 17 height 17
click at [279, 491] on input "checkbox" at bounding box center [278, 485] width 1 height 12
checkbox input "true"
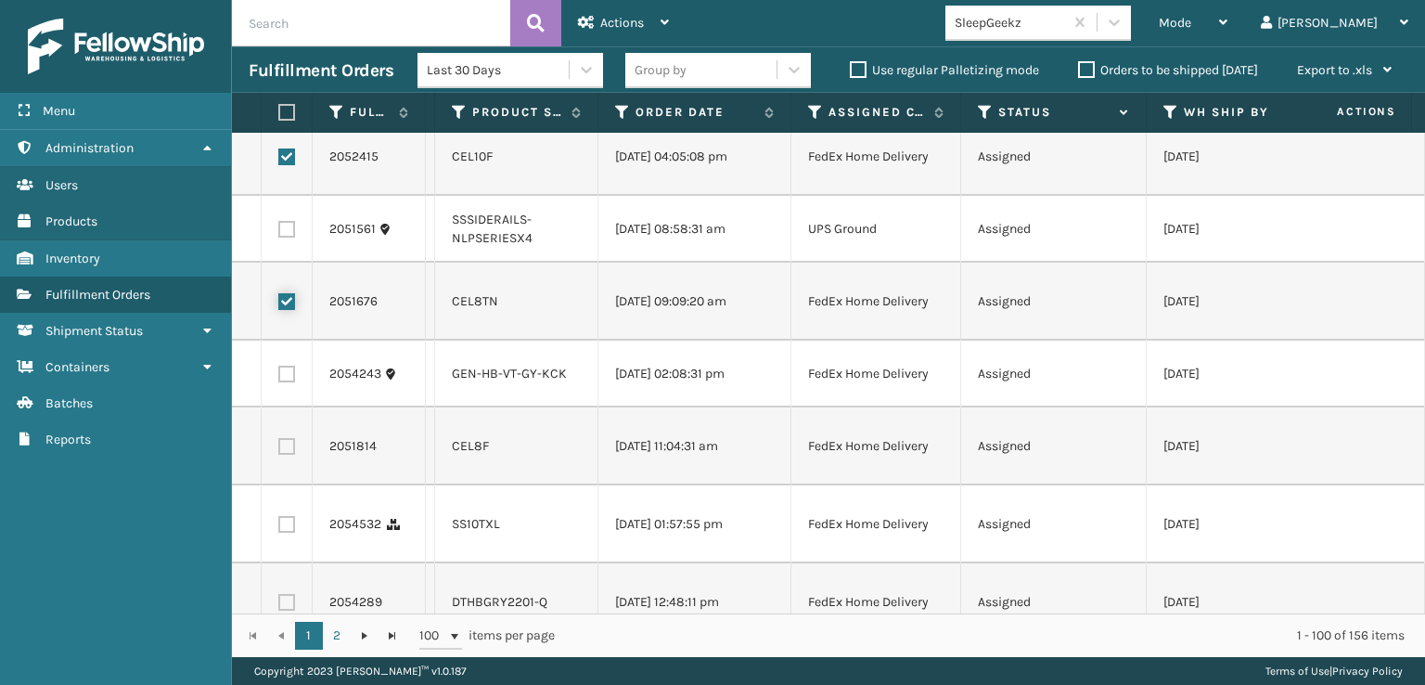
scroll to position [4455, 0]
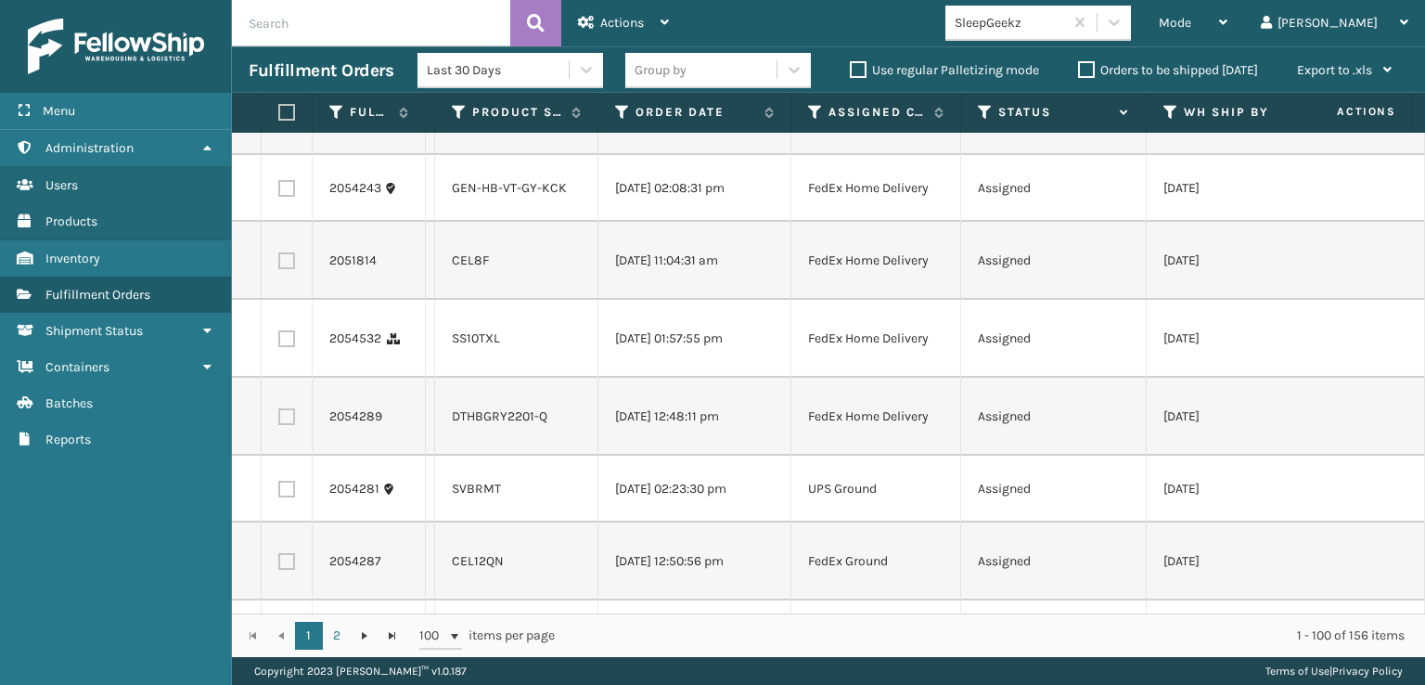
click at [294, 197] on label at bounding box center [286, 188] width 17 height 17
click at [279, 192] on input "checkbox" at bounding box center [278, 186] width 1 height 12
checkbox input "true"
click at [300, 300] on td at bounding box center [287, 261] width 51 height 78
click at [291, 269] on label at bounding box center [286, 260] width 17 height 17
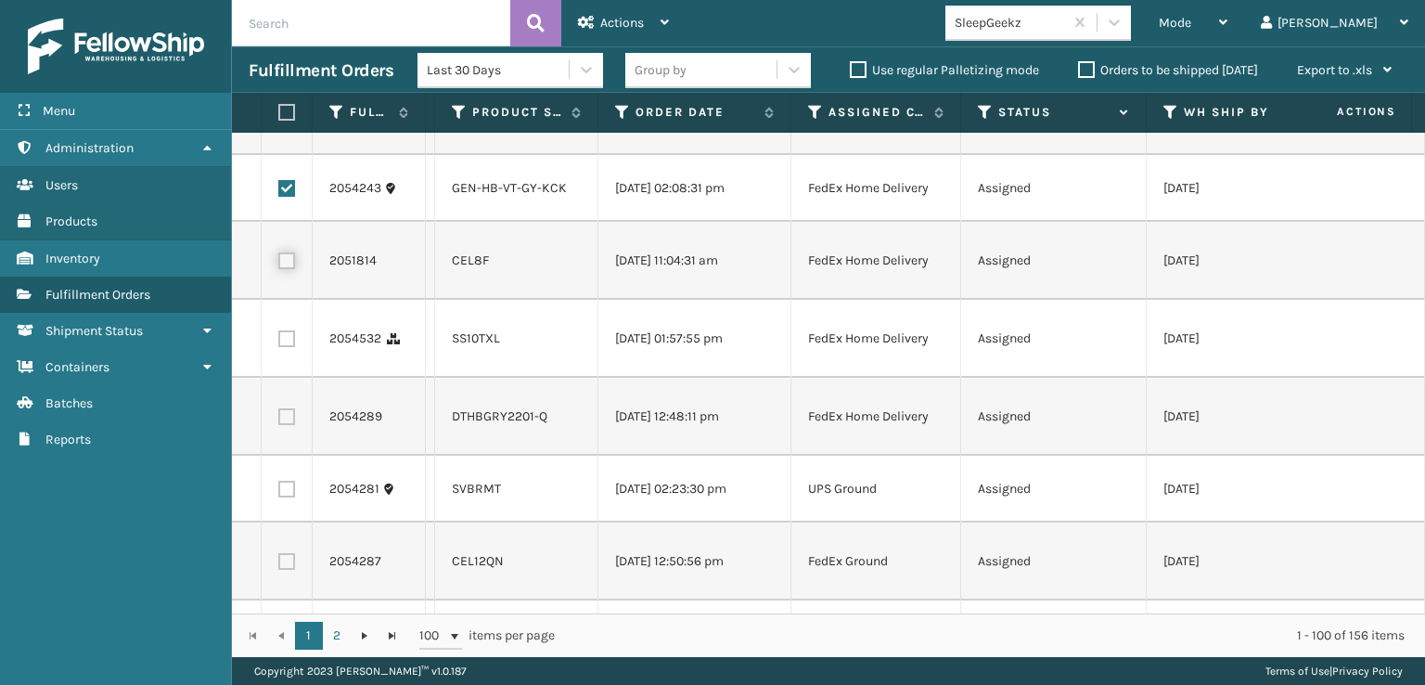
click at [279, 264] on input "checkbox" at bounding box center [278, 258] width 1 height 12
checkbox input "true"
click at [290, 347] on label at bounding box center [286, 338] width 17 height 17
click at [279, 342] on input "checkbox" at bounding box center [278, 336] width 1 height 12
checkbox input "true"
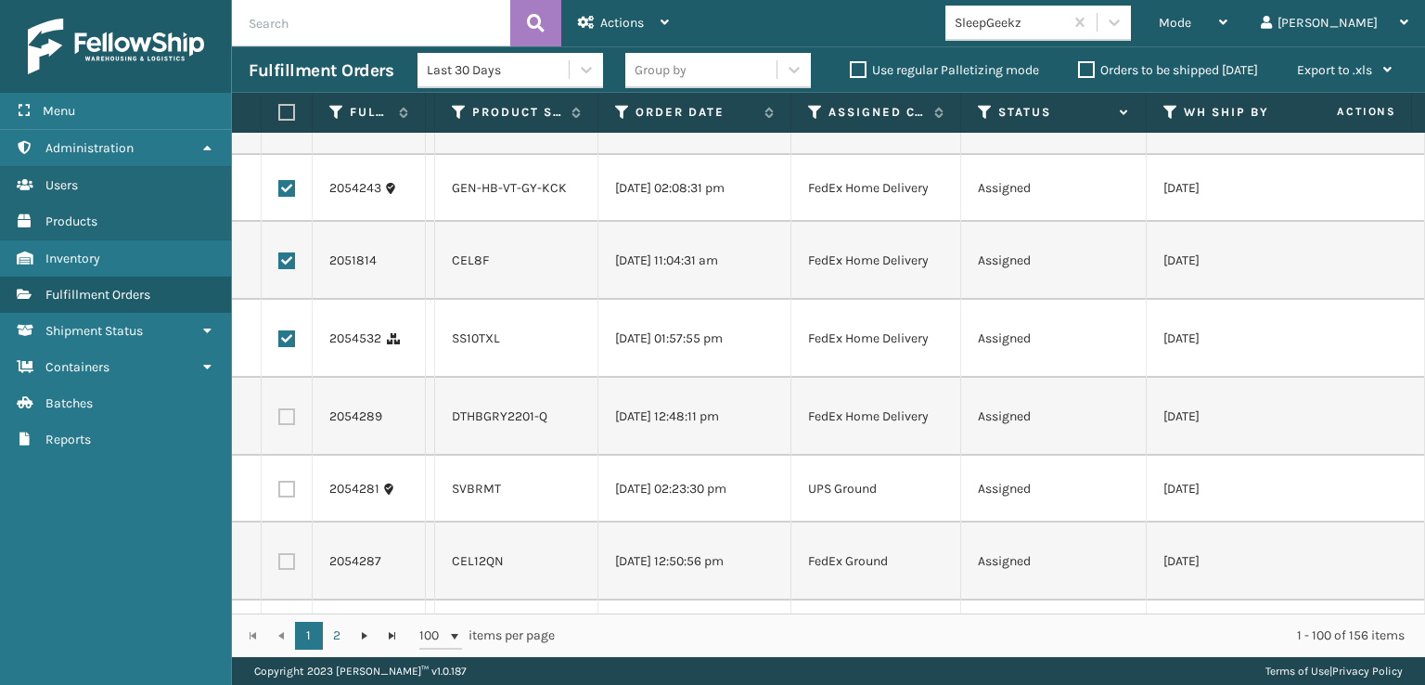
click at [284, 425] on label at bounding box center [286, 416] width 17 height 17
click at [279, 420] on input "checkbox" at bounding box center [278, 414] width 1 height 12
checkbox input "true"
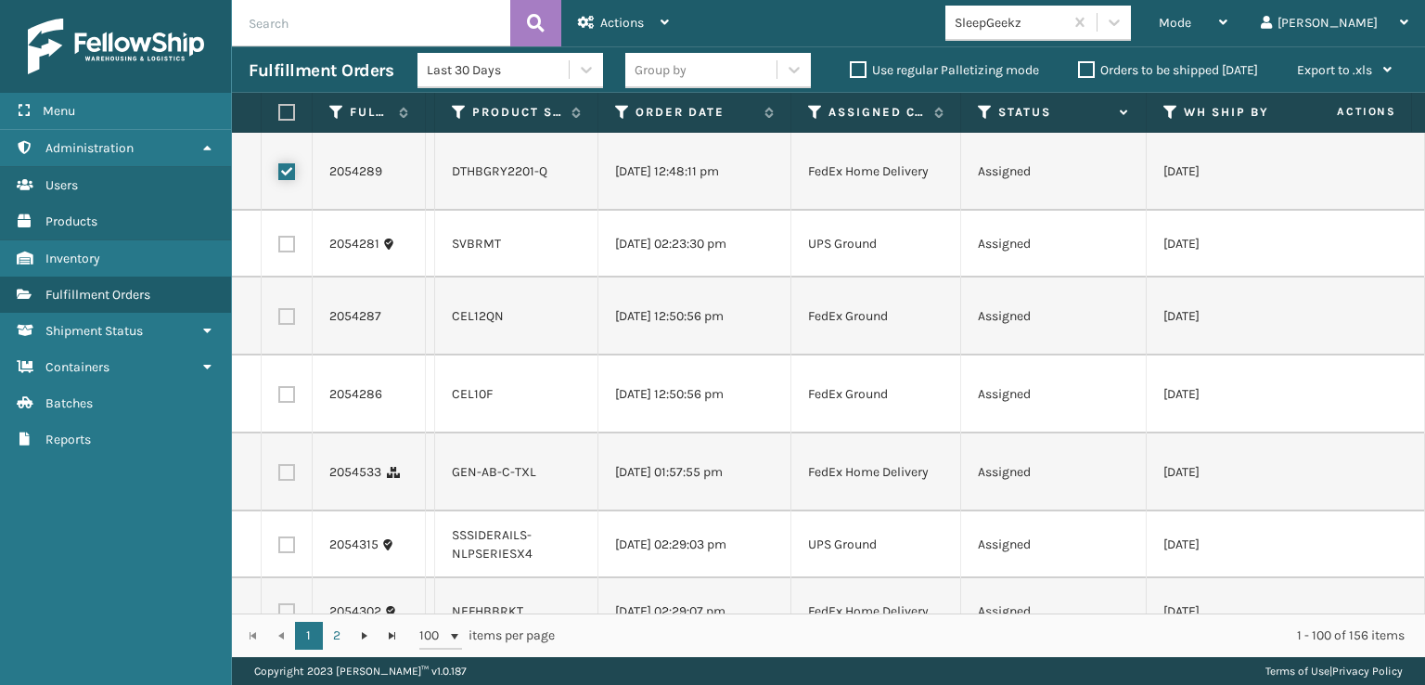
scroll to position [4733, 0]
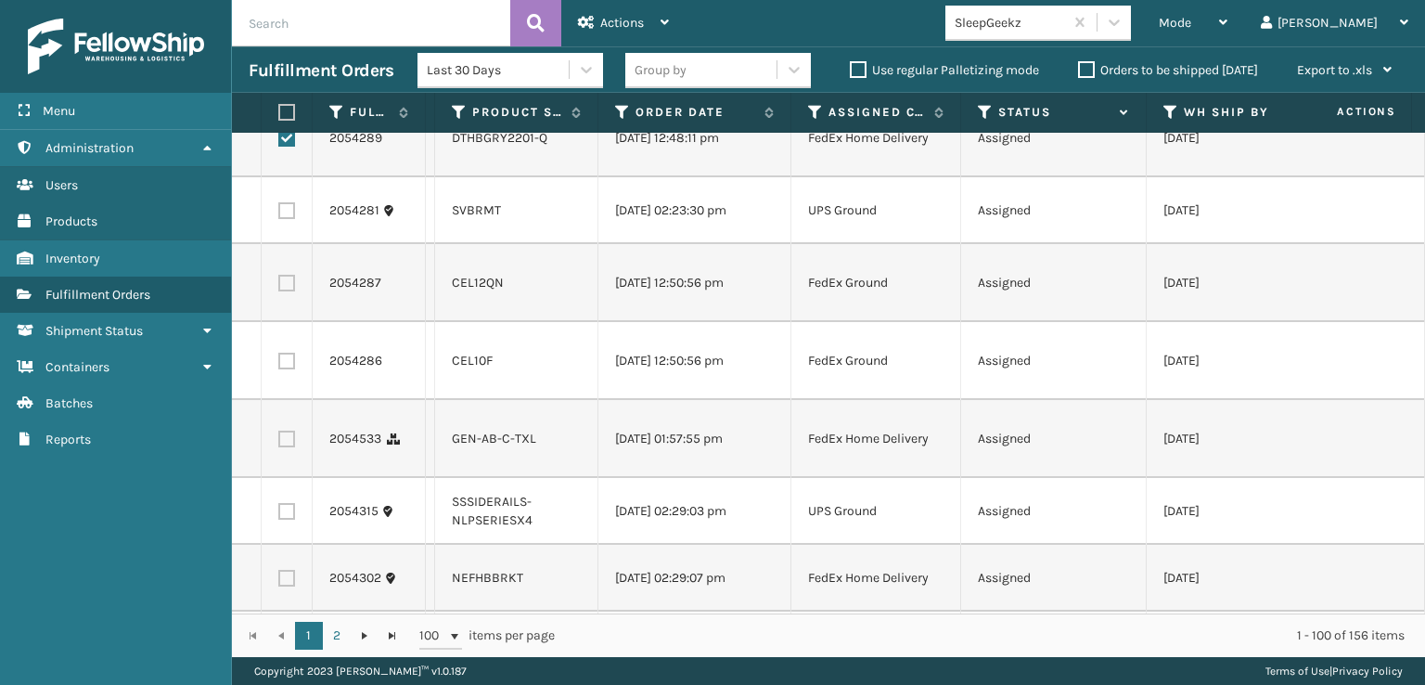
click at [291, 369] on label at bounding box center [286, 361] width 17 height 17
click at [279, 365] on input "checkbox" at bounding box center [278, 359] width 1 height 12
checkbox input "true"
click at [285, 447] on label at bounding box center [286, 439] width 17 height 17
click at [279, 443] on input "checkbox" at bounding box center [278, 437] width 1 height 12
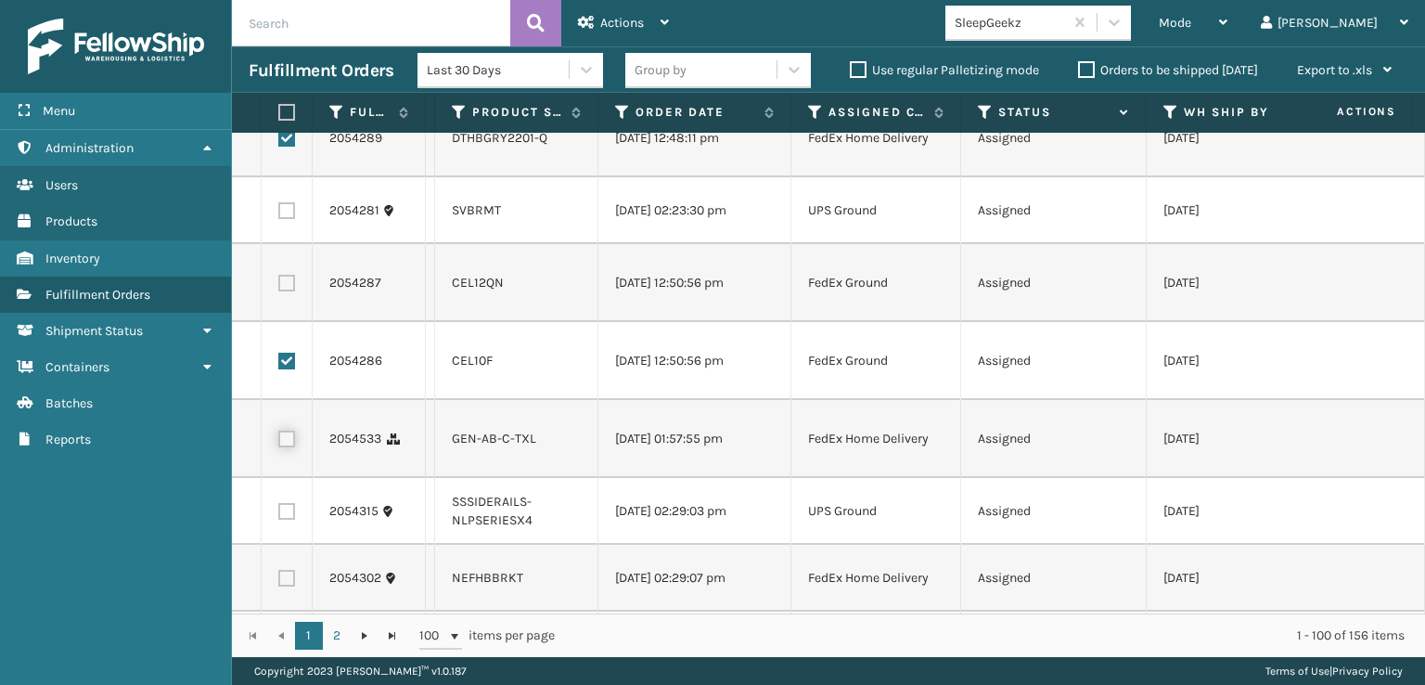
checkbox input "true"
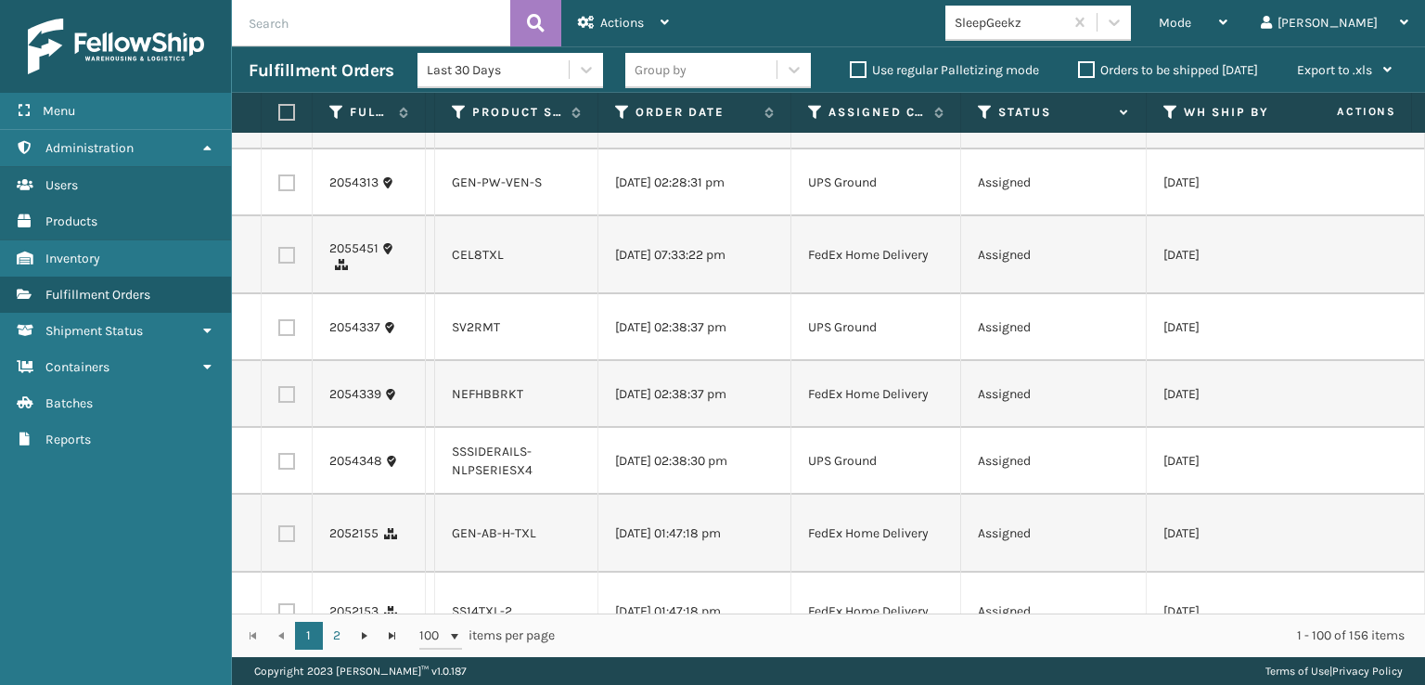
scroll to position [5197, 0]
click at [290, 262] on label at bounding box center [286, 253] width 17 height 17
click at [279, 257] on input "checkbox" at bounding box center [278, 251] width 1 height 12
checkbox input "true"
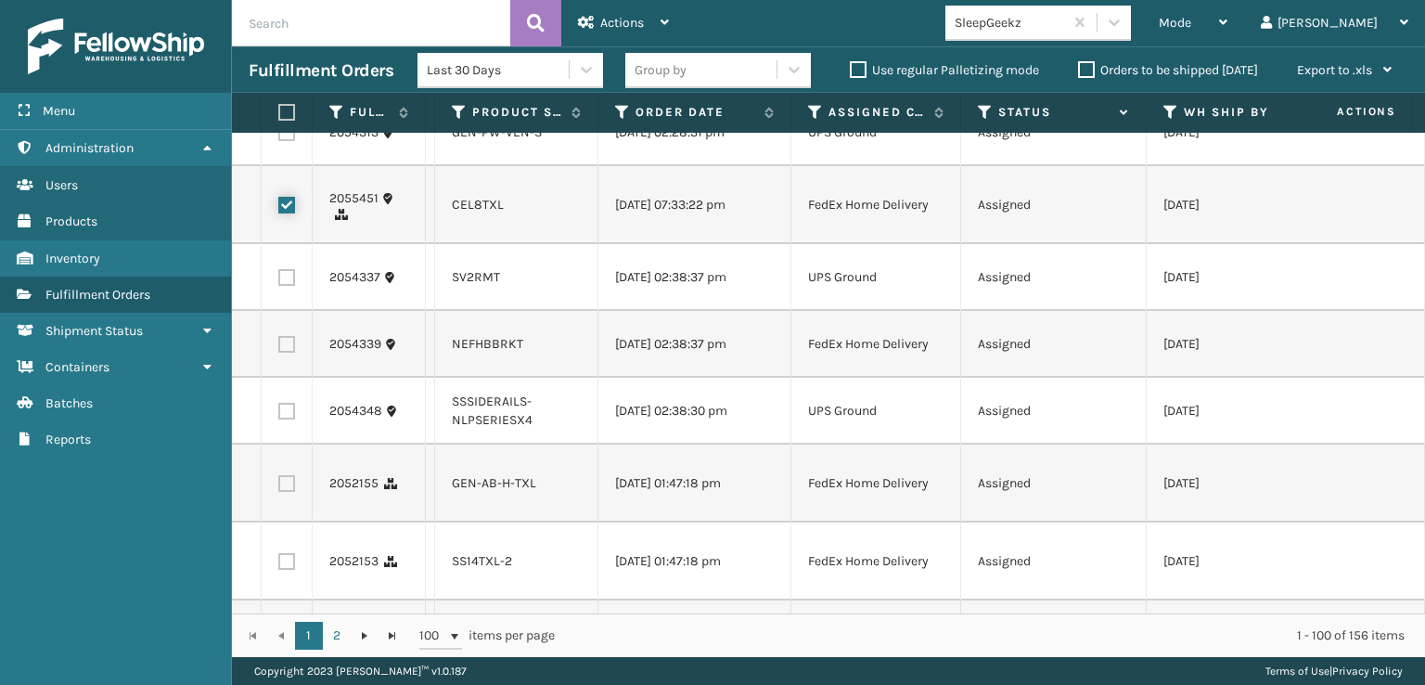
scroll to position [5383, 0]
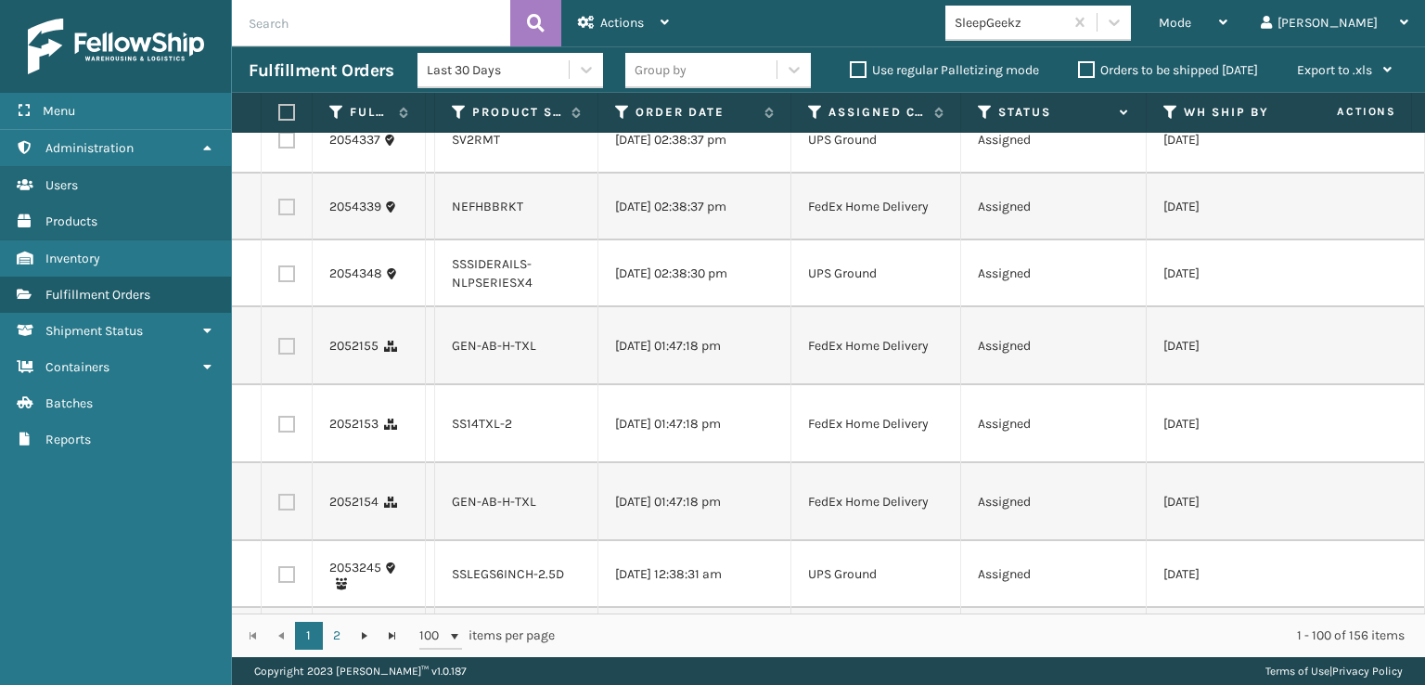
click at [285, 355] on label at bounding box center [286, 346] width 17 height 17
click at [279, 350] on input "checkbox" at bounding box center [278, 344] width 1 height 12
checkbox input "true"
click at [284, 463] on td at bounding box center [287, 424] width 51 height 78
click at [285, 432] on label at bounding box center [286, 424] width 17 height 17
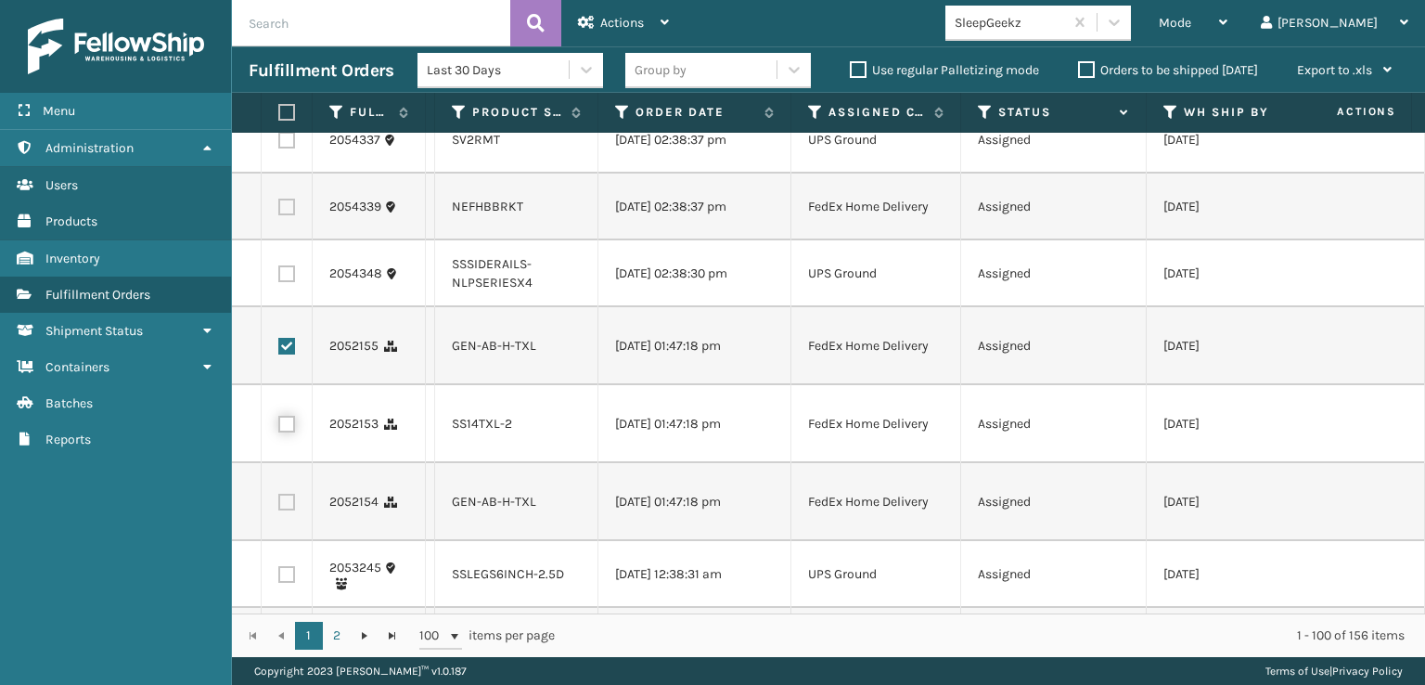
click at [279, 428] on input "checkbox" at bounding box center [278, 422] width 1 height 12
checkbox input "true"
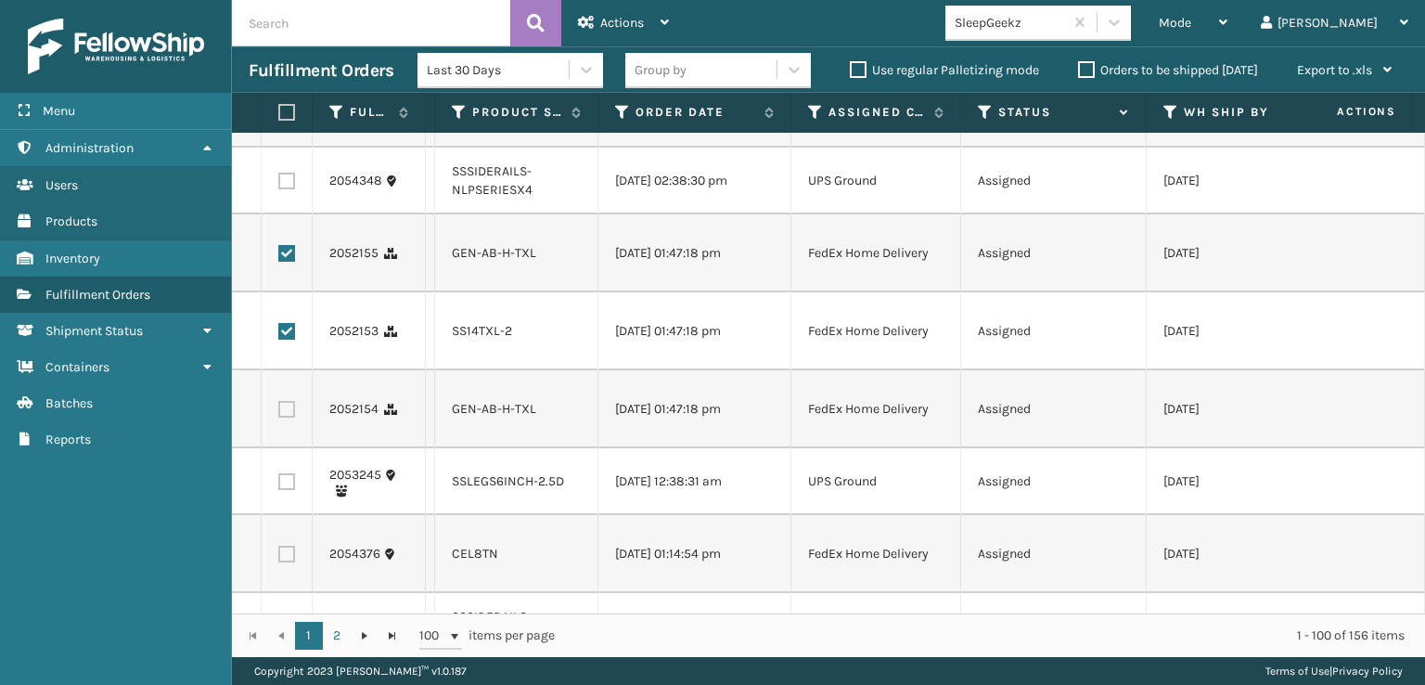
click at [287, 418] on label at bounding box center [286, 409] width 17 height 17
click at [279, 413] on input "checkbox" at bounding box center [278, 407] width 1 height 12
checkbox input "true"
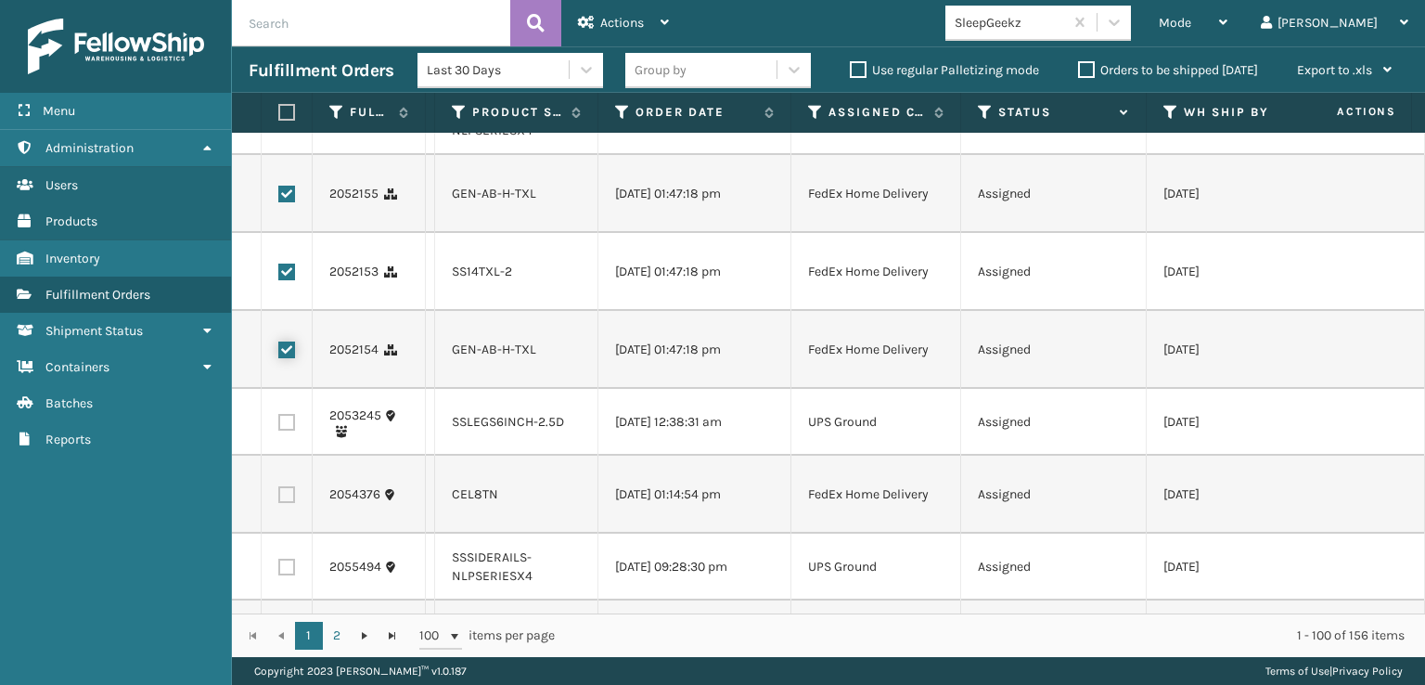
scroll to position [5568, 0]
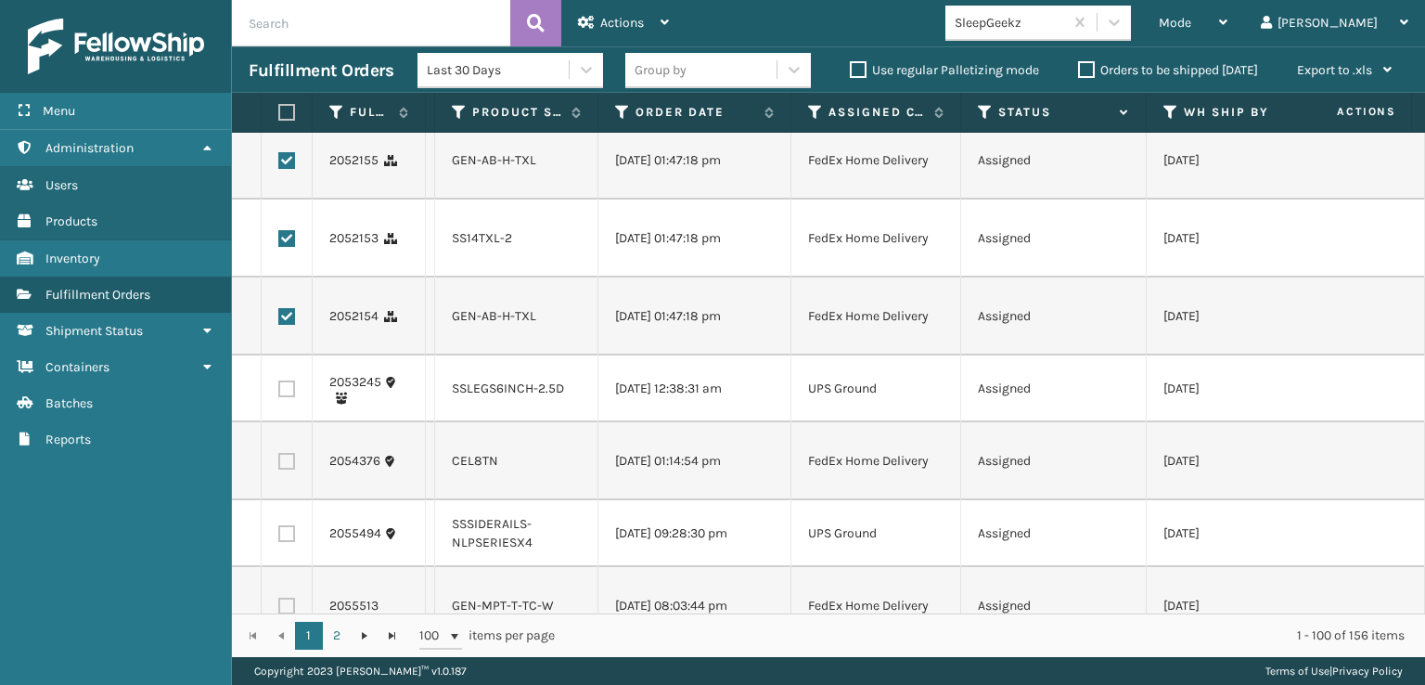
click at [282, 470] on label at bounding box center [286, 461] width 17 height 17
click at [279, 465] on input "checkbox" at bounding box center [278, 459] width 1 height 12
checkbox input "true"
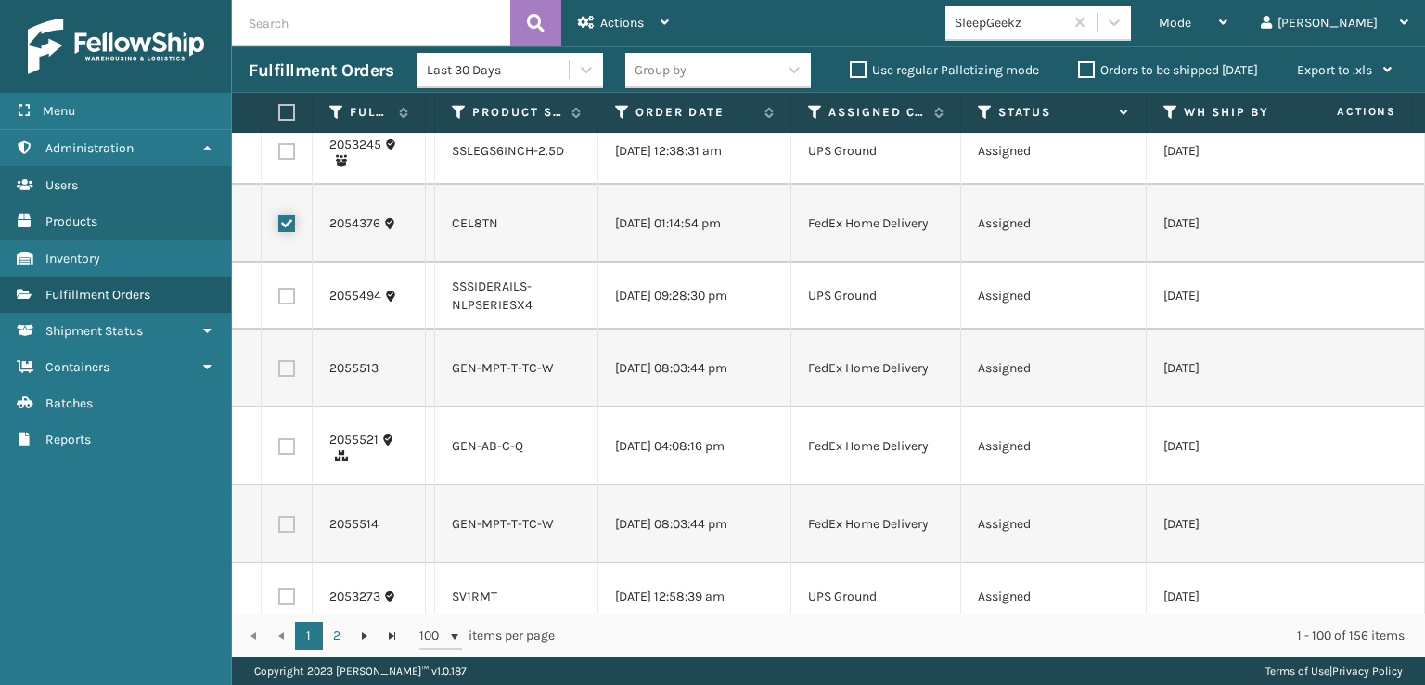
scroll to position [5847, 0]
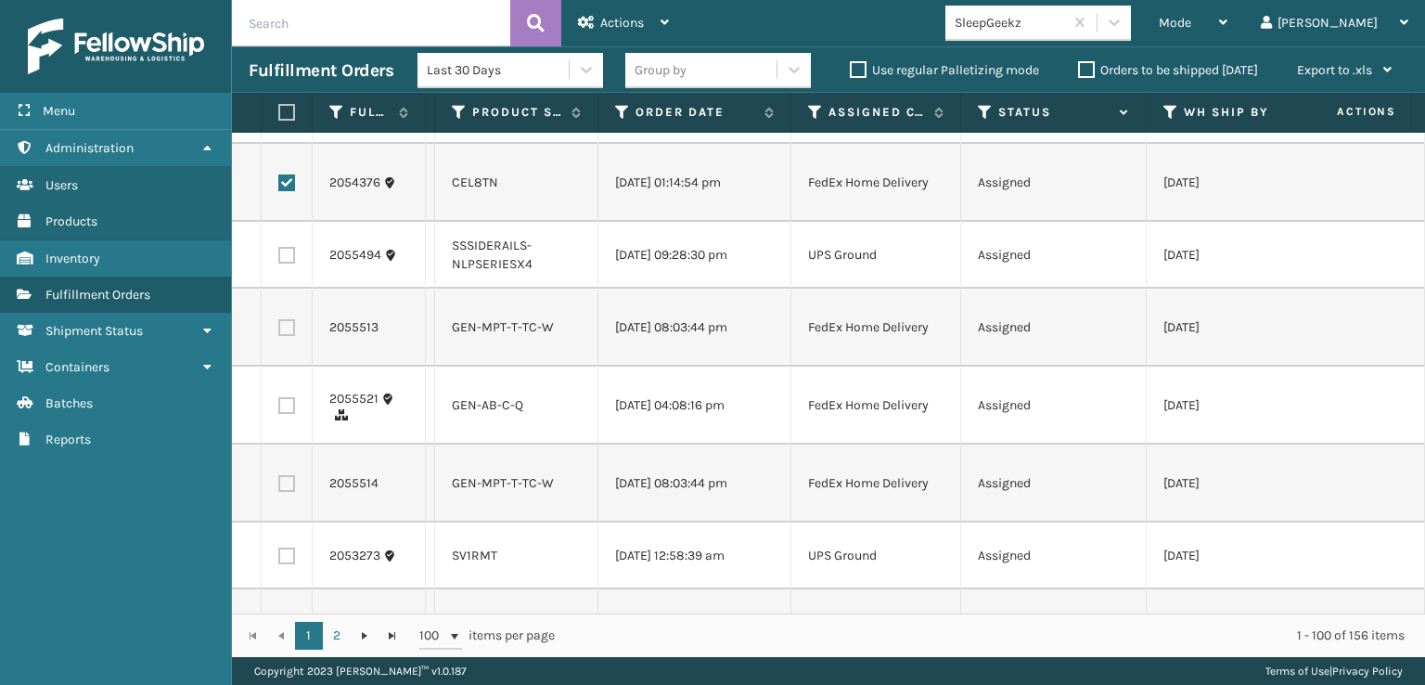
click at [287, 414] on label at bounding box center [286, 405] width 17 height 17
click at [279, 409] on input "checkbox" at bounding box center [278, 403] width 1 height 12
checkbox input "true"
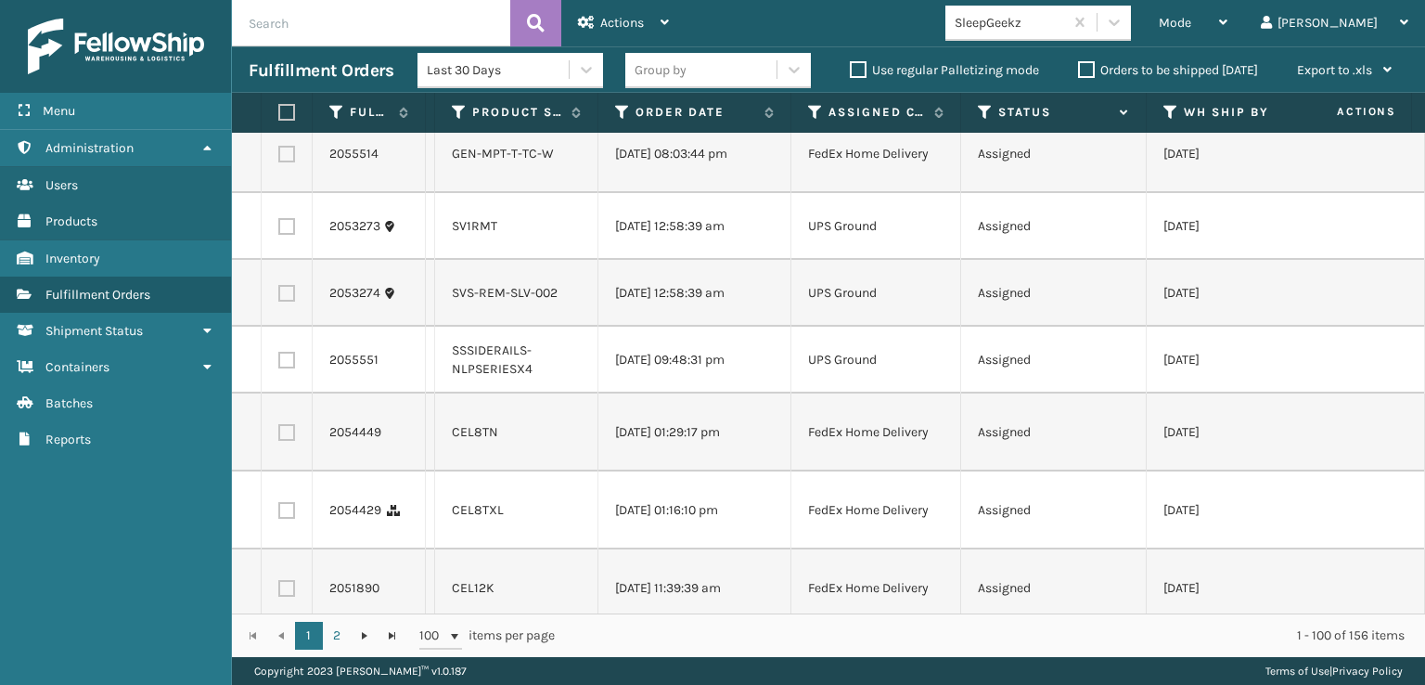
scroll to position [6218, 0]
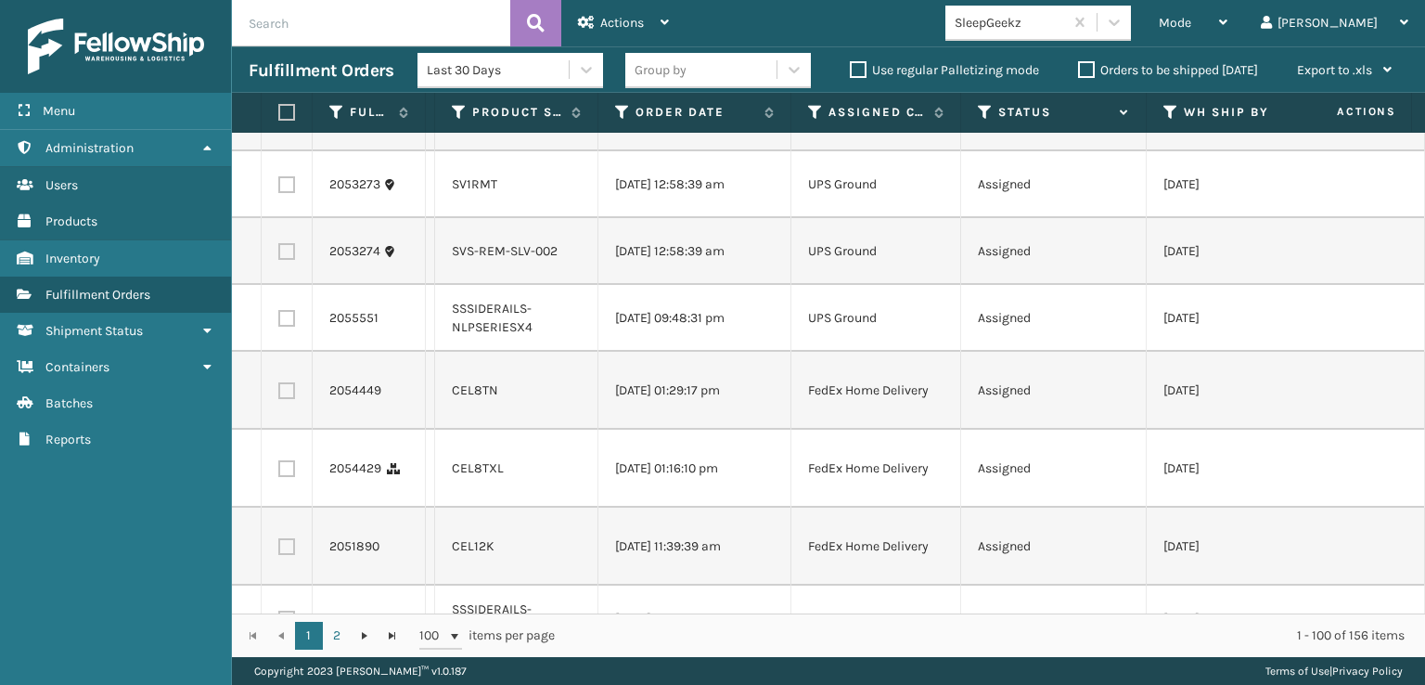
click at [288, 399] on label at bounding box center [286, 390] width 17 height 17
click at [279, 394] on input "checkbox" at bounding box center [278, 388] width 1 height 12
checkbox input "true"
click at [282, 477] on label at bounding box center [286, 468] width 17 height 17
click at [279, 472] on input "checkbox" at bounding box center [278, 466] width 1 height 12
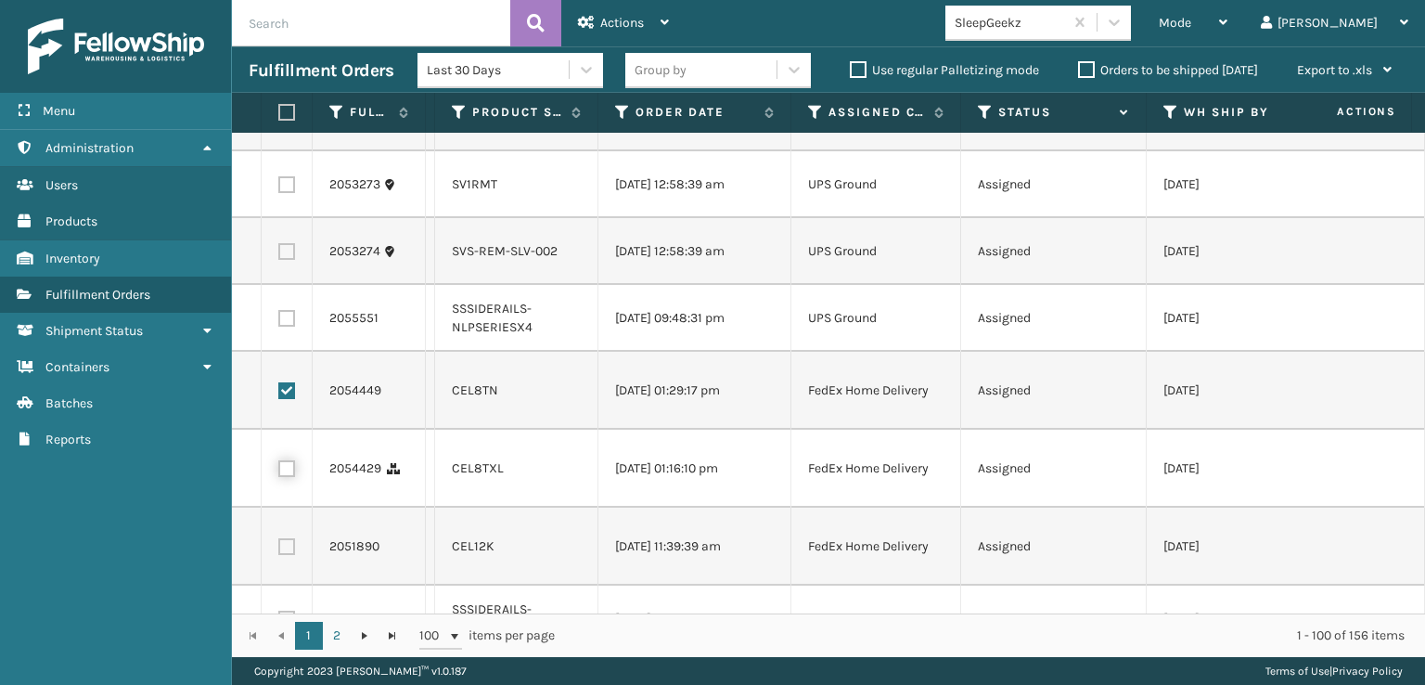
checkbox input "true"
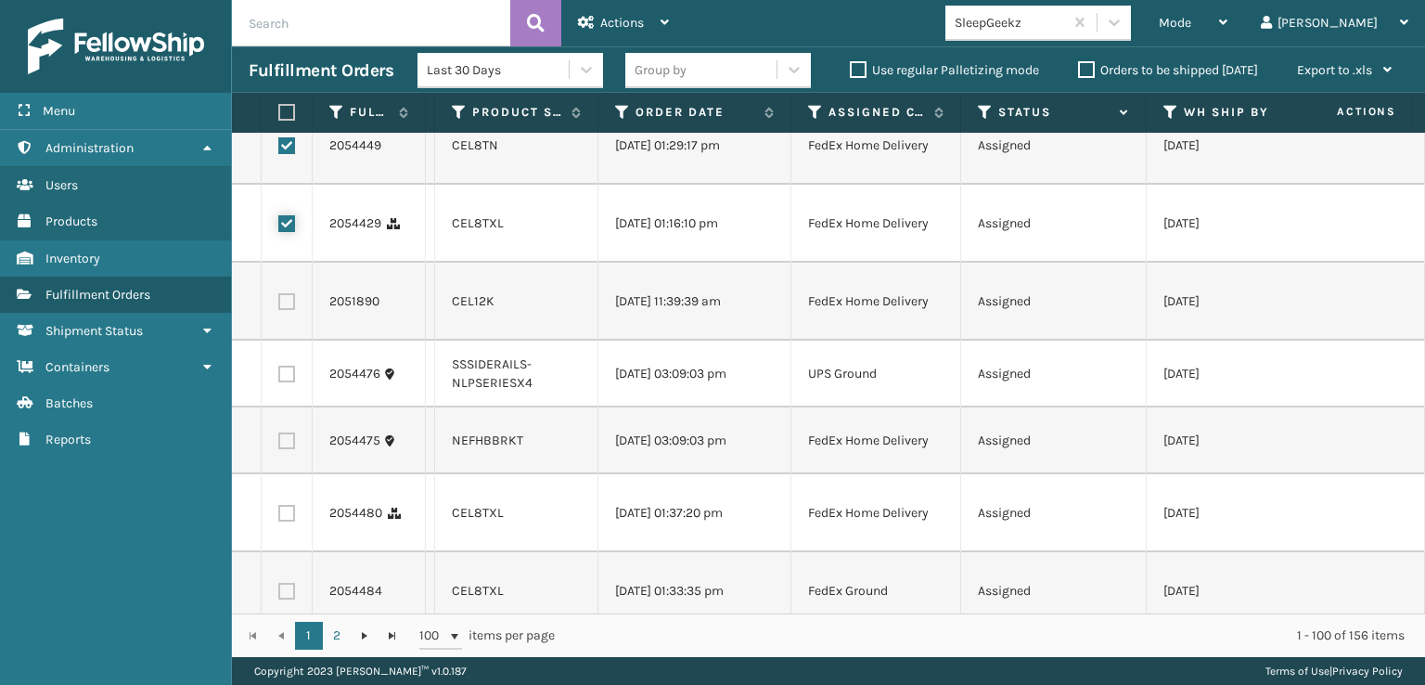
scroll to position [6496, 0]
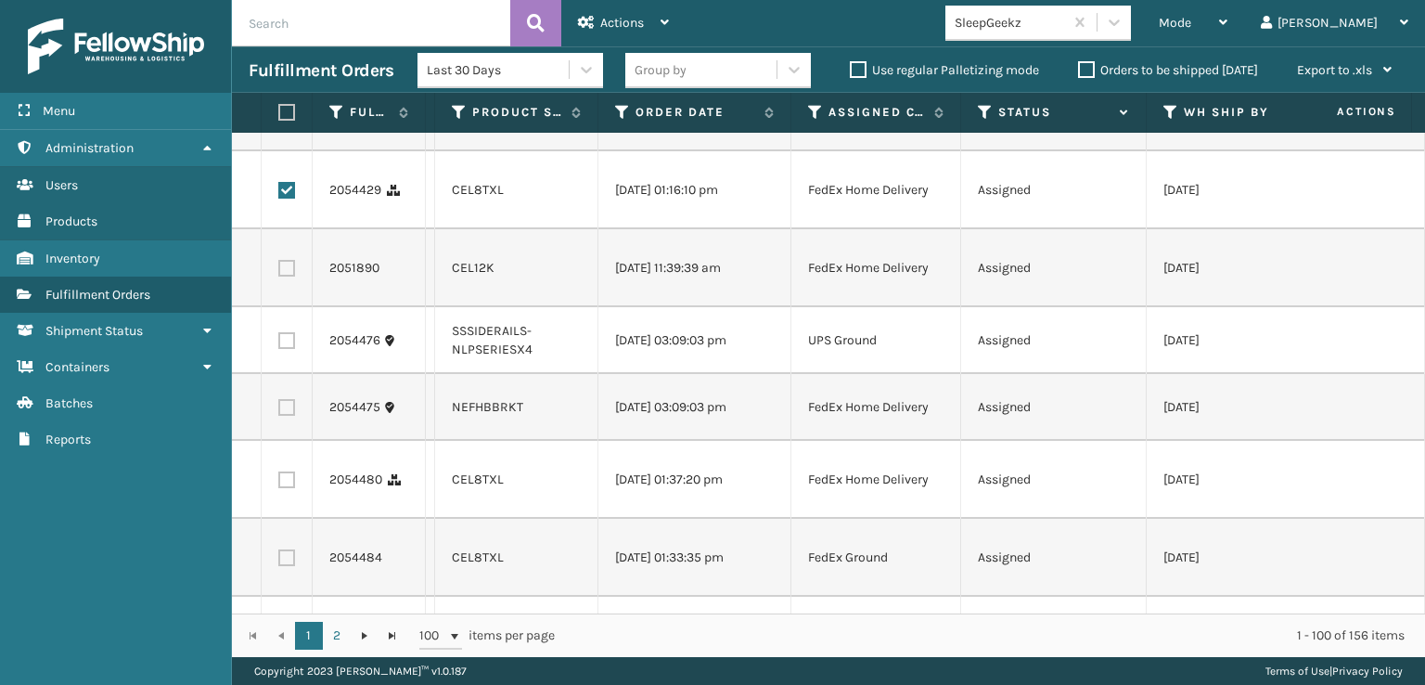
click at [293, 277] on label at bounding box center [286, 268] width 17 height 17
click at [279, 272] on input "checkbox" at bounding box center [278, 266] width 1 height 12
checkbox input "true"
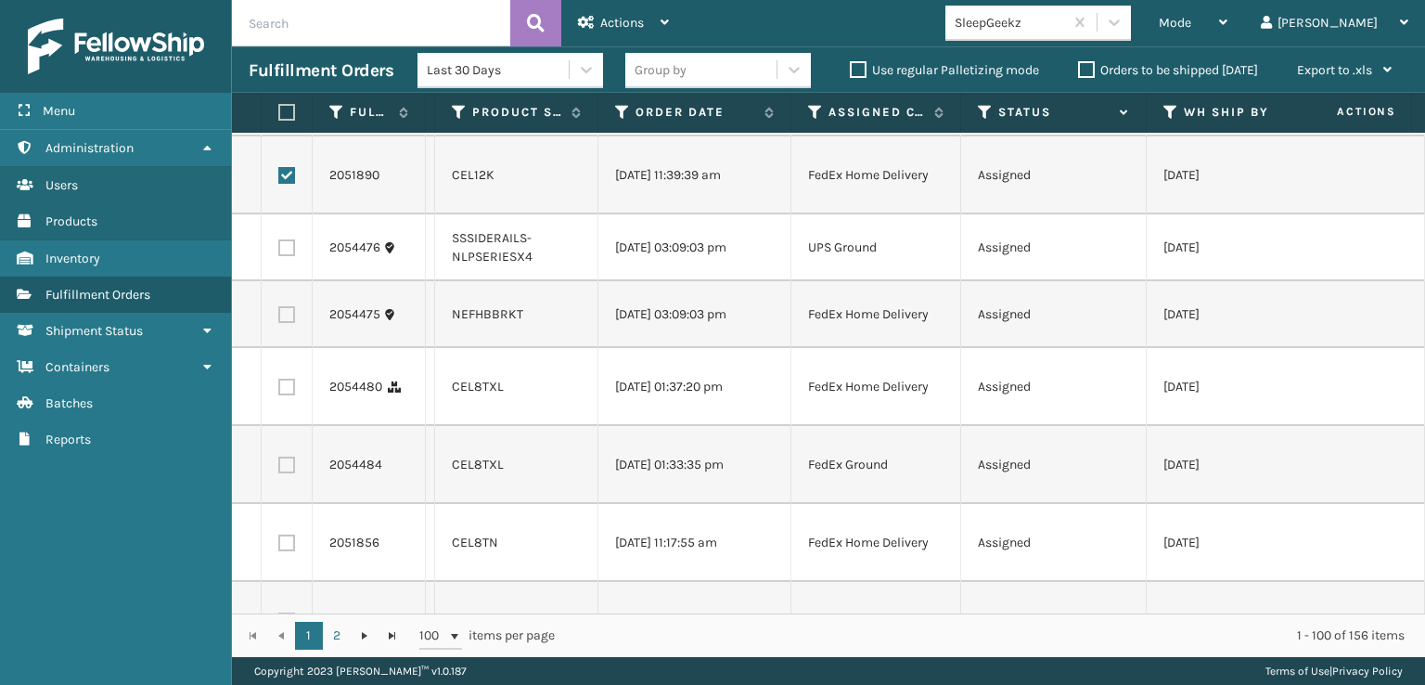
click at [282, 395] on label at bounding box center [286, 387] width 17 height 17
click at [279, 391] on input "checkbox" at bounding box center [278, 385] width 1 height 12
checkbox input "true"
click at [282, 473] on label at bounding box center [286, 465] width 17 height 17
click at [279, 469] on input "checkbox" at bounding box center [278, 463] width 1 height 12
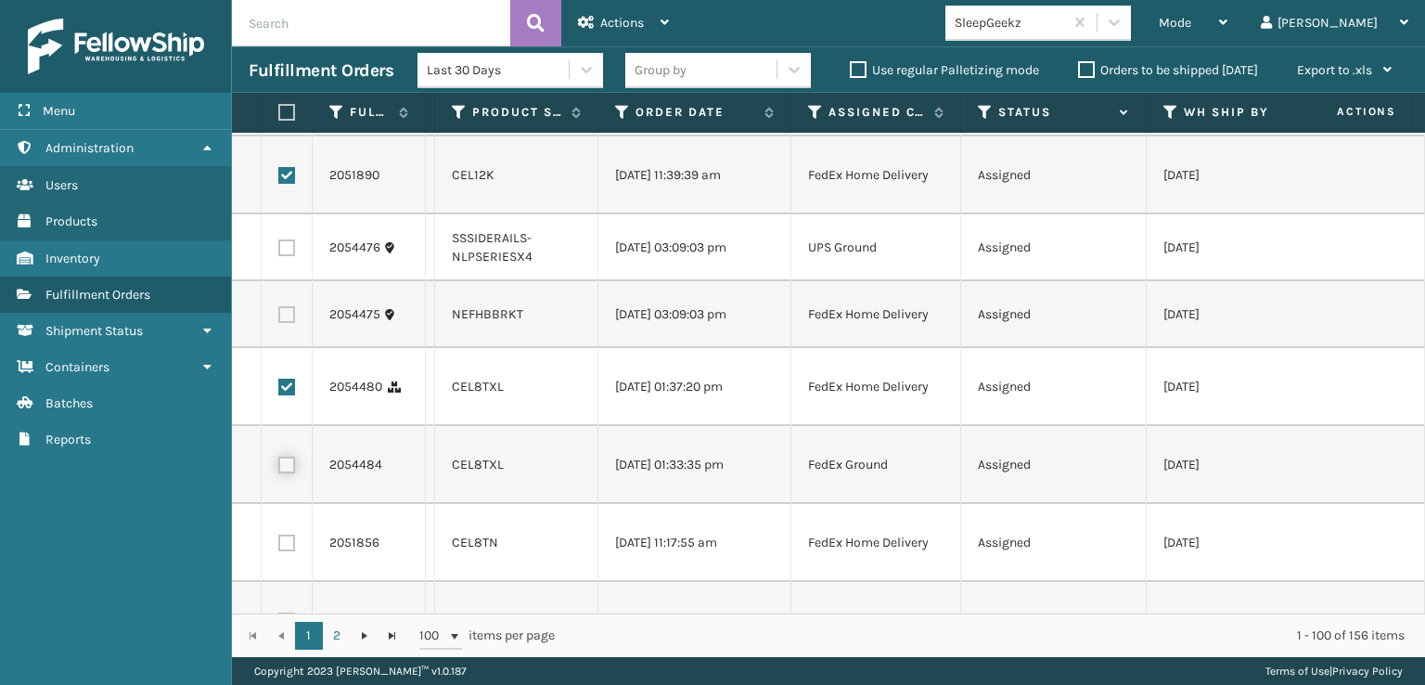
checkbox input "true"
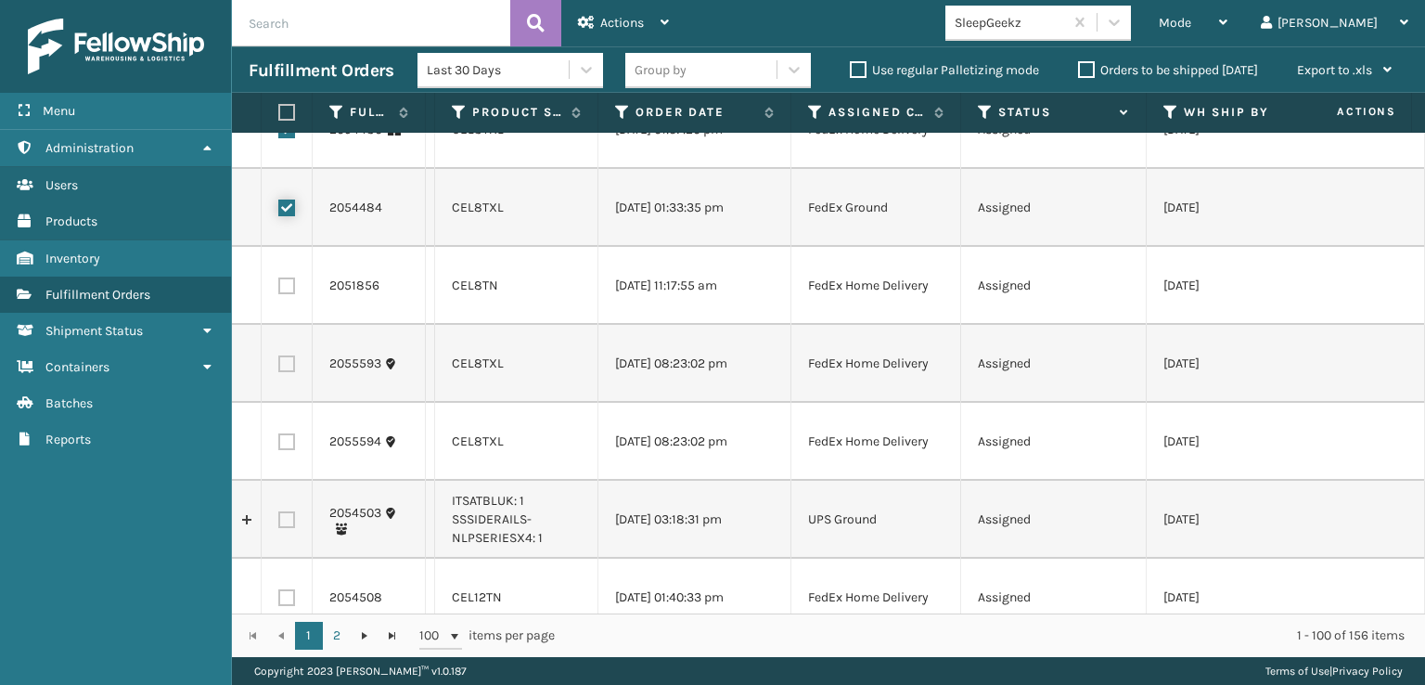
scroll to position [6867, 0]
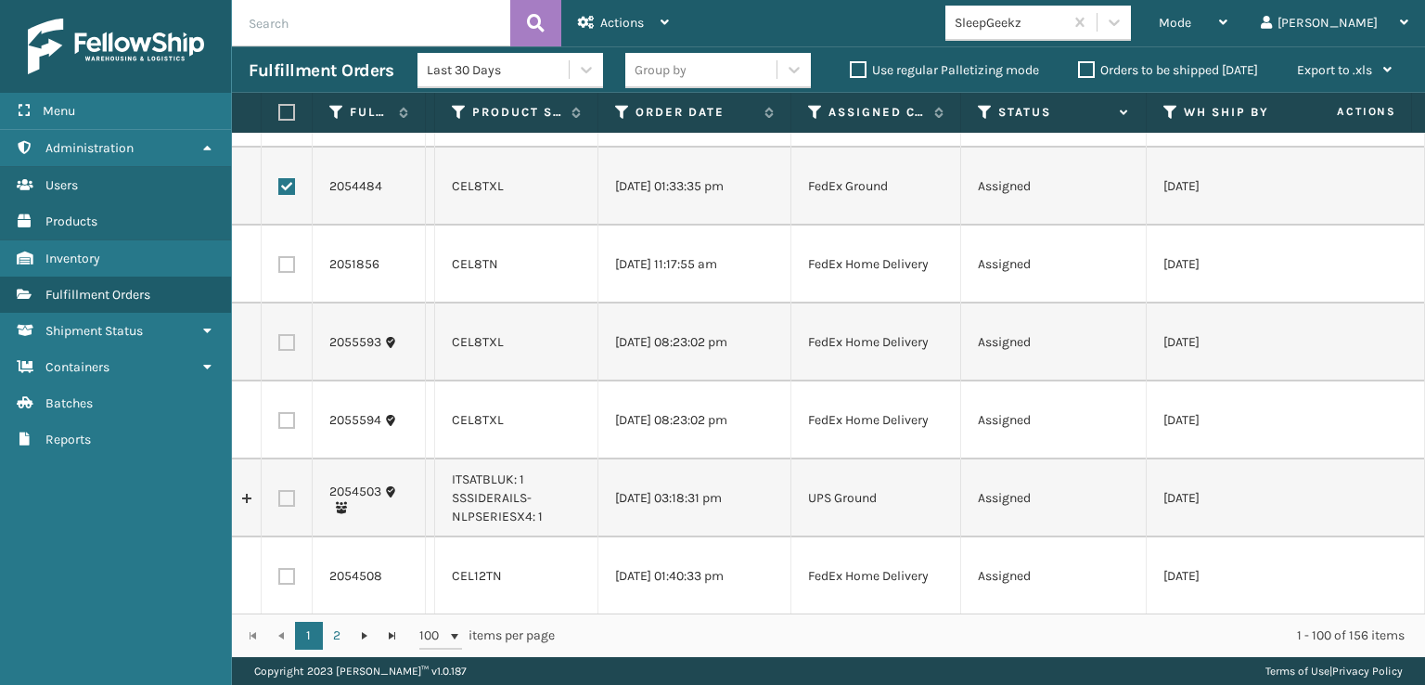
click at [285, 273] on label at bounding box center [286, 264] width 17 height 17
click at [279, 268] on input "checkbox" at bounding box center [278, 262] width 1 height 12
checkbox input "true"
click at [290, 351] on label at bounding box center [286, 342] width 17 height 17
click at [279, 346] on input "checkbox" at bounding box center [278, 340] width 1 height 12
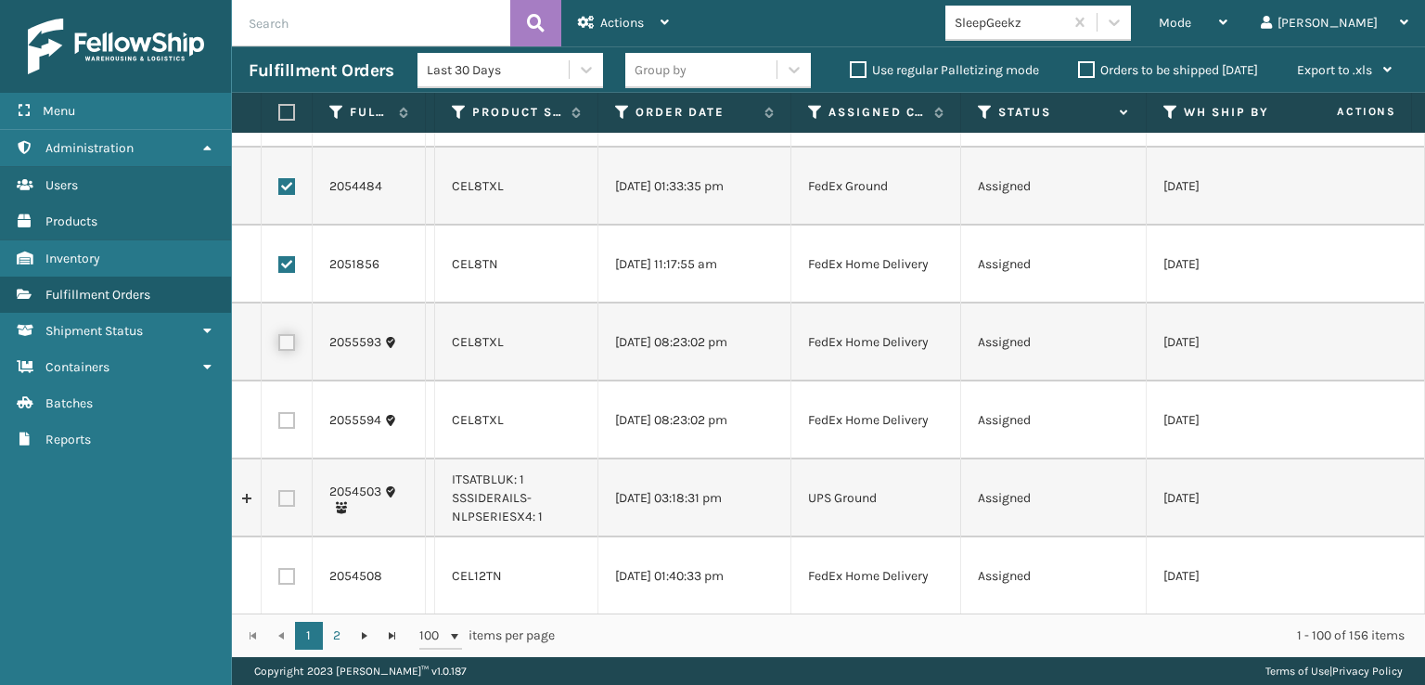
checkbox input "true"
click at [286, 429] on label at bounding box center [286, 420] width 17 height 17
click at [279, 424] on input "checkbox" at bounding box center [278, 418] width 1 height 12
checkbox input "true"
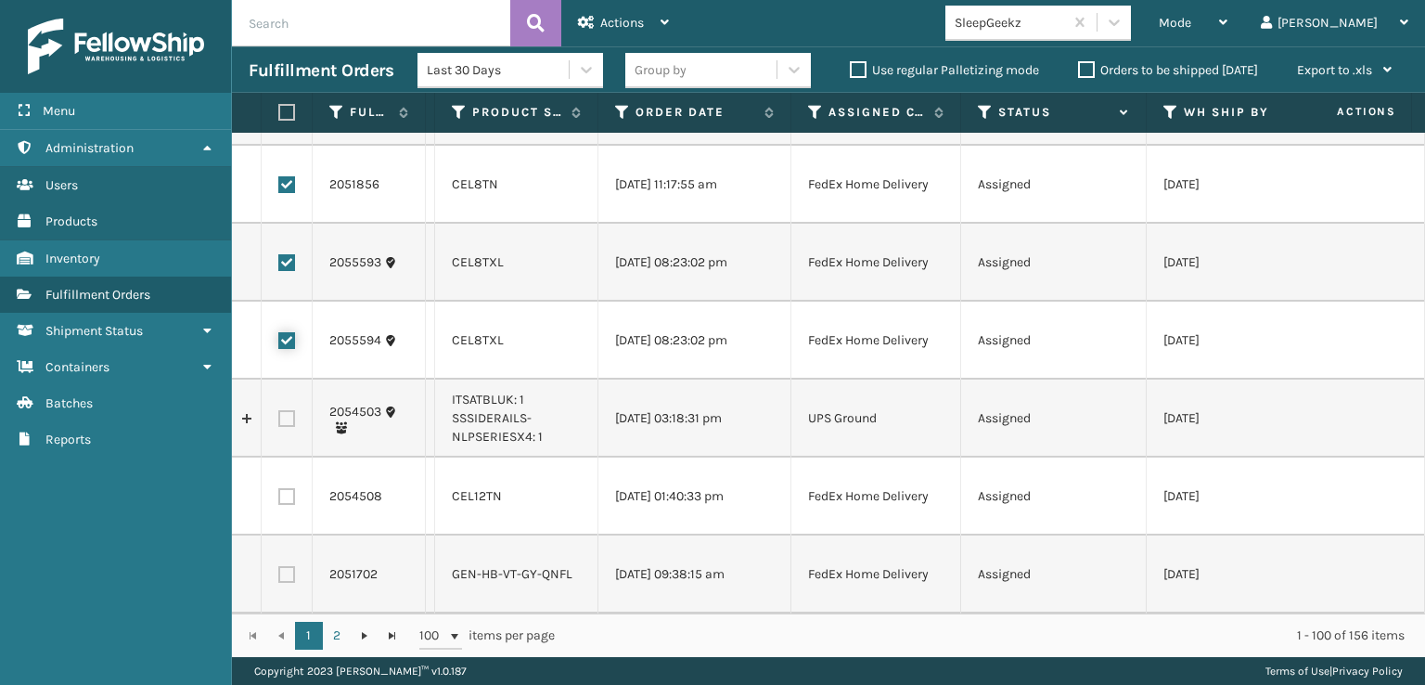
scroll to position [7060, 0]
click at [290, 488] on label at bounding box center [286, 496] width 17 height 17
click at [279, 488] on input "checkbox" at bounding box center [278, 494] width 1 height 12
checkbox input "true"
click at [648, 24] on div "Actions" at bounding box center [623, 23] width 91 height 46
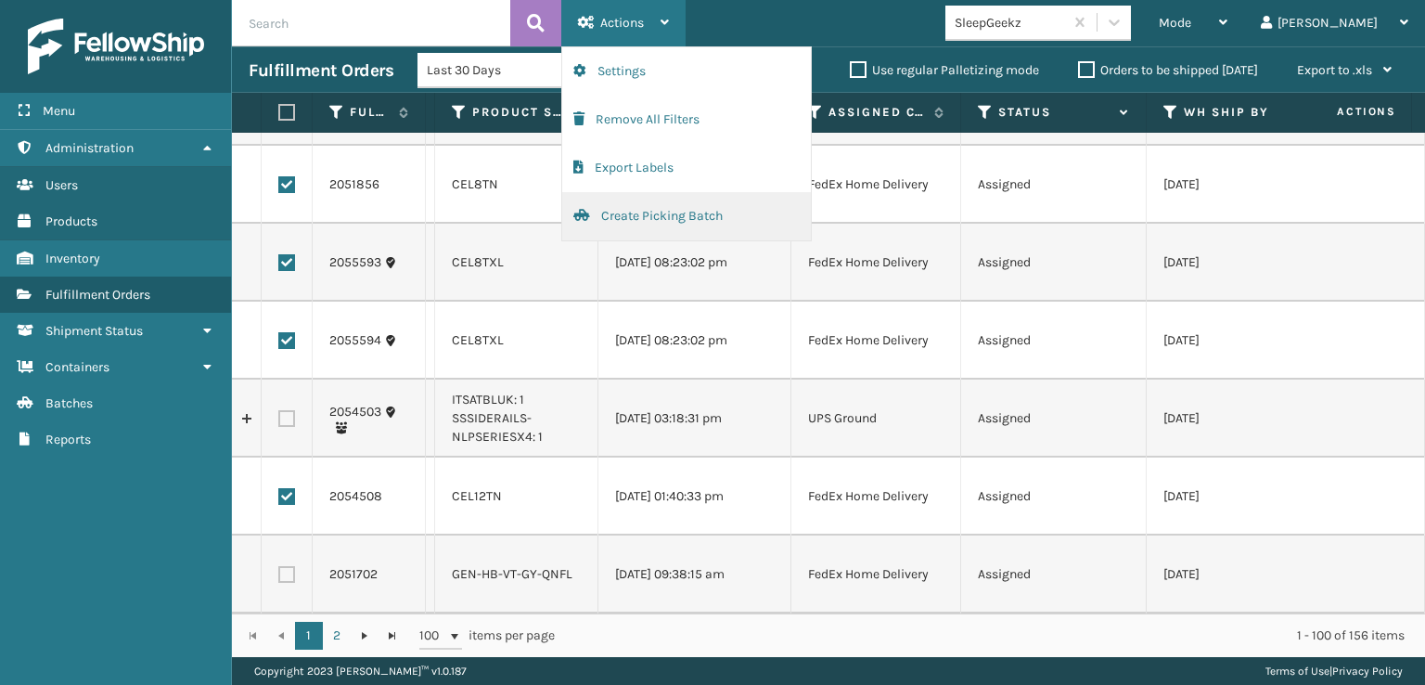
click at [633, 208] on button "Create Picking Batch" at bounding box center [686, 216] width 249 height 48
